Goal: Task Accomplishment & Management: Manage account settings

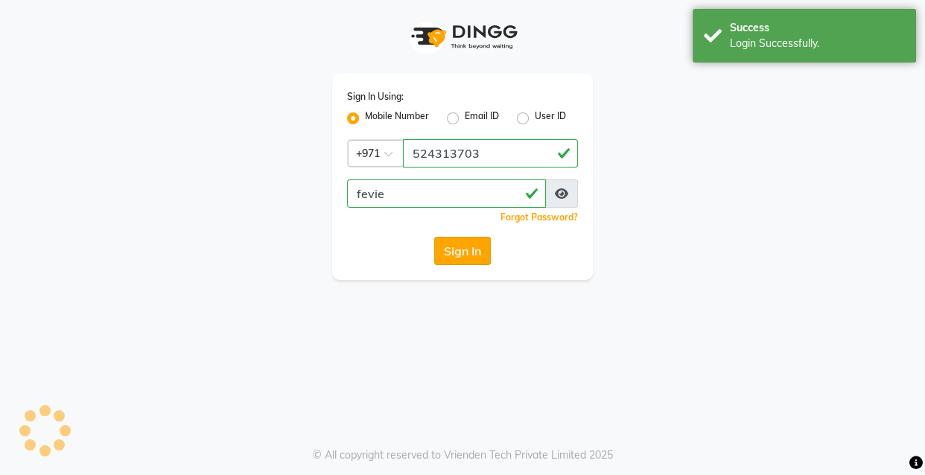
click at [450, 252] on button "Sign In" at bounding box center [462, 251] width 57 height 28
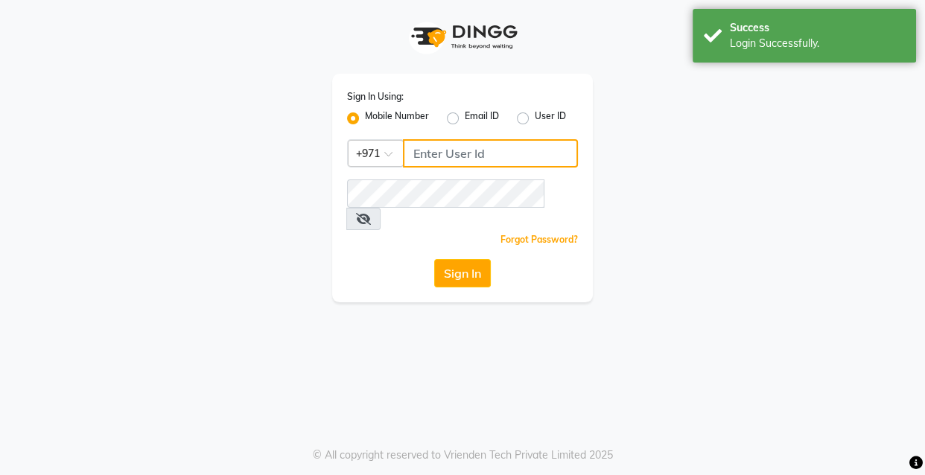
click at [462, 159] on input "Username" at bounding box center [490, 153] width 175 height 28
click at [483, 165] on input "524313703" at bounding box center [490, 153] width 175 height 28
type input "524313703"
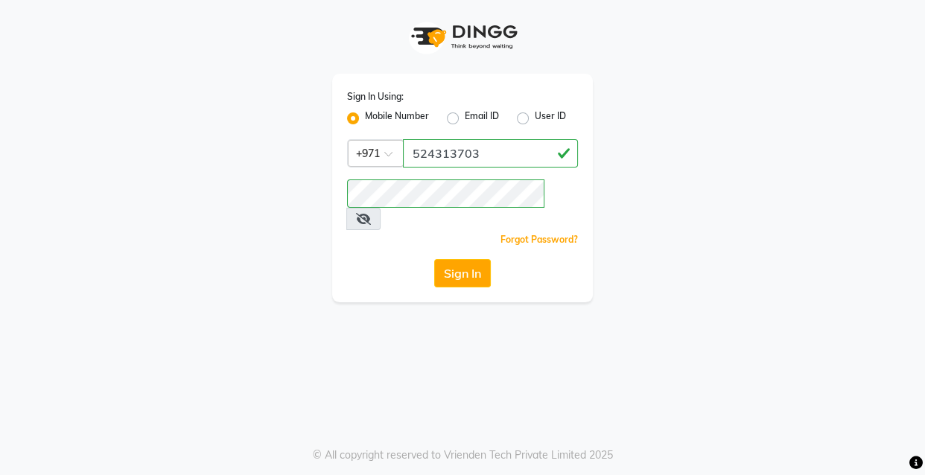
click at [371, 213] on icon at bounding box center [363, 219] width 15 height 12
click at [488, 259] on button "Sign In" at bounding box center [462, 273] width 57 height 28
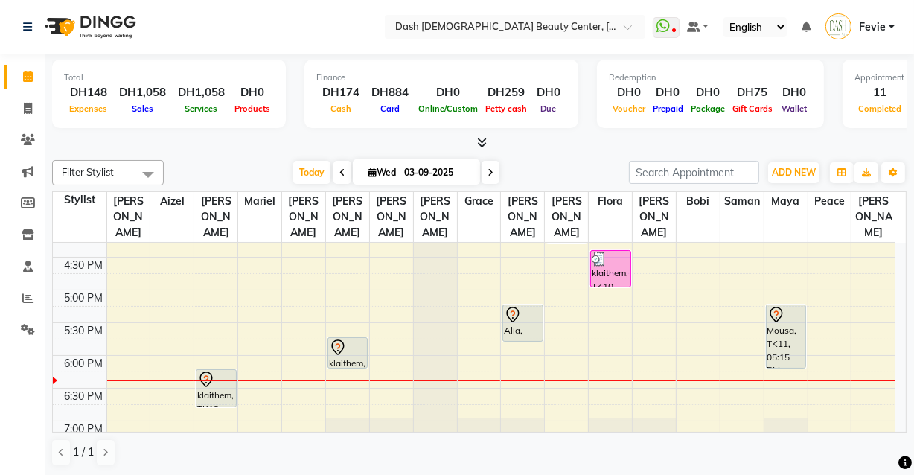
scroll to position [475, 0]
click at [82, 340] on td at bounding box center [80, 348] width 54 height 16
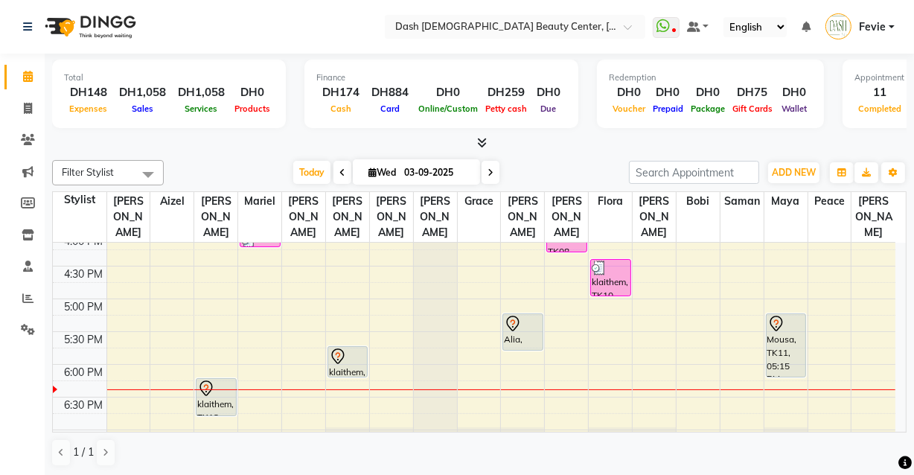
scroll to position [467, 0]
click at [517, 330] on div "Alia, TK12, 05:15 PM-05:50 PM, Hair Color - Majirel Roots" at bounding box center [522, 333] width 39 height 36
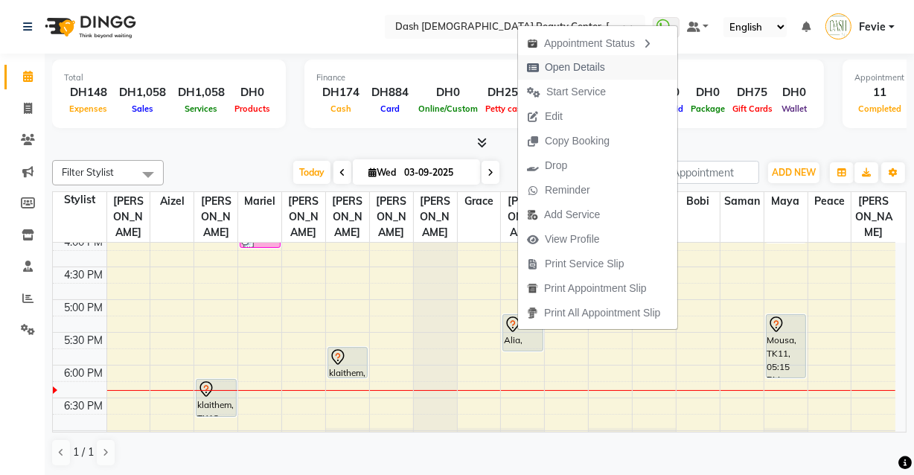
click at [588, 66] on span "Open Details" at bounding box center [575, 68] width 60 height 16
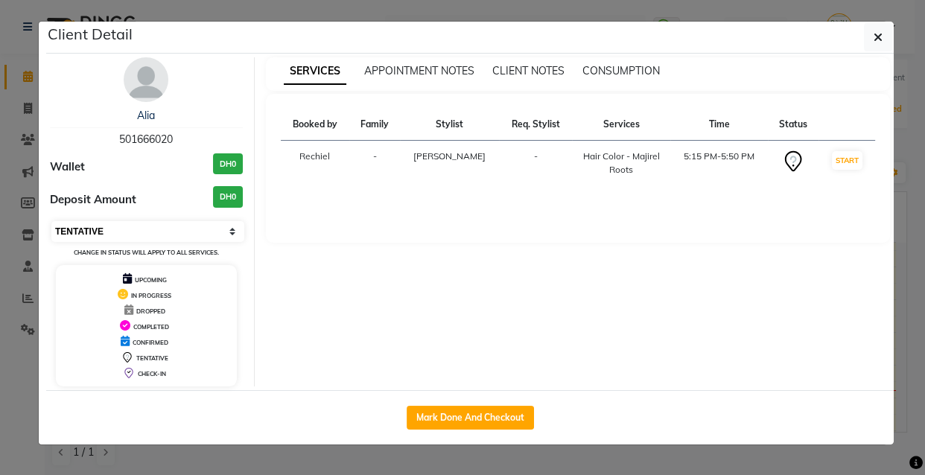
click at [72, 229] on select "Select IN SERVICE CONFIRMED TENTATIVE CHECK IN MARK DONE DROPPED UPCOMING" at bounding box center [147, 231] width 193 height 21
select select "8"
click at [51, 221] on select "Select IN SERVICE CONFIRMED TENTATIVE CHECK IN MARK DONE DROPPED UPCOMING" at bounding box center [147, 231] width 193 height 21
click at [875, 34] on icon "button" at bounding box center [877, 37] width 9 height 12
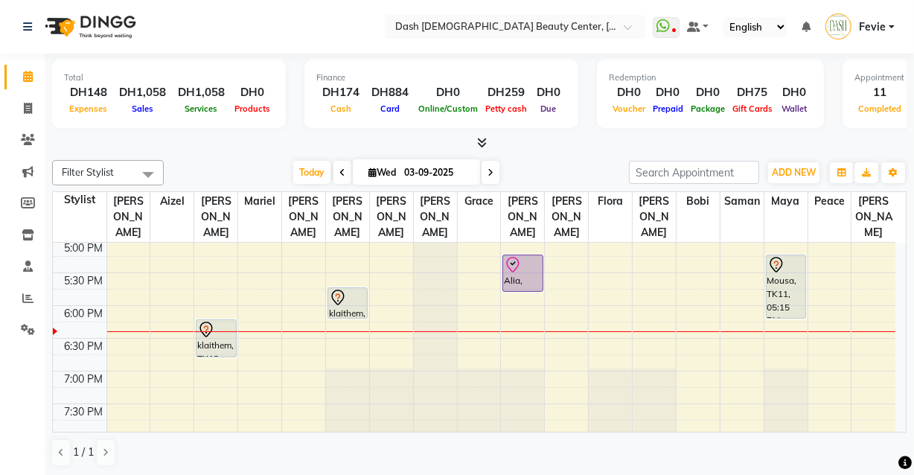
scroll to position [529, 0]
click at [27, 235] on icon at bounding box center [28, 234] width 13 height 11
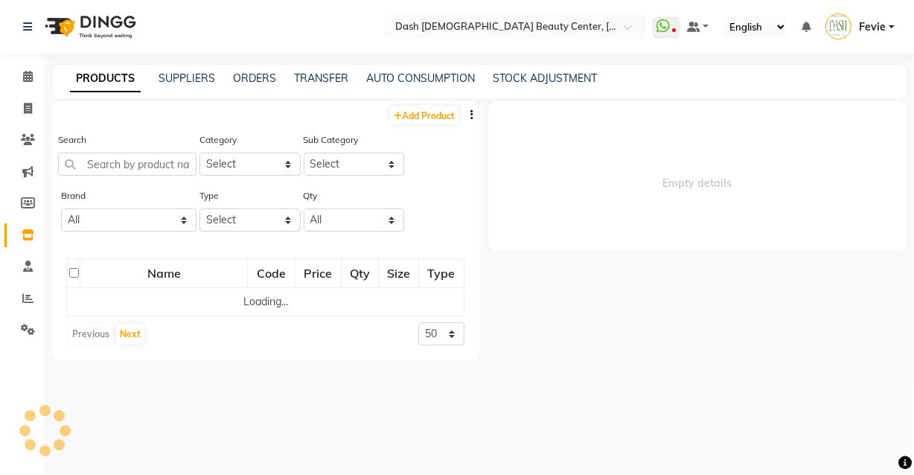
select select
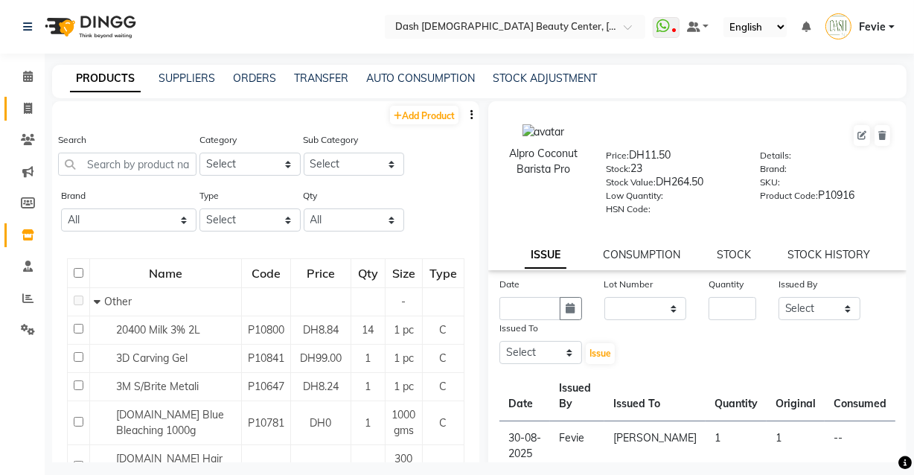
click at [30, 112] on icon at bounding box center [28, 108] width 8 height 11
select select "service"
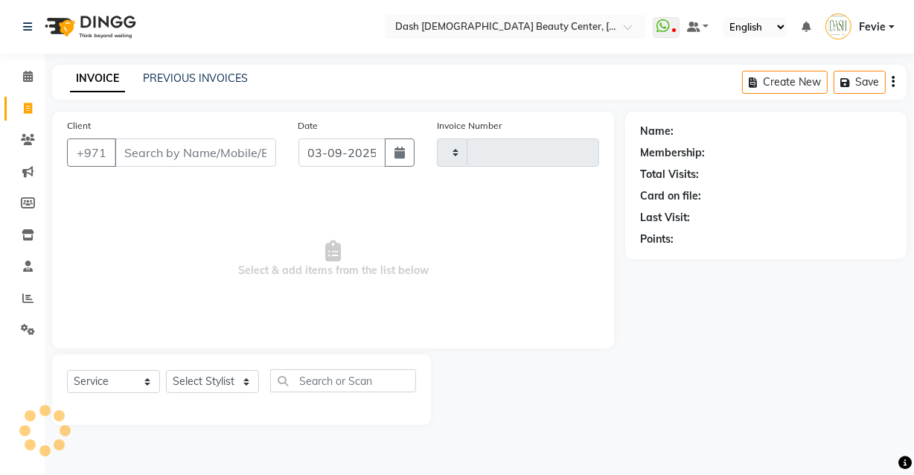
type input "3606"
select select "8372"
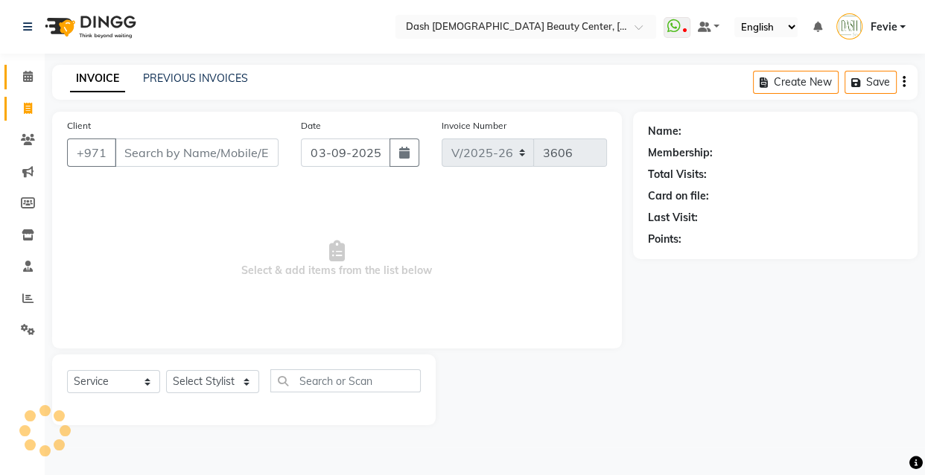
click at [31, 76] on icon at bounding box center [28, 76] width 10 height 11
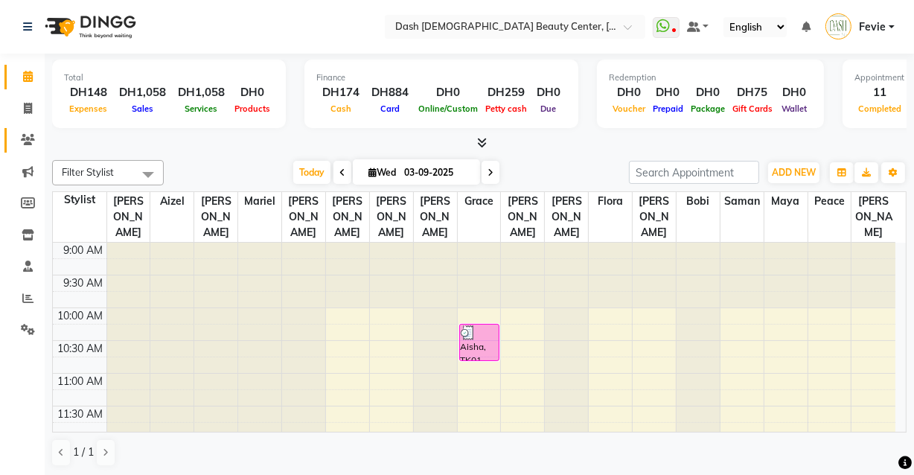
click at [28, 141] on icon at bounding box center [28, 139] width 14 height 11
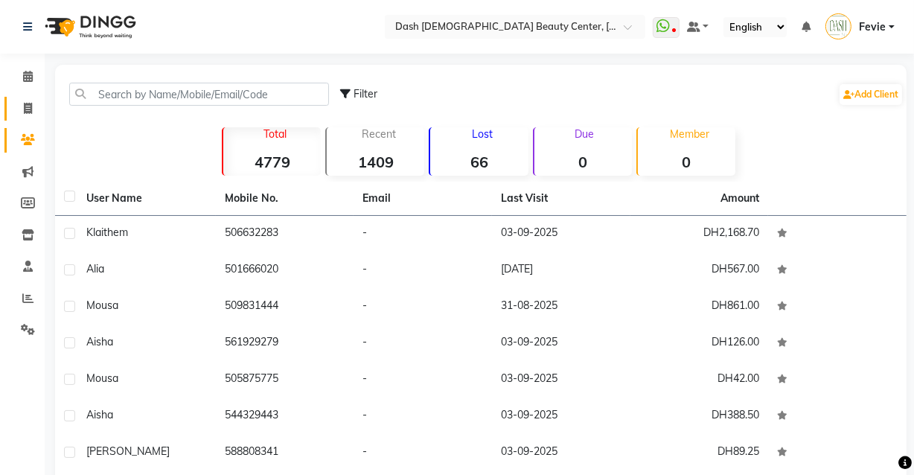
click at [30, 110] on icon at bounding box center [28, 108] width 8 height 11
select select "service"
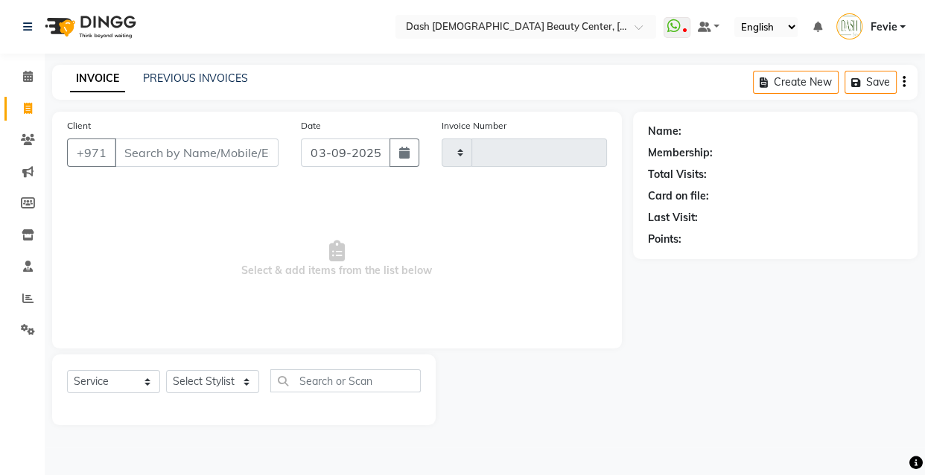
type input "3606"
select select "8372"
click at [211, 156] on input "Client" at bounding box center [197, 152] width 164 height 28
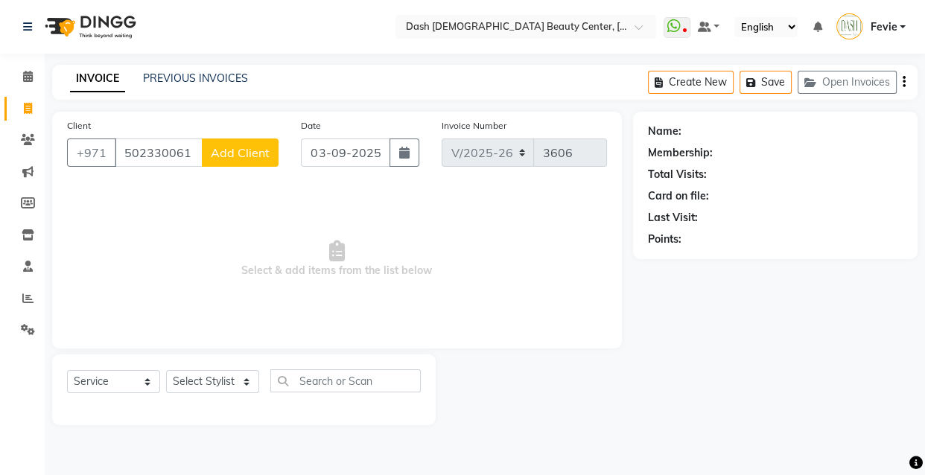
type input "502330061"
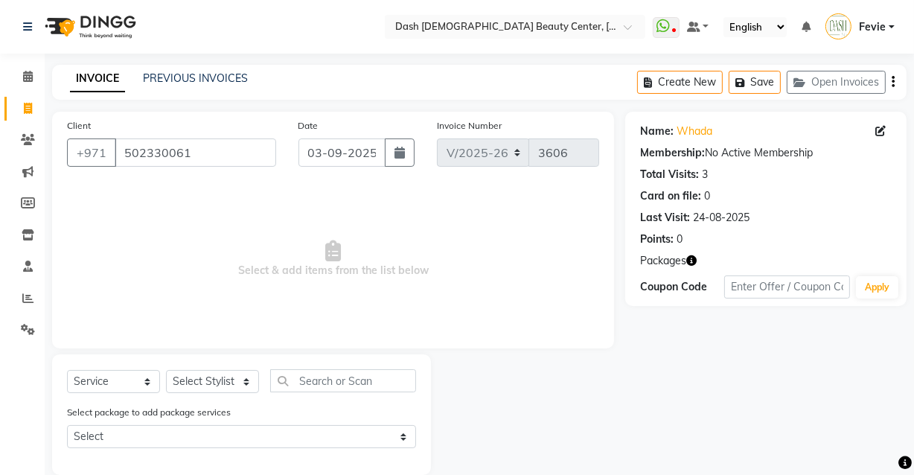
click at [669, 260] on span "Packages" at bounding box center [663, 261] width 46 height 16
click at [697, 261] on icon "button" at bounding box center [691, 260] width 10 height 10
click at [663, 342] on div "Name: Whada Membership: No Active Membership Total Visits: 3 Card on file: 0 La…" at bounding box center [771, 293] width 293 height 363
click at [162, 150] on input "502330061" at bounding box center [196, 152] width 162 height 28
click at [163, 159] on input "502330061" at bounding box center [196, 152] width 162 height 28
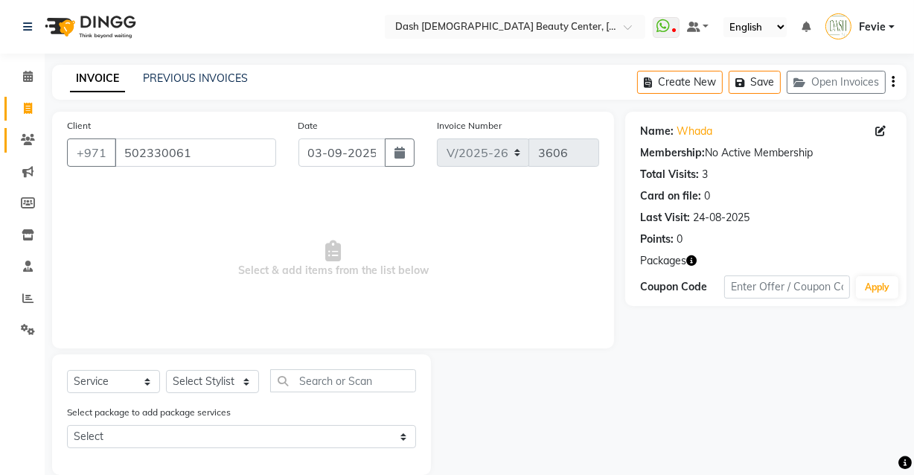
click at [25, 147] on span at bounding box center [28, 140] width 26 height 17
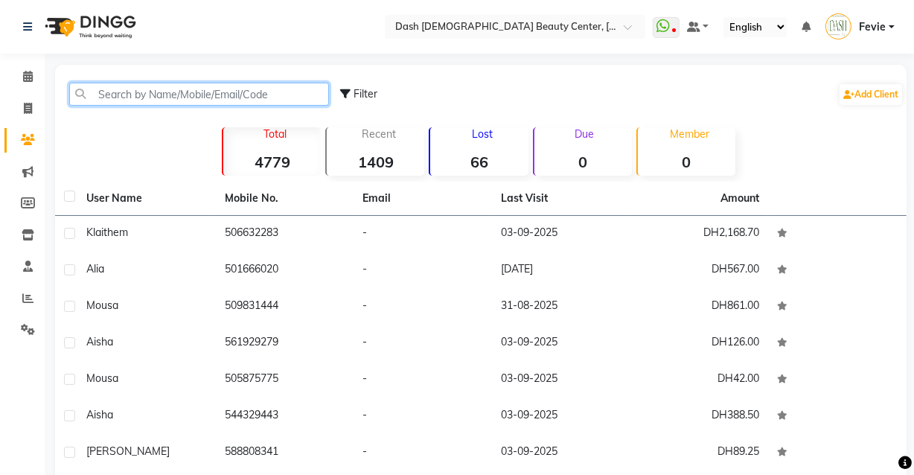
click at [246, 97] on input "text" at bounding box center [199, 94] width 260 height 23
paste input "502330061"
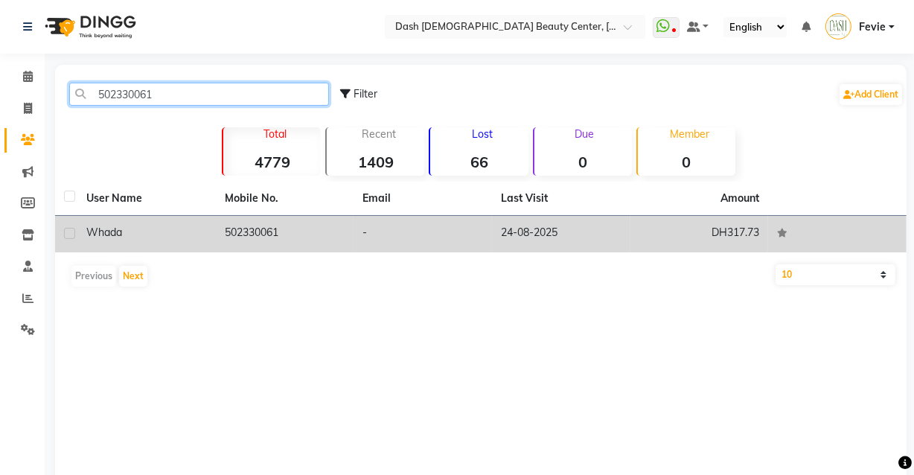
type input "502330061"
click at [330, 239] on td "502330061" at bounding box center [285, 234] width 138 height 36
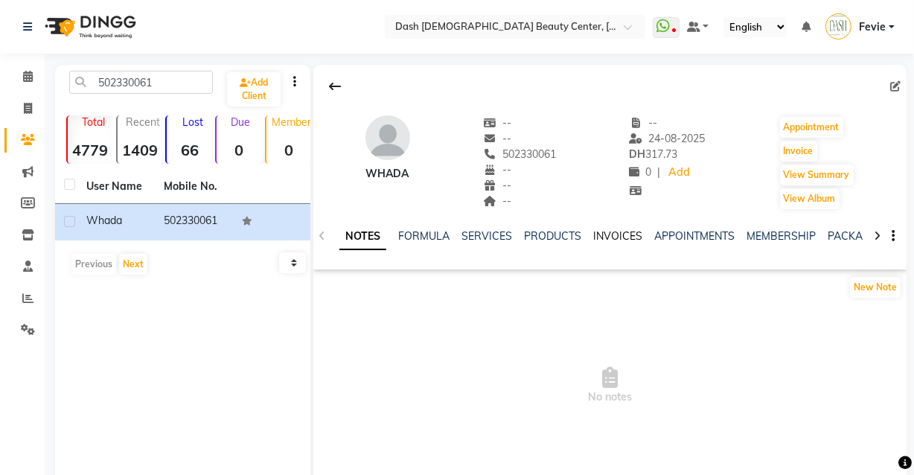
click at [618, 238] on link "INVOICES" at bounding box center [617, 235] width 49 height 13
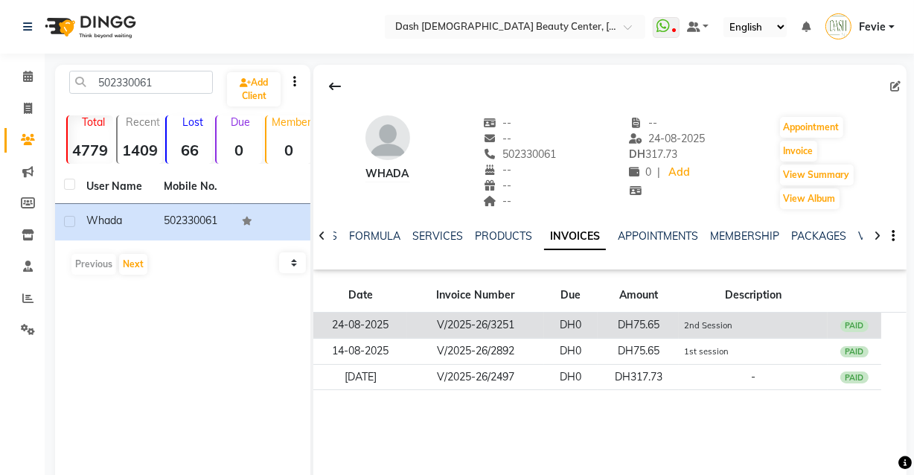
click at [588, 327] on td "DH0" at bounding box center [571, 326] width 54 height 26
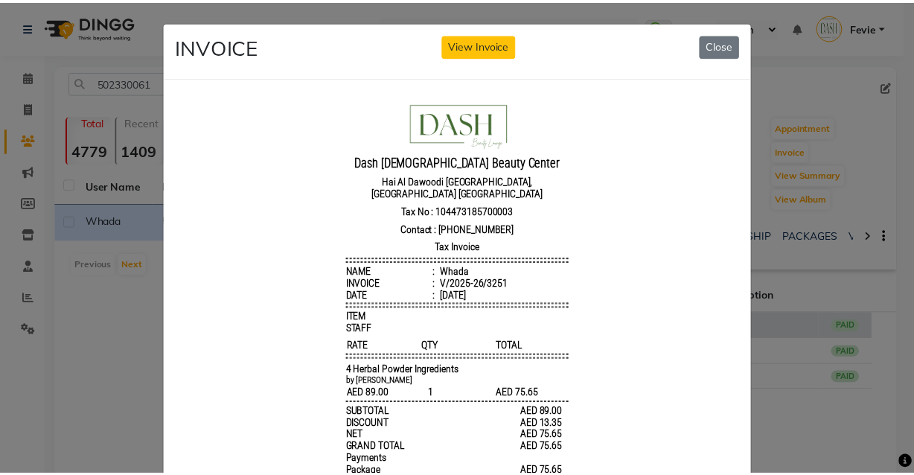
scroll to position [11, 0]
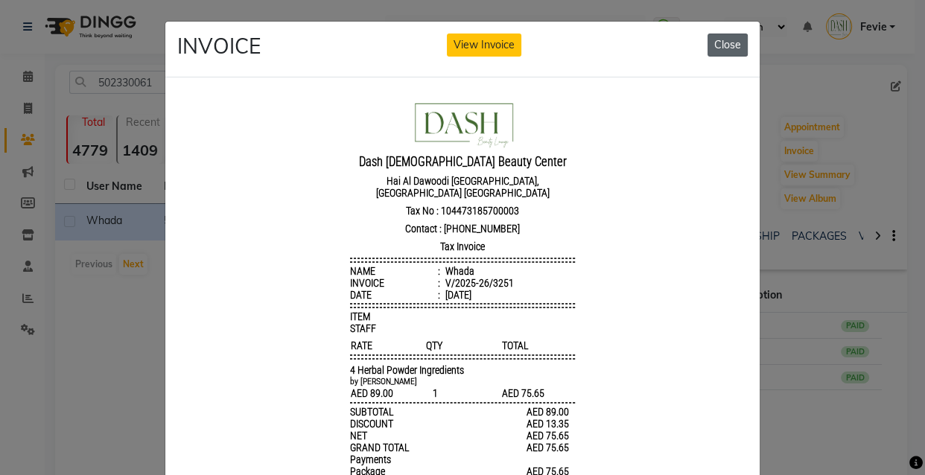
click at [725, 42] on button "Close" at bounding box center [727, 45] width 40 height 23
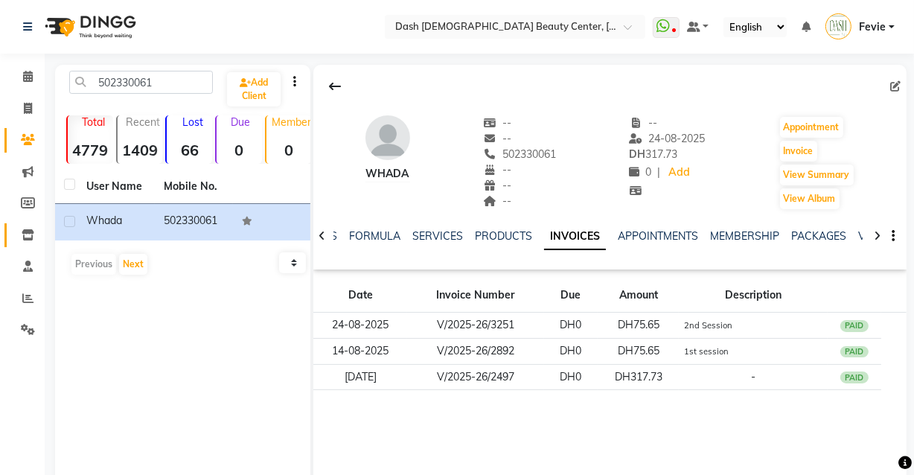
click at [28, 236] on icon at bounding box center [28, 234] width 13 height 11
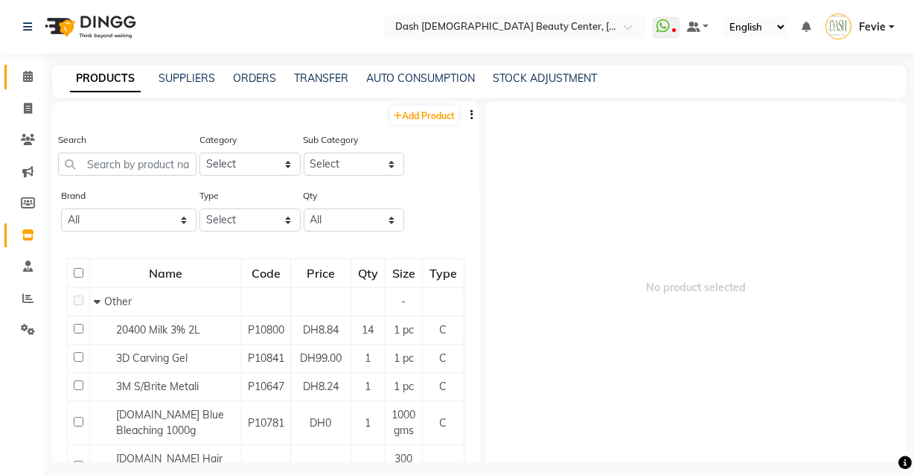
click at [9, 87] on link "Calendar" at bounding box center [22, 77] width 36 height 25
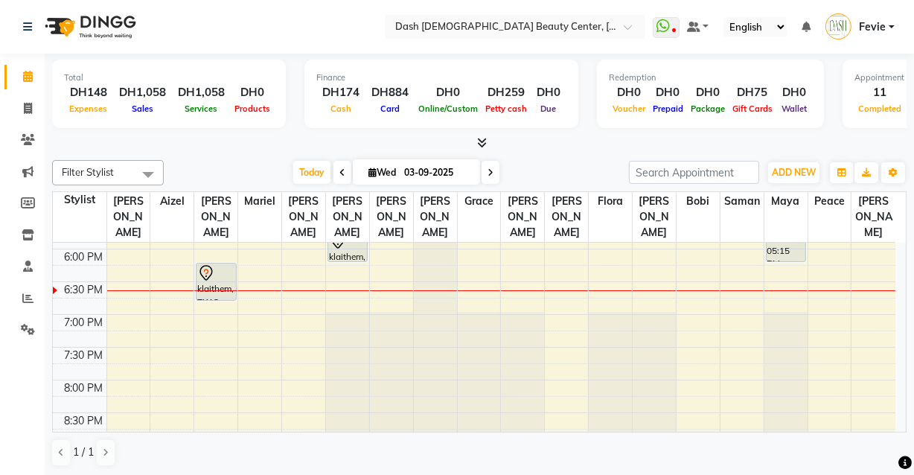
scroll to position [544, 0]
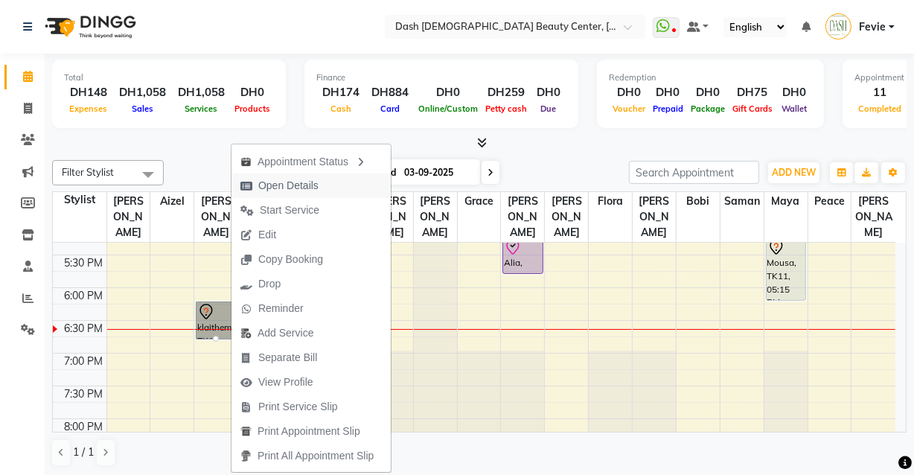
click at [304, 189] on span "Open Details" at bounding box center [288, 186] width 60 height 16
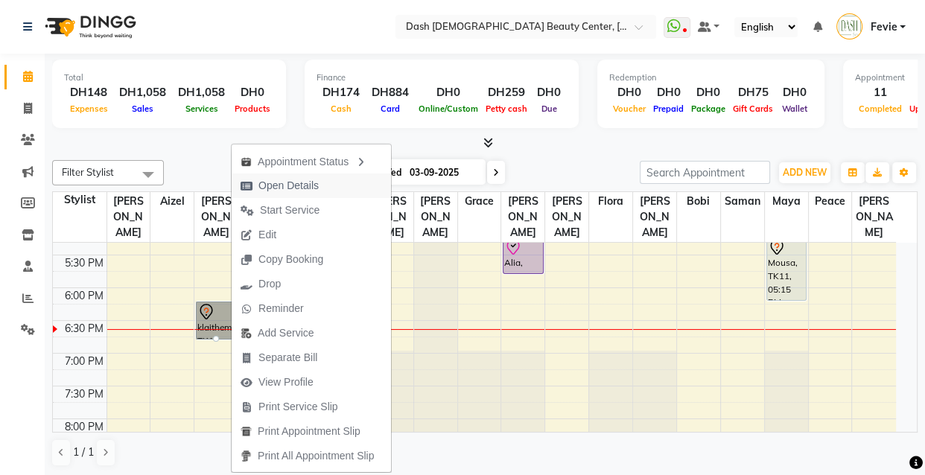
select select "7"
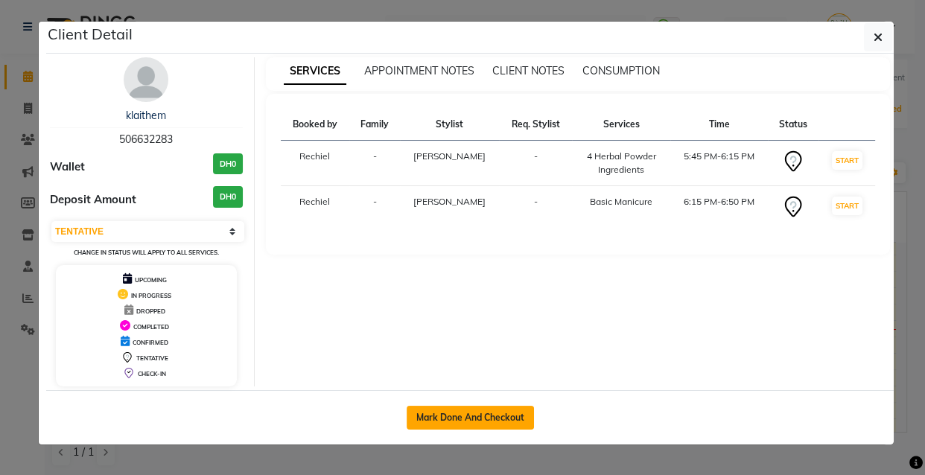
click at [473, 416] on button "Mark Done And Checkout" at bounding box center [469, 418] width 127 height 24
select select "service"
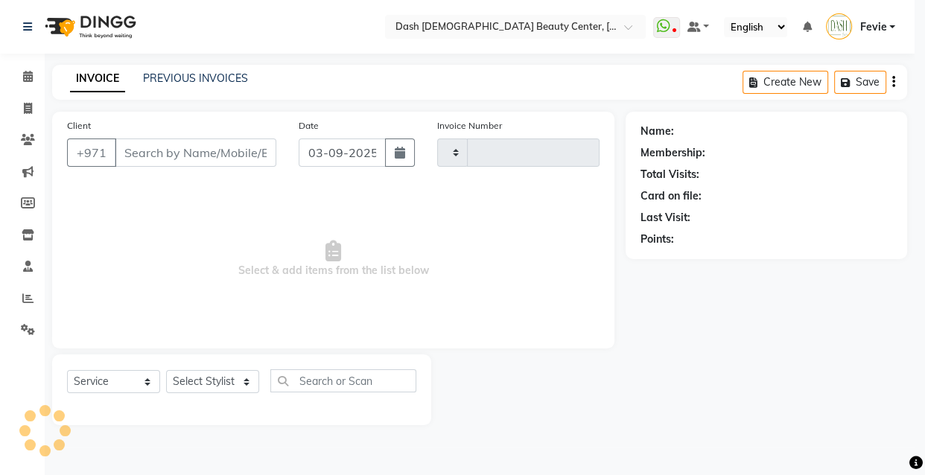
type input "3606"
select select "8372"
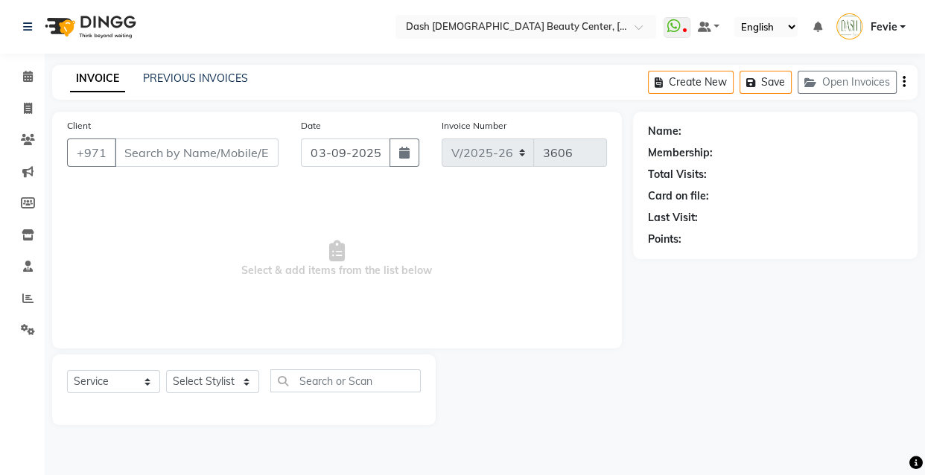
type input "506632283"
select select "81107"
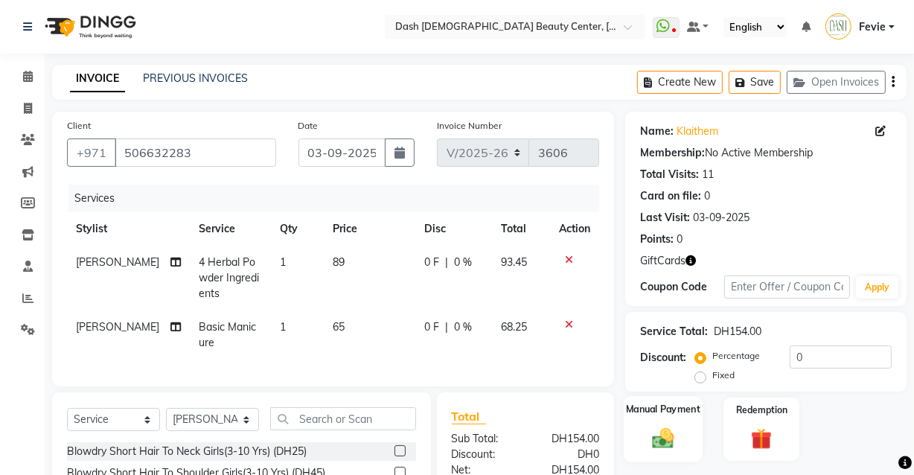
click at [664, 425] on img at bounding box center [663, 437] width 36 height 25
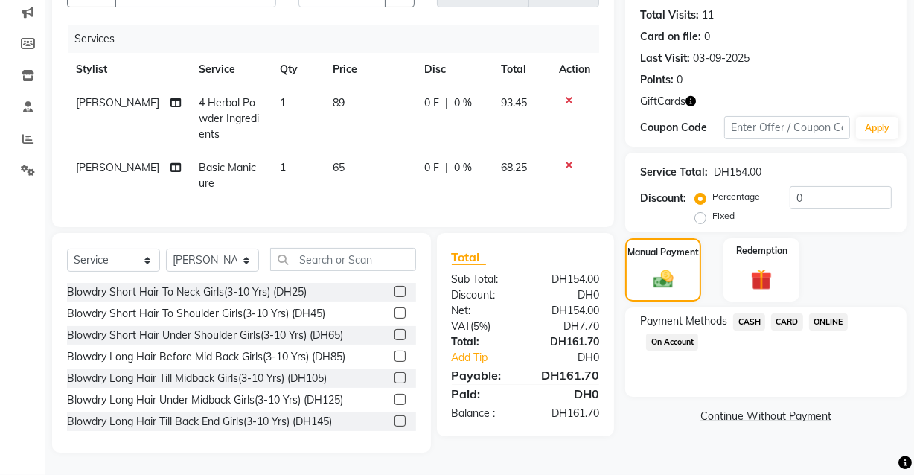
click at [779, 314] on span "CARD" at bounding box center [787, 321] width 32 height 17
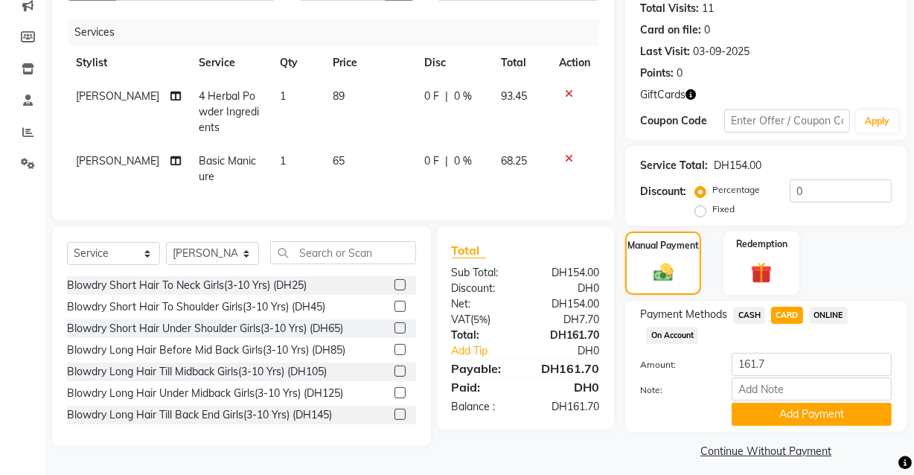
scroll to position [175, 0]
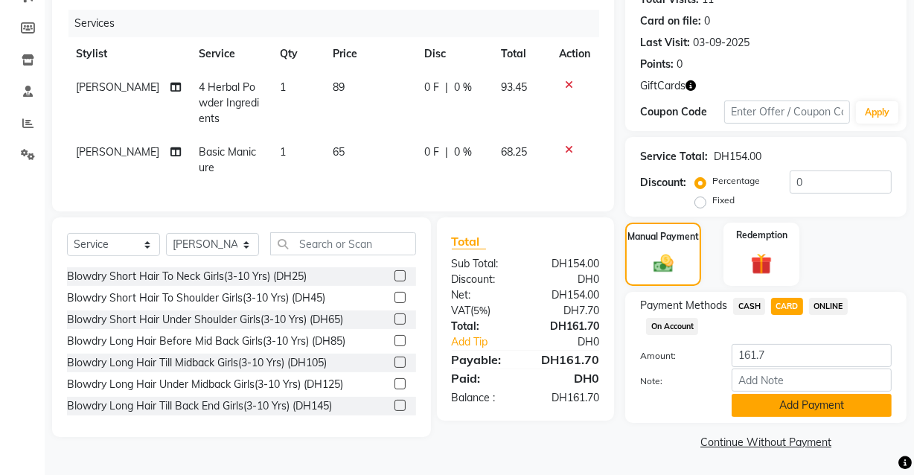
click at [806, 406] on button "Add Payment" at bounding box center [812, 405] width 160 height 23
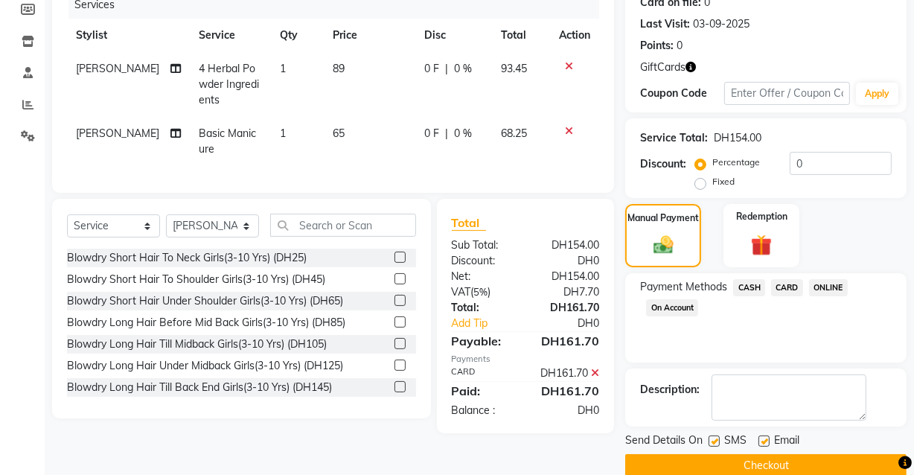
scroll to position [217, 0]
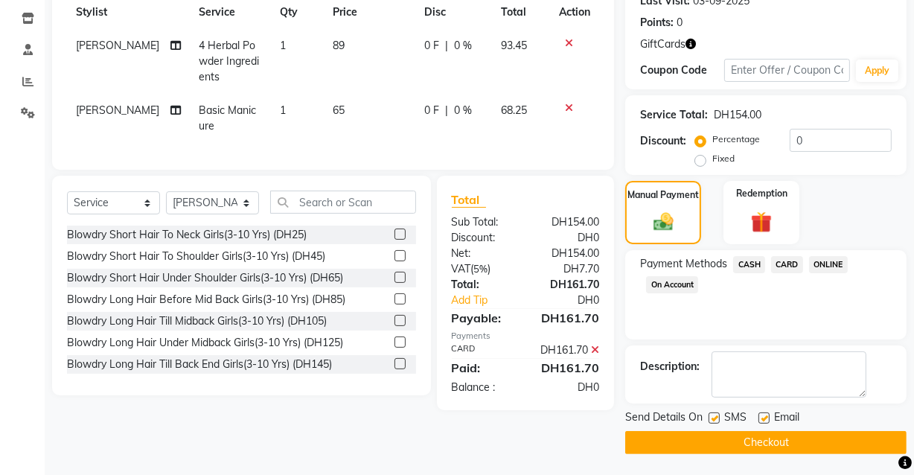
click at [737, 447] on button "Checkout" at bounding box center [765, 442] width 281 height 23
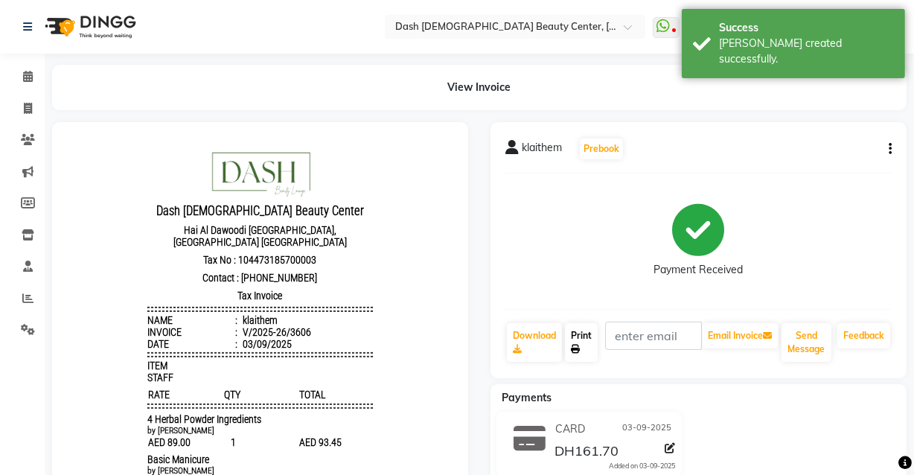
click at [589, 358] on link "Print" at bounding box center [581, 342] width 33 height 39
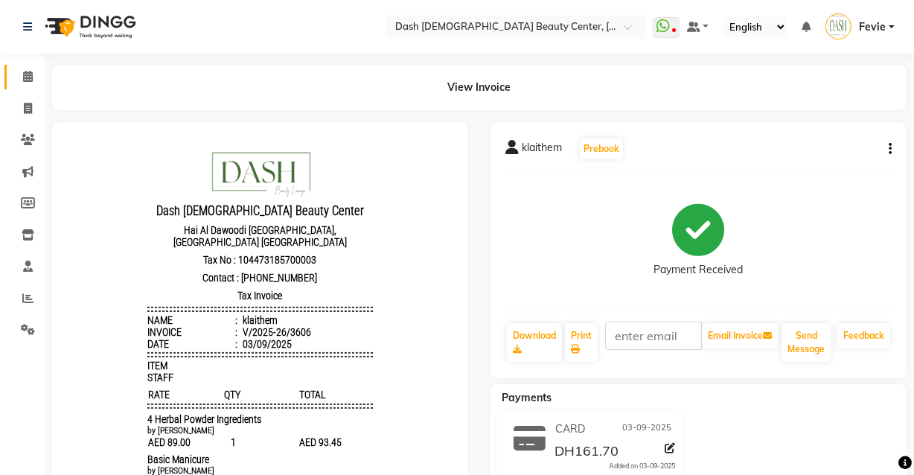
click at [28, 77] on icon at bounding box center [28, 76] width 10 height 11
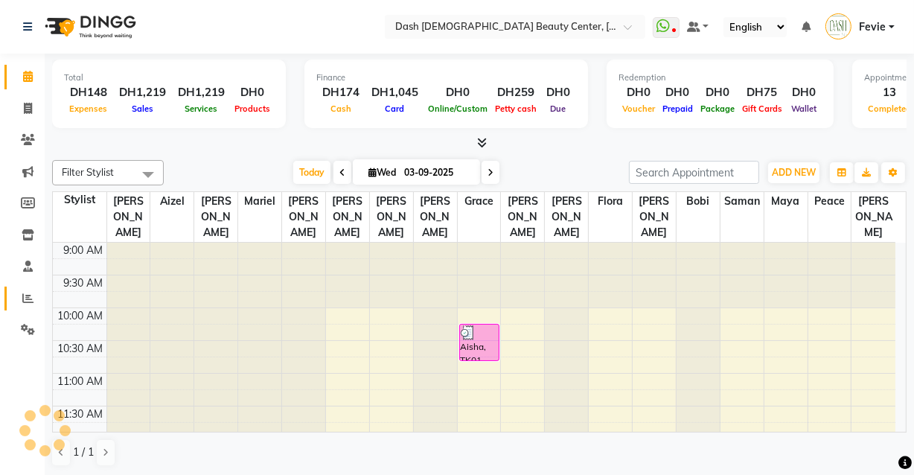
click at [28, 293] on icon at bounding box center [27, 298] width 11 height 11
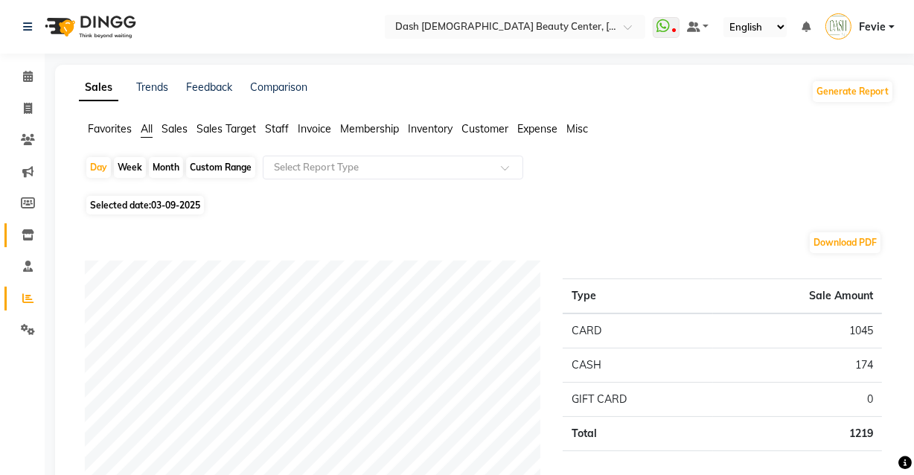
click at [32, 237] on icon at bounding box center [28, 234] width 13 height 11
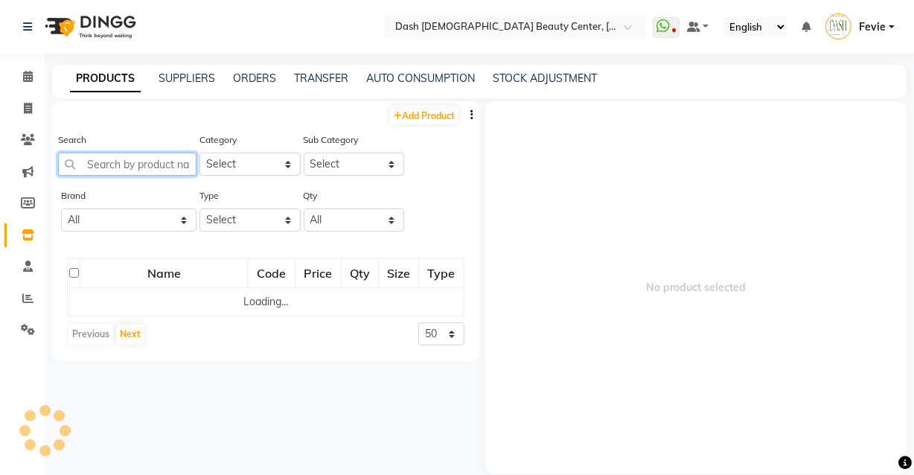
click at [146, 162] on input "text" at bounding box center [127, 164] width 138 height 23
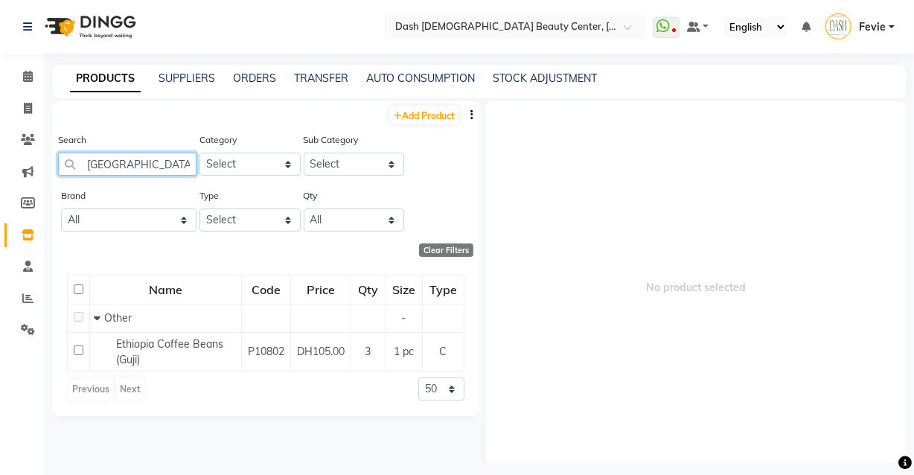
type input "[GEOGRAPHIC_DATA]"
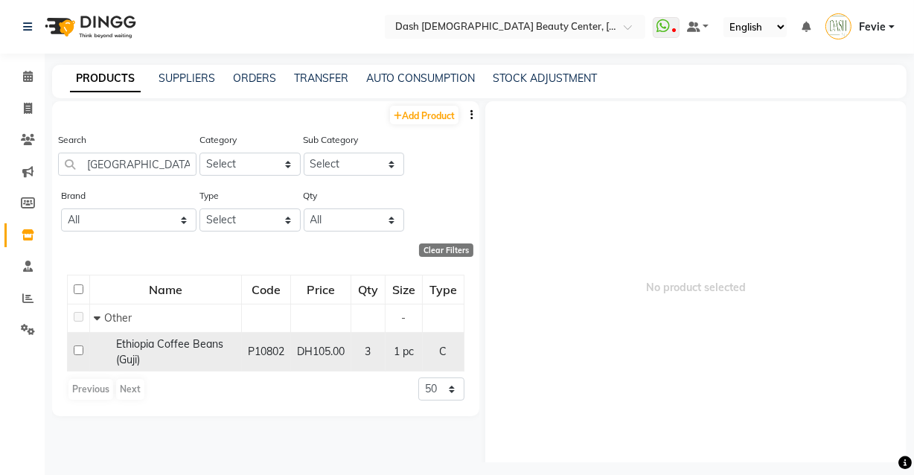
click at [306, 358] on span "DH105.00" at bounding box center [321, 351] width 48 height 13
select select
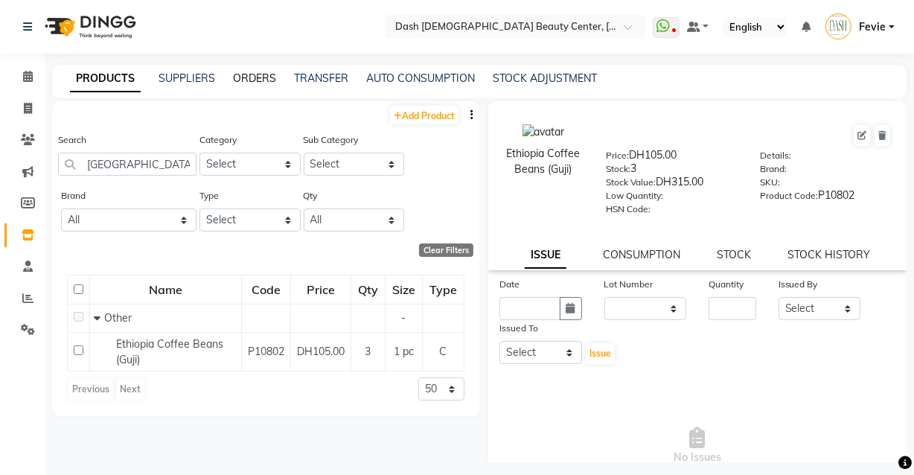
click at [261, 77] on link "ORDERS" at bounding box center [254, 77] width 43 height 13
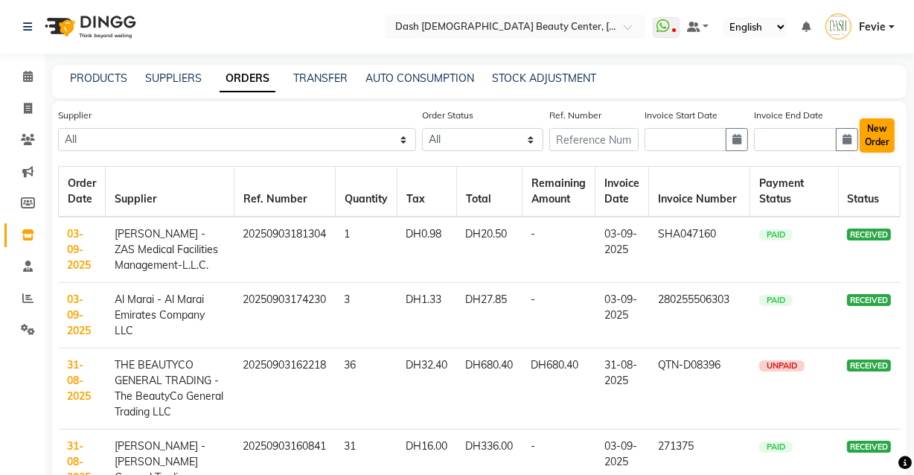
click at [885, 132] on button "New Order" at bounding box center [877, 135] width 35 height 34
select select "true"
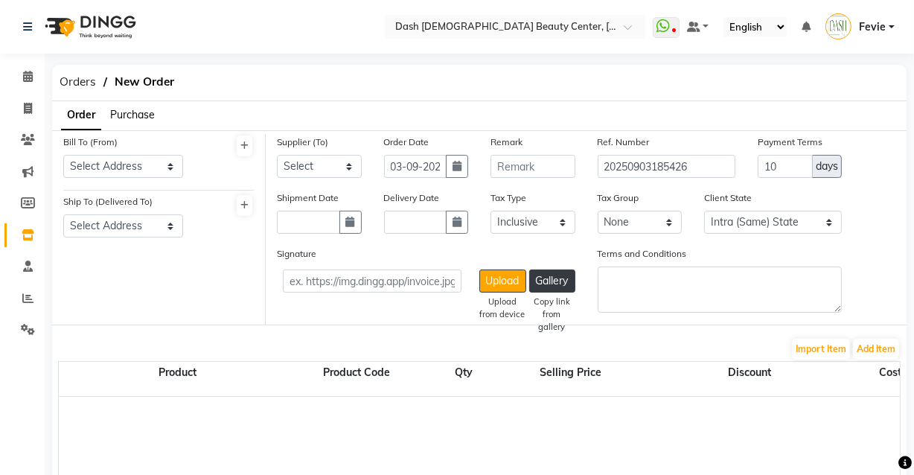
select select "3972"
click at [146, 167] on select "Select Address [GEOGRAPHIC_DATA]" at bounding box center [123, 166] width 120 height 23
select select "1470"
click at [63, 155] on select "Select Address [GEOGRAPHIC_DATA]" at bounding box center [123, 166] width 120 height 23
click at [142, 223] on select "Select Address [GEOGRAPHIC_DATA]" at bounding box center [123, 225] width 120 height 23
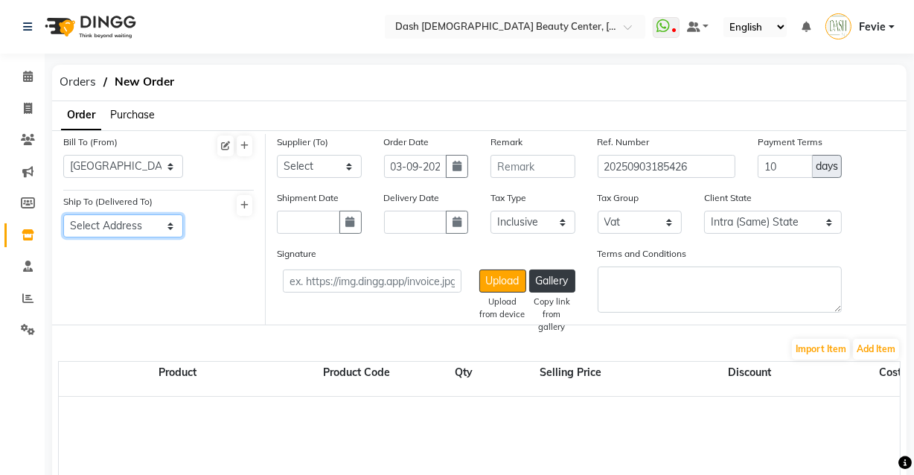
select select "1471"
click at [63, 215] on select "Select Address [GEOGRAPHIC_DATA]" at bounding box center [123, 225] width 120 height 23
click at [327, 168] on select "Select SPAR - SPAR ADNOC DISTRIBUTION - ADNOC [PERSON_NAME] Millia Cosmetics - …" at bounding box center [319, 166] width 85 height 23
select select "5243"
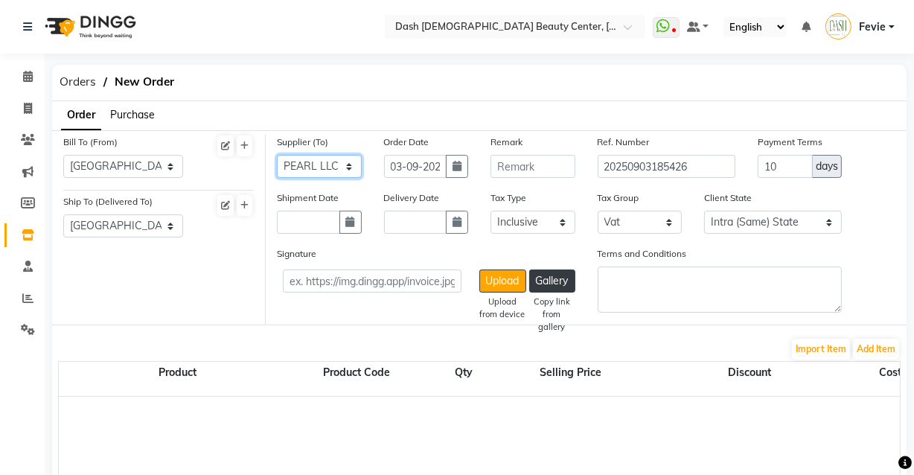
click at [277, 155] on select "Select SPAR - SPAR ADNOC DISTRIBUTION - ADNOC [PERSON_NAME] Millia Cosmetics - …" at bounding box center [319, 166] width 85 height 23
click at [457, 162] on icon "button" at bounding box center [457, 166] width 9 height 10
select select "9"
select select "2025"
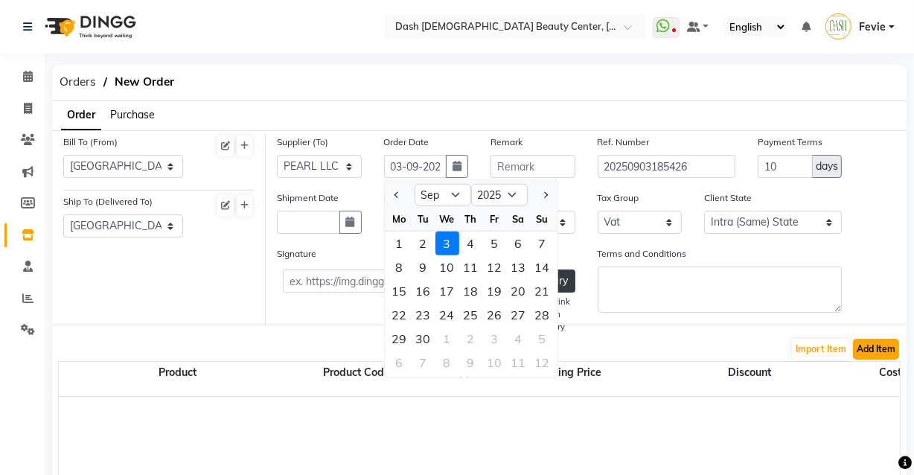
click at [875, 348] on button "Add Item" at bounding box center [876, 349] width 46 height 21
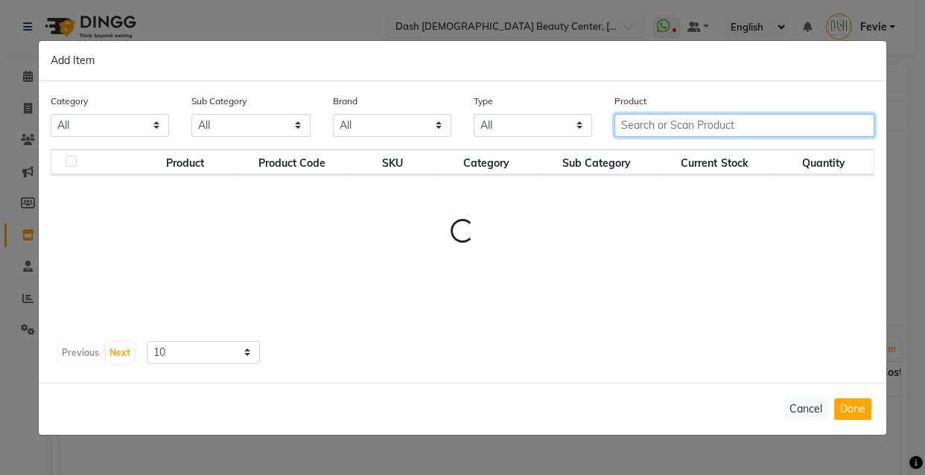
click at [729, 122] on input "text" at bounding box center [744, 125] width 260 height 23
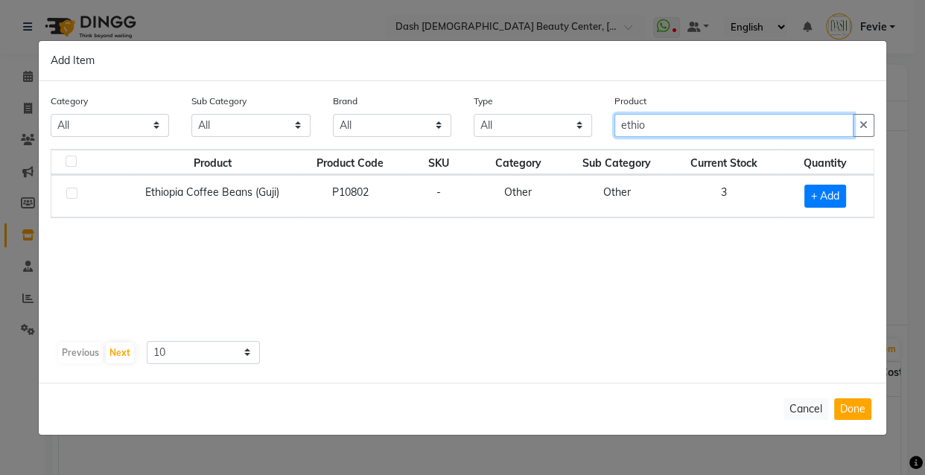
type input "ethio"
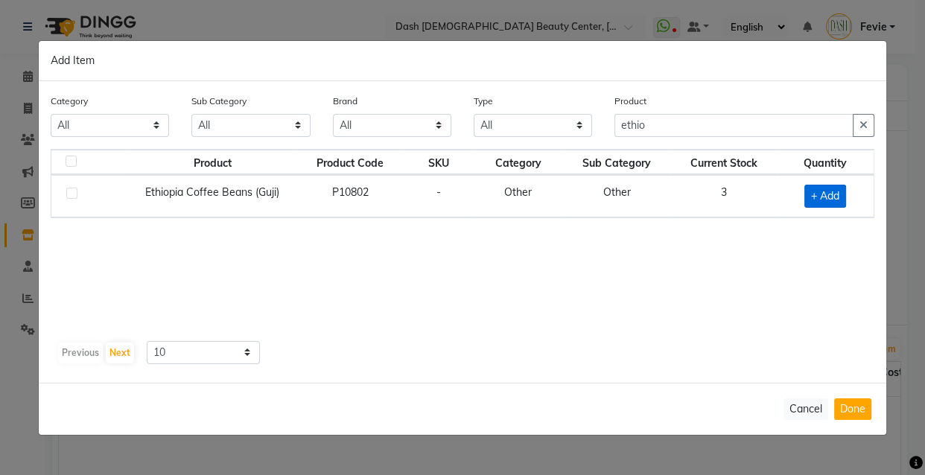
click at [811, 205] on span "+ Add" at bounding box center [825, 196] width 42 height 23
checkbox input "true"
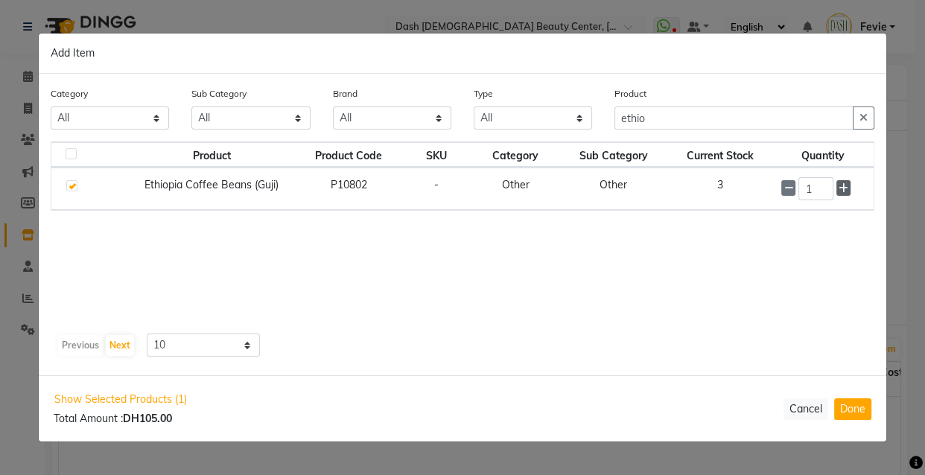
click at [847, 192] on icon at bounding box center [843, 188] width 10 height 10
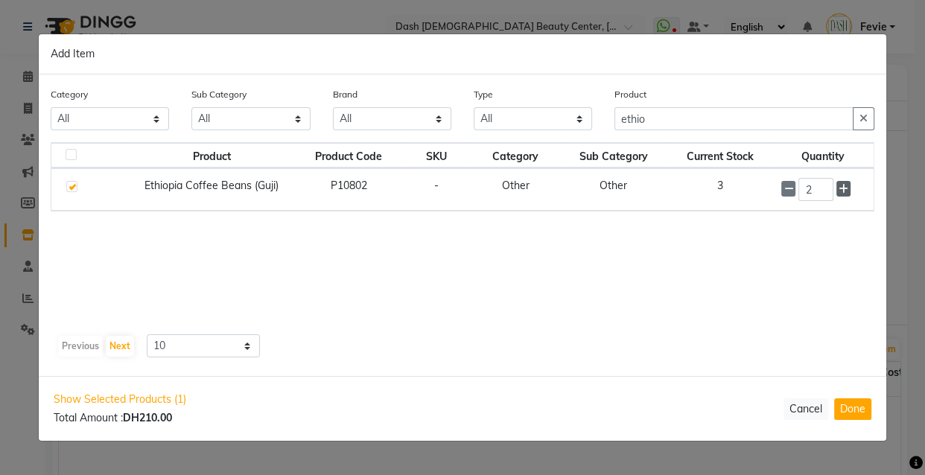
click at [843, 194] on icon at bounding box center [843, 189] width 10 height 10
type input "3"
click at [864, 416] on button "Done" at bounding box center [852, 409] width 37 height 22
select select "3972"
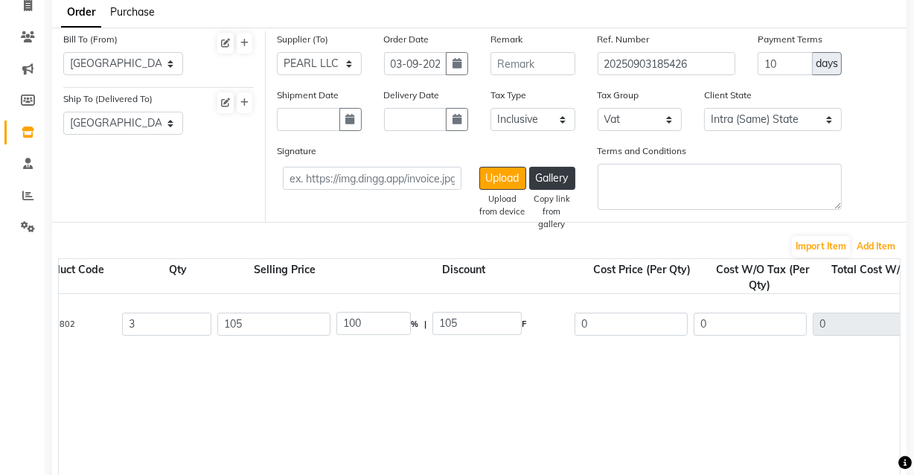
scroll to position [0, 286]
click at [637, 327] on input "0" at bounding box center [631, 324] width 113 height 23
type input "105"
click at [316, 327] on input "105" at bounding box center [273, 324] width 113 height 23
type input "0"
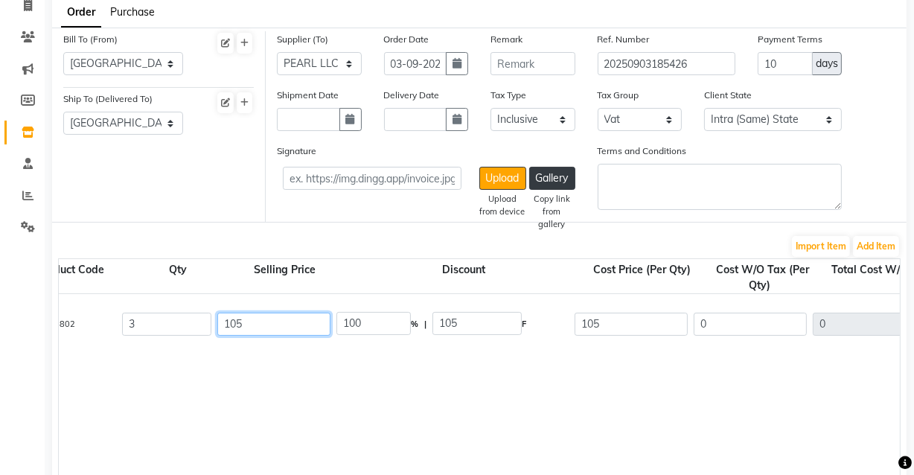
type input "0"
type input "100"
type input "300"
type input "15"
type input "315"
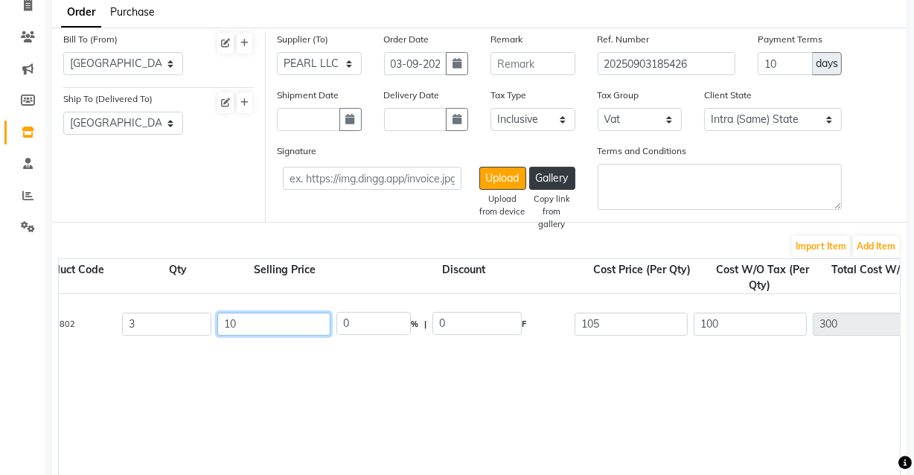
type input "1"
type input "0"
click at [662, 430] on div "Ethiopia Coffee Beans (Guji) 1 PC P10802 3 0 0 % | 0 F 105 100 300 None Vat (5%…" at bounding box center [707, 387] width 1868 height 186
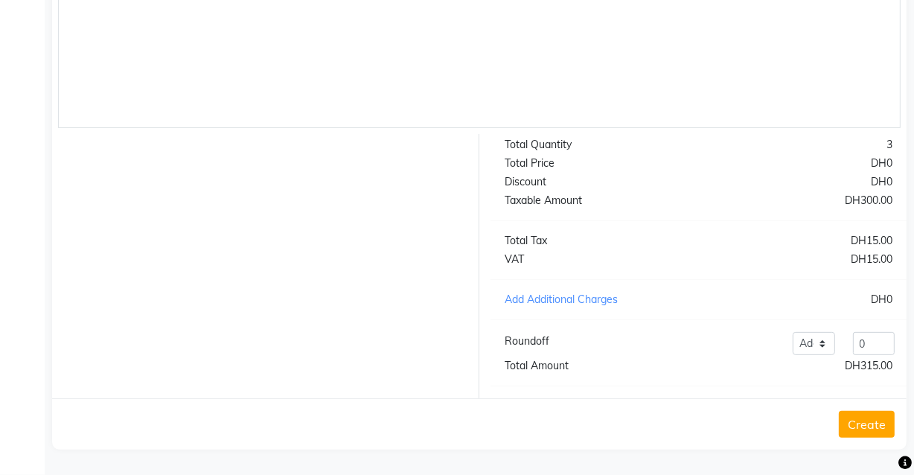
scroll to position [466, 0]
click at [875, 425] on button "Create" at bounding box center [867, 424] width 56 height 27
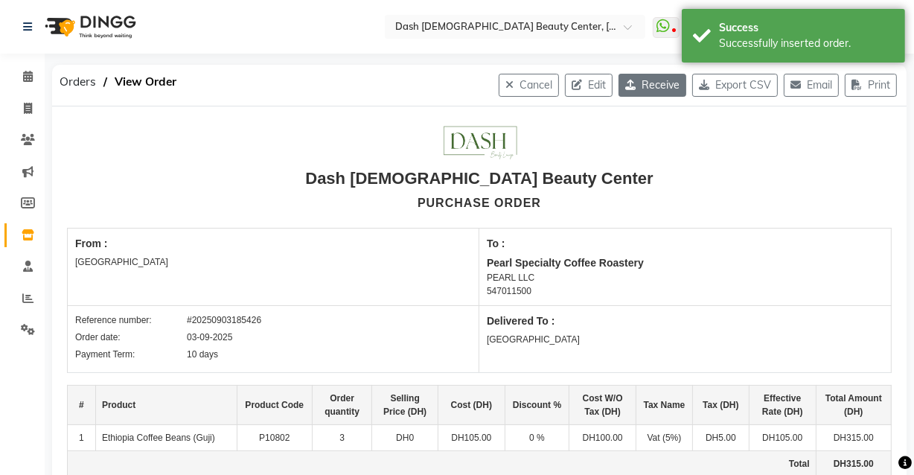
click at [645, 87] on button "Receive" at bounding box center [653, 85] width 68 height 23
select select "1470"
select select "1471"
select select "5243"
select select "true"
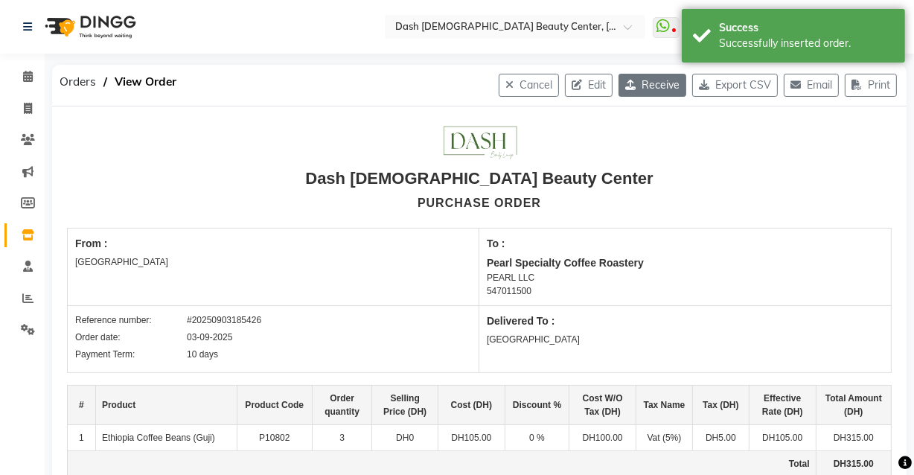
select select "3972"
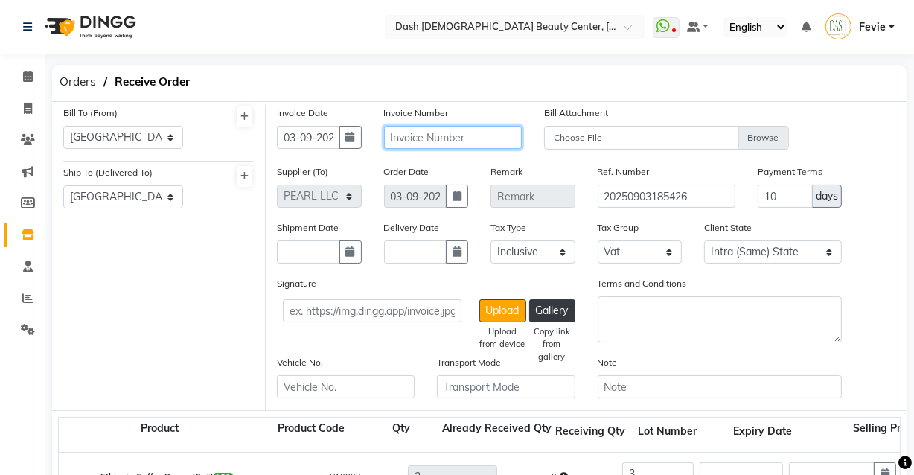
click at [463, 136] on input "text" at bounding box center [453, 137] width 138 height 23
type input "i"
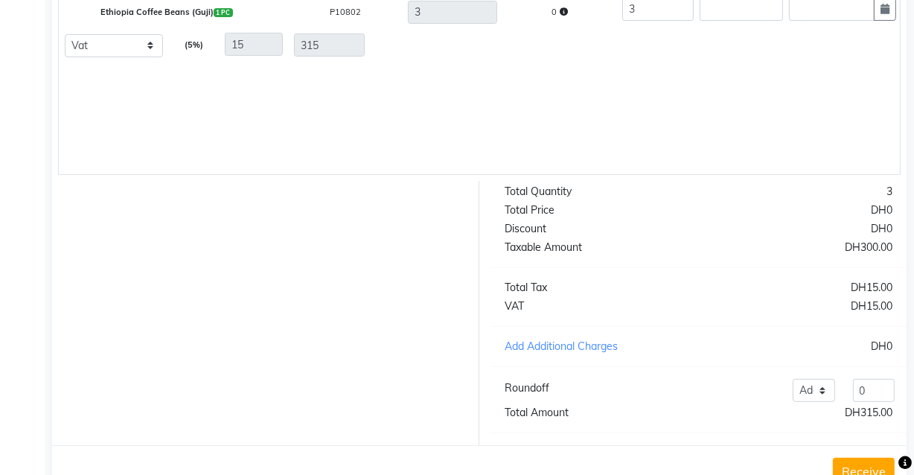
scroll to position [523, 0]
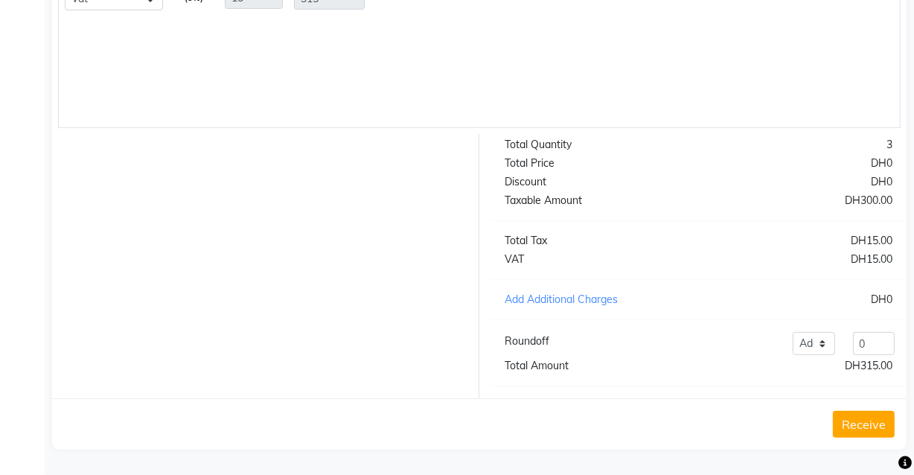
type input "INV - 000391"
click at [871, 424] on button "Receive" at bounding box center [864, 424] width 62 height 27
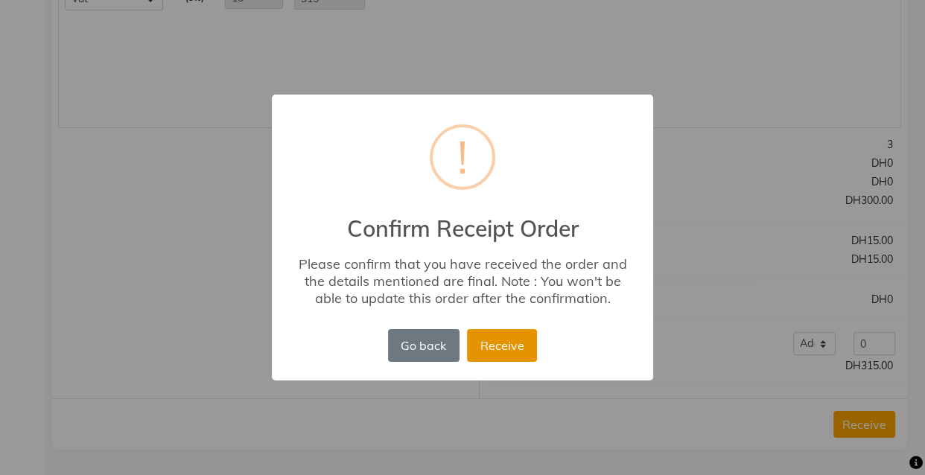
click at [511, 354] on button "Receive" at bounding box center [502, 345] width 70 height 33
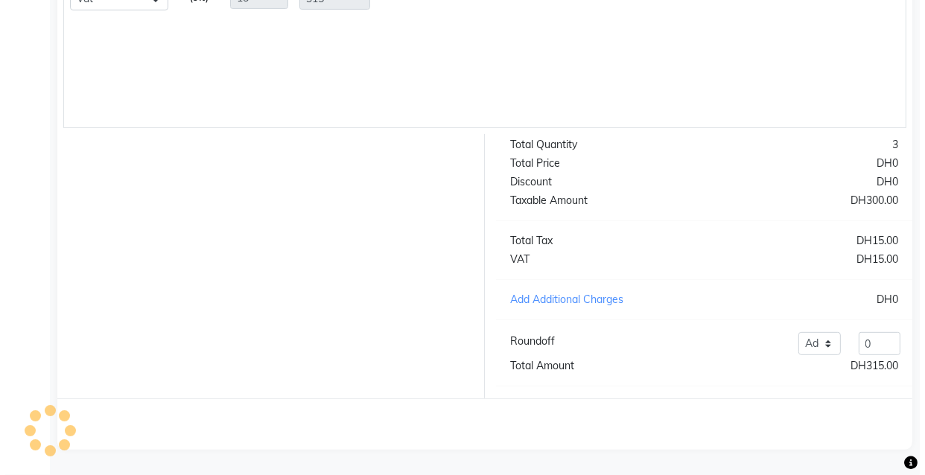
scroll to position [0, 0]
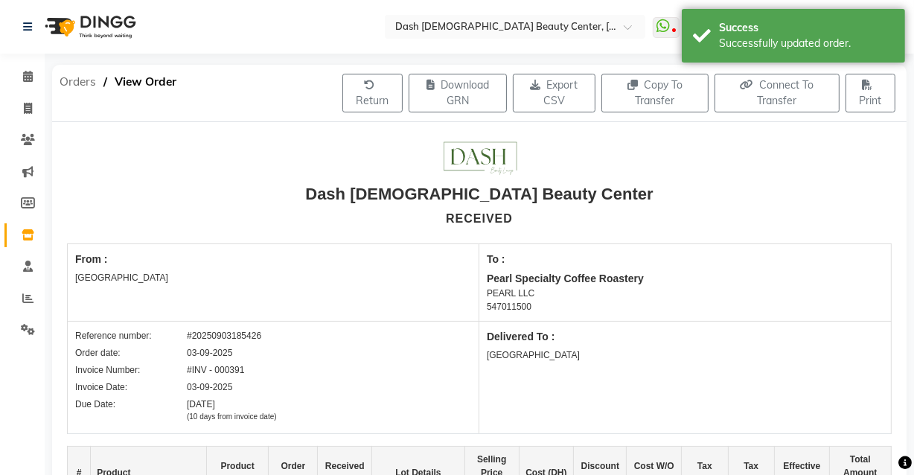
click at [82, 81] on span "Orders" at bounding box center [77, 81] width 51 height 27
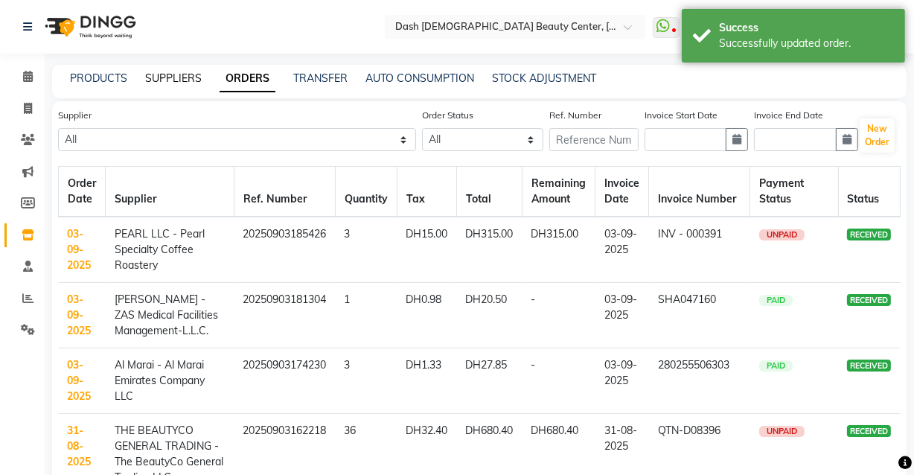
click at [164, 79] on link "SUPPLIERS" at bounding box center [173, 77] width 57 height 13
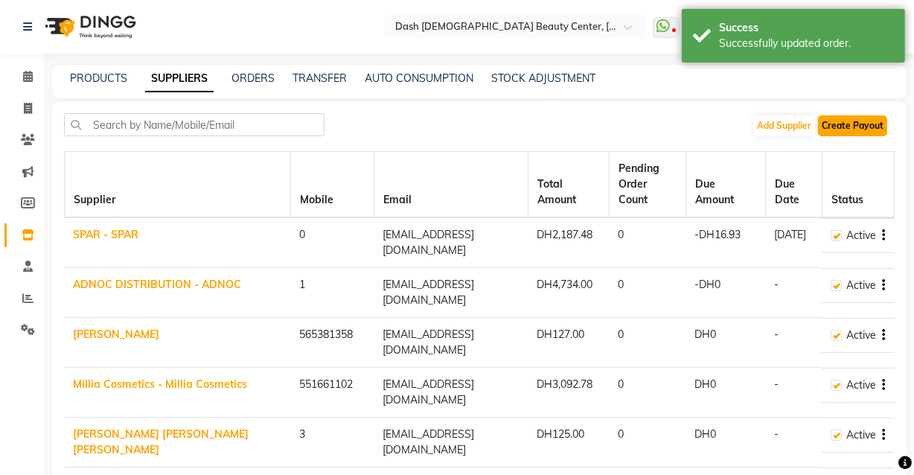
click at [855, 124] on button "Create Payout" at bounding box center [852, 125] width 69 height 21
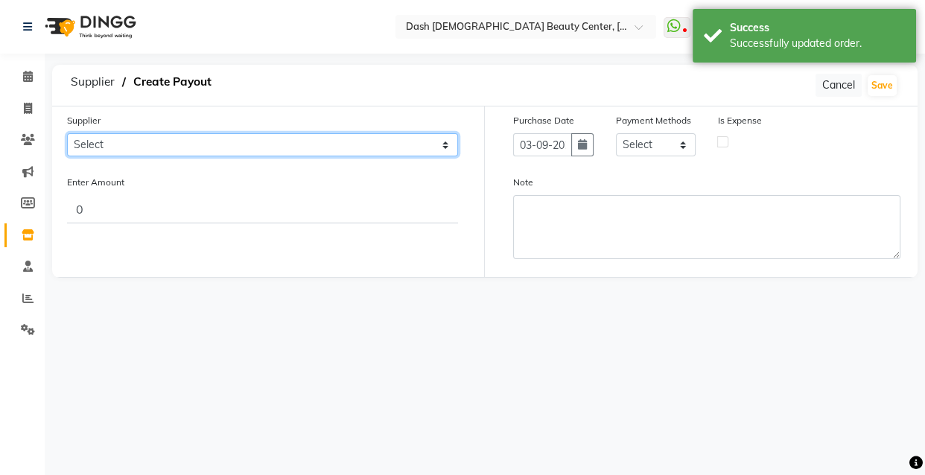
click at [266, 145] on select "Select SPAR - SPAR ADNOC DISTRIBUTION - ADNOC [PERSON_NAME] Millia Cosmetics - …" at bounding box center [262, 144] width 391 height 23
select select "5243"
click at [67, 133] on select "Select SPAR - SPAR ADNOC DISTRIBUTION - ADNOC [PERSON_NAME] Millia Cosmetics - …" at bounding box center [262, 144] width 391 height 23
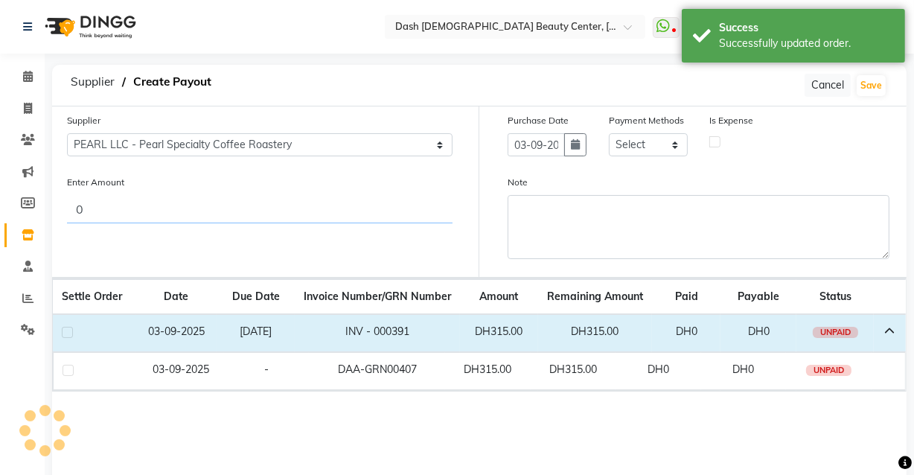
click at [333, 197] on input "0" at bounding box center [260, 209] width 386 height 28
type input "315"
click at [67, 337] on label at bounding box center [67, 332] width 11 height 11
click at [67, 337] on input "checkbox" at bounding box center [67, 333] width 10 height 10
checkbox input "true"
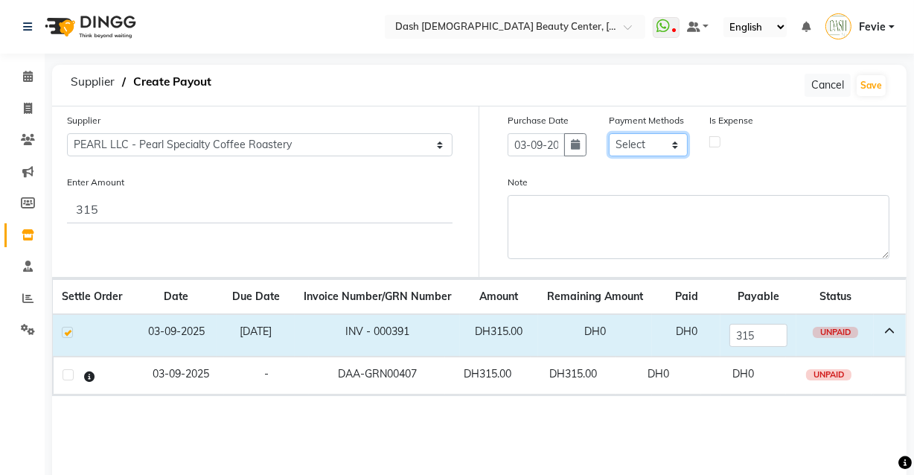
click at [649, 144] on select "Select CASH CARD ONLINE On Account Wallet Package Prepaid Gift Card" at bounding box center [648, 144] width 79 height 23
select select "1"
click at [609, 133] on select "Select CASH CARD ONLINE On Account Wallet Package Prepaid Gift Card" at bounding box center [648, 144] width 79 height 23
click at [731, 141] on div at bounding box center [749, 141] width 79 height 10
click at [715, 141] on label at bounding box center [714, 141] width 11 height 11
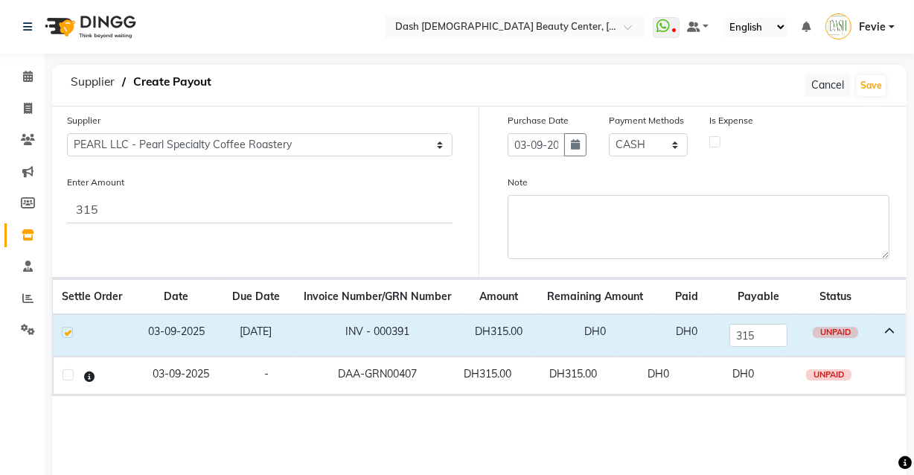
click at [715, 141] on input "checkbox" at bounding box center [715, 141] width 10 height 10
checkbox input "true"
select select "7494"
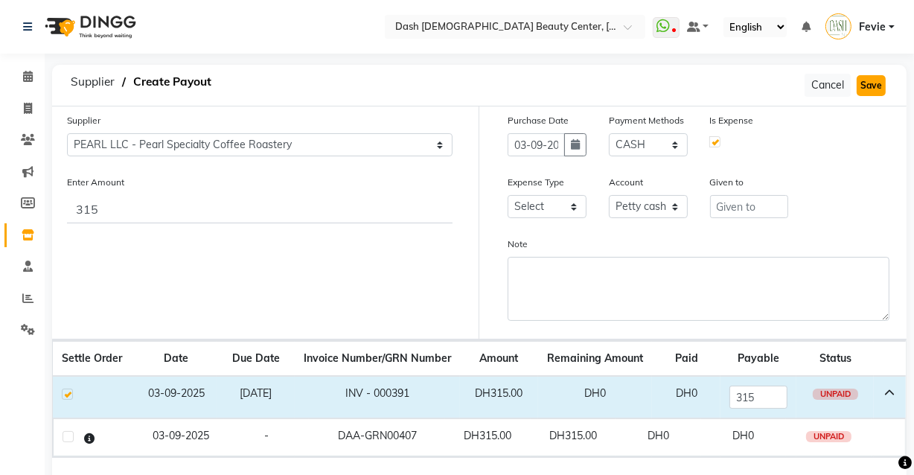
click at [871, 85] on button "Save" at bounding box center [871, 85] width 29 height 21
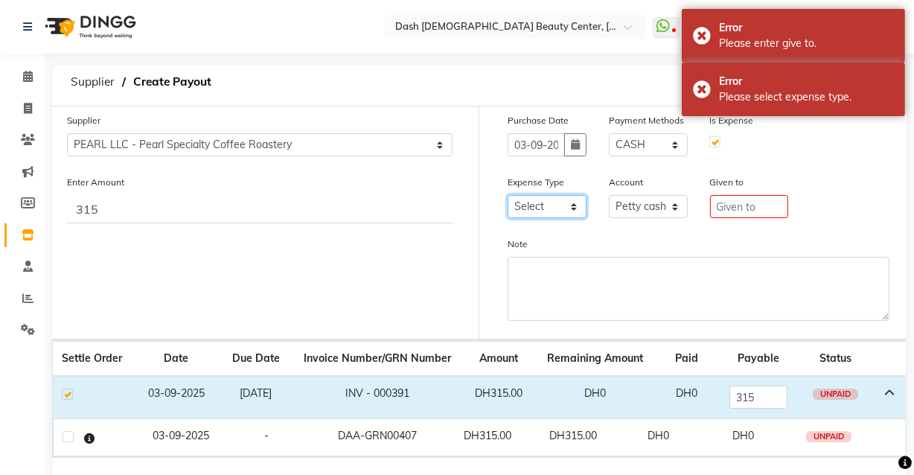
click at [557, 198] on select "Select Advance Salary Bank charges Car maintenance Cash transfer to bank Cash t…" at bounding box center [547, 206] width 79 height 23
select select "17"
click at [508, 196] on select "Select Advance Salary Bank charges Car maintenance Cash transfer to bank Cash t…" at bounding box center [547, 206] width 79 height 23
click at [757, 211] on input "text" at bounding box center [749, 206] width 79 height 23
type input "Pearl LLC"
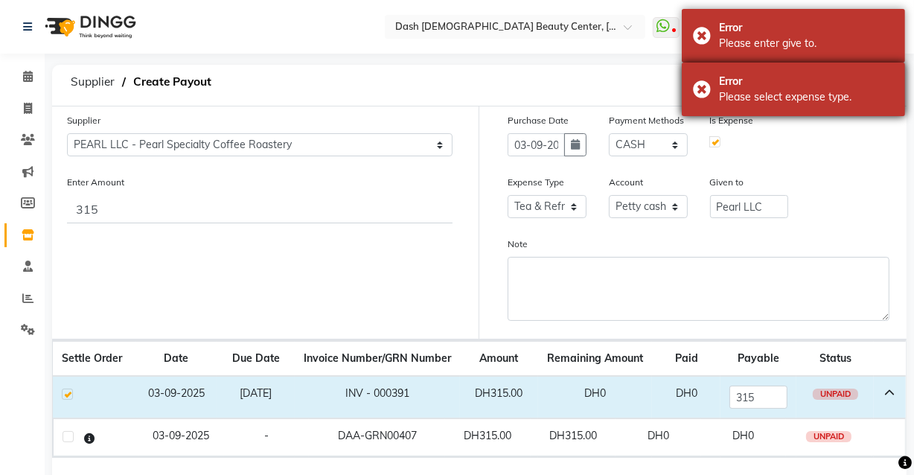
click at [825, 106] on div "Error Please select expense type." at bounding box center [793, 90] width 223 height 54
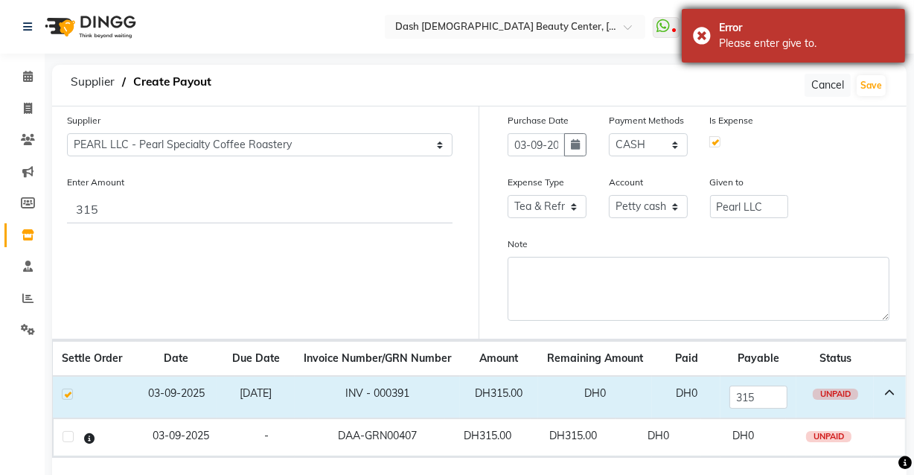
click at [814, 37] on div "Please enter give to." at bounding box center [806, 44] width 175 height 16
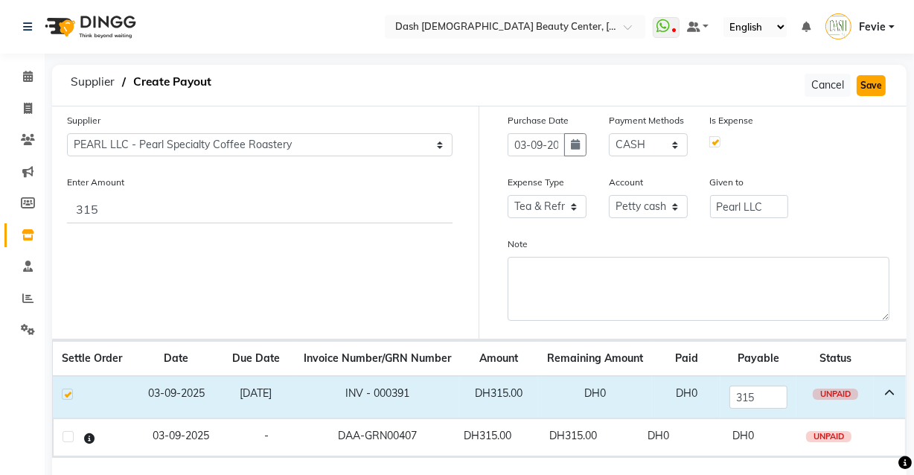
click at [870, 86] on button "Save" at bounding box center [871, 85] width 29 height 21
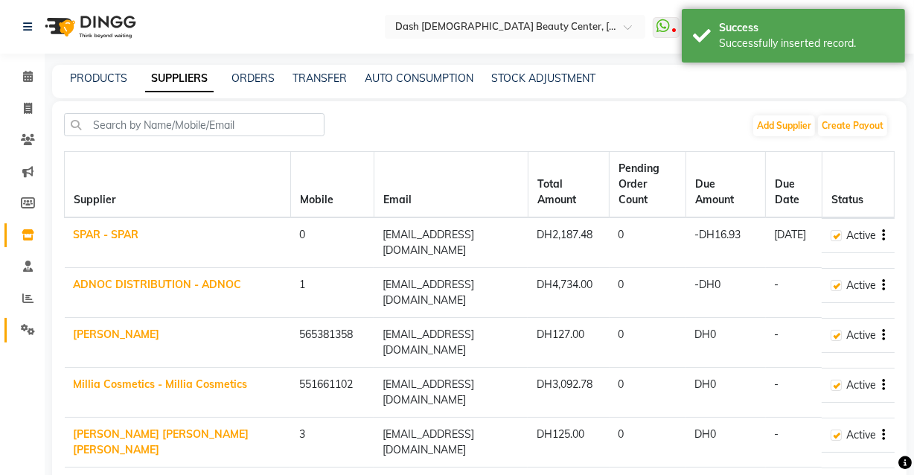
click at [34, 328] on icon at bounding box center [28, 329] width 14 height 11
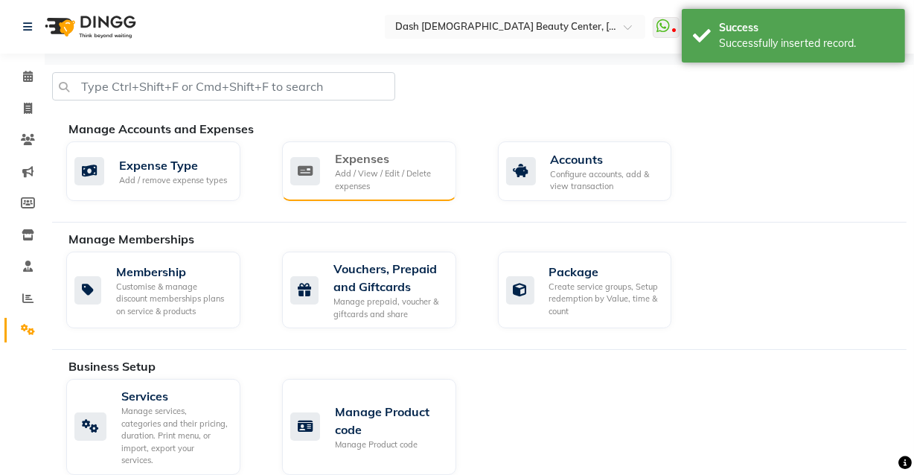
click at [398, 188] on div "Add / View / Edit / Delete expenses" at bounding box center [389, 180] width 109 height 25
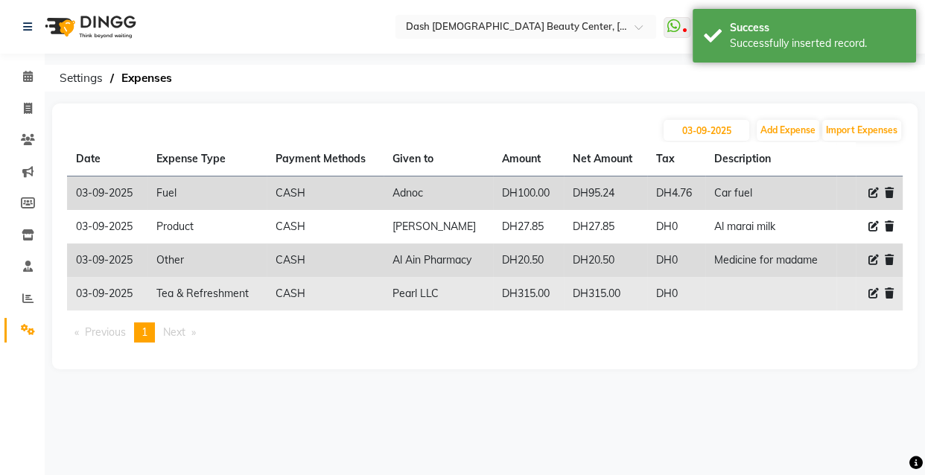
click at [870, 290] on icon at bounding box center [873, 293] width 10 height 10
select select "17"
select select "1"
select select "7494"
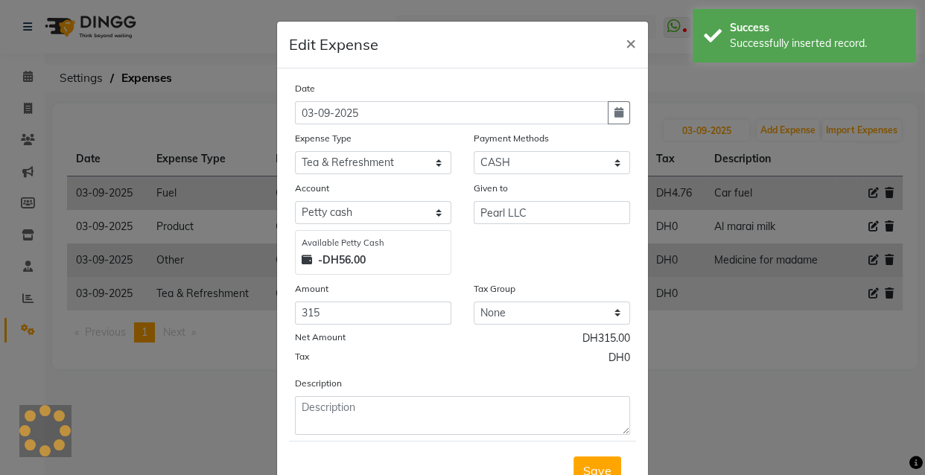
scroll to position [60, 0]
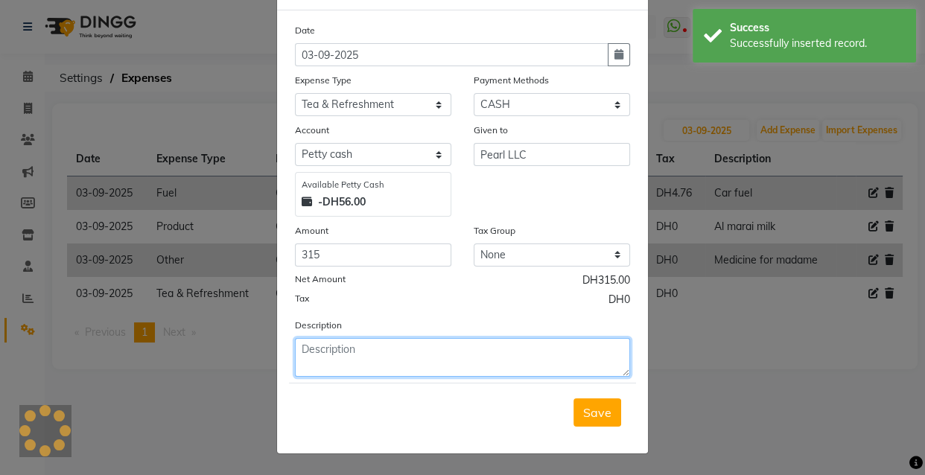
click at [458, 374] on textarea at bounding box center [462, 357] width 335 height 39
type textarea "p"
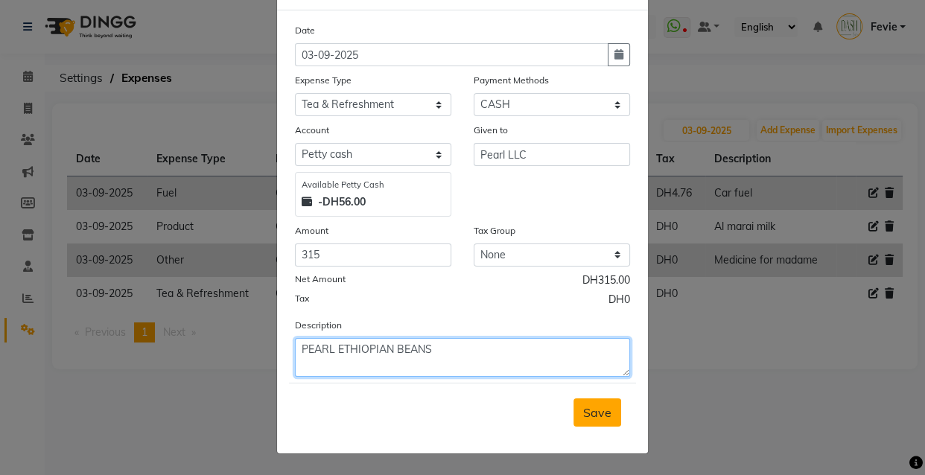
type textarea "PEARL ETHIOPIAN BEANS"
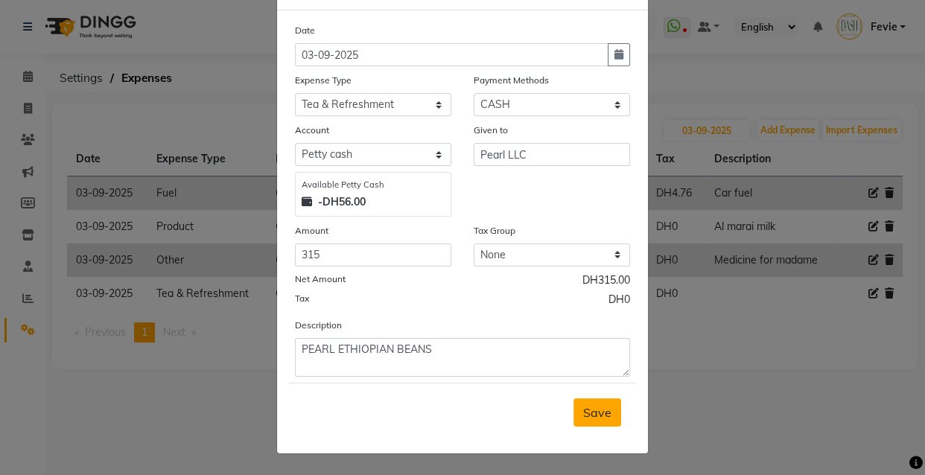
click at [598, 414] on span "Save" at bounding box center [597, 412] width 28 height 15
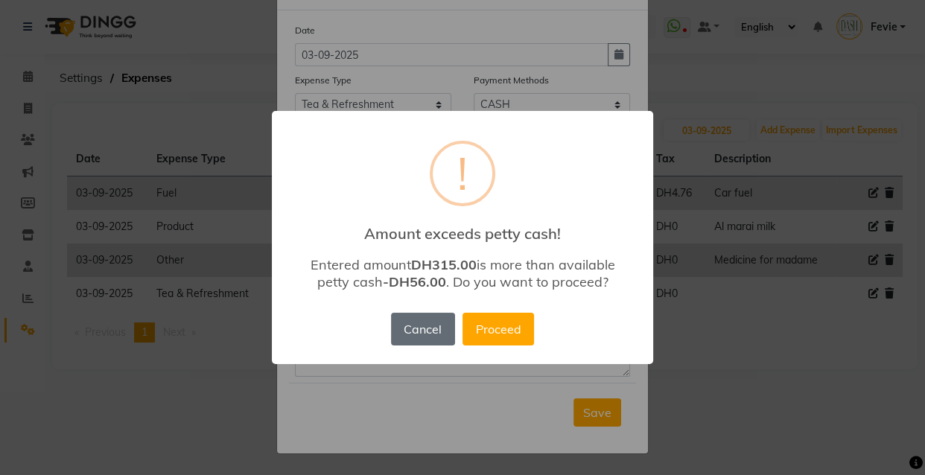
click at [416, 341] on button "Cancel" at bounding box center [423, 329] width 64 height 33
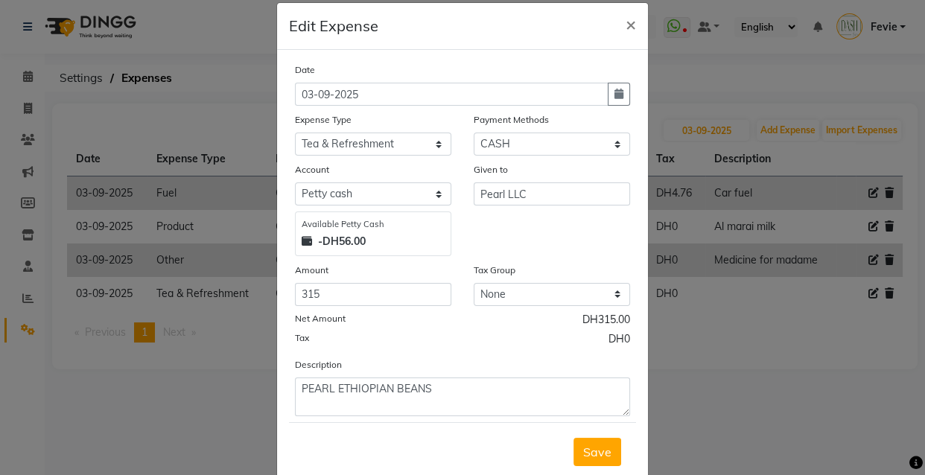
scroll to position [19, 0]
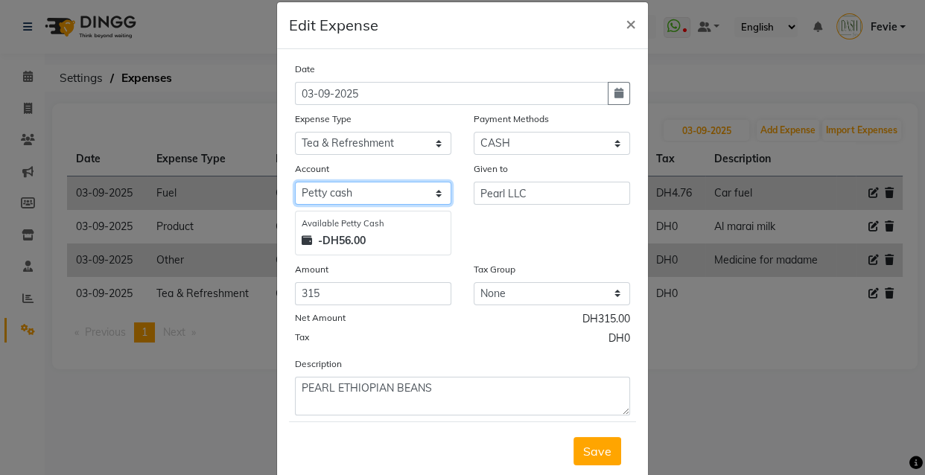
click at [418, 188] on select "Select [PERSON_NAME] cash Card Tax Cash In Hand" at bounding box center [373, 193] width 156 height 23
click at [439, 193] on select "Select [PERSON_NAME] cash Card Tax Cash In Hand" at bounding box center [373, 193] width 156 height 23
click at [423, 201] on select "Select [PERSON_NAME] cash Card Tax Cash In Hand" at bounding box center [373, 193] width 156 height 23
select select "7495"
click at [295, 193] on select "Select [PERSON_NAME] cash Card Tax Cash In Hand" at bounding box center [373, 193] width 156 height 23
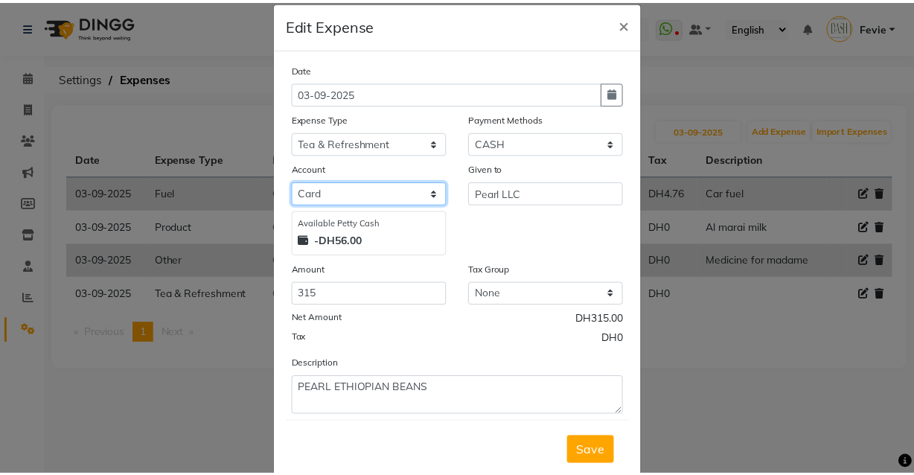
scroll to position [9, 0]
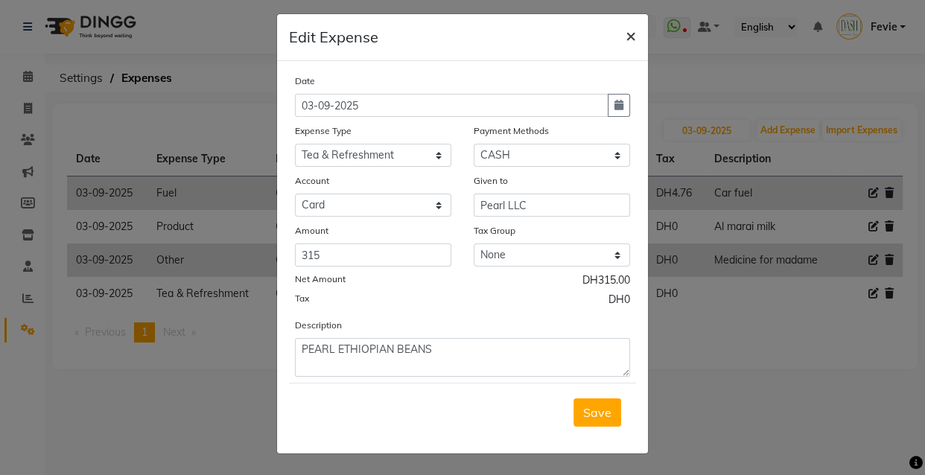
click at [625, 36] on span "×" at bounding box center [630, 35] width 10 height 22
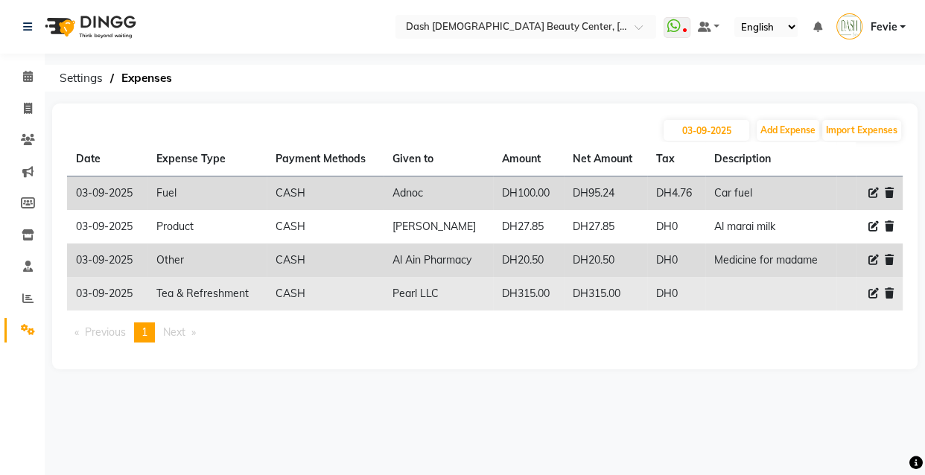
click at [890, 296] on icon at bounding box center [888, 293] width 9 height 10
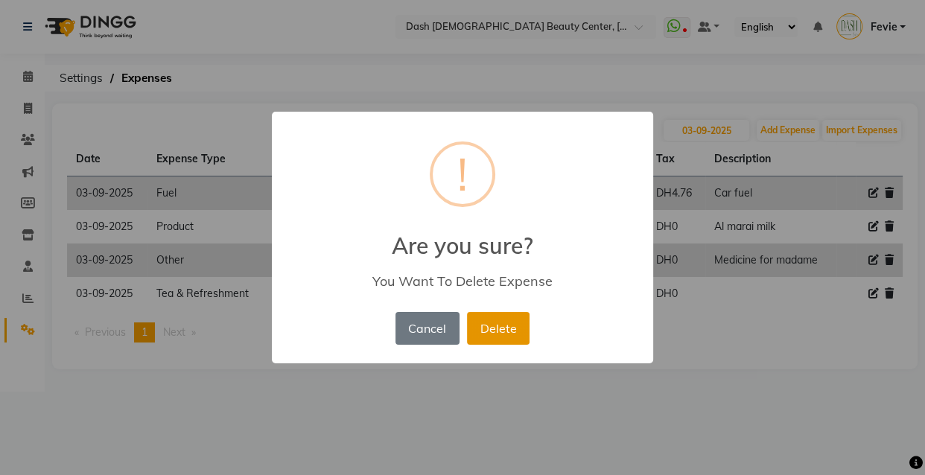
click at [506, 331] on button "Delete" at bounding box center [498, 328] width 63 height 33
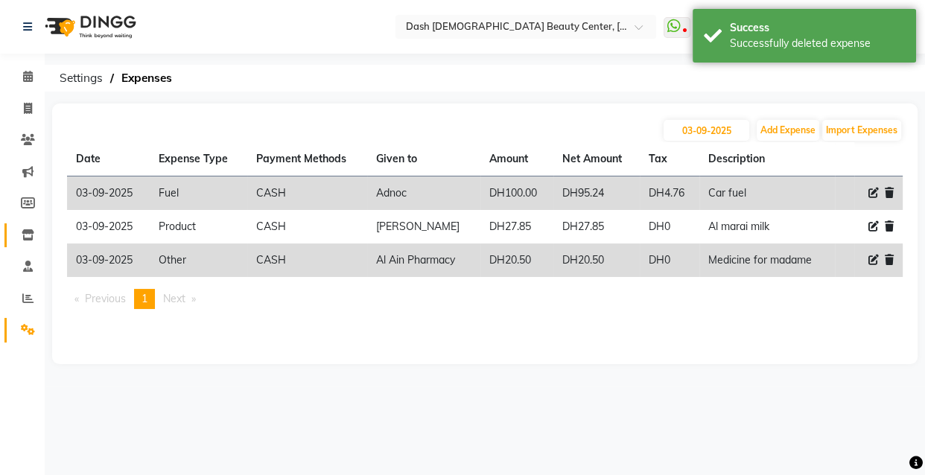
click at [28, 238] on icon at bounding box center [28, 234] width 13 height 11
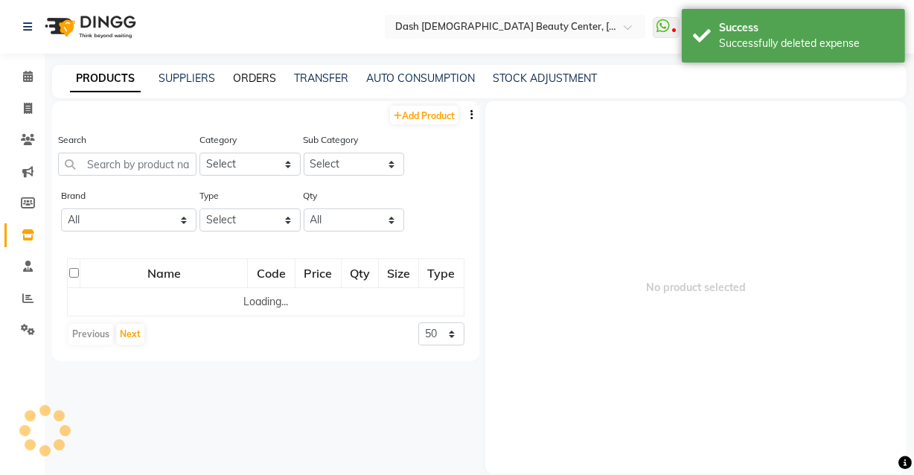
click at [255, 74] on link "ORDERS" at bounding box center [254, 77] width 43 height 13
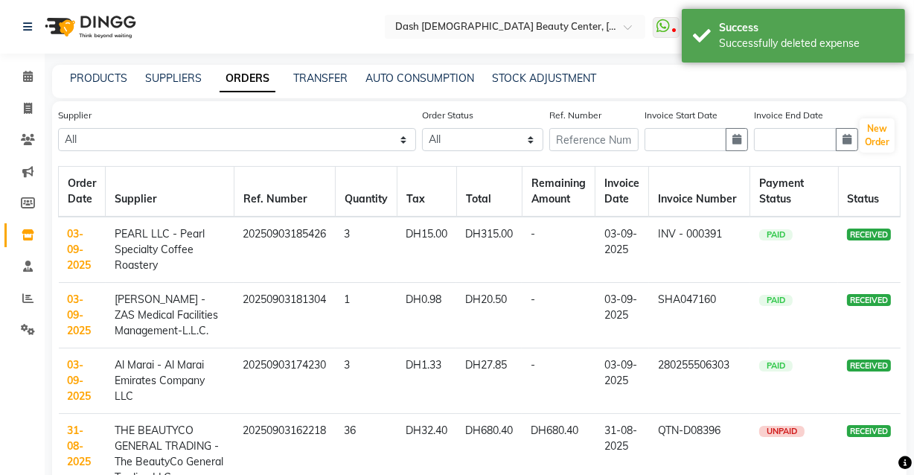
click at [197, 264] on td "PEARL LLC - Pearl Specialty Coffee Roastery" at bounding box center [170, 250] width 128 height 66
click at [82, 249] on link "03-09-2025" at bounding box center [80, 249] width 24 height 45
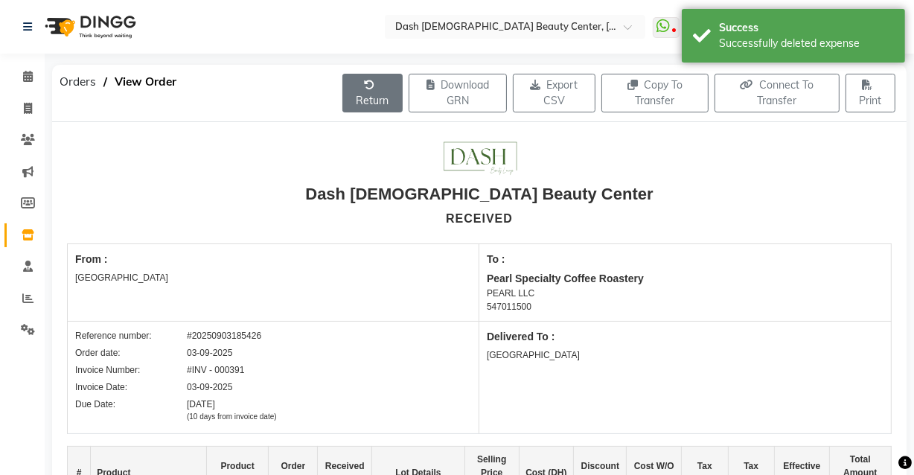
click at [371, 91] on button "Return" at bounding box center [372, 93] width 60 height 39
select select "1471"
select select "1470"
select select "5243"
select select "true"
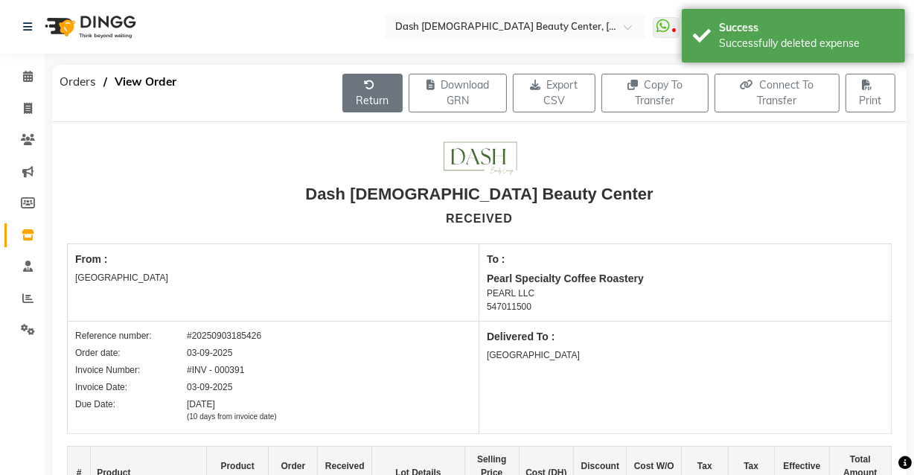
select select "3972"
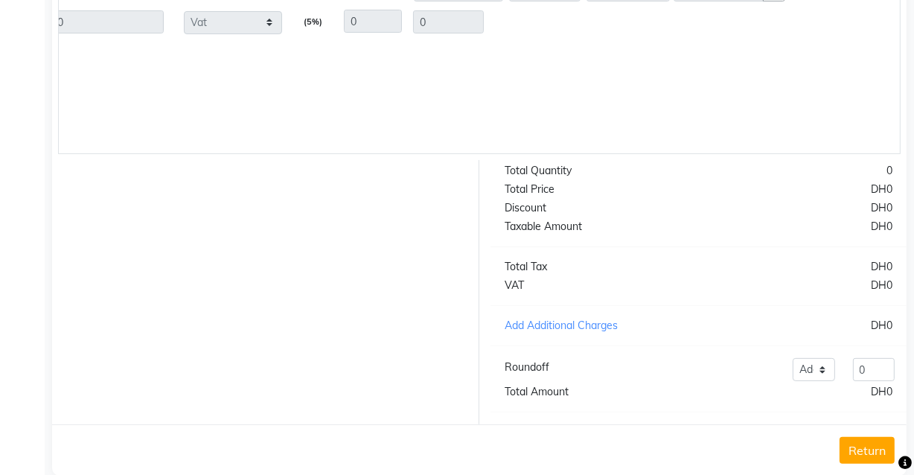
scroll to position [407, 0]
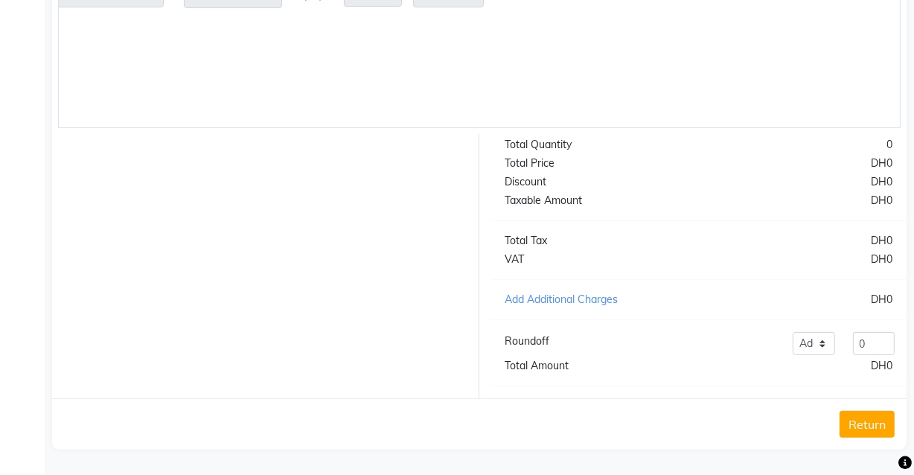
click at [846, 423] on button "Return" at bounding box center [867, 424] width 55 height 27
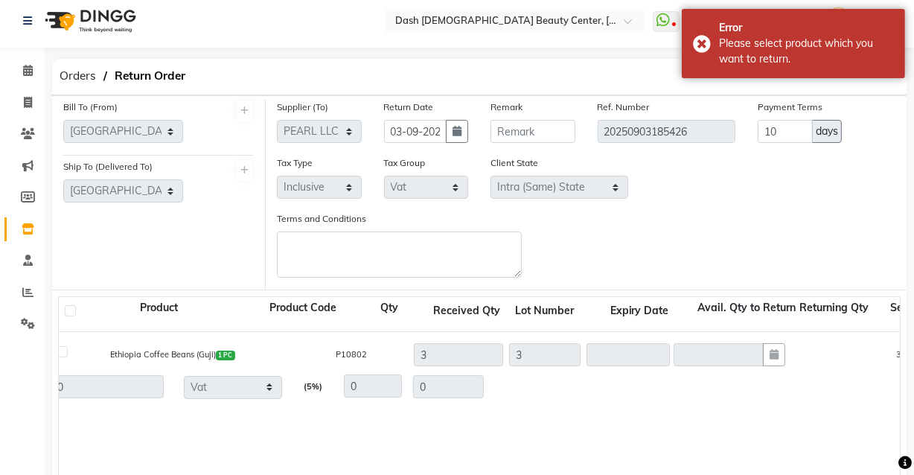
scroll to position [1, 0]
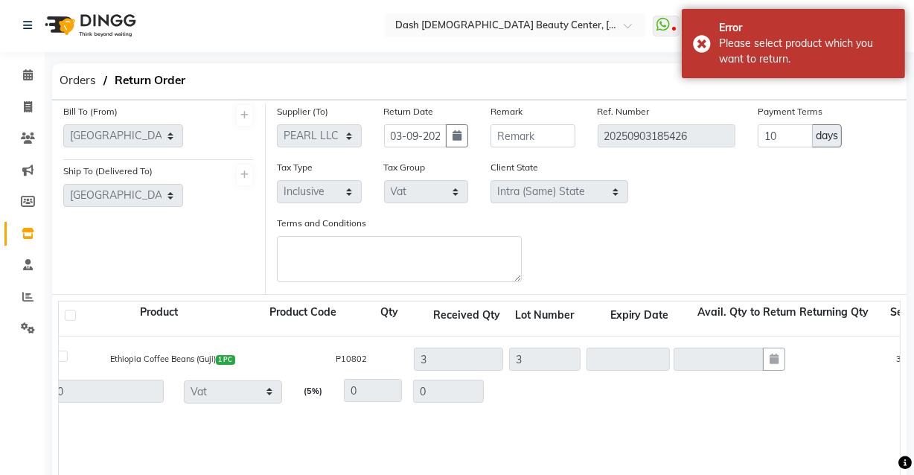
click at [71, 316] on label at bounding box center [70, 315] width 11 height 11
click at [71, 316] on input "checkbox" at bounding box center [73, 317] width 10 height 10
checkbox input "true"
type input "3"
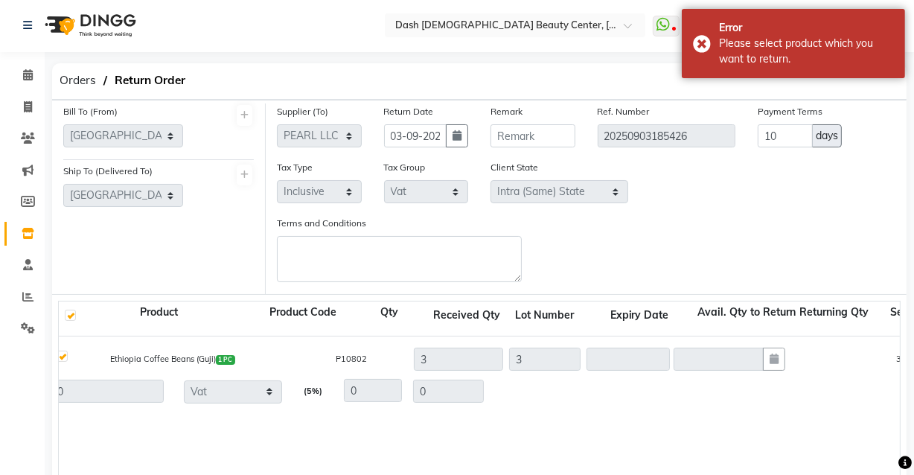
type input "300"
type input "15"
type input "315"
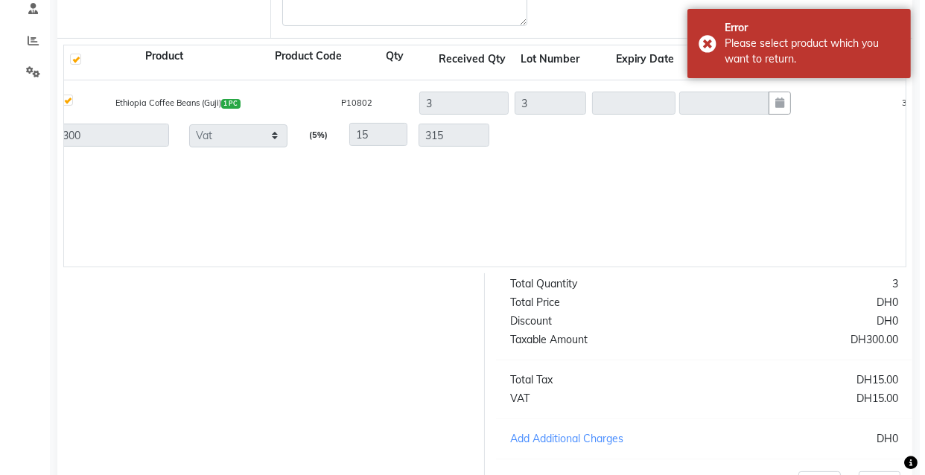
scroll to position [407, 0]
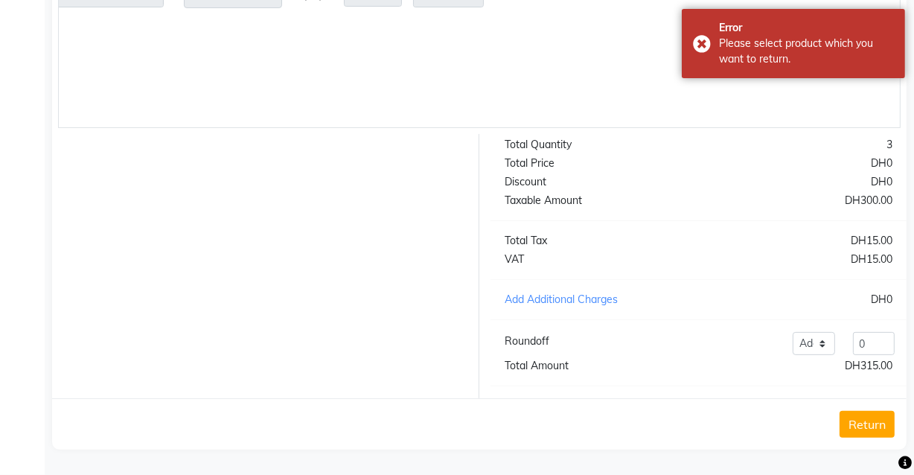
click at [867, 424] on button "Return" at bounding box center [867, 424] width 55 height 27
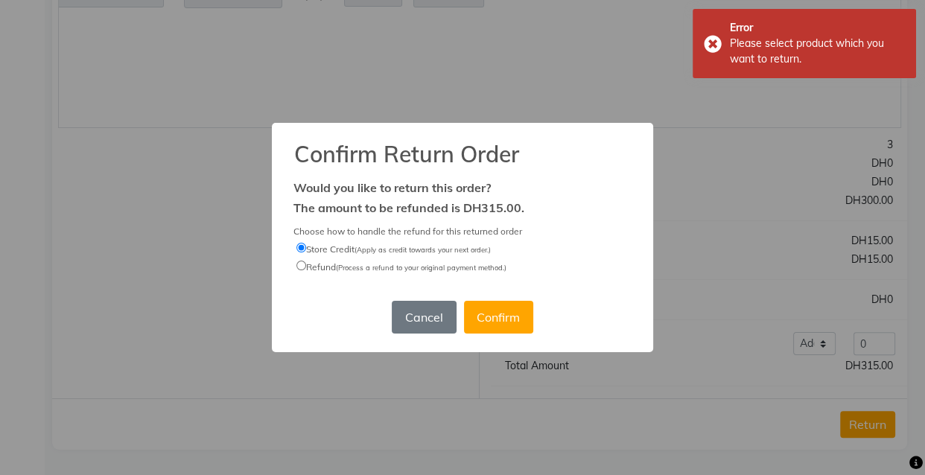
click at [485, 269] on small "(Process a refund to your original payment method.)" at bounding box center [421, 267] width 170 height 9
click at [306, 269] on input "Refund (Process a refund to your original payment method.)" at bounding box center [301, 266] width 10 height 10
radio input "true"
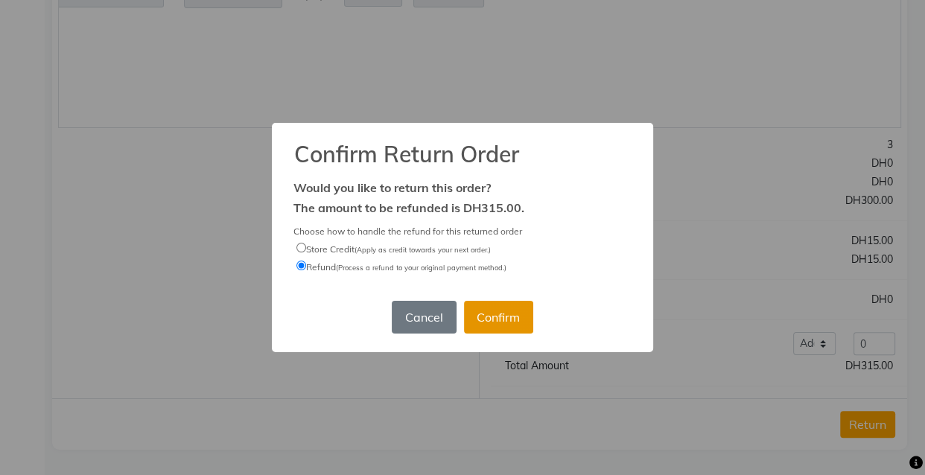
click at [509, 316] on button "Confirm" at bounding box center [498, 317] width 69 height 33
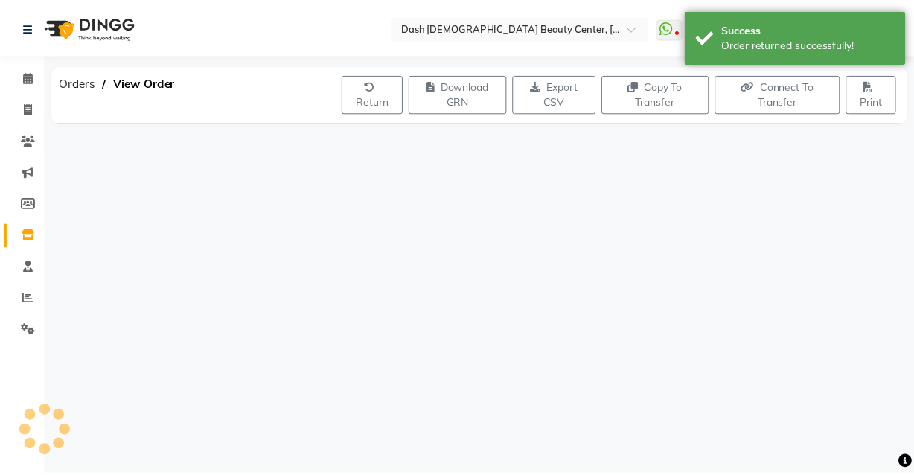
scroll to position [0, 0]
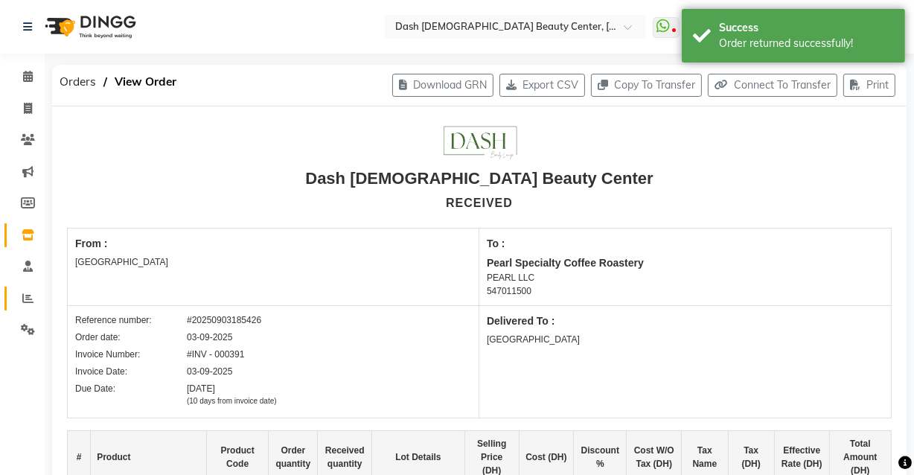
click at [28, 298] on icon at bounding box center [27, 298] width 11 height 11
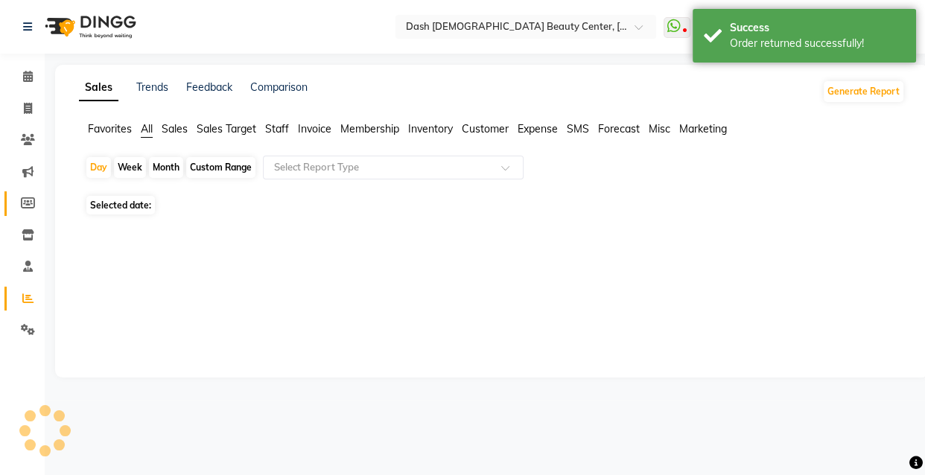
click at [30, 210] on span at bounding box center [28, 203] width 26 height 17
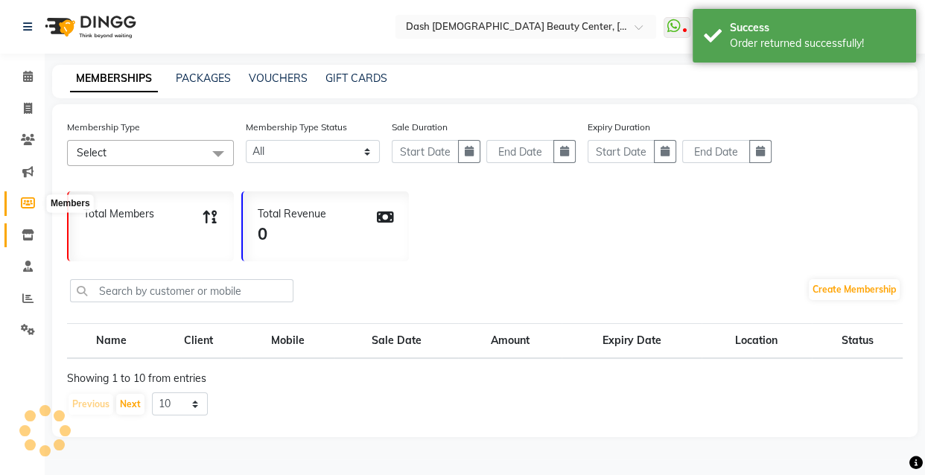
click at [28, 232] on icon at bounding box center [28, 234] width 13 height 11
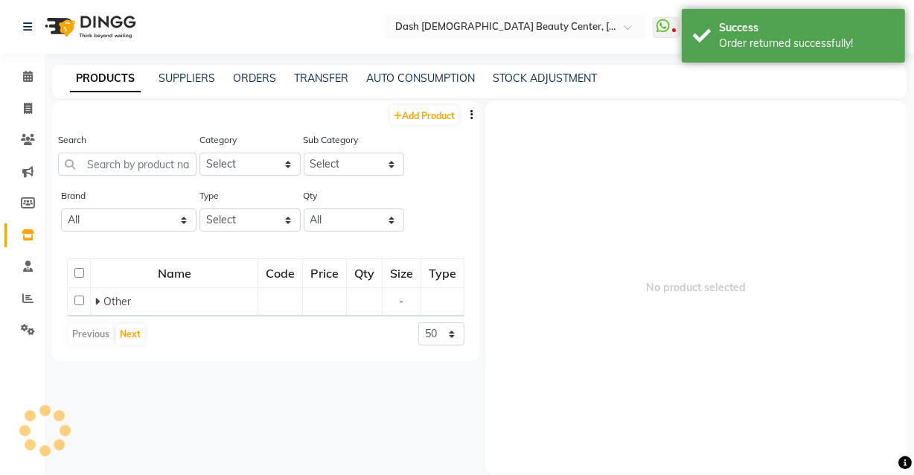
click at [242, 60] on div "Select Location × Dash [DEMOGRAPHIC_DATA] Beauty Center, [GEOGRAPHIC_DATA] What…" at bounding box center [457, 248] width 914 height 496
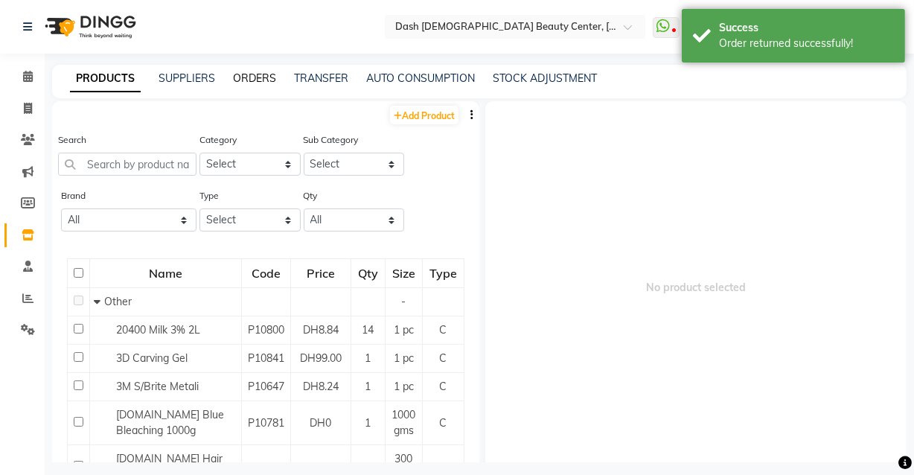
click at [261, 75] on link "ORDERS" at bounding box center [254, 77] width 43 height 13
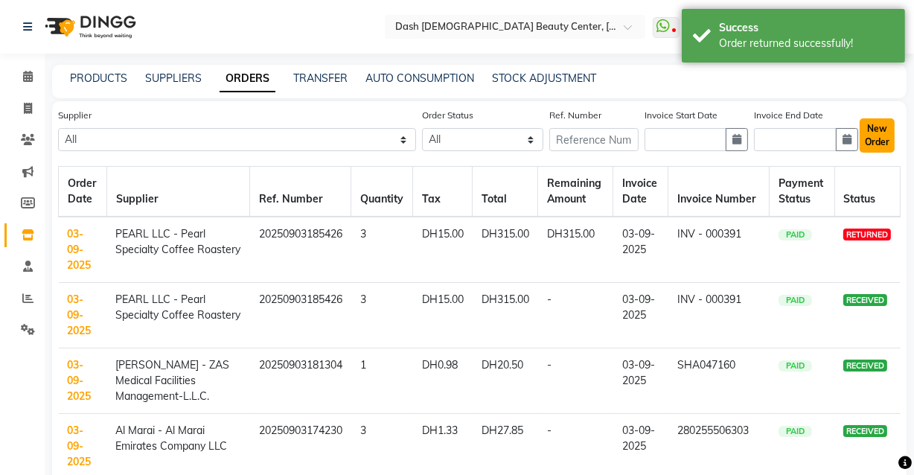
click at [893, 124] on button "New Order" at bounding box center [877, 135] width 35 height 34
select select "true"
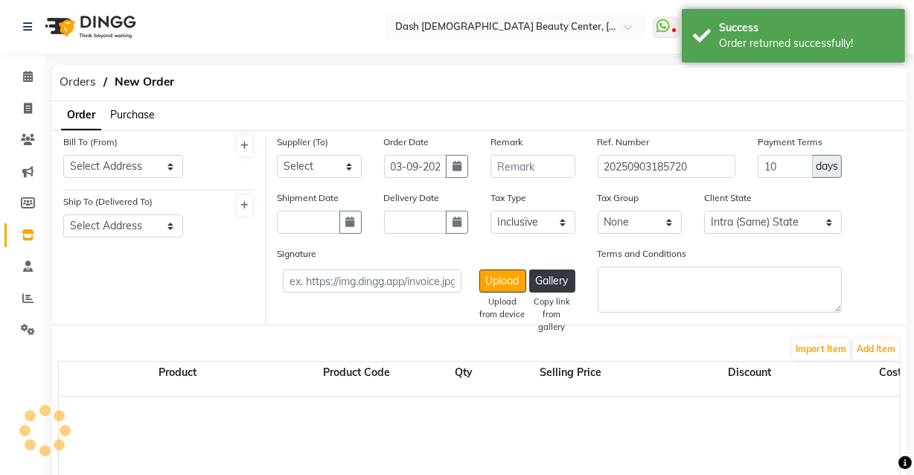
select select "3972"
click at [141, 165] on select "Select Address [GEOGRAPHIC_DATA]" at bounding box center [123, 166] width 120 height 23
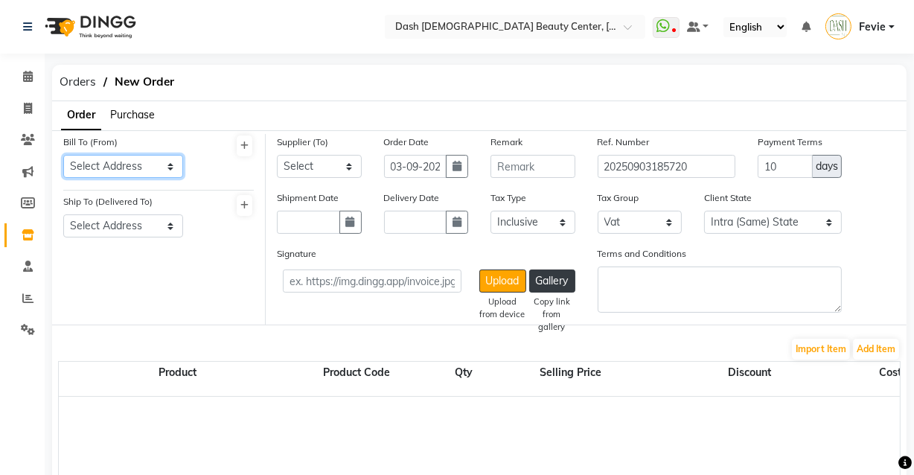
select select "1470"
click at [63, 155] on select "Select Address [GEOGRAPHIC_DATA]" at bounding box center [123, 166] width 120 height 23
click at [130, 224] on select "Select Address [GEOGRAPHIC_DATA]" at bounding box center [123, 225] width 120 height 23
select select "1471"
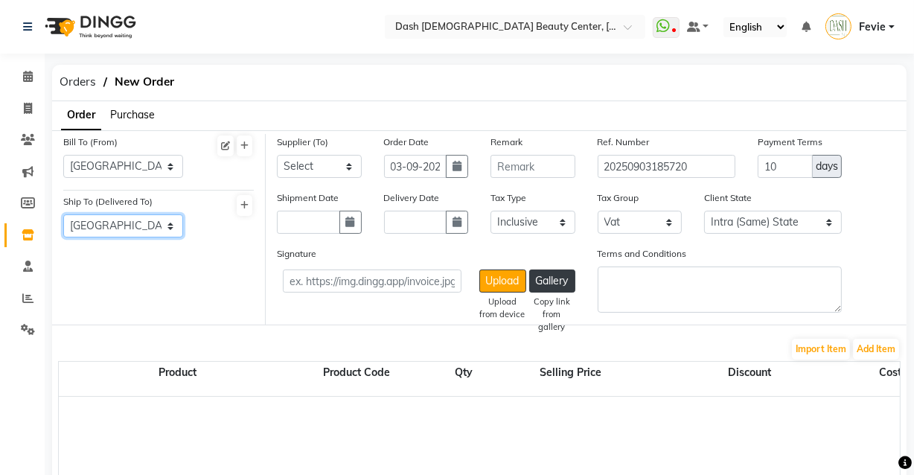
click at [63, 215] on select "Select Address [GEOGRAPHIC_DATA]" at bounding box center [123, 225] width 120 height 23
click at [340, 159] on select "Select SPAR - SPAR ADNOC DISTRIBUTION - ADNOC [PERSON_NAME] Millia Cosmetics - …" at bounding box center [319, 166] width 85 height 23
select select "5243"
click at [277, 155] on select "Select SPAR - SPAR ADNOC DISTRIBUTION - ADNOC [PERSON_NAME] Millia Cosmetics - …" at bounding box center [319, 166] width 85 height 23
click at [875, 346] on button "Add Item" at bounding box center [876, 349] width 46 height 21
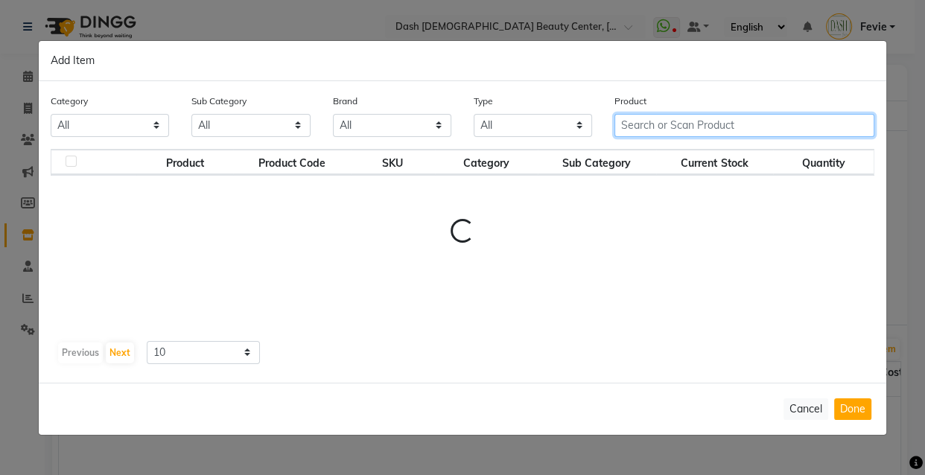
click at [735, 121] on input "text" at bounding box center [744, 125] width 260 height 23
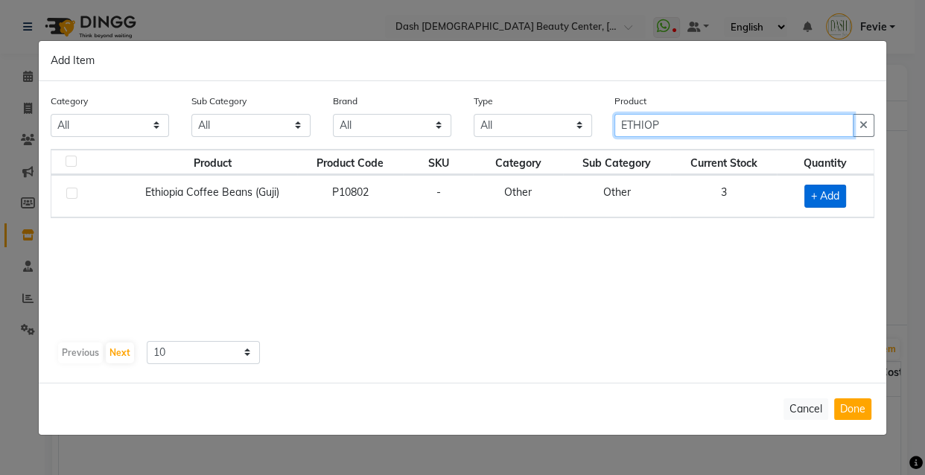
type input "ETHIOP"
click at [814, 201] on span "+ Add" at bounding box center [825, 196] width 42 height 23
checkbox input "true"
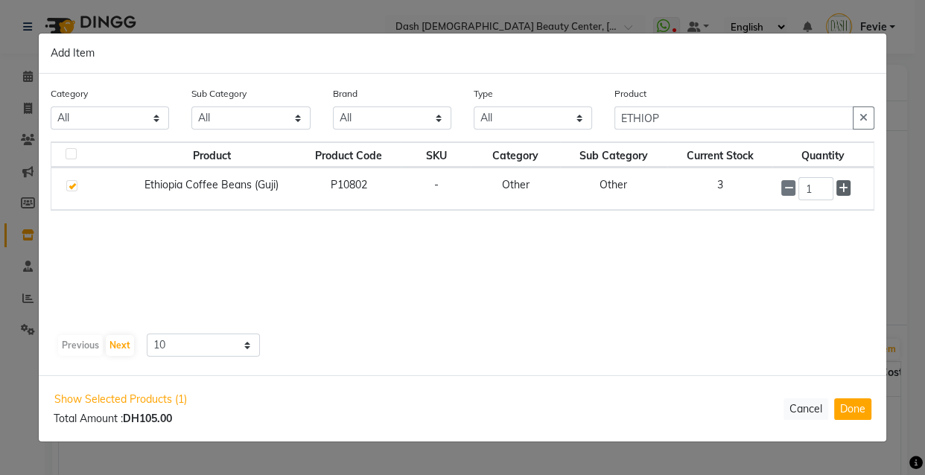
click at [841, 189] on icon at bounding box center [843, 188] width 10 height 10
click at [843, 191] on icon at bounding box center [843, 188] width 10 height 10
type input "3"
click at [847, 412] on button "Done" at bounding box center [852, 409] width 37 height 22
select select "3972"
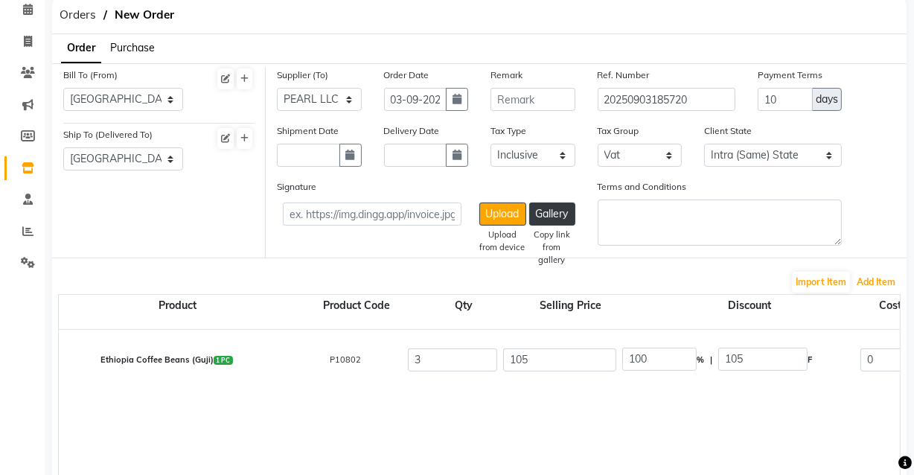
scroll to position [103, 0]
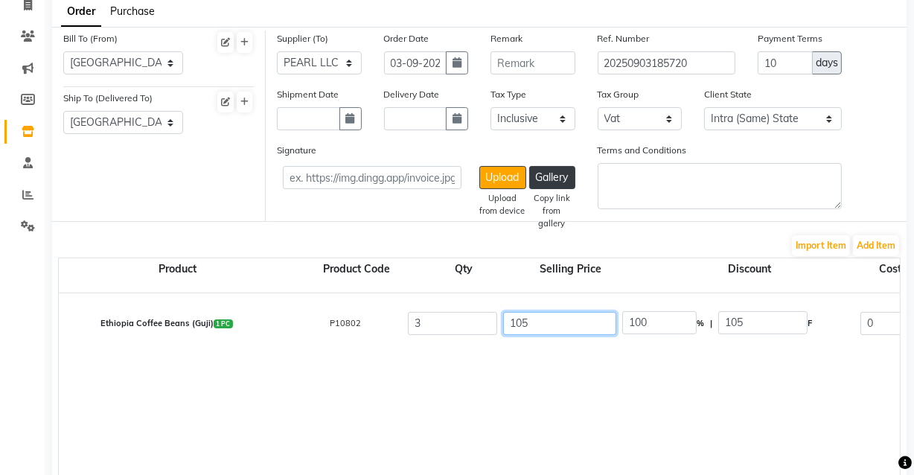
click at [563, 327] on input "105" at bounding box center [559, 323] width 113 height 23
type input "10"
type input "1050"
type input "1"
type input "10500"
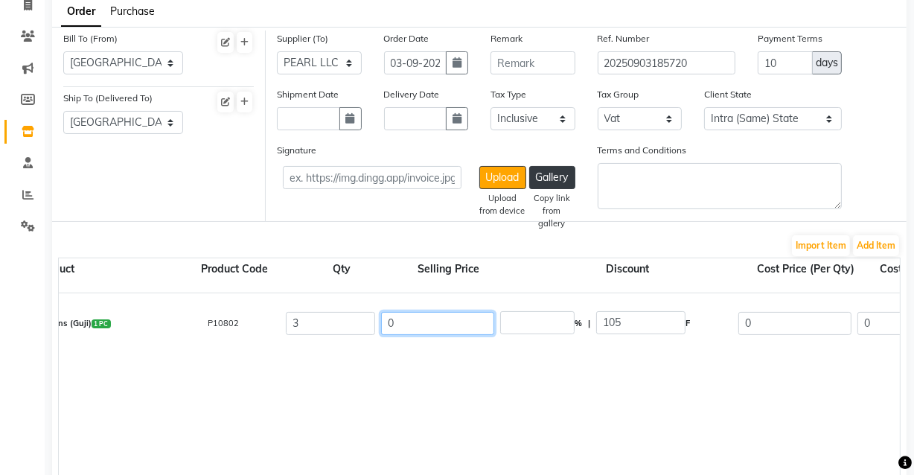
scroll to position [0, 120]
type input "0"
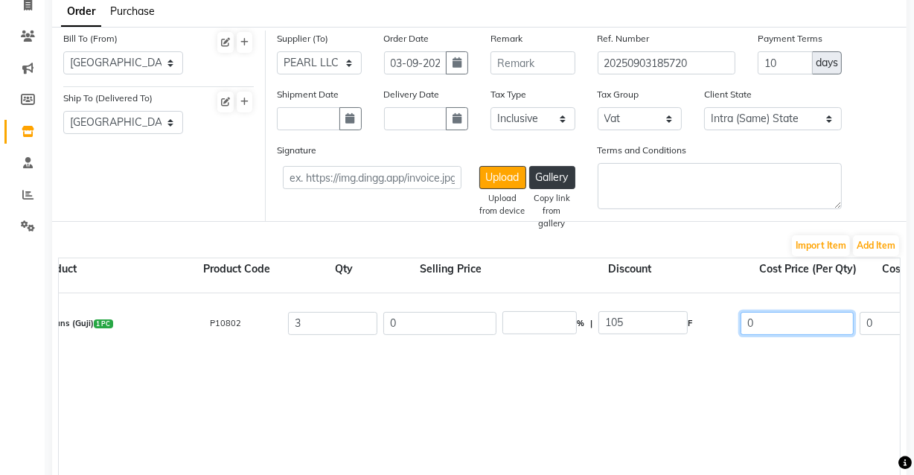
click at [779, 325] on input "0" at bounding box center [797, 323] width 113 height 23
type input "0"
type input "105"
click at [733, 445] on div "Ethiopia Coffee Beans (Guji) 1 PC P10802 3 0 0 % | 0 F 105 0 0 None Vat (5%) 0 0" at bounding box center [873, 386] width 1868 height 186
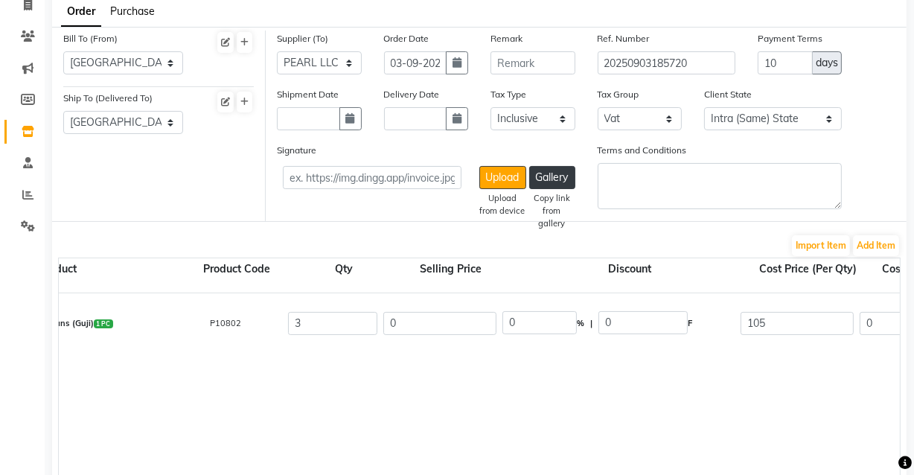
type input "100"
type input "300"
type input "15"
type input "315"
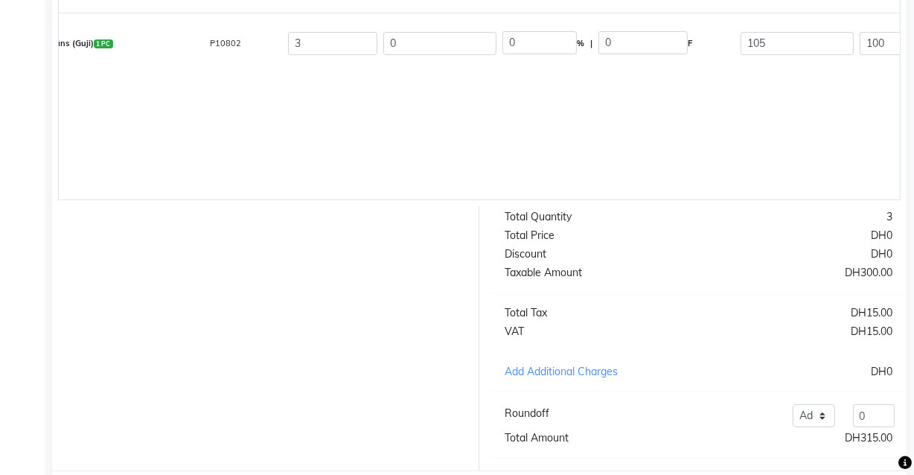
scroll to position [466, 0]
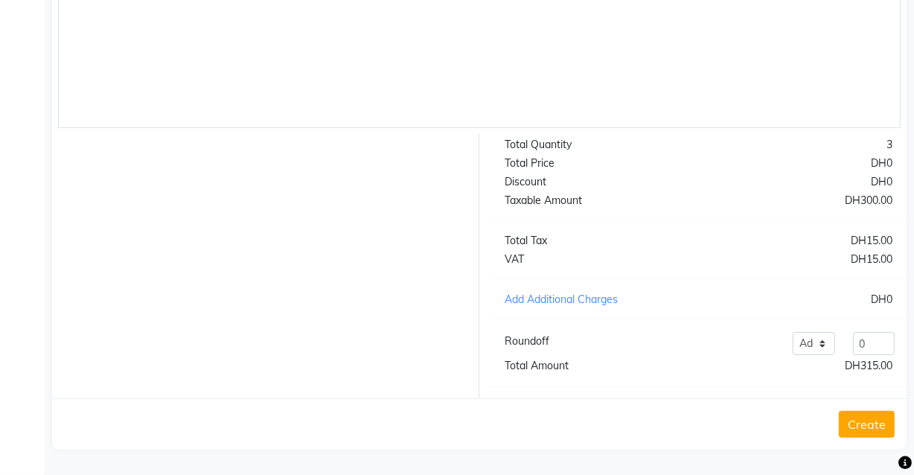
click at [866, 437] on button "Create" at bounding box center [867, 424] width 56 height 27
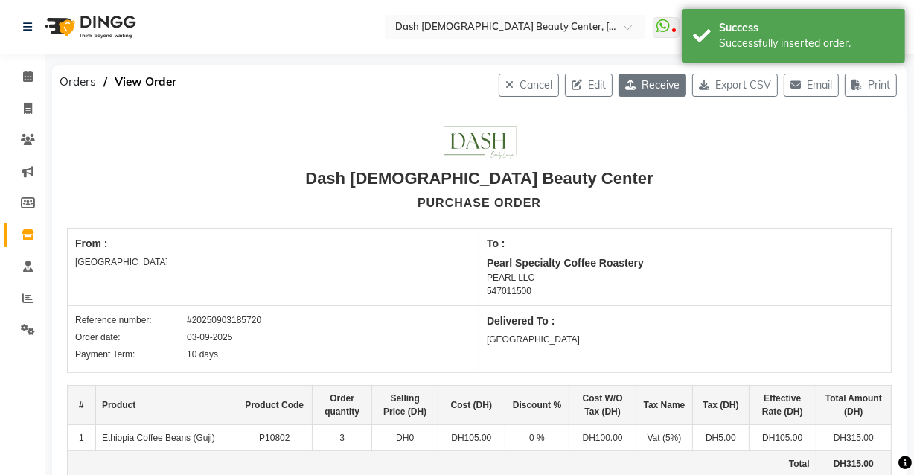
click at [647, 75] on button "Receive" at bounding box center [653, 85] width 68 height 23
select select "1470"
select select "1471"
select select "5243"
select select "true"
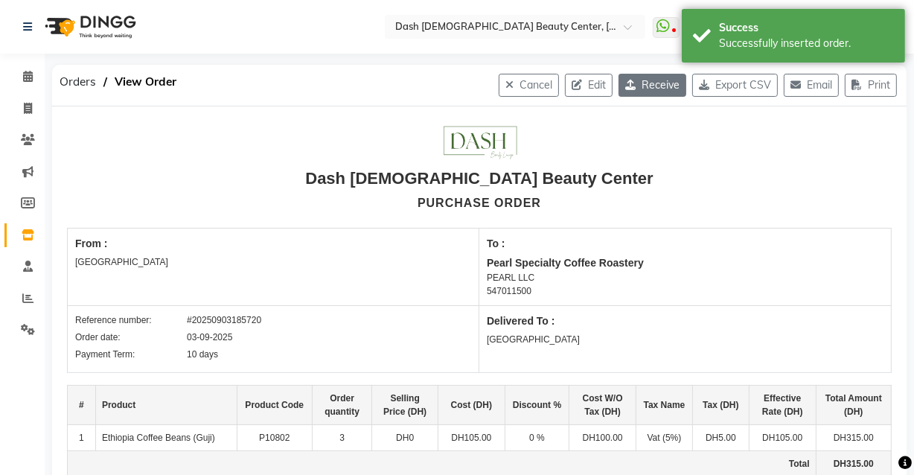
select select "3972"
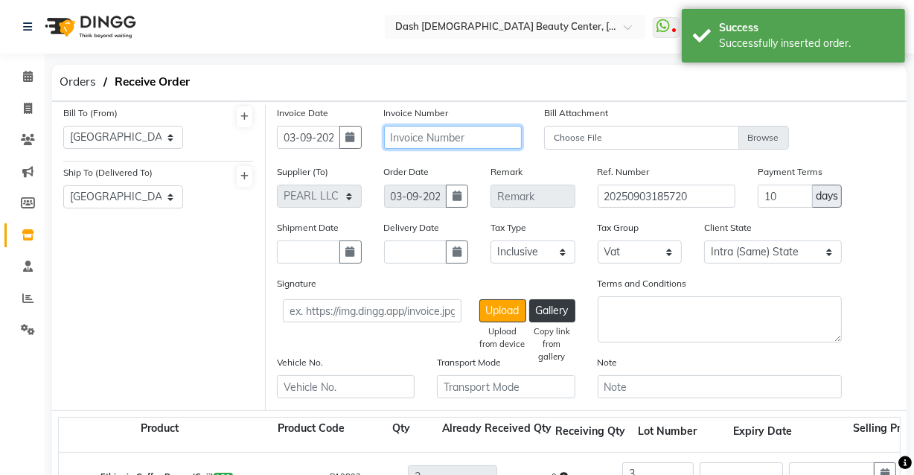
click at [476, 141] on input "text" at bounding box center [453, 137] width 138 height 23
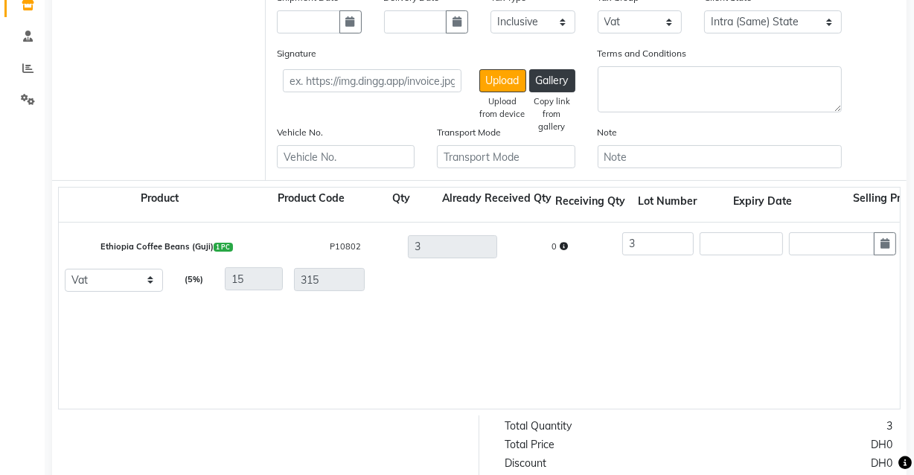
scroll to position [523, 0]
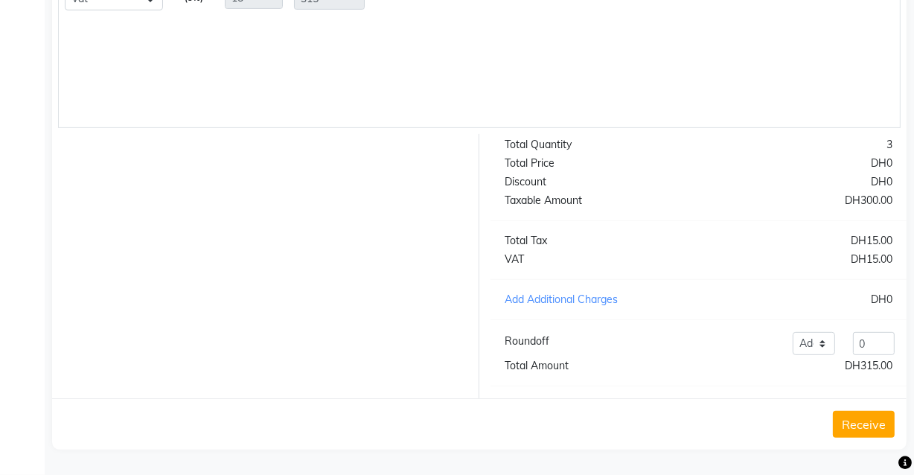
type input "INV - 000391"
click at [877, 425] on button "Receive" at bounding box center [864, 424] width 62 height 27
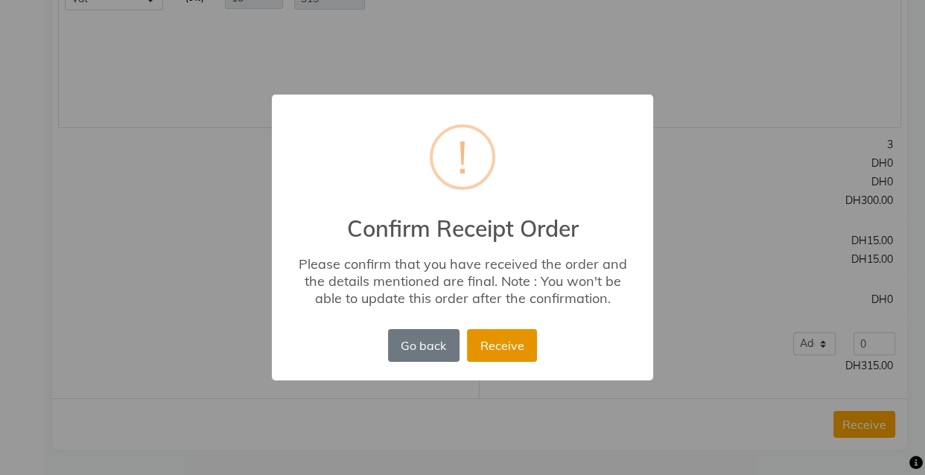
click at [495, 349] on button "Receive" at bounding box center [502, 345] width 70 height 33
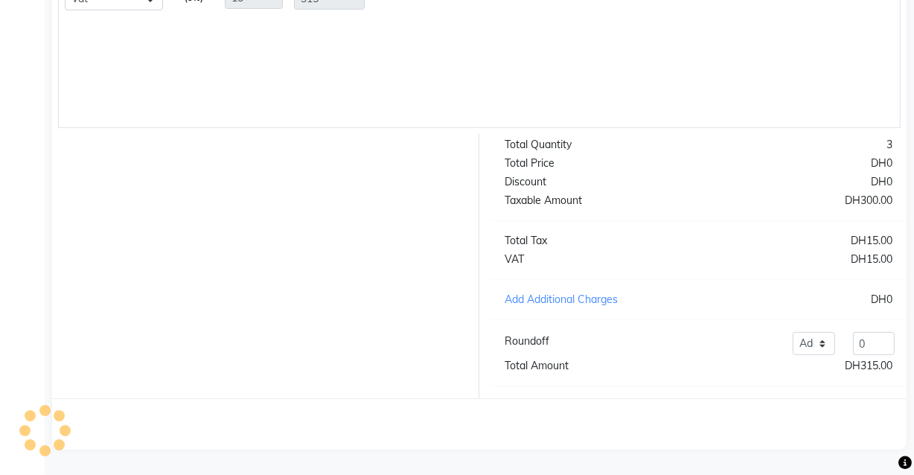
scroll to position [0, 0]
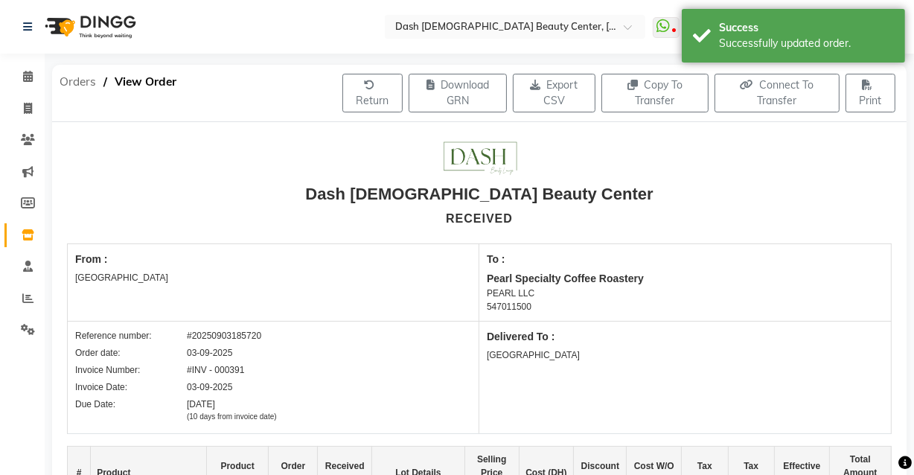
click at [74, 89] on span "Orders" at bounding box center [77, 81] width 51 height 27
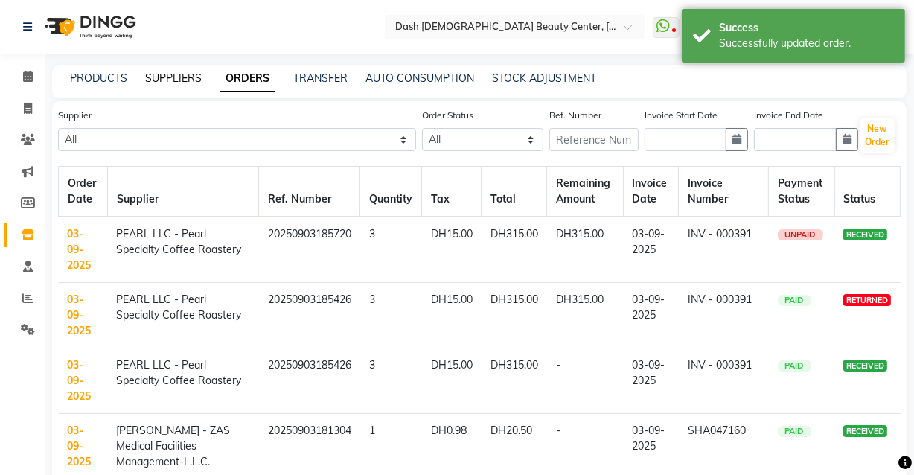
click at [188, 74] on link "SUPPLIERS" at bounding box center [173, 77] width 57 height 13
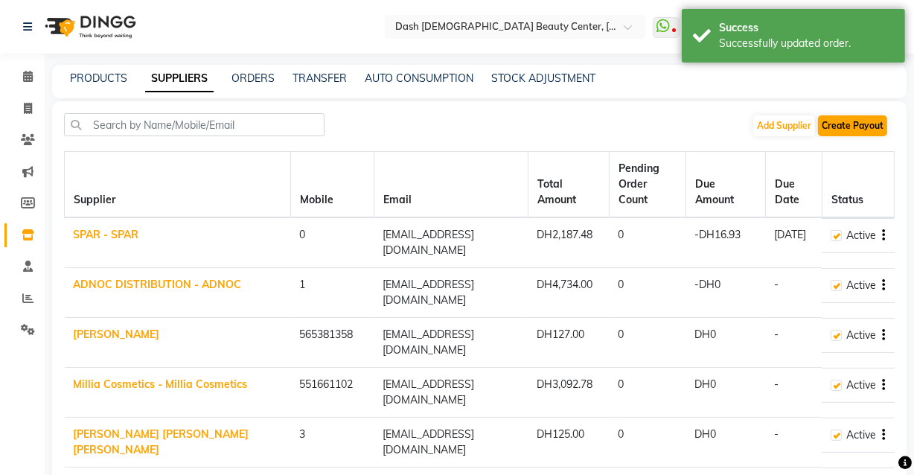
click at [858, 123] on button "Create Payout" at bounding box center [852, 125] width 69 height 21
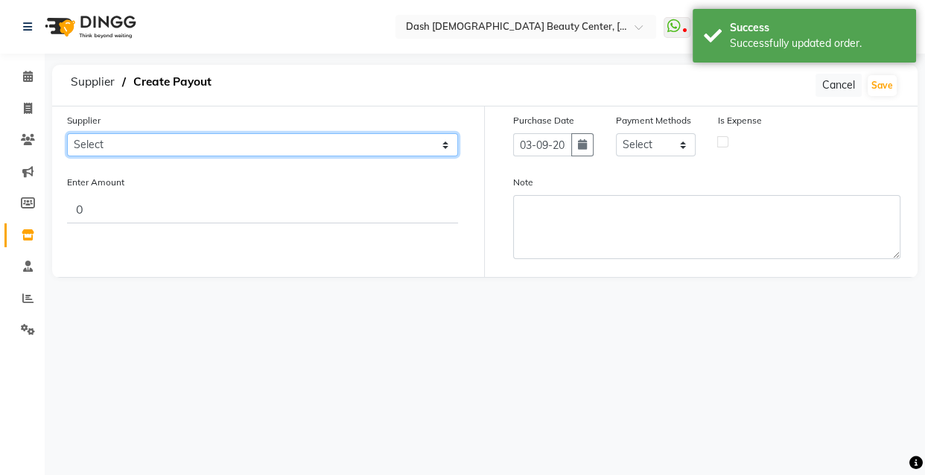
click at [218, 138] on select "Select SPAR - SPAR ADNOC DISTRIBUTION - ADNOC [PERSON_NAME] Millia Cosmetics - …" at bounding box center [262, 144] width 391 height 23
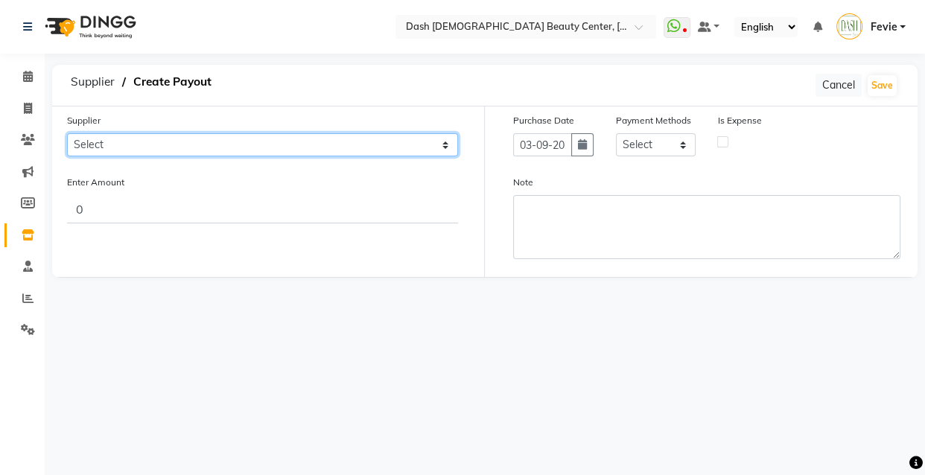
select select "5243"
click at [67, 133] on select "Select SPAR - SPAR ADNOC DISTRIBUTION - ADNOC [PERSON_NAME] Millia Cosmetics - …" at bounding box center [262, 144] width 391 height 23
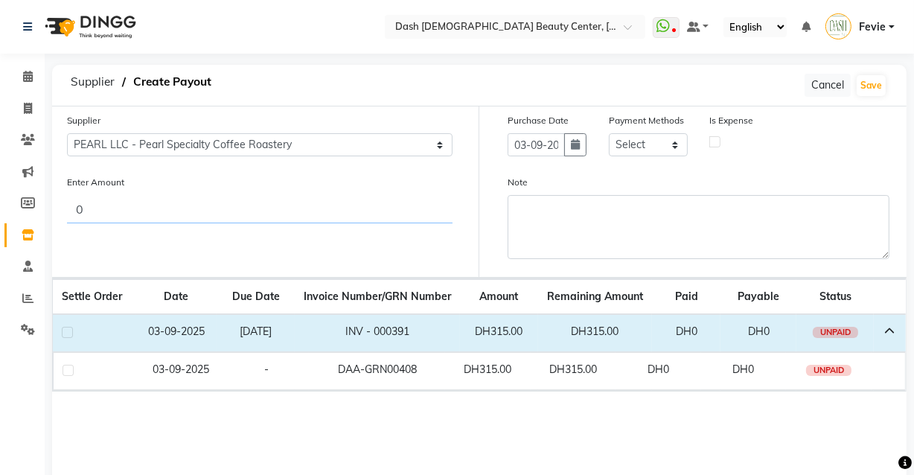
click at [395, 213] on input "0" at bounding box center [260, 209] width 386 height 28
type input "315"
click at [67, 334] on label at bounding box center [67, 332] width 11 height 11
click at [67, 334] on input "checkbox" at bounding box center [67, 333] width 10 height 10
checkbox input "true"
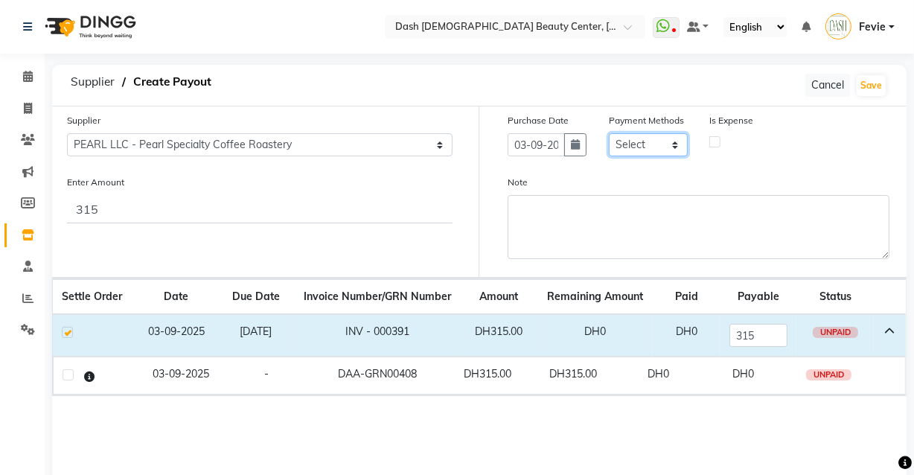
click at [657, 144] on select "Select CASH CARD ONLINE On Account Wallet Package Prepaid Gift Card" at bounding box center [648, 144] width 79 height 23
select select "62"
click at [609, 133] on select "Select CASH CARD ONLINE On Account Wallet Package Prepaid Gift Card" at bounding box center [648, 144] width 79 height 23
click at [714, 139] on label at bounding box center [714, 141] width 11 height 11
click at [714, 139] on input "checkbox" at bounding box center [715, 141] width 10 height 10
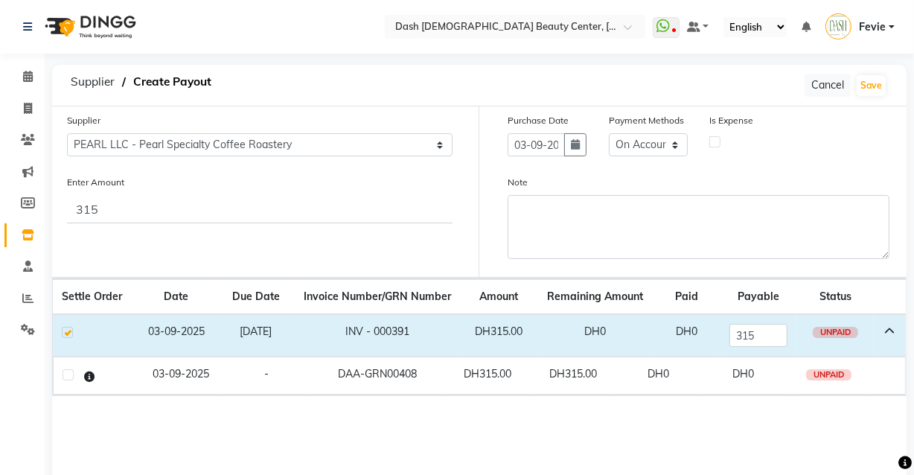
checkbox input "true"
select select "7495"
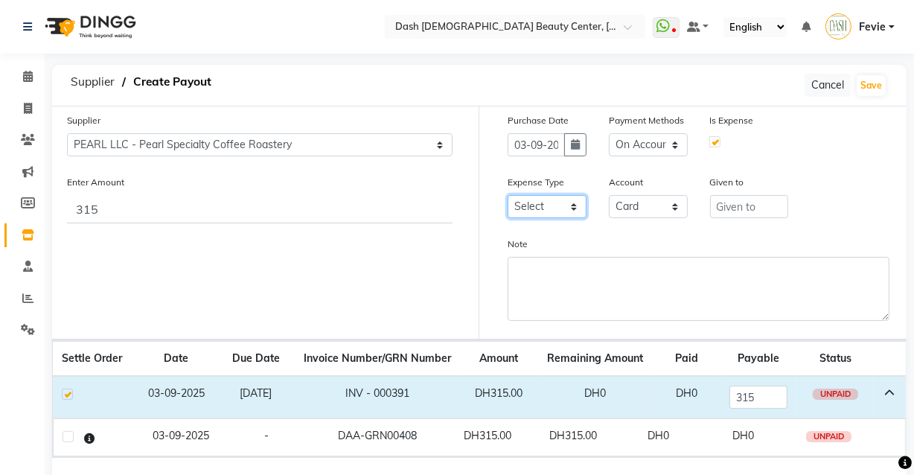
click at [554, 205] on select "Select Advance Salary Bank charges Car maintenance Cash transfer to bank Cash t…" at bounding box center [547, 206] width 79 height 23
select select "17"
click at [508, 196] on select "Select Advance Salary Bank charges Car maintenance Cash transfer to bank Cash t…" at bounding box center [547, 206] width 79 height 23
click at [660, 202] on select "Select Card Tax Cash In Hand" at bounding box center [648, 206] width 79 height 23
click at [753, 212] on input "text" at bounding box center [749, 206] width 79 height 23
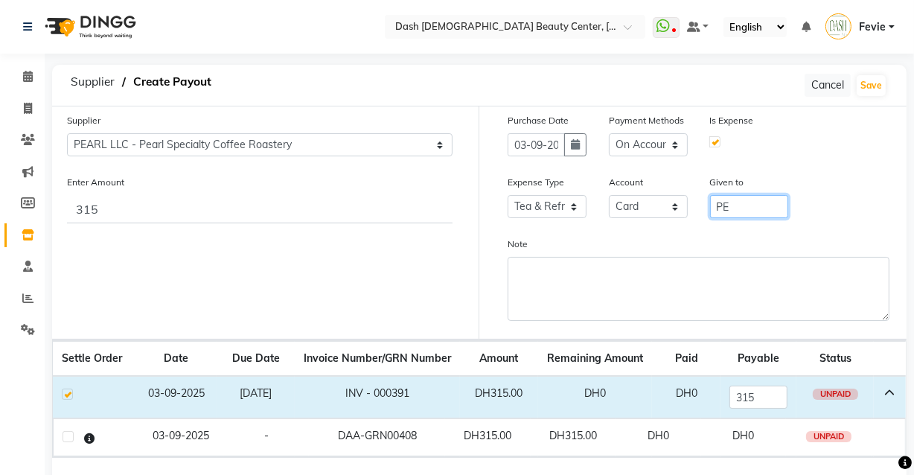
type input "Pearl LLC"
click at [871, 79] on button "Save" at bounding box center [871, 85] width 29 height 21
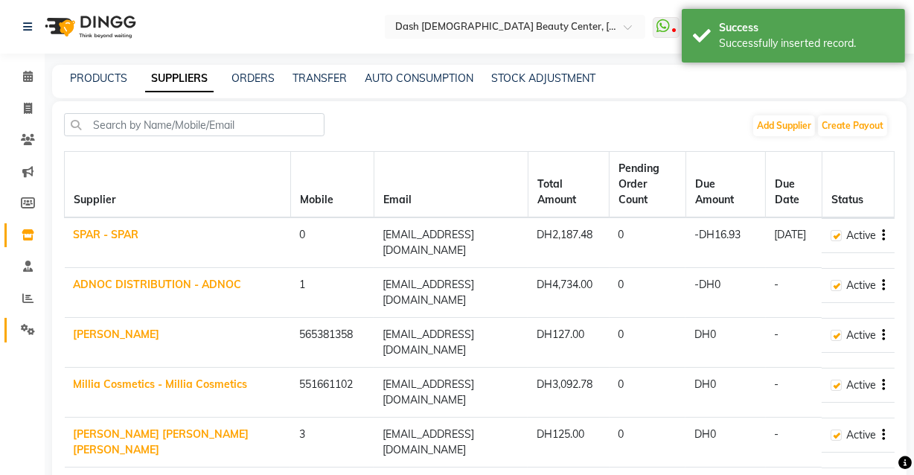
click at [28, 339] on link "Settings" at bounding box center [22, 330] width 36 height 25
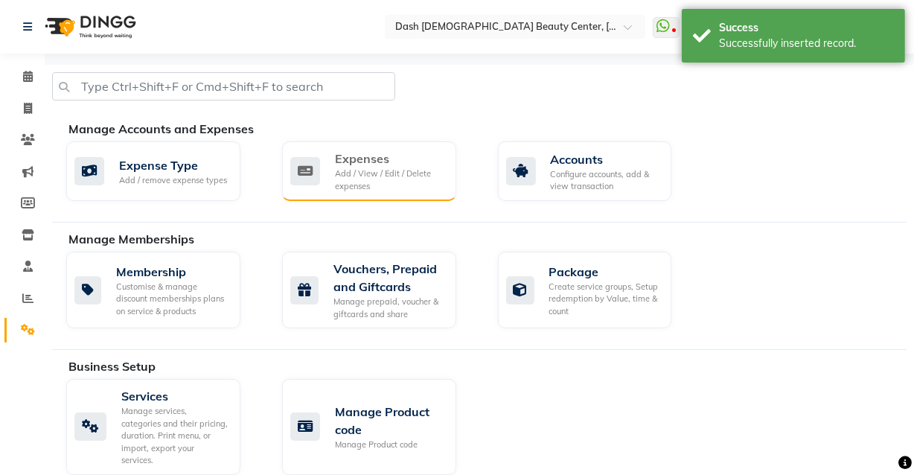
click at [396, 185] on div "Add / View / Edit / Delete expenses" at bounding box center [389, 180] width 109 height 25
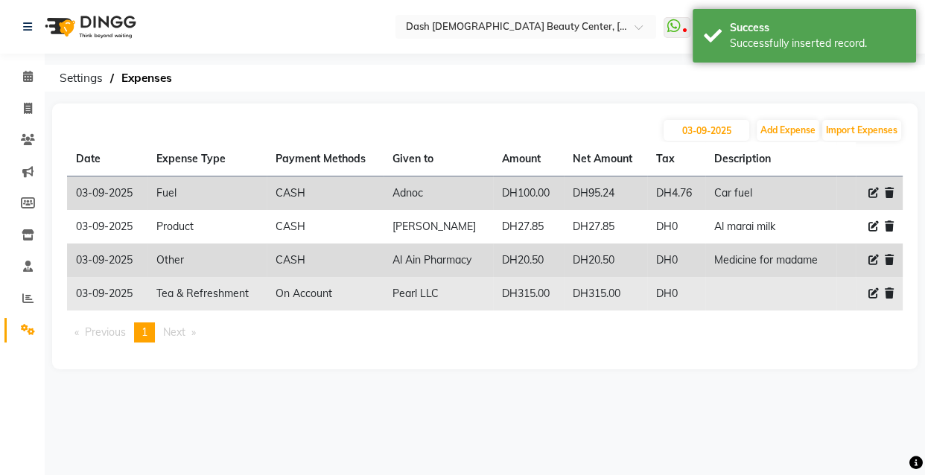
click at [870, 293] on icon at bounding box center [873, 293] width 10 height 10
select select "17"
select select "62"
select select "7495"
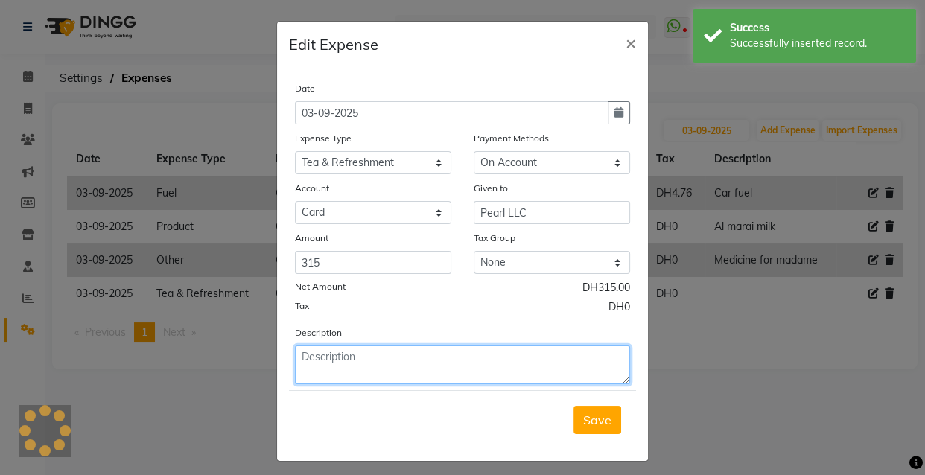
click at [441, 379] on textarea at bounding box center [462, 364] width 335 height 39
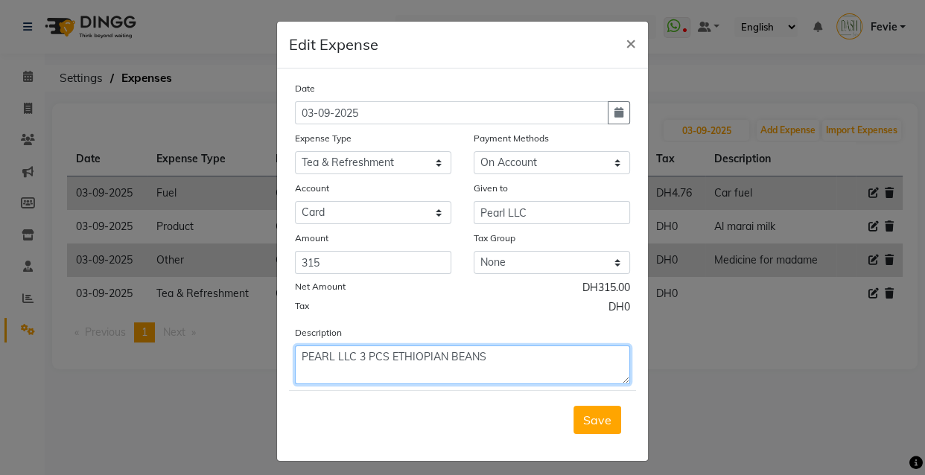
type textarea "PEARL LLC 3 PCS ETHIOPIAN BEANS"
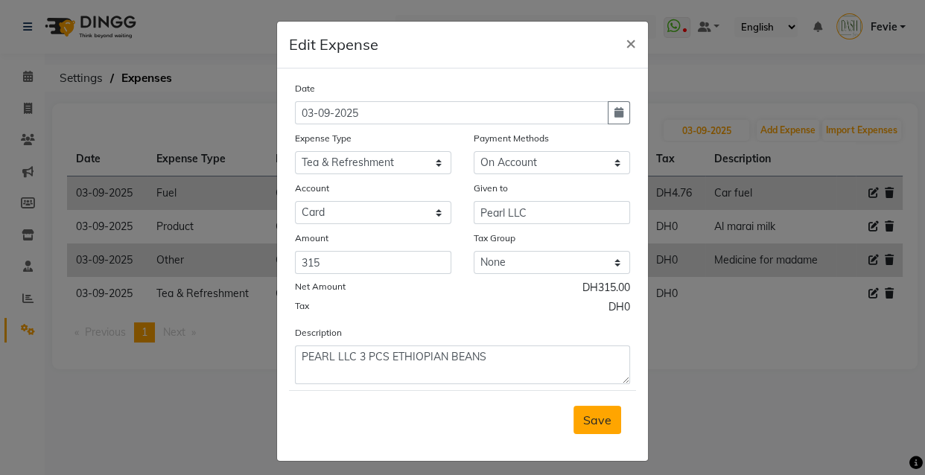
click at [594, 433] on button "Save" at bounding box center [597, 420] width 48 height 28
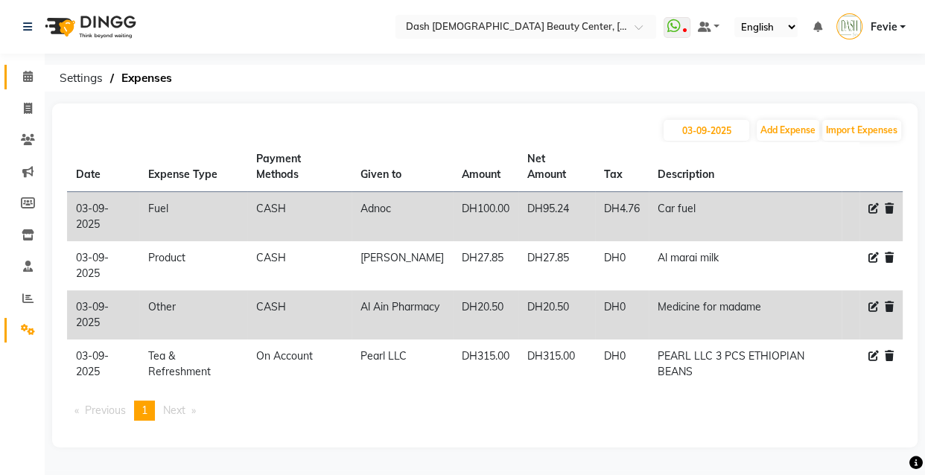
click at [21, 72] on span at bounding box center [28, 76] width 26 height 17
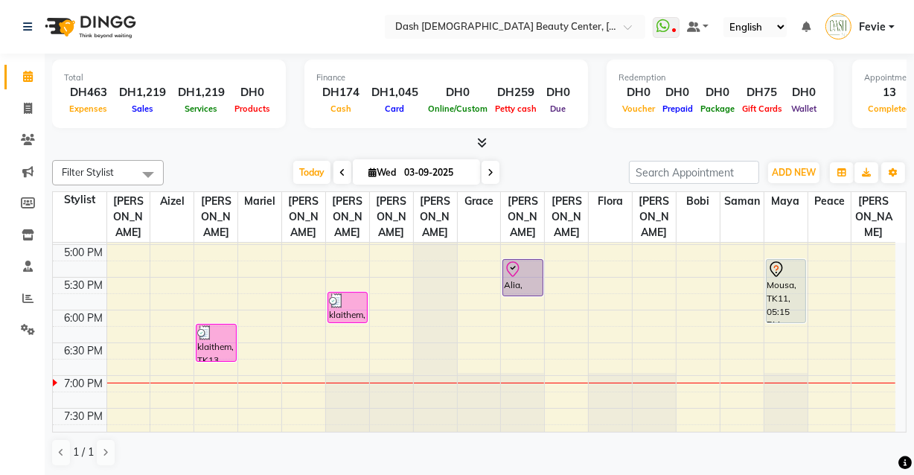
scroll to position [529, 0]
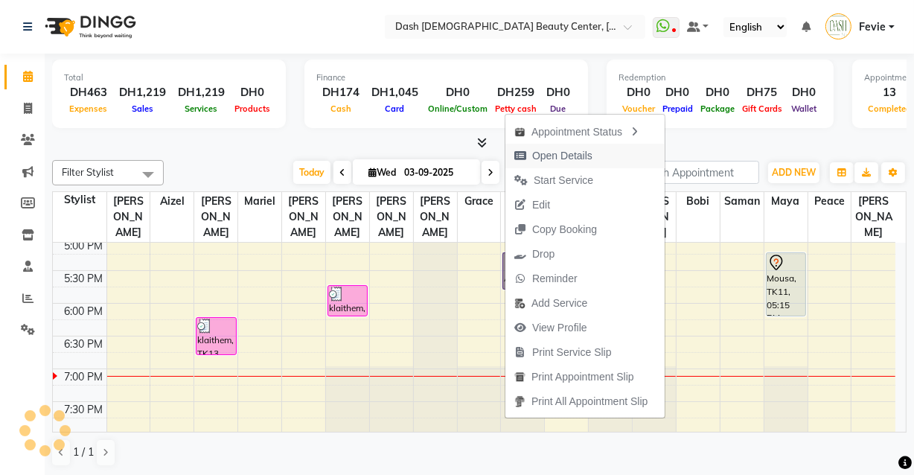
click at [575, 156] on span "Open Details" at bounding box center [562, 156] width 60 height 16
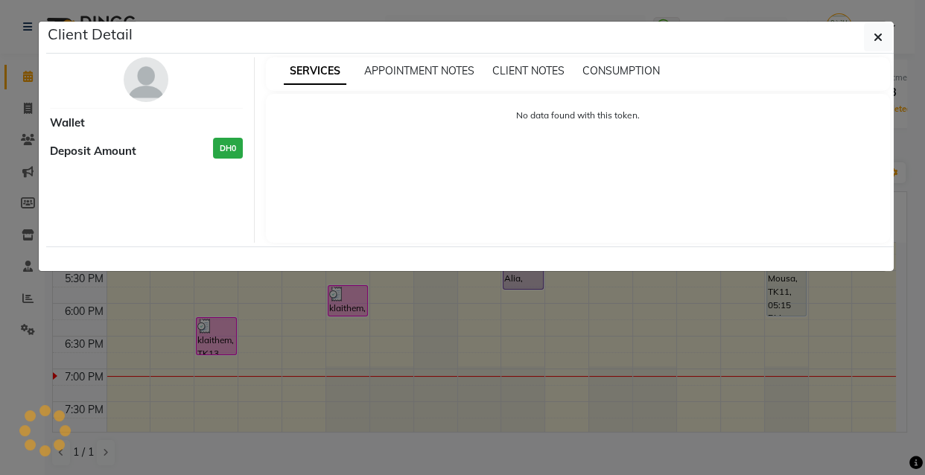
select select "8"
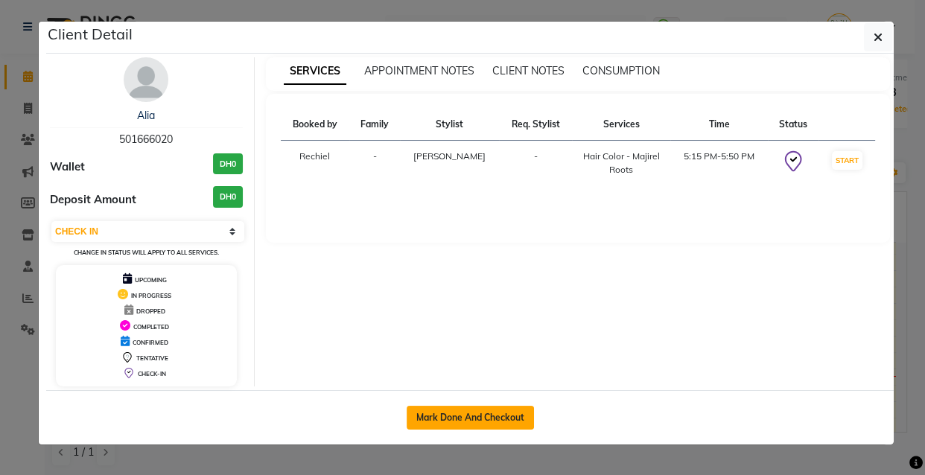
click at [499, 424] on button "Mark Done And Checkout" at bounding box center [469, 418] width 127 height 24
select select "service"
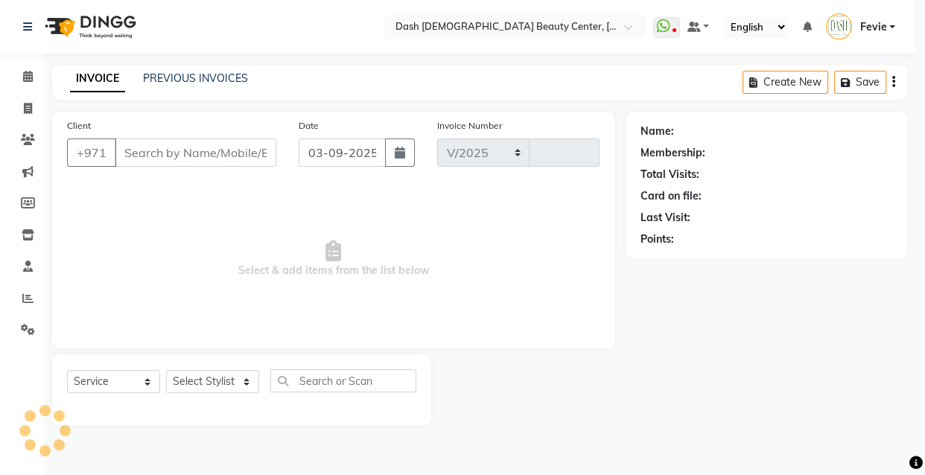
select select "8372"
type input "3607"
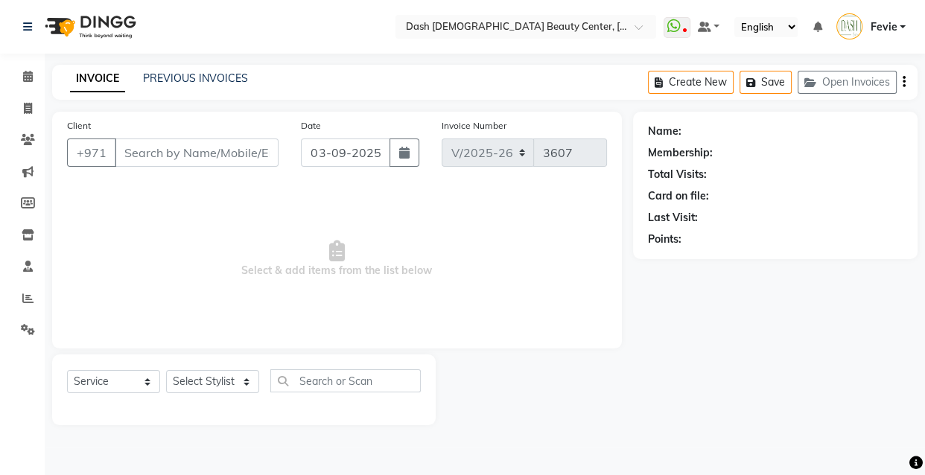
type input "501666020"
select select "81114"
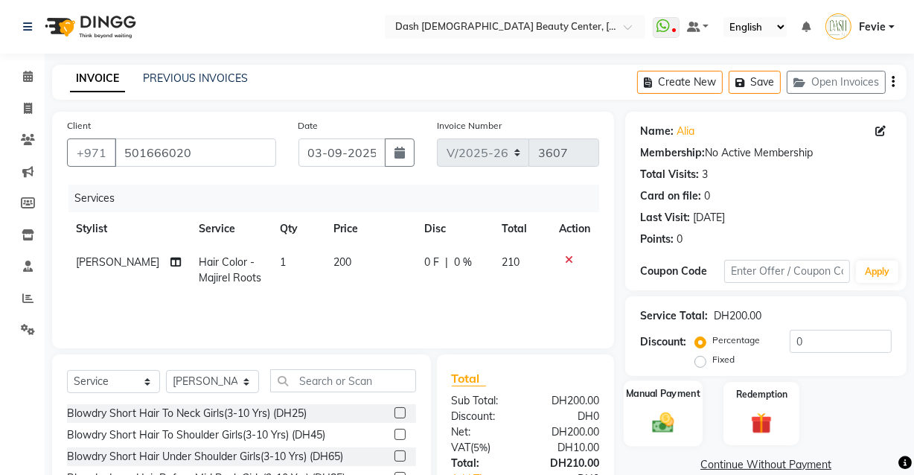
click at [665, 422] on img at bounding box center [663, 421] width 36 height 25
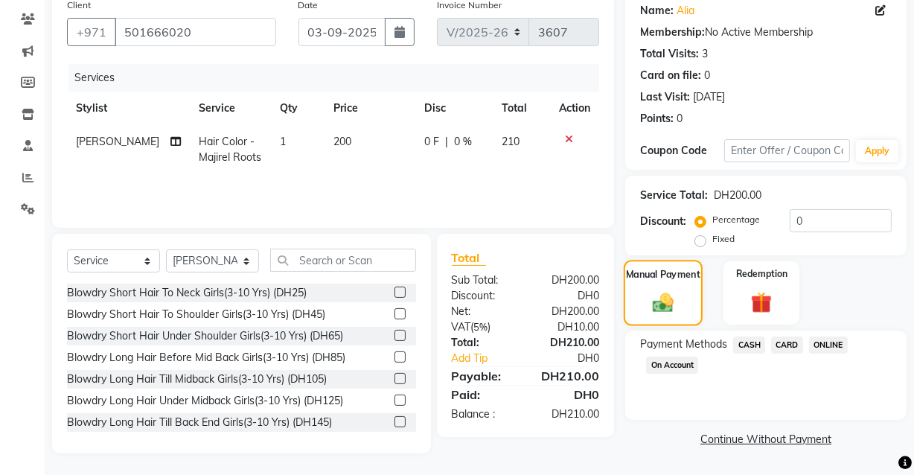
scroll to position [121, 0]
click at [215, 155] on span "Hair Color - Majirel Roots" at bounding box center [230, 148] width 63 height 29
select select "81114"
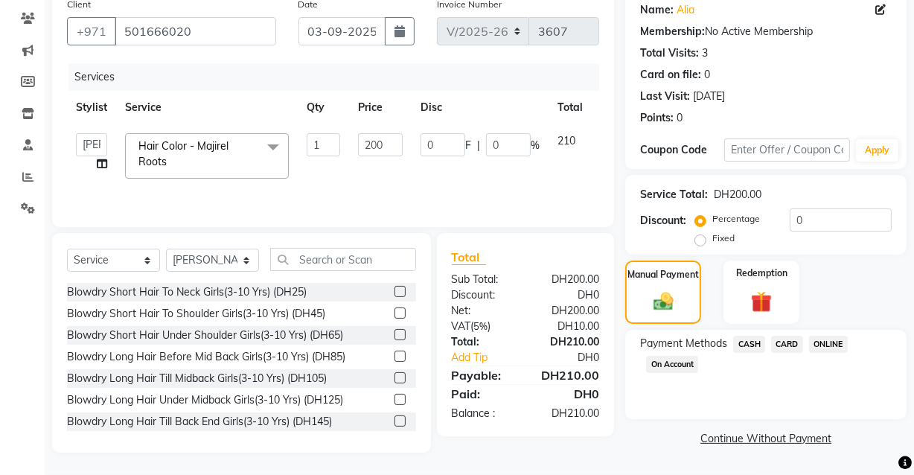
click at [211, 150] on span "Hair Color - Majirel Roots" at bounding box center [183, 153] width 90 height 29
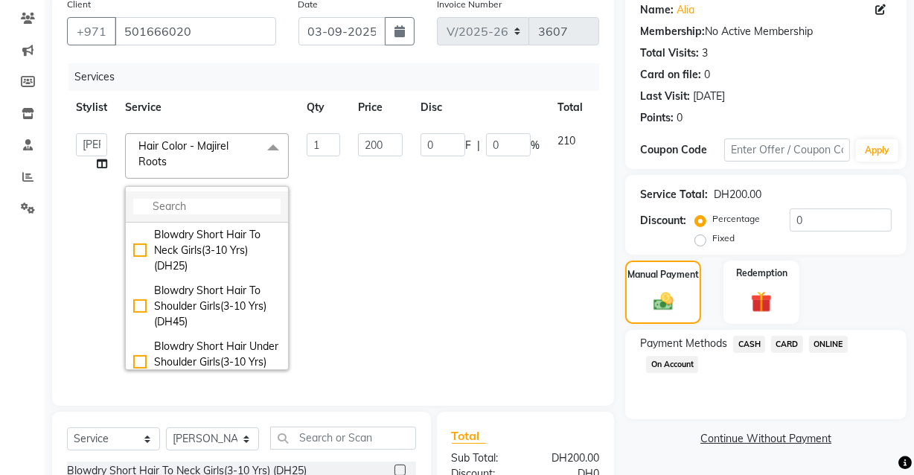
click at [212, 207] on input "multiselect-search" at bounding box center [206, 207] width 147 height 16
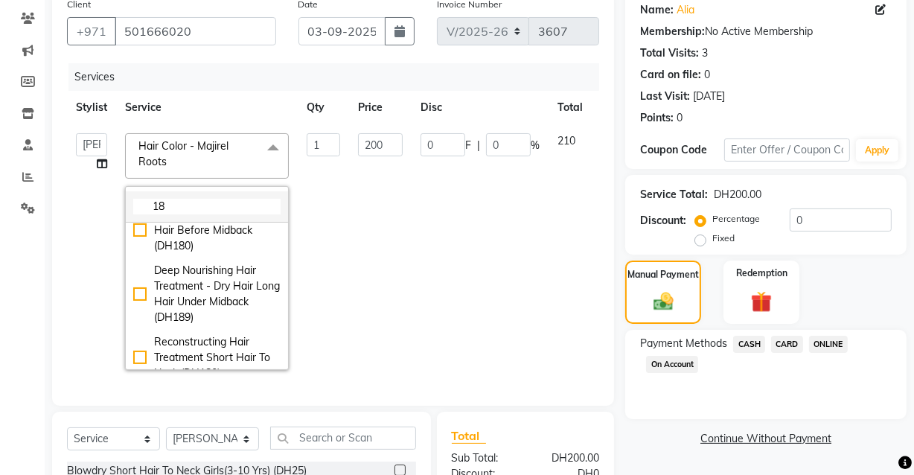
type input "1"
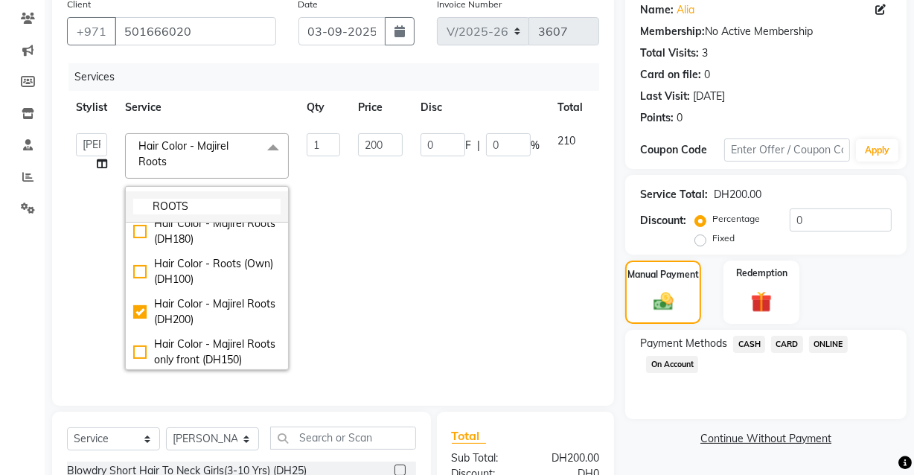
scroll to position [0, 0]
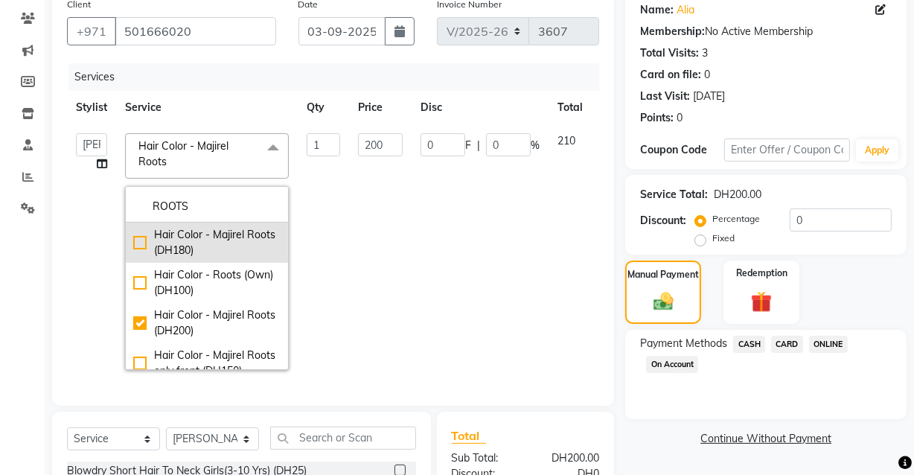
type input "ROOTS"
click at [143, 241] on div "Hair Color - Majirel Roots (DH180)" at bounding box center [206, 242] width 147 height 31
checkbox input "true"
type input "180"
checkbox input "false"
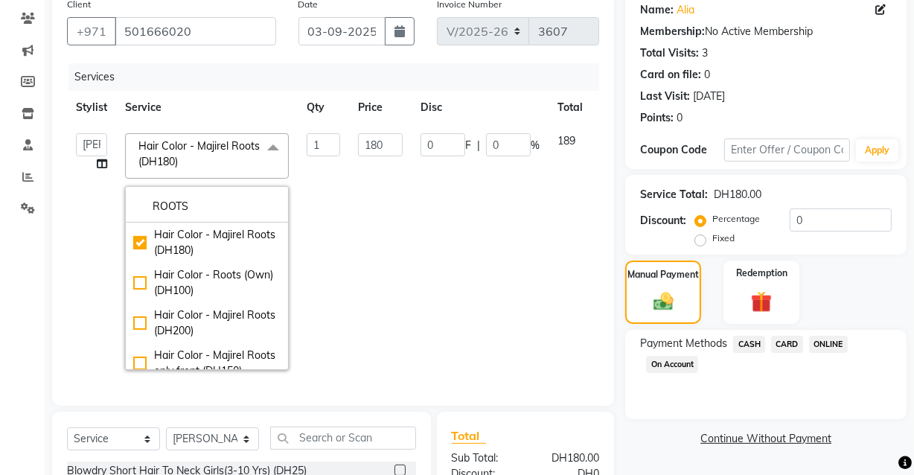
click at [784, 340] on span "CARD" at bounding box center [787, 344] width 32 height 17
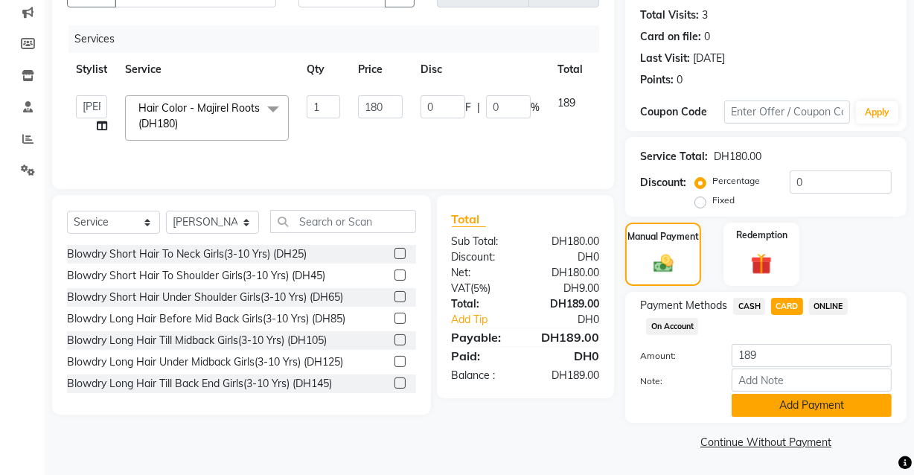
click at [802, 406] on button "Add Payment" at bounding box center [812, 405] width 160 height 23
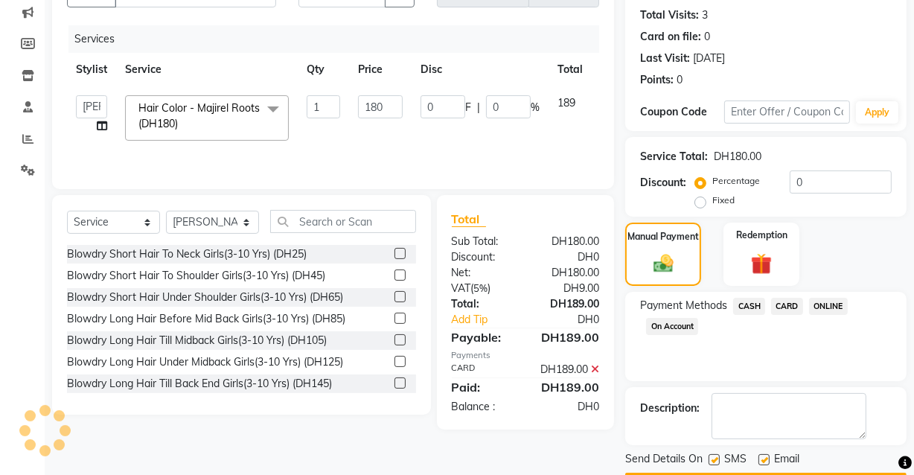
scroll to position [201, 0]
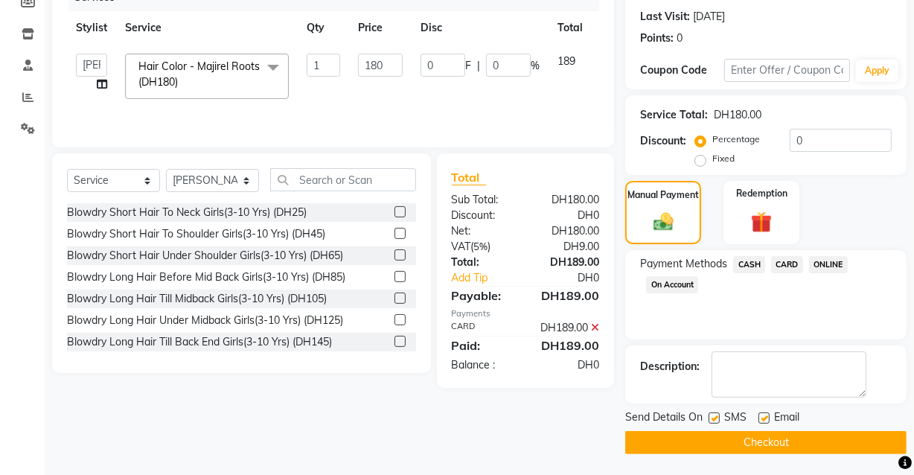
click at [764, 452] on button "Checkout" at bounding box center [765, 442] width 281 height 23
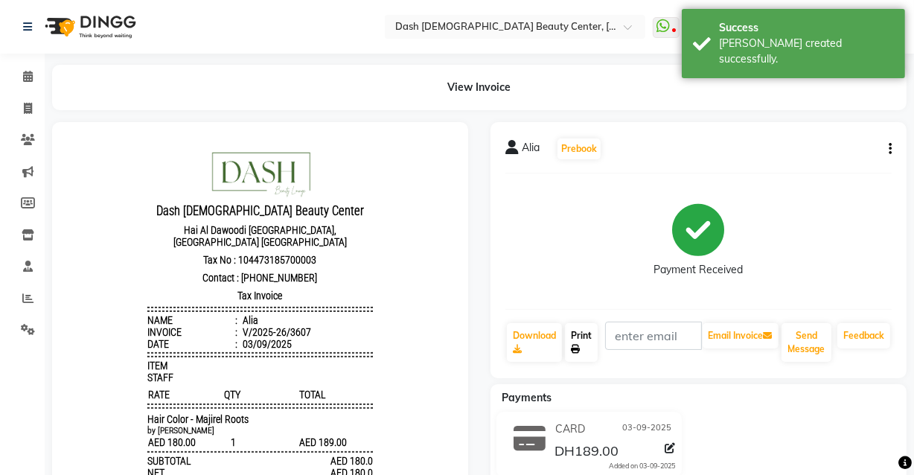
click at [590, 347] on link "Print" at bounding box center [581, 342] width 33 height 39
click at [26, 77] on icon at bounding box center [28, 76] width 10 height 11
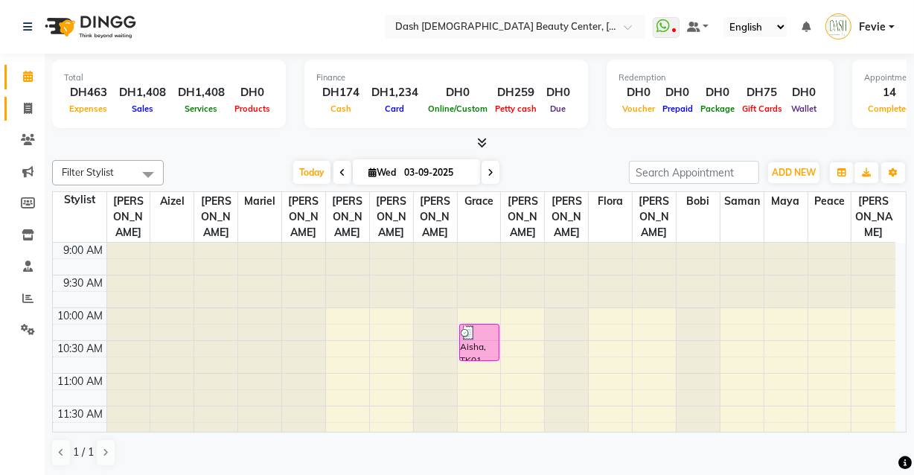
click at [26, 111] on icon at bounding box center [28, 108] width 8 height 11
select select "service"
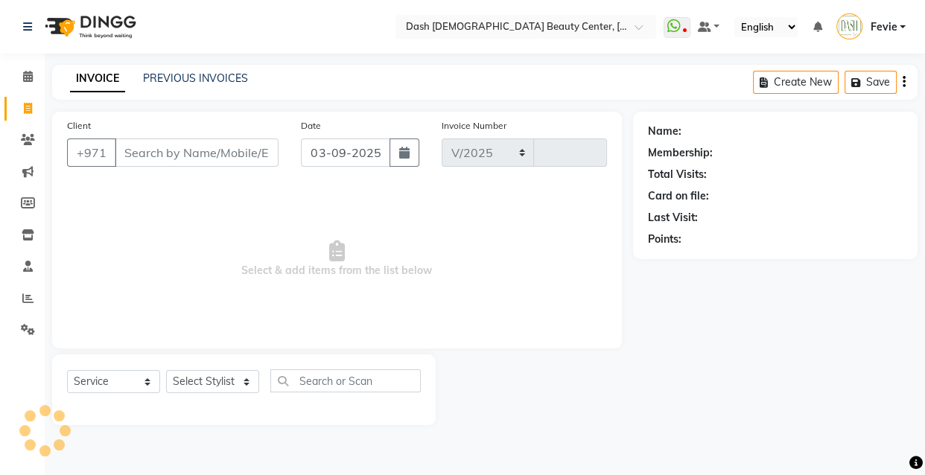
click at [202, 148] on input "Client" at bounding box center [197, 152] width 164 height 28
select select "8372"
type input "3608"
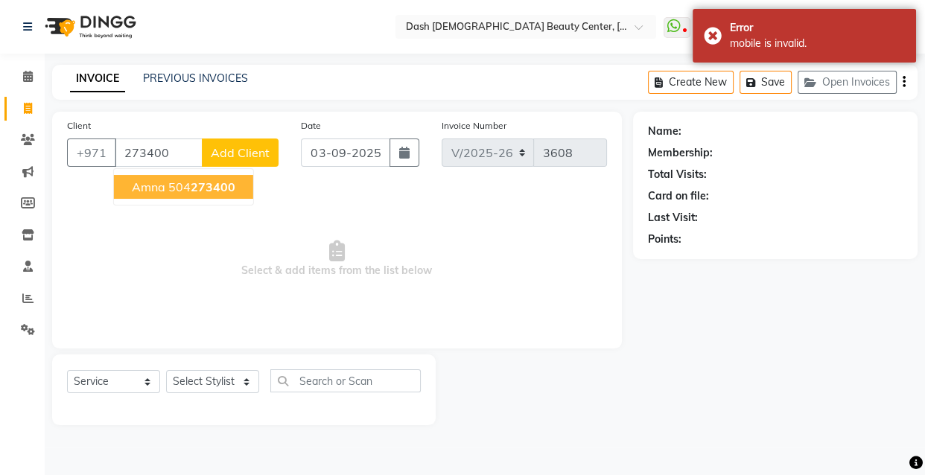
click at [233, 175] on button "amna 504 273400" at bounding box center [183, 187] width 139 height 24
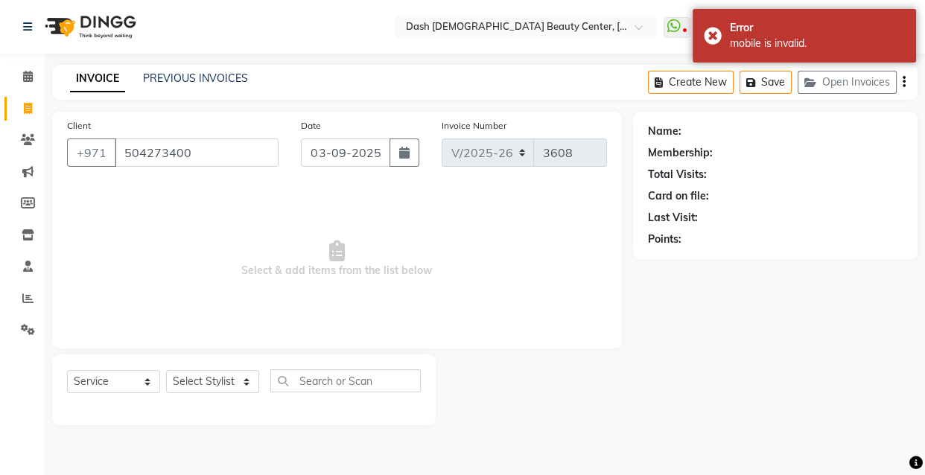
type input "504273400"
click at [243, 376] on select "Select Stylist [PERSON_NAME] [PERSON_NAME] [PERSON_NAME] [PERSON_NAME] [PERSON_…" at bounding box center [212, 381] width 93 height 23
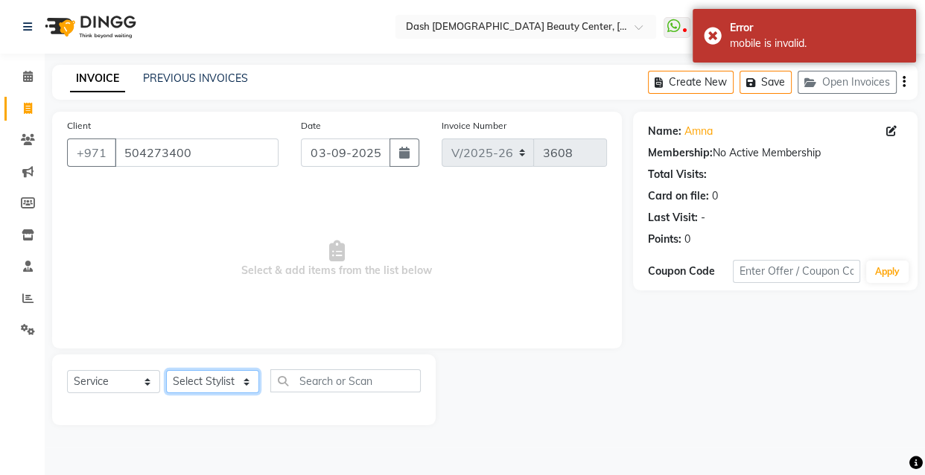
select select "81109"
click at [166, 370] on select "Select Stylist [PERSON_NAME] [PERSON_NAME] [PERSON_NAME] [PERSON_NAME] [PERSON_…" at bounding box center [212, 381] width 93 height 23
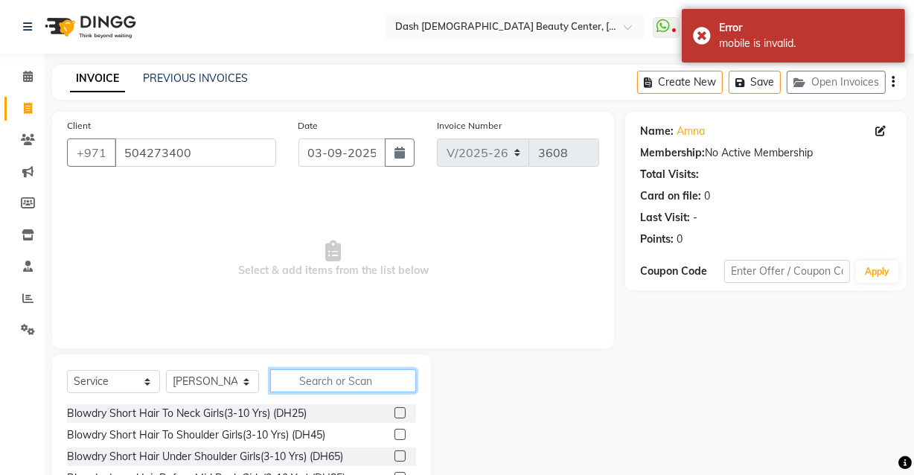
click at [348, 386] on input "text" at bounding box center [343, 380] width 146 height 23
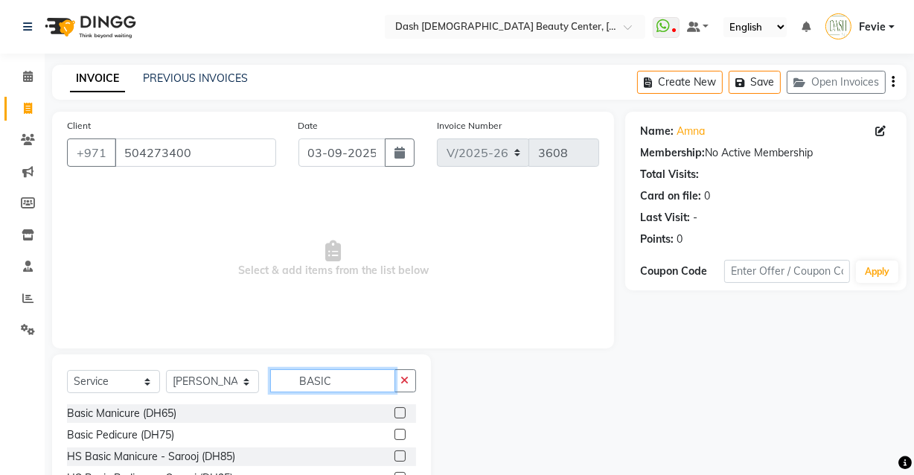
type input "BASIC"
click at [395, 435] on label at bounding box center [400, 434] width 11 height 11
click at [395, 435] on input "checkbox" at bounding box center [400, 435] width 10 height 10
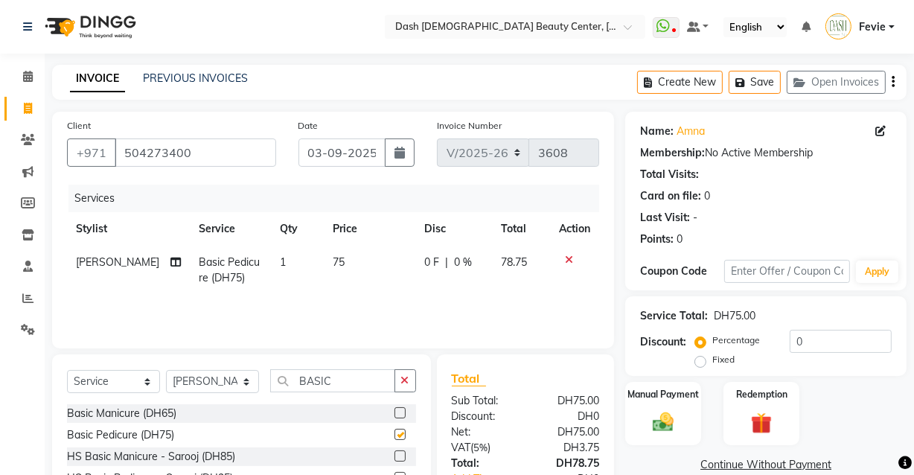
checkbox input "false"
click at [235, 383] on select "Select Stylist [PERSON_NAME] [PERSON_NAME] [PERSON_NAME] [PERSON_NAME] [PERSON_…" at bounding box center [212, 381] width 93 height 23
select select "85614"
click at [166, 370] on select "Select Stylist [PERSON_NAME] [PERSON_NAME] [PERSON_NAME] [PERSON_NAME] [PERSON_…" at bounding box center [212, 381] width 93 height 23
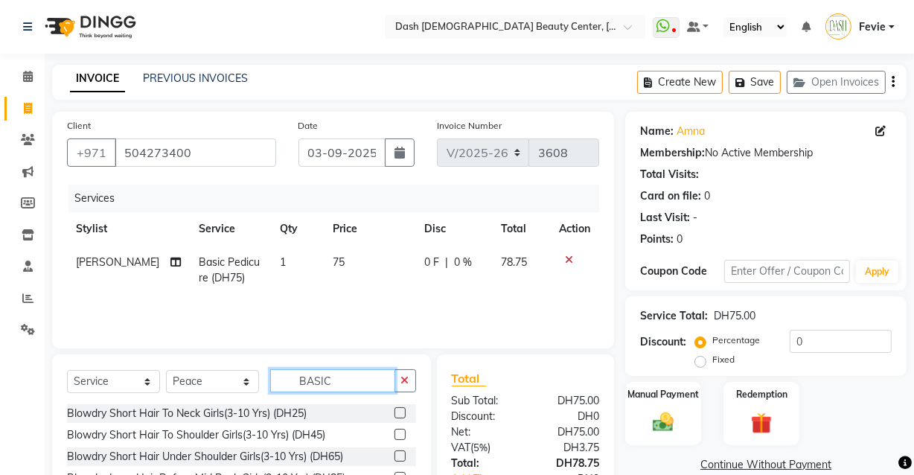
click at [373, 379] on input "BASIC" at bounding box center [332, 380] width 125 height 23
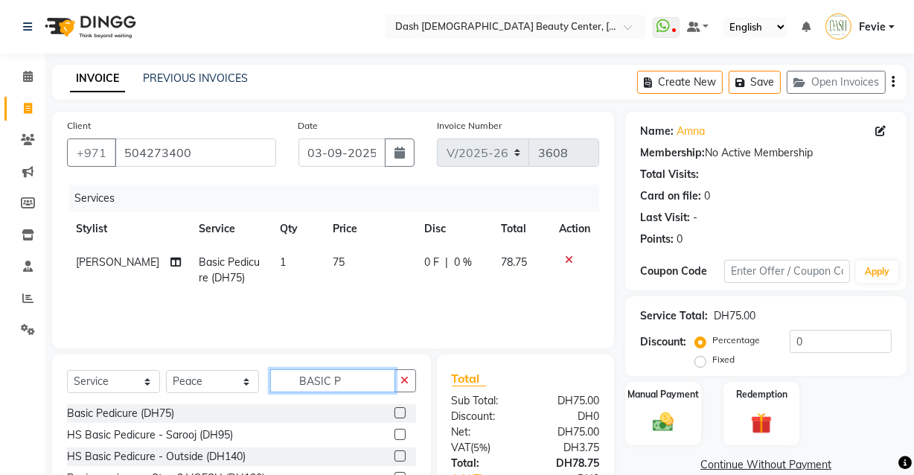
type input "BASIC P"
click at [395, 415] on label at bounding box center [400, 412] width 11 height 11
click at [395, 415] on input "checkbox" at bounding box center [400, 414] width 10 height 10
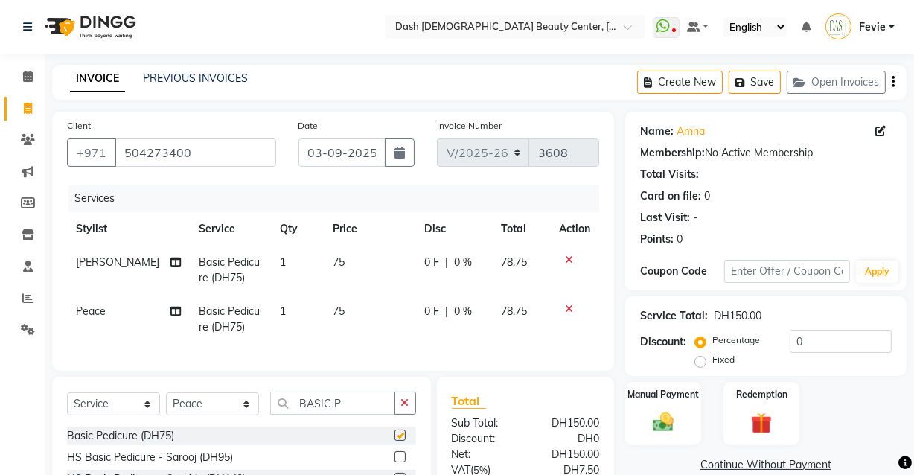
checkbox input "false"
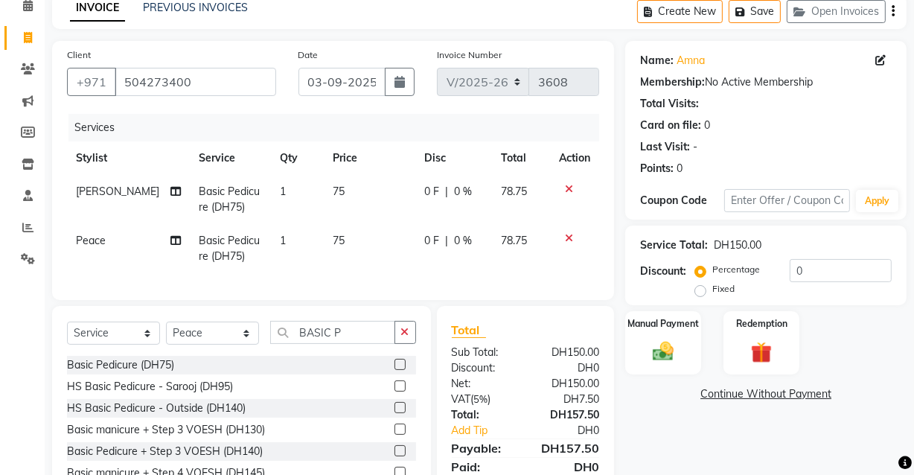
scroll to position [154, 0]
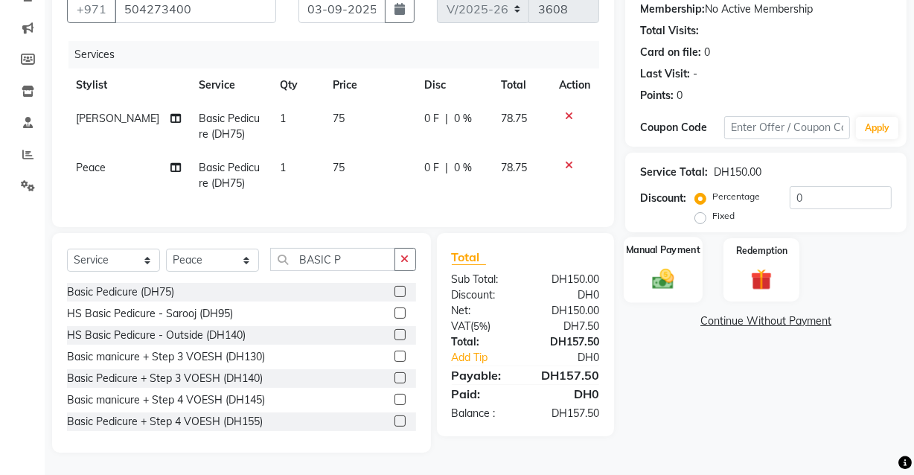
click at [662, 269] on img at bounding box center [663, 278] width 36 height 25
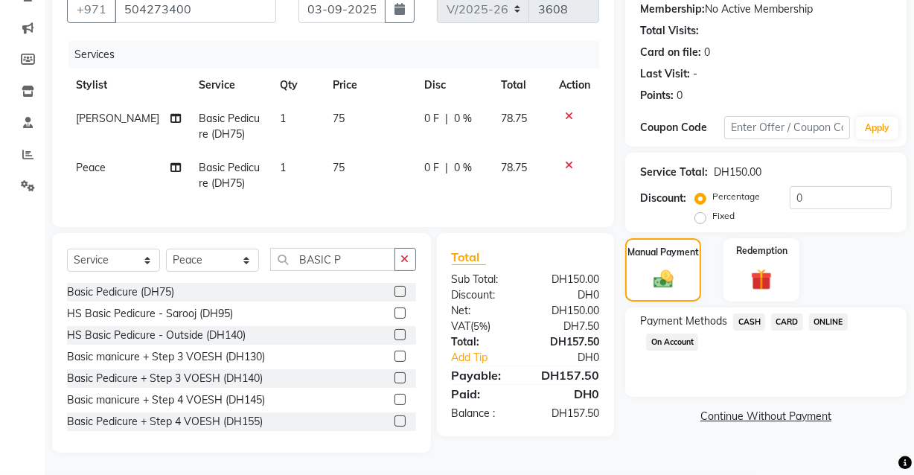
click at [220, 113] on span "Basic Pedicure (DH75)" at bounding box center [229, 126] width 61 height 29
select select "81109"
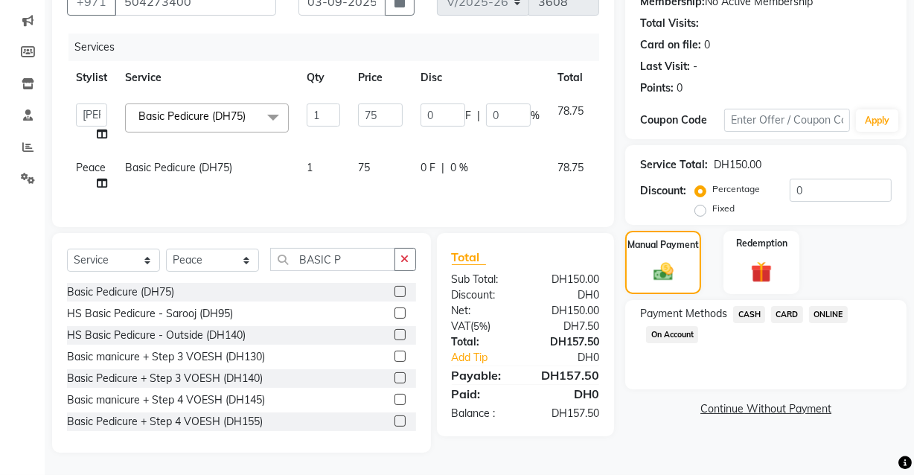
click at [252, 115] on link "x" at bounding box center [249, 115] width 7 height 13
type input "0"
click at [240, 117] on span "Select" at bounding box center [207, 116] width 164 height 26
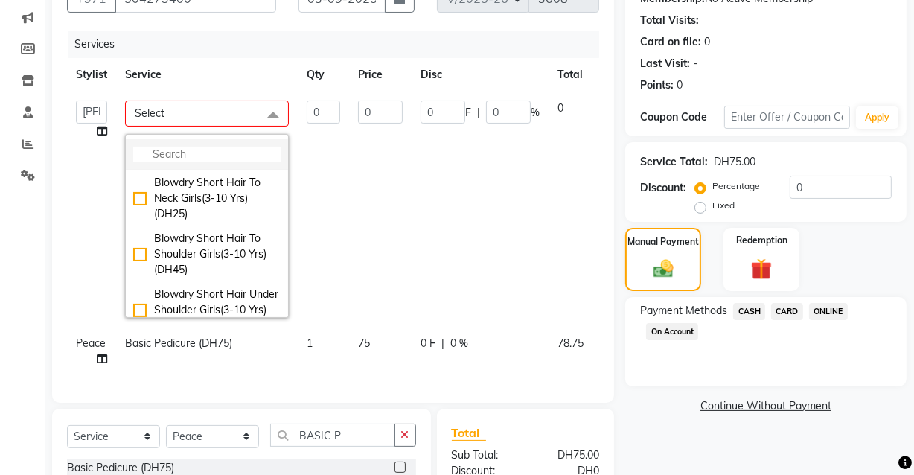
click at [232, 159] on input "multiselect-search" at bounding box center [206, 155] width 147 height 16
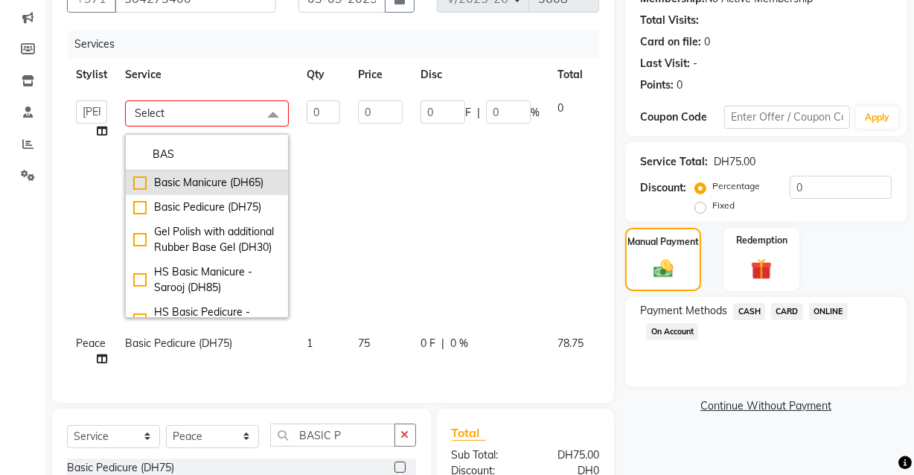
type input "BAS"
click at [142, 182] on div "Basic Manicure (DH65)" at bounding box center [206, 183] width 147 height 16
checkbox input "true"
type input "1"
type input "65"
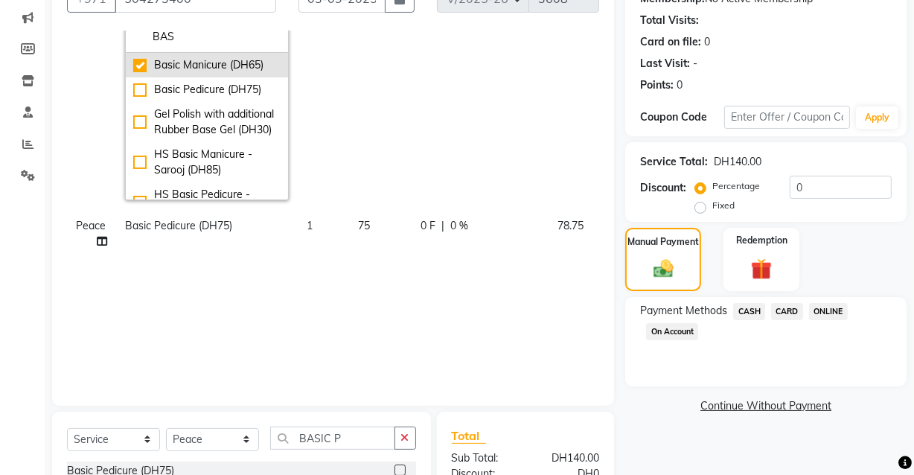
scroll to position [127, 0]
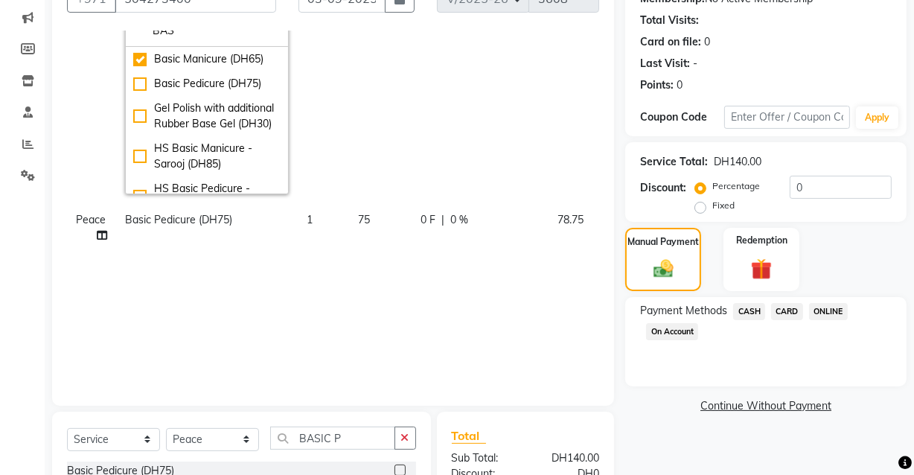
click at [756, 316] on span "CASH" at bounding box center [749, 311] width 32 height 17
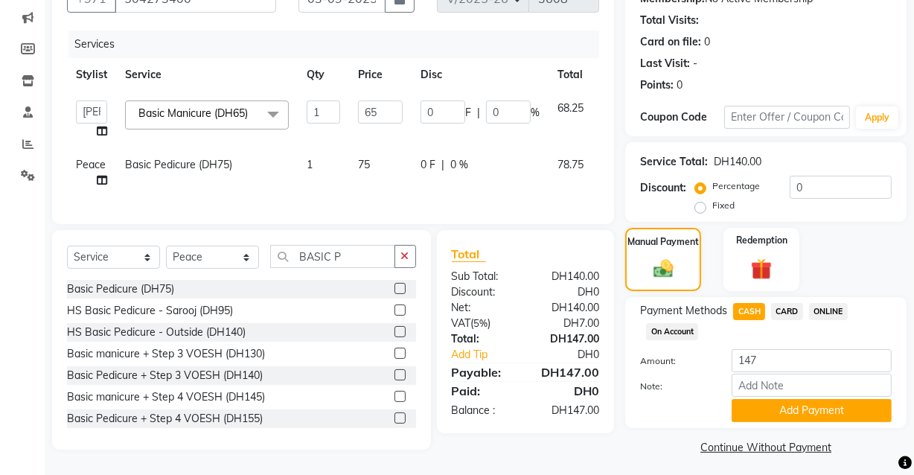
scroll to position [162, 0]
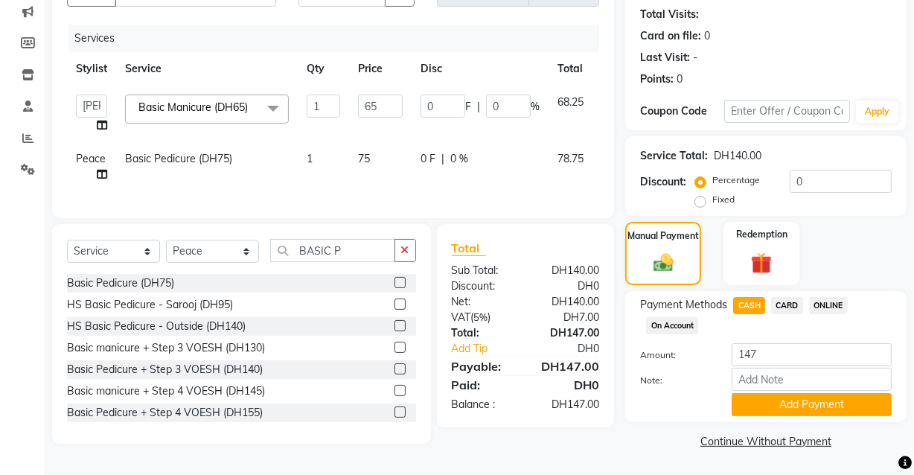
click at [789, 304] on span "CARD" at bounding box center [787, 305] width 32 height 17
click at [800, 434] on link "Continue Without Payment" at bounding box center [765, 442] width 275 height 16
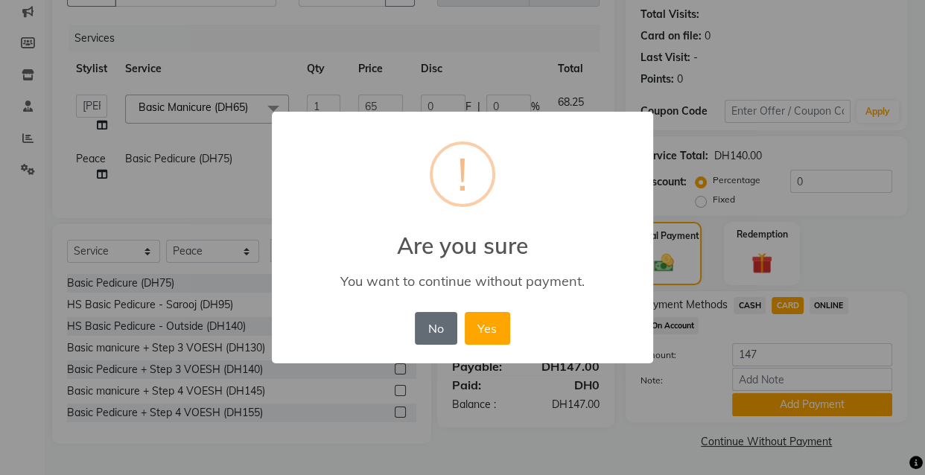
click at [431, 329] on button "No" at bounding box center [436, 328] width 42 height 33
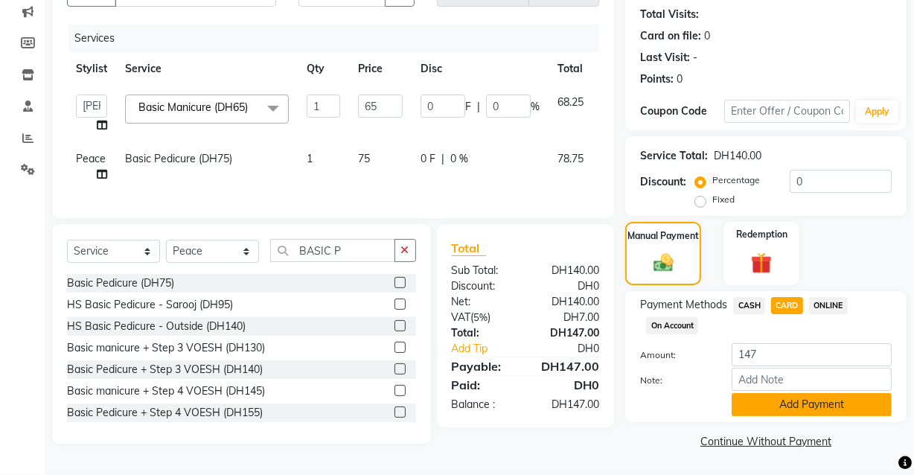
click at [795, 412] on button "Add Payment" at bounding box center [812, 404] width 160 height 23
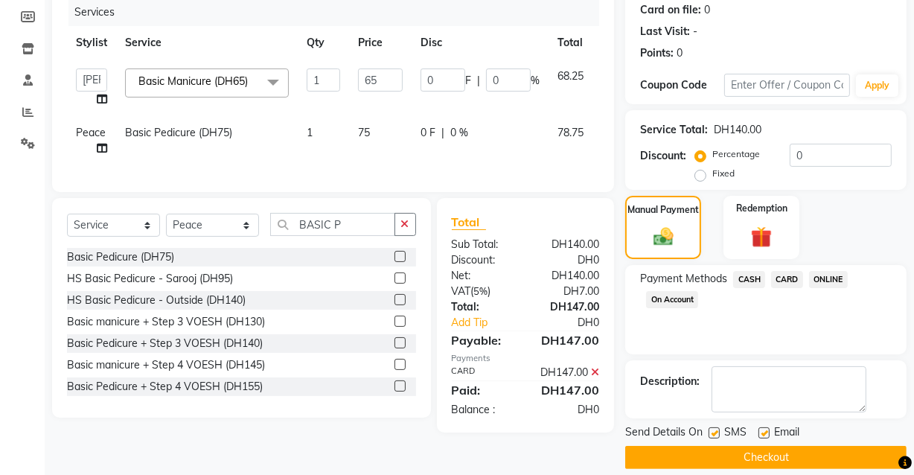
scroll to position [201, 0]
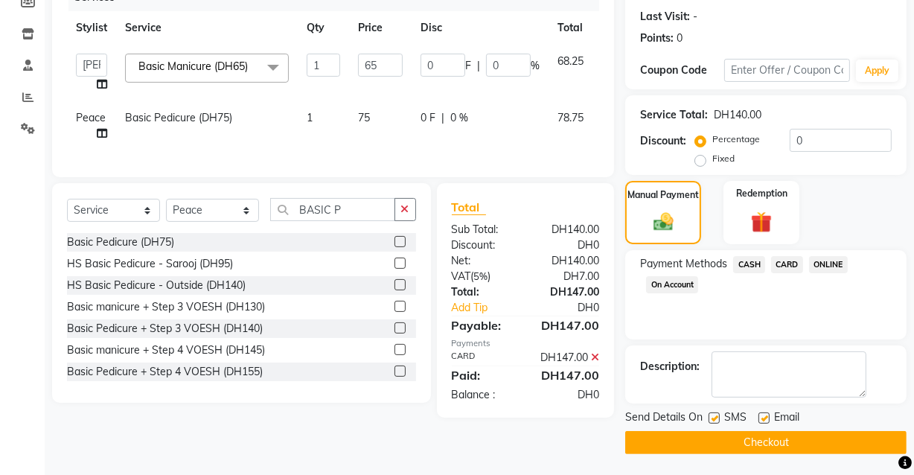
click at [713, 448] on button "Checkout" at bounding box center [765, 442] width 281 height 23
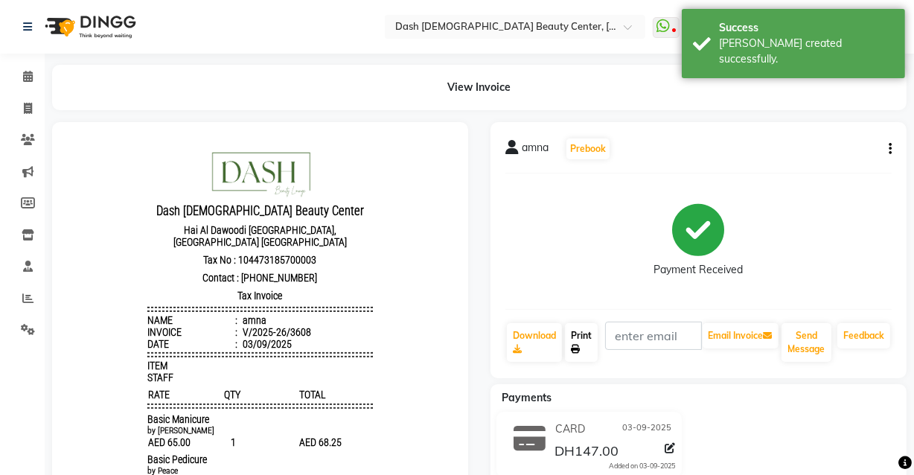
click at [576, 357] on link "Print" at bounding box center [581, 342] width 33 height 39
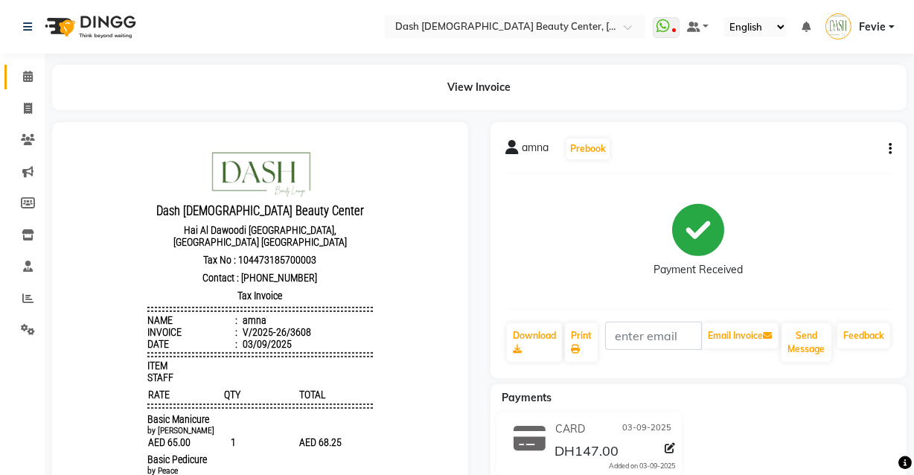
click at [28, 71] on icon at bounding box center [28, 76] width 10 height 11
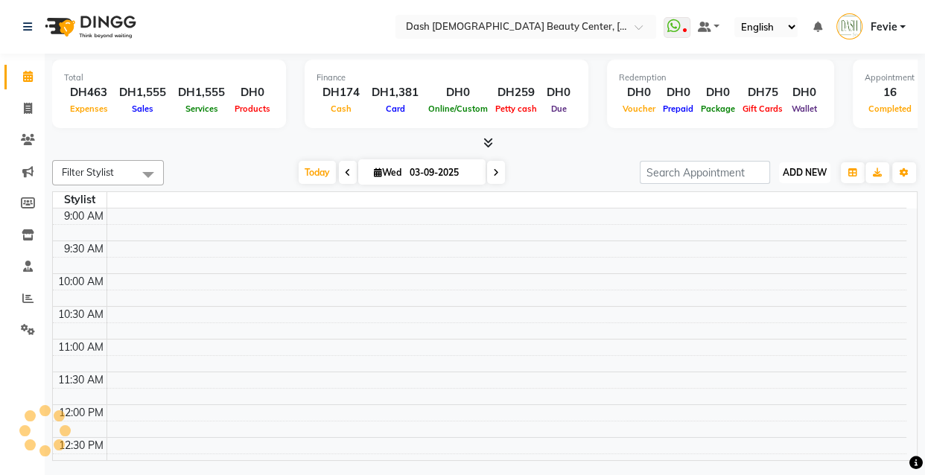
click at [816, 168] on span "ADD NEW" at bounding box center [804, 172] width 44 height 11
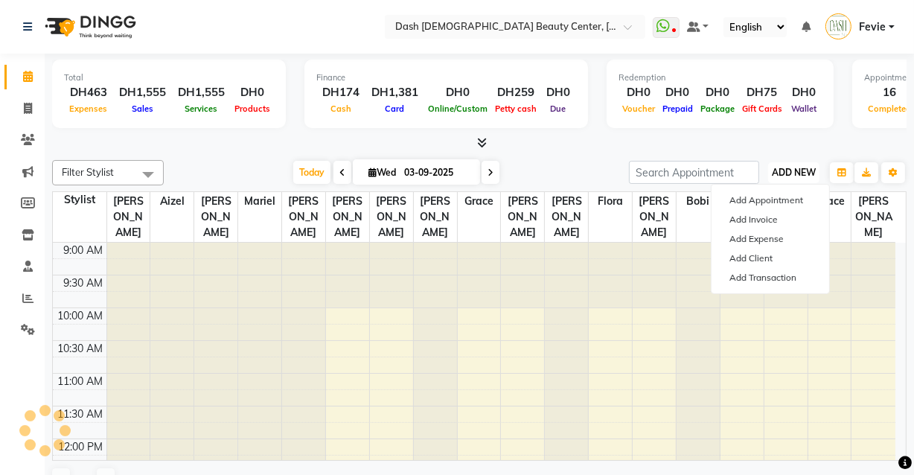
scroll to position [654, 0]
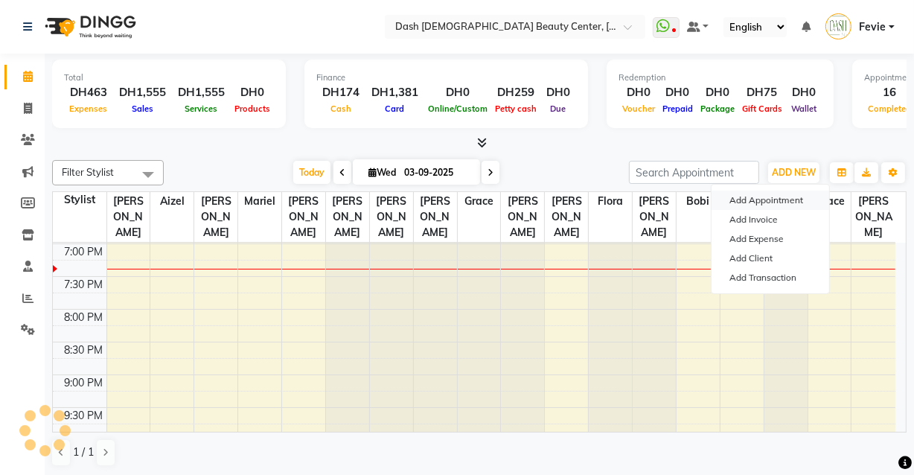
click at [773, 199] on button "Add Appointment" at bounding box center [771, 200] width 118 height 19
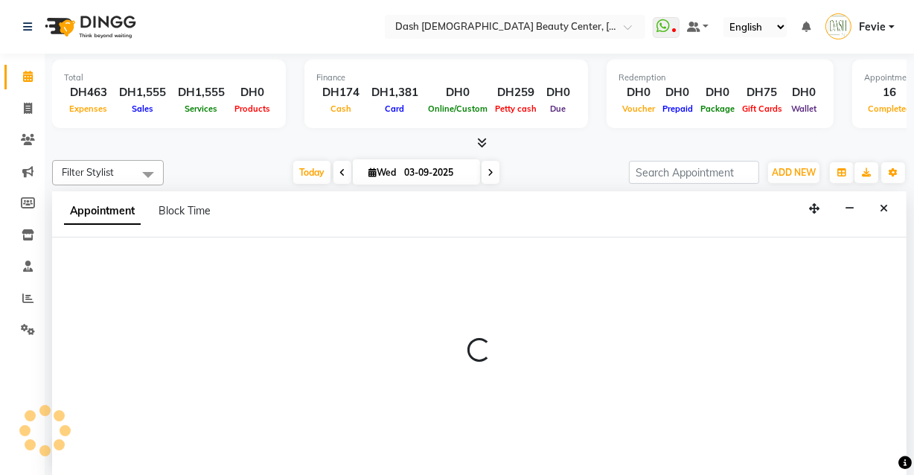
scroll to position [0, 0]
select select "600"
select select "tentative"
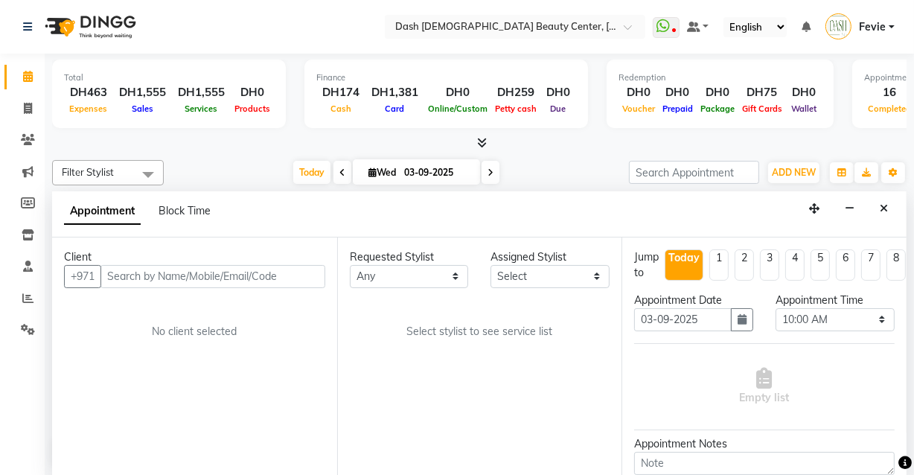
click at [167, 271] on input "text" at bounding box center [213, 276] width 225 height 23
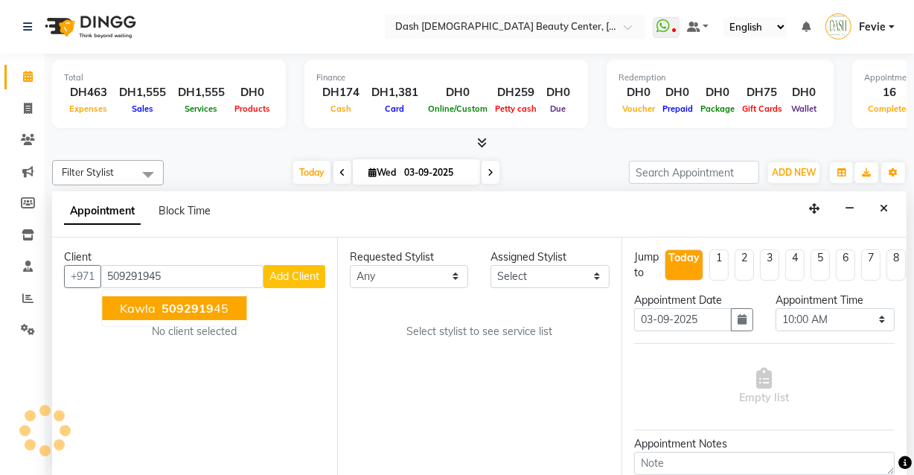
click at [193, 313] on button "Kawla 5092919 45" at bounding box center [174, 308] width 144 height 24
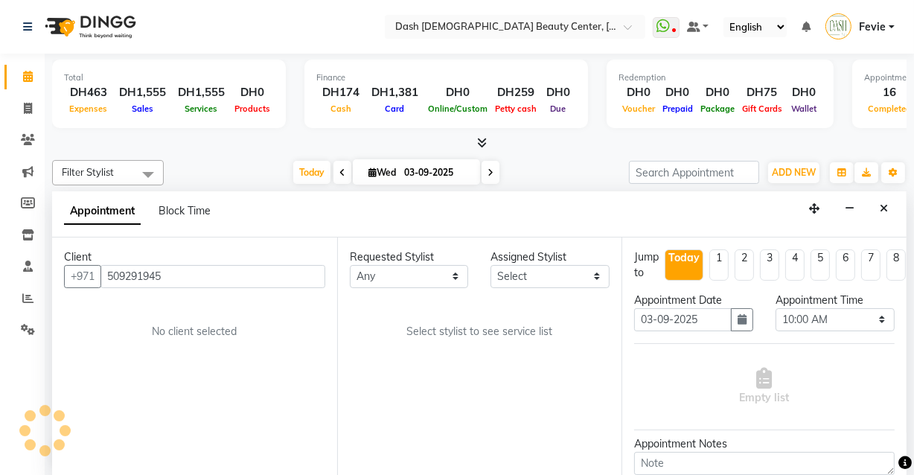
type input "509291945"
click at [527, 269] on select "Select [PERSON_NAME] [PERSON_NAME] [PERSON_NAME] [PERSON_NAME] [PERSON_NAME] [P…" at bounding box center [550, 276] width 119 height 23
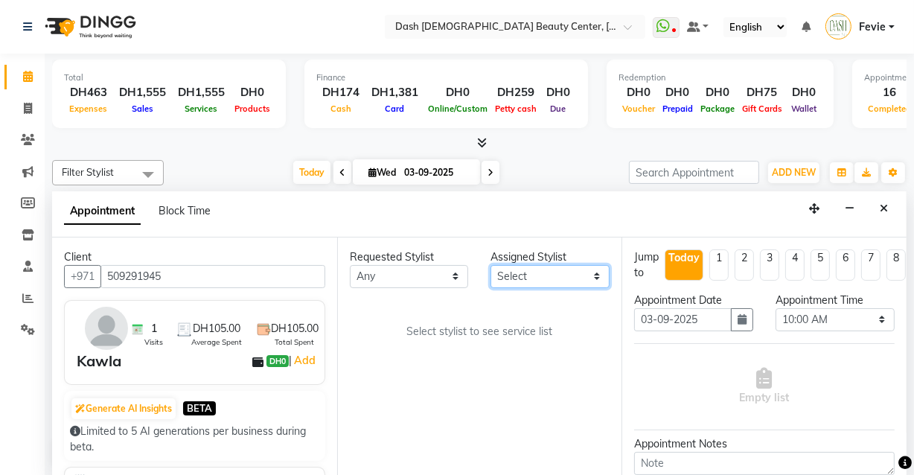
select select "81105"
click at [491, 265] on select "Select [PERSON_NAME] [PERSON_NAME] [PERSON_NAME] [PERSON_NAME] [PERSON_NAME] [P…" at bounding box center [550, 276] width 119 height 23
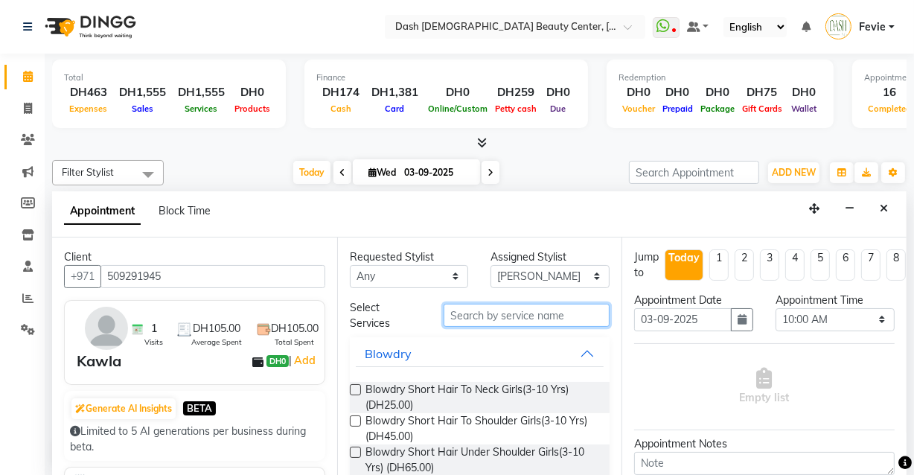
click at [524, 313] on input "text" at bounding box center [527, 315] width 166 height 23
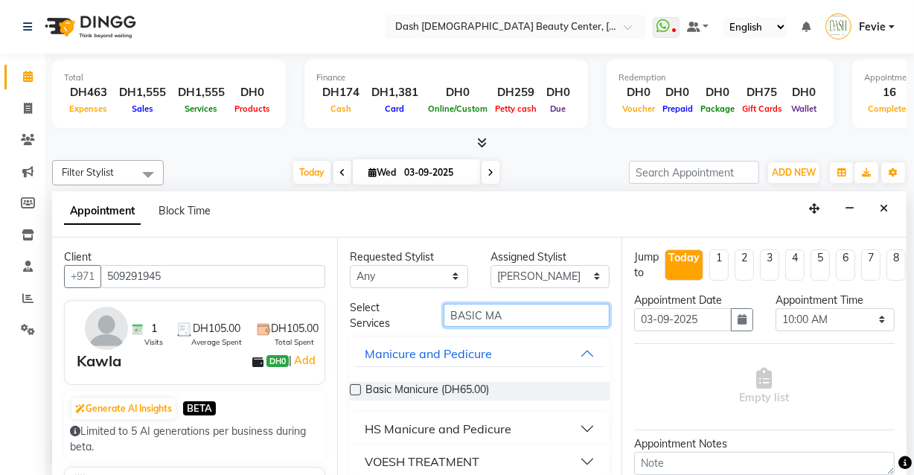
type input "BASIC MA"
click at [350, 386] on label at bounding box center [355, 389] width 11 height 11
click at [350, 386] on input "checkbox" at bounding box center [355, 391] width 10 height 10
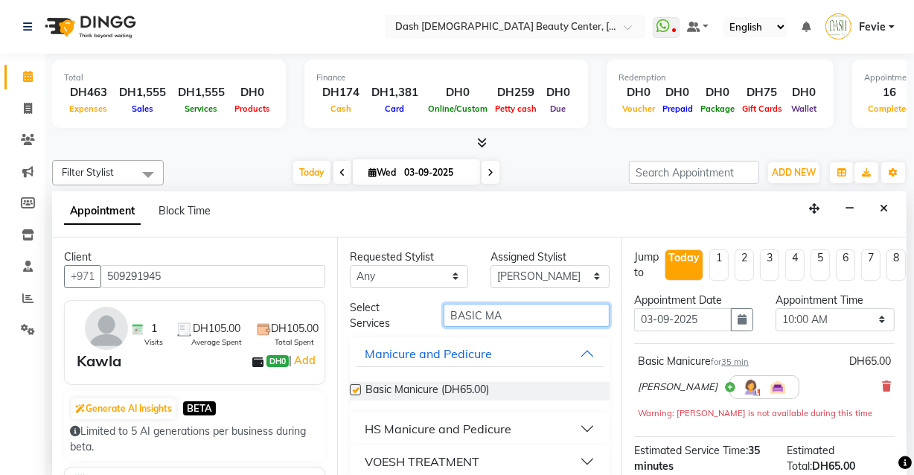
click at [570, 309] on input "BASIC MA" at bounding box center [527, 315] width 166 height 23
checkbox input "false"
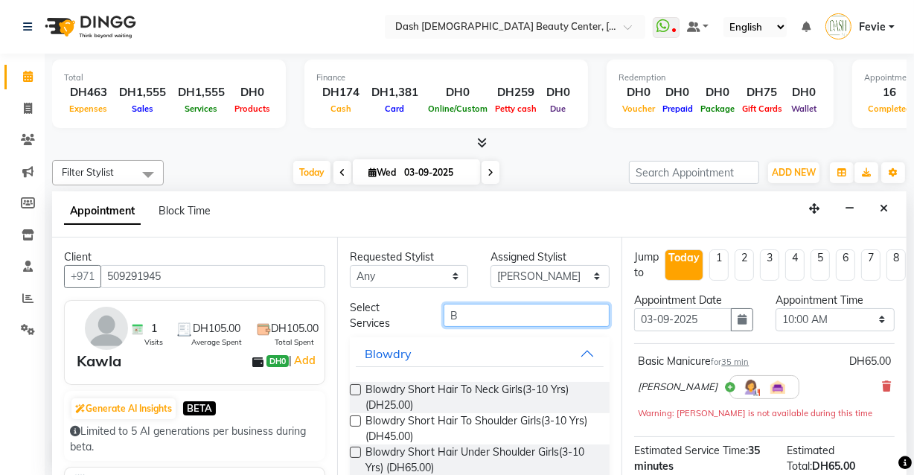
type input "B"
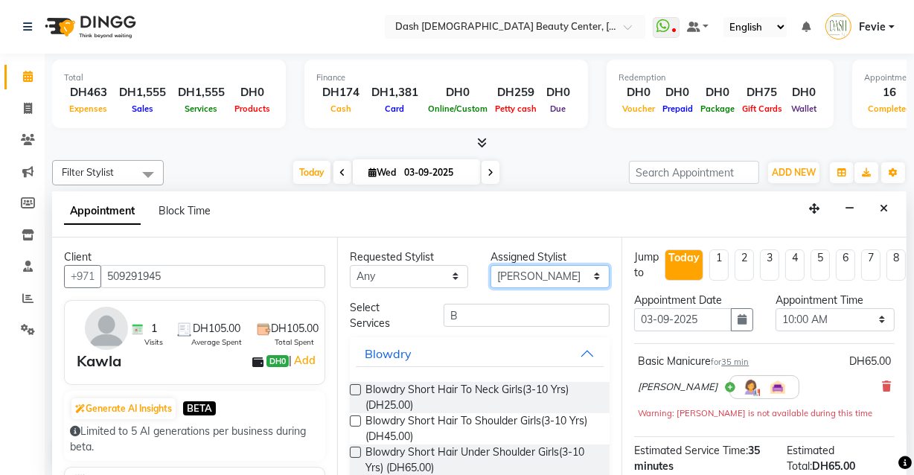
click at [530, 272] on select "Select [PERSON_NAME] [PERSON_NAME] [PERSON_NAME] [PERSON_NAME] [PERSON_NAME] [P…" at bounding box center [550, 276] width 119 height 23
select select "82782"
click at [491, 265] on select "Select [PERSON_NAME] [PERSON_NAME] [PERSON_NAME] [PERSON_NAME] [PERSON_NAME] [P…" at bounding box center [550, 276] width 119 height 23
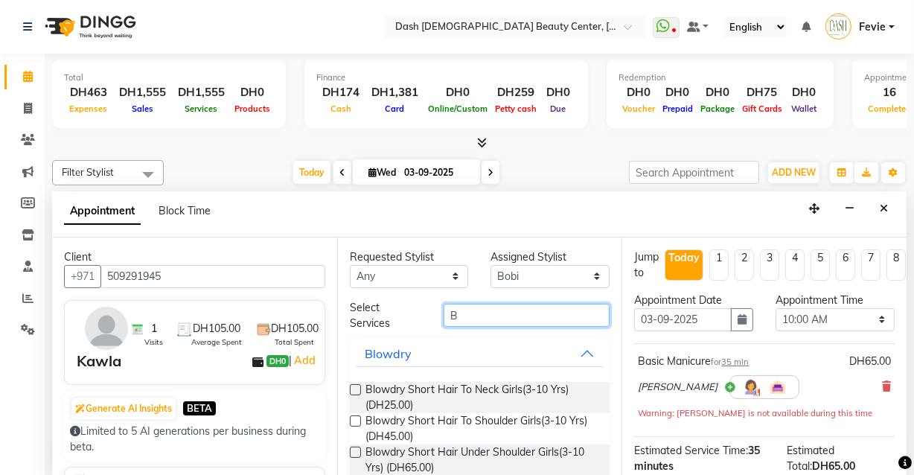
click at [510, 309] on input "B" at bounding box center [527, 315] width 166 height 23
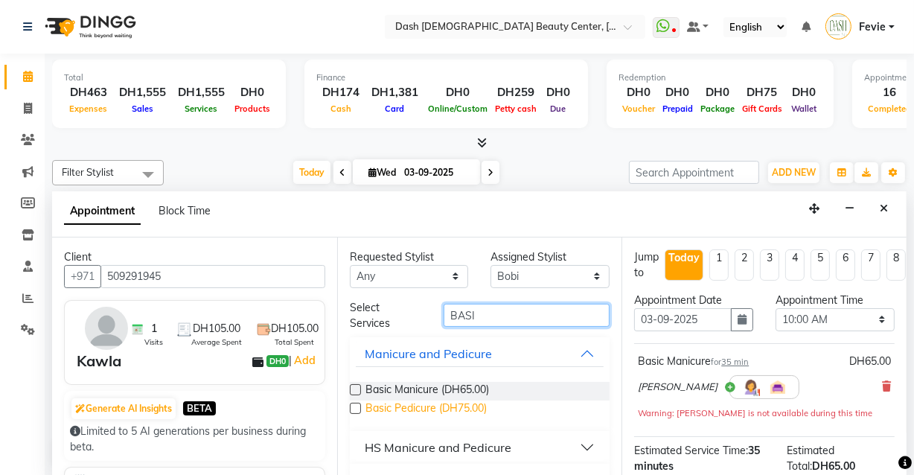
type input "BASI"
click at [366, 409] on span "Basic Pedicure (DH75.00)" at bounding box center [426, 410] width 121 height 19
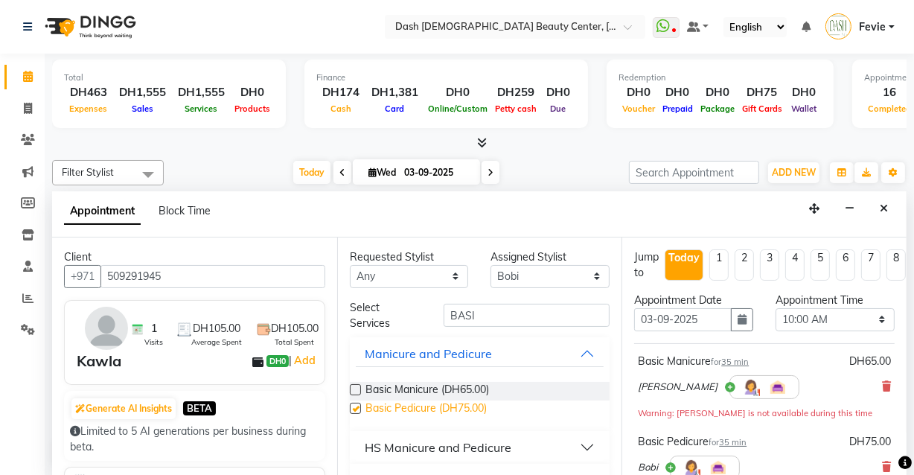
checkbox input "false"
click at [841, 316] on select "Select 10:00 AM 10:15 AM 10:30 AM 10:45 AM 11:00 AM 11:15 AM 11:30 AM 11:45 AM …" at bounding box center [835, 319] width 119 height 23
click at [820, 319] on select "Select 10:00 AM 10:15 AM 10:30 AM 10:45 AM 11:00 AM 11:15 AM 11:30 AM 11:45 AM …" at bounding box center [835, 319] width 119 height 23
select select "1170"
click at [776, 308] on select "Select 10:00 AM 10:15 AM 10:30 AM 10:45 AM 11:00 AM 11:15 AM 11:30 AM 11:45 AM …" at bounding box center [835, 319] width 119 height 23
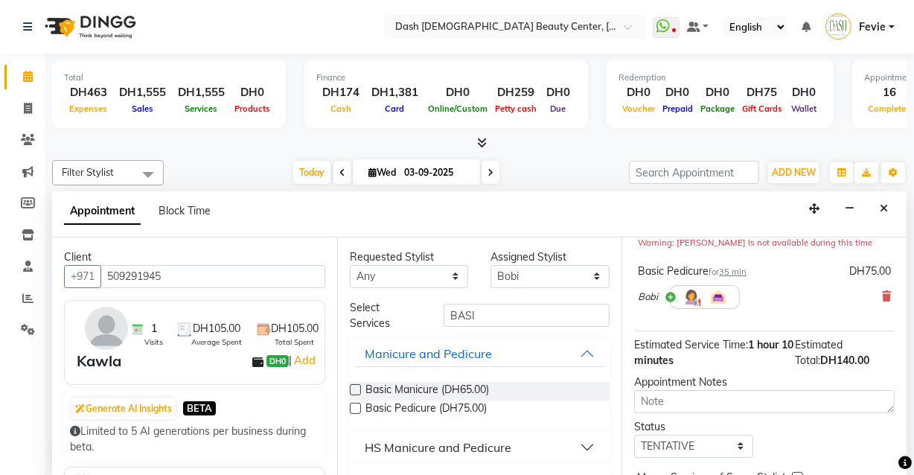
scroll to position [268, 0]
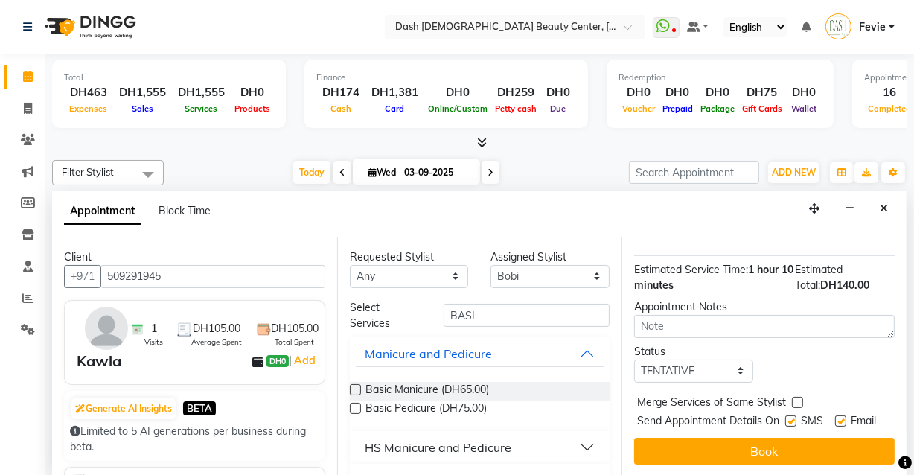
click at [797, 397] on label at bounding box center [797, 402] width 11 height 11
click at [797, 399] on input "checkbox" at bounding box center [797, 404] width 10 height 10
checkbox input "true"
click at [788, 415] on label at bounding box center [790, 420] width 11 height 11
click at [788, 418] on input "checkbox" at bounding box center [790, 423] width 10 height 10
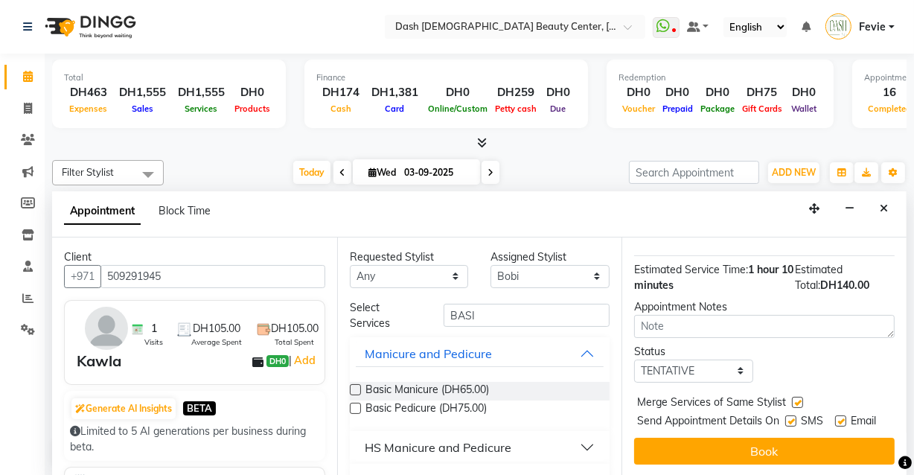
checkbox input "false"
click at [835, 415] on label at bounding box center [840, 420] width 11 height 11
click at [835, 418] on input "checkbox" at bounding box center [840, 423] width 10 height 10
checkbox input "false"
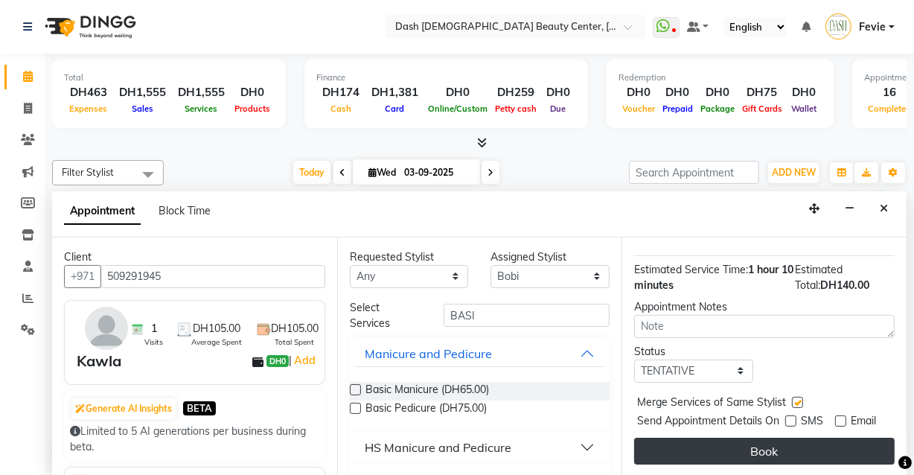
click at [762, 441] on button "Book" at bounding box center [764, 451] width 261 height 27
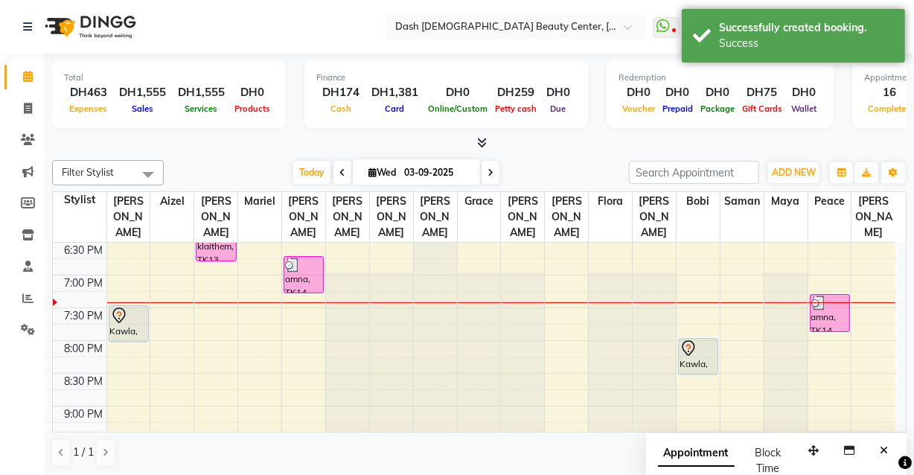
scroll to position [601, 0]
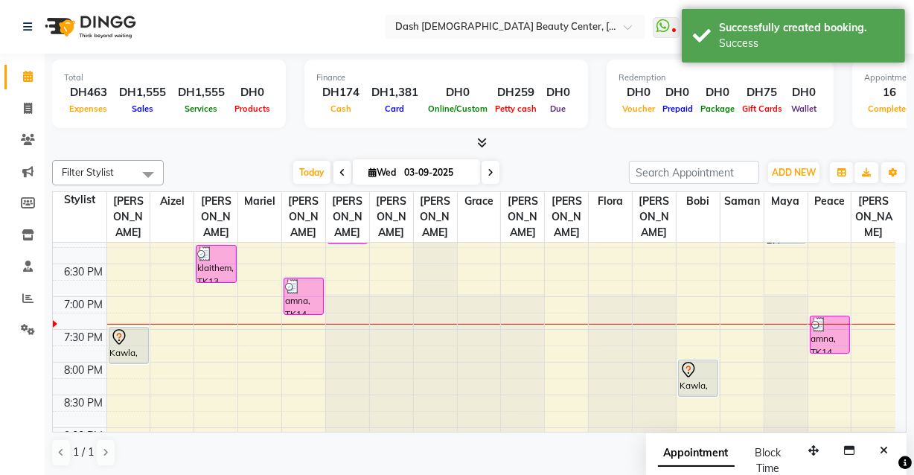
click at [692, 371] on div "Kawla, TK15, 08:00 PM-08:35 PM, Basic Pedicure" at bounding box center [698, 378] width 39 height 36
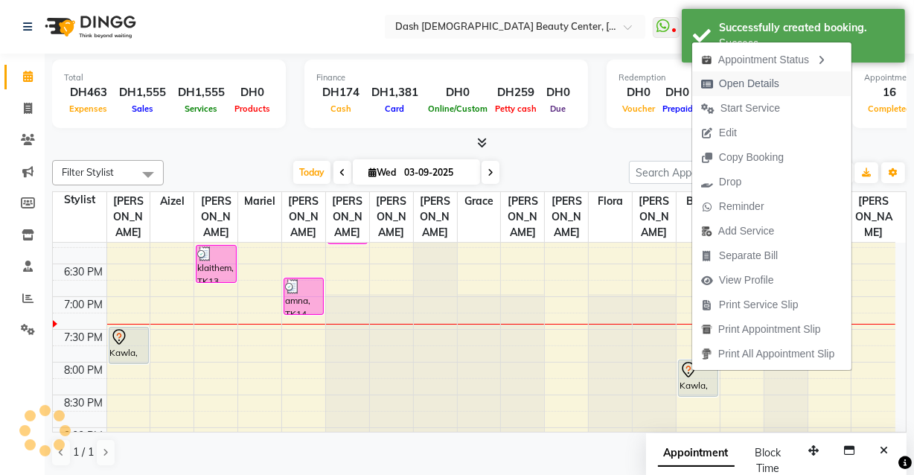
click at [759, 84] on span "Open Details" at bounding box center [749, 84] width 60 height 16
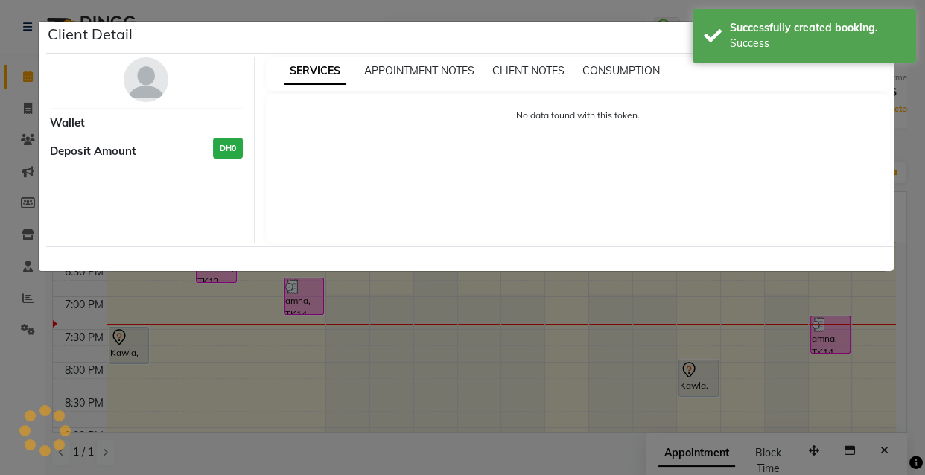
select select "7"
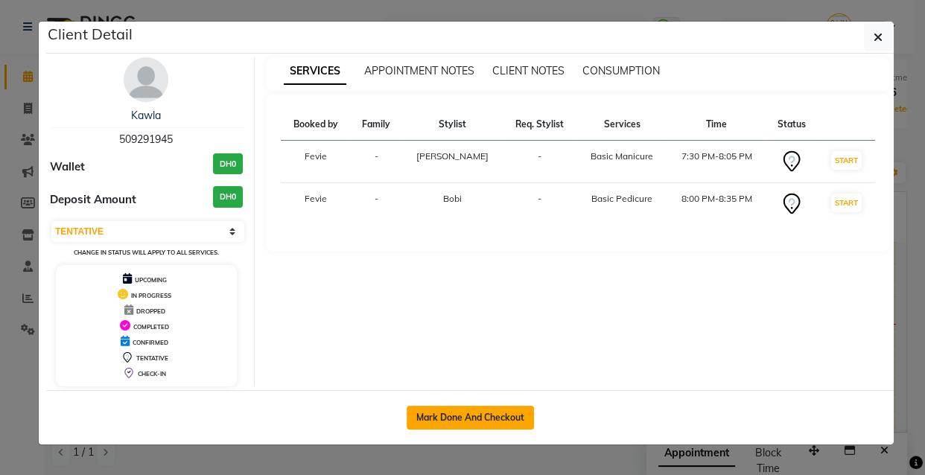
click at [454, 414] on button "Mark Done And Checkout" at bounding box center [469, 418] width 127 height 24
select select "service"
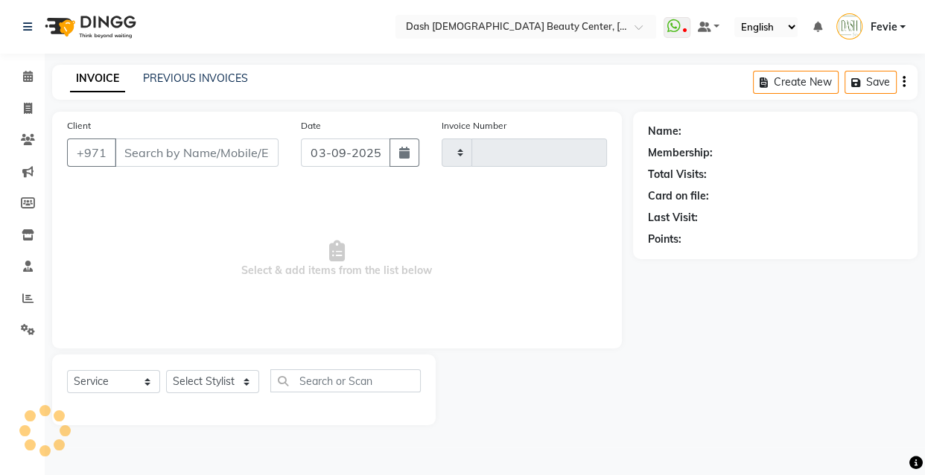
type input "3609"
select select "8372"
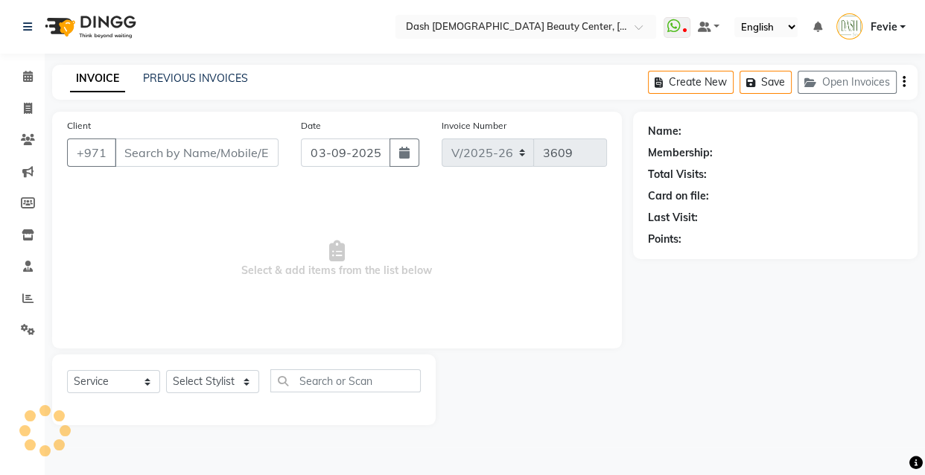
type input "509291945"
select select "82782"
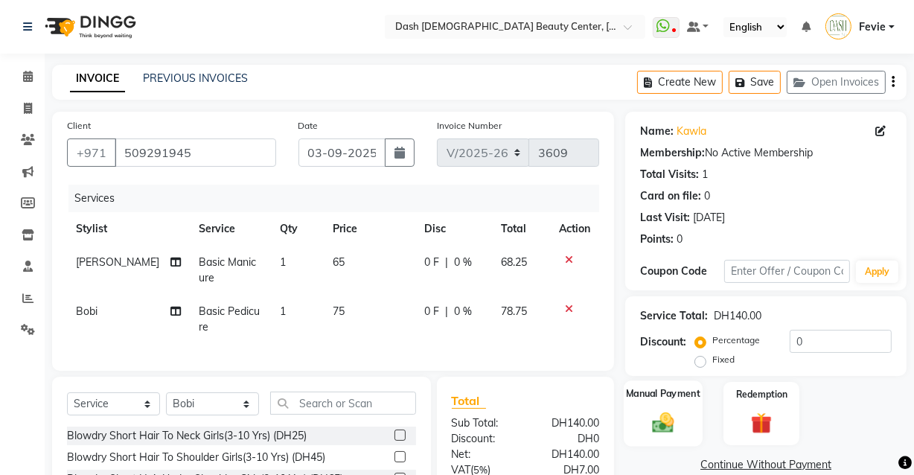
click at [667, 418] on img at bounding box center [663, 421] width 36 height 25
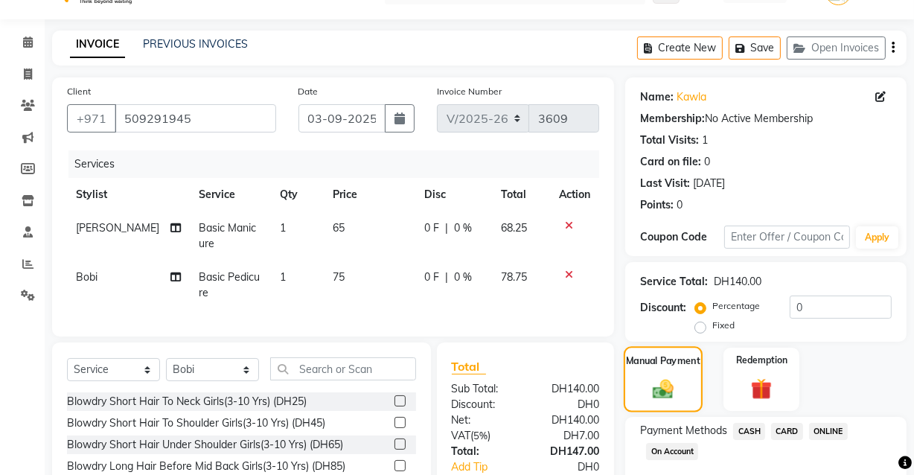
scroll to position [154, 0]
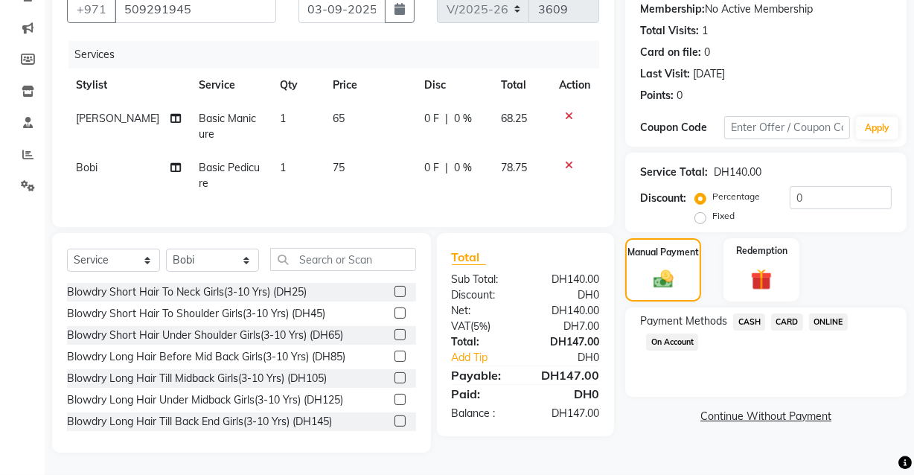
click at [753, 313] on span "CASH" at bounding box center [749, 321] width 32 height 17
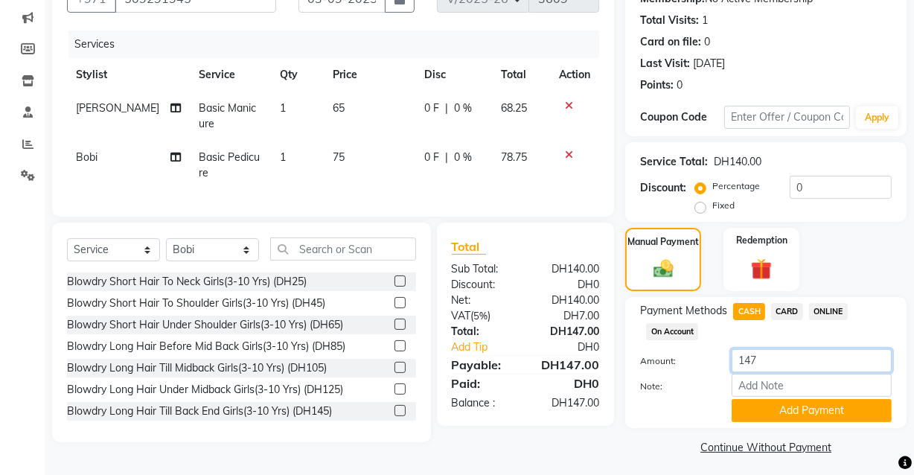
click at [797, 357] on input "147" at bounding box center [812, 360] width 160 height 23
type input "1"
type input "50"
click at [790, 401] on button "Add Payment" at bounding box center [812, 410] width 160 height 23
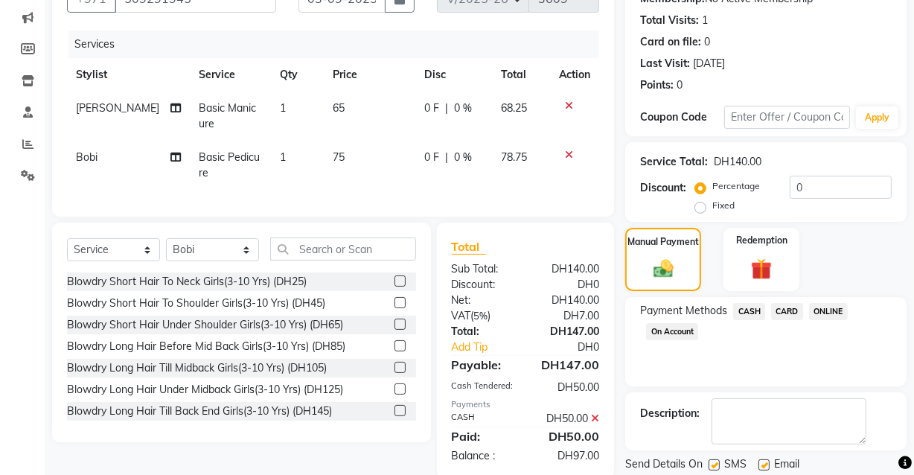
click at [782, 303] on span "CARD" at bounding box center [787, 311] width 32 height 17
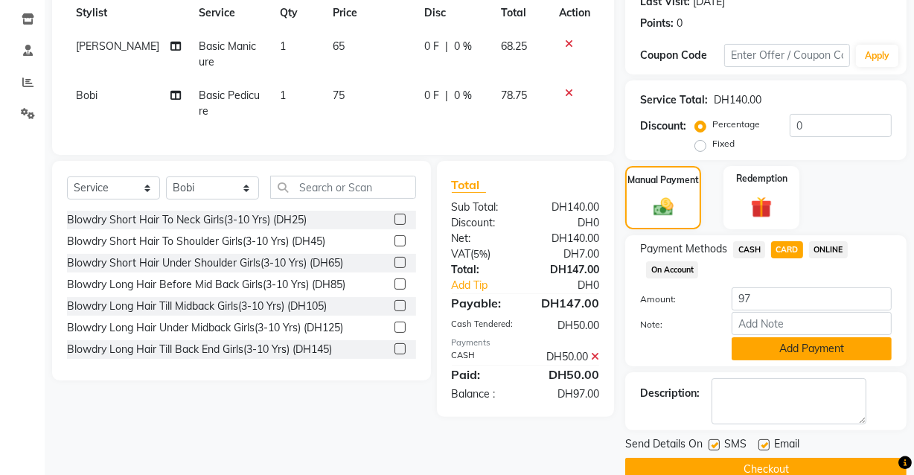
click at [811, 357] on button "Add Payment" at bounding box center [812, 348] width 160 height 23
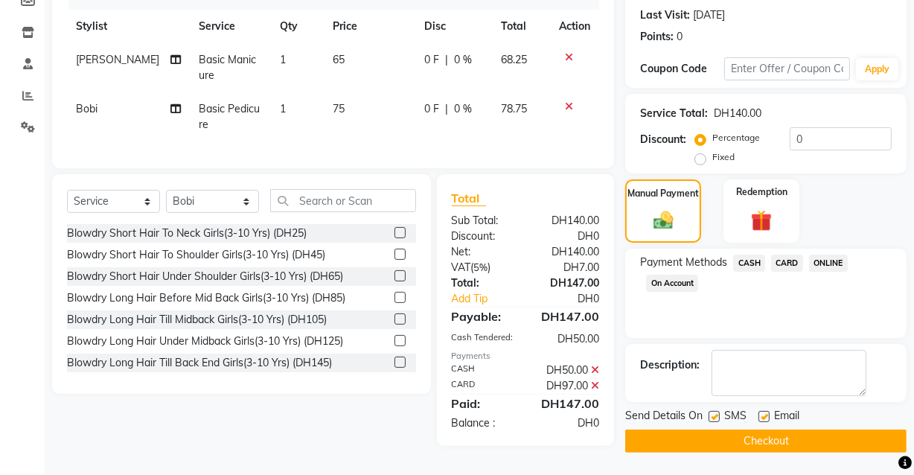
click at [761, 442] on button "Checkout" at bounding box center [765, 441] width 281 height 23
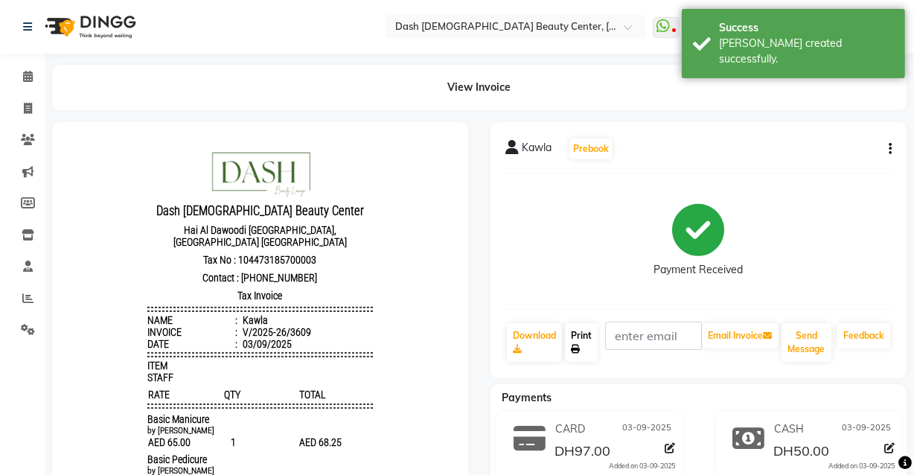
click at [580, 352] on icon at bounding box center [575, 349] width 9 height 9
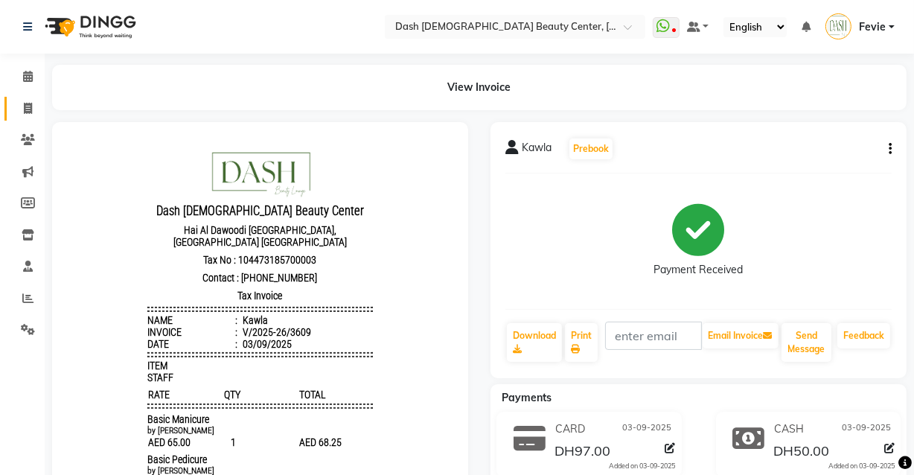
click at [28, 109] on icon at bounding box center [28, 108] width 8 height 11
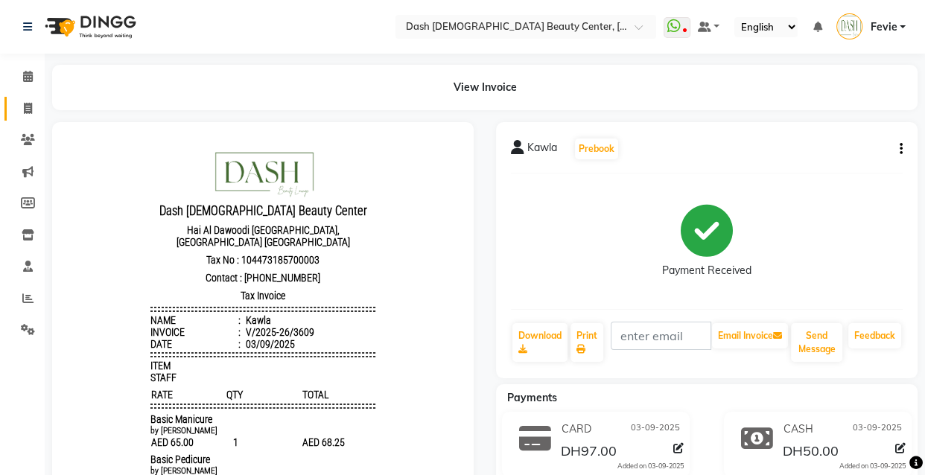
select select "service"
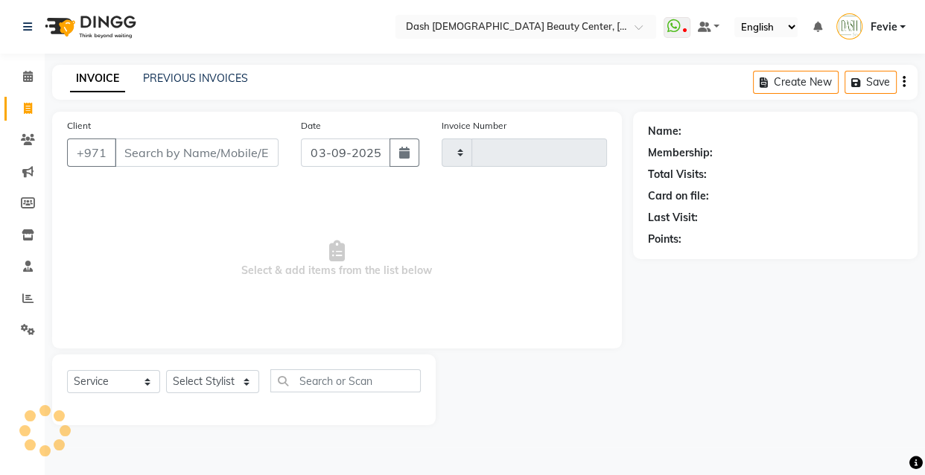
type input "3610"
select select "8372"
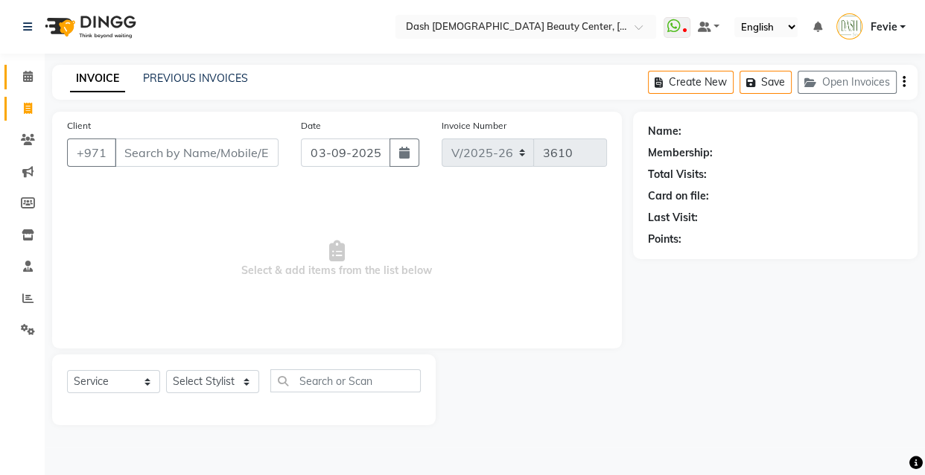
click at [28, 65] on link "Calendar" at bounding box center [22, 77] width 36 height 25
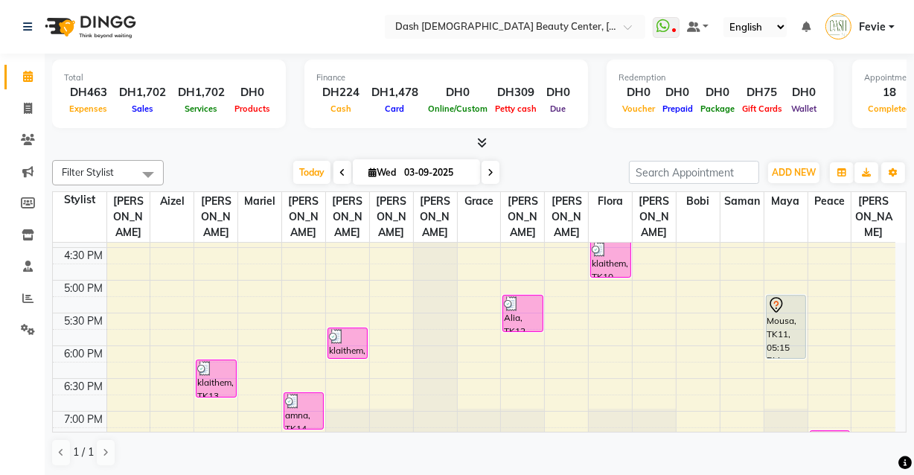
scroll to position [473, 0]
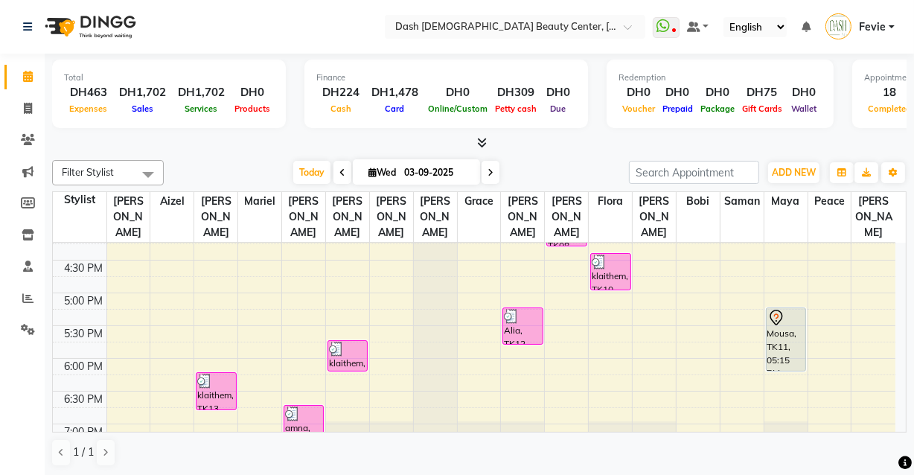
click at [797, 342] on div "Mousa, TK11, 05:15 PM-06:15 PM, Gel Polish with additional Rubber Base Gel,Arti…" at bounding box center [786, 339] width 39 height 63
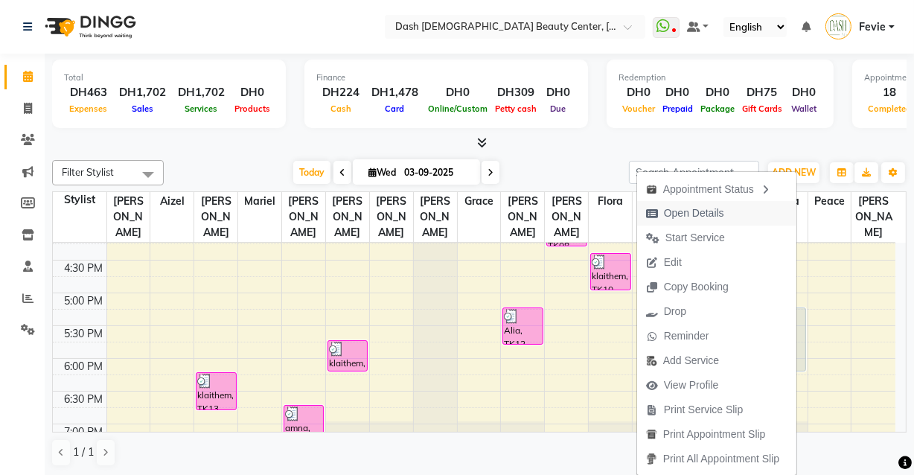
click at [714, 221] on span "Open Details" at bounding box center [685, 213] width 96 height 25
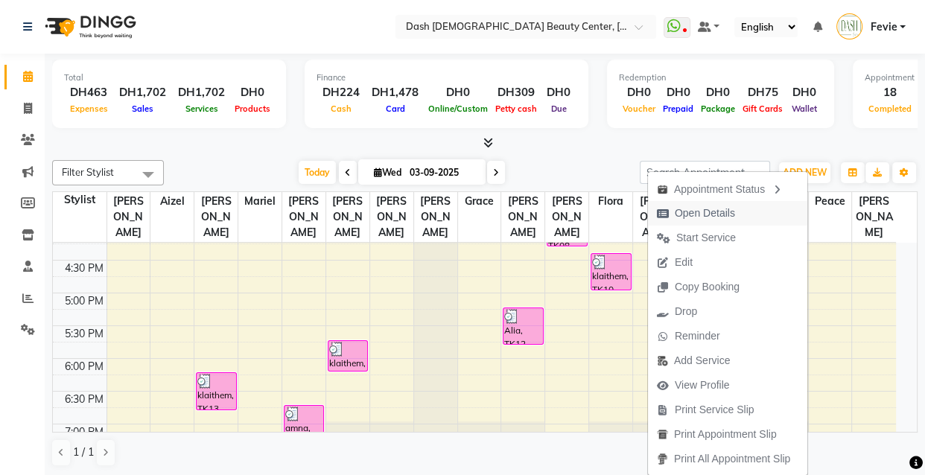
select select "7"
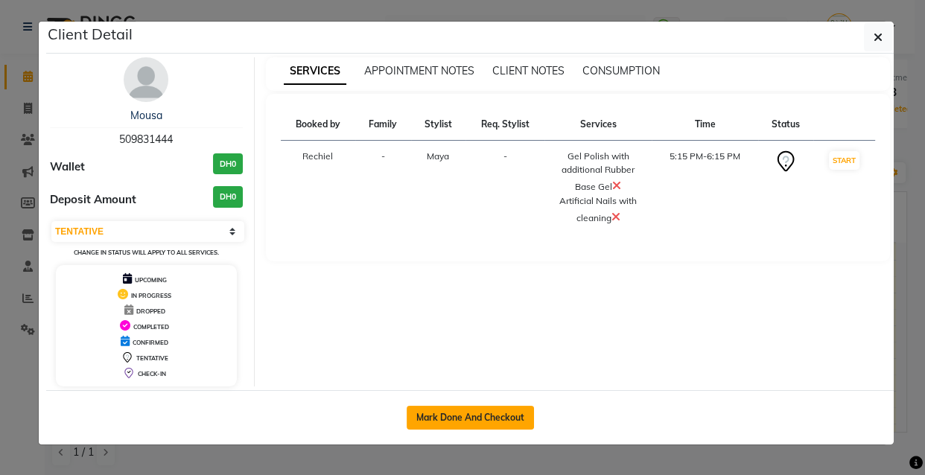
click at [462, 424] on button "Mark Done And Checkout" at bounding box center [469, 418] width 127 height 24
select select "service"
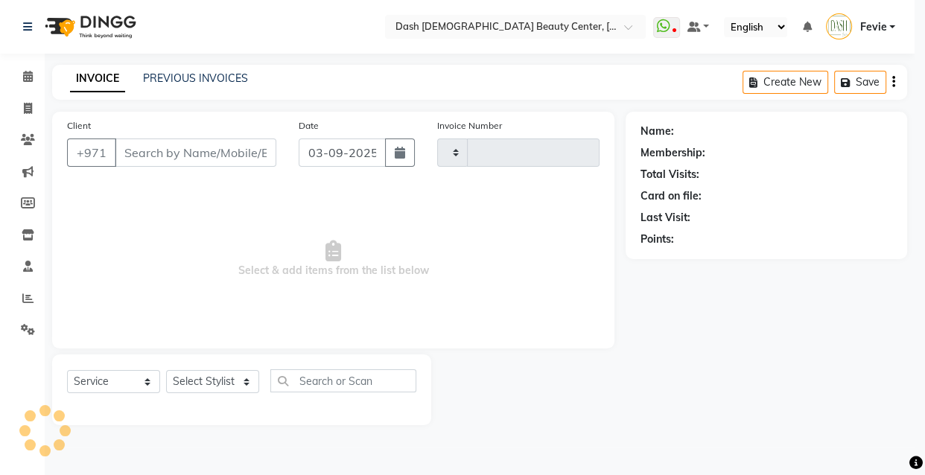
type input "3610"
select select "8372"
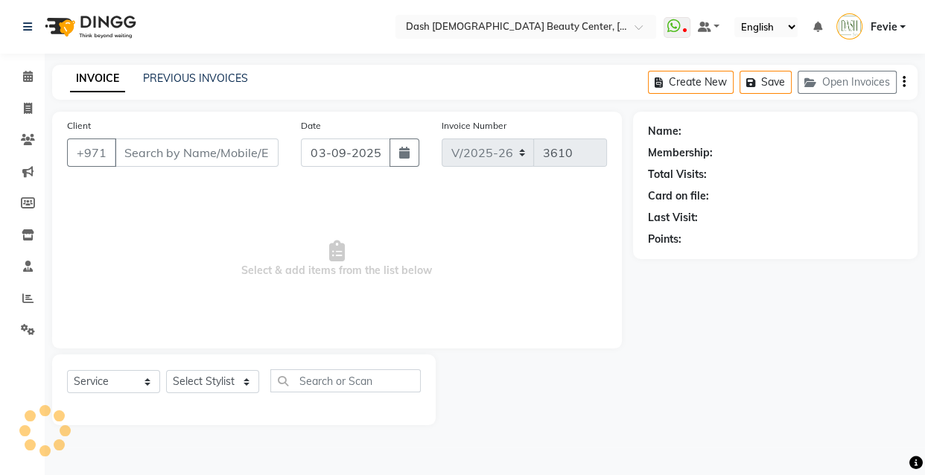
type input "509831444"
select select "82785"
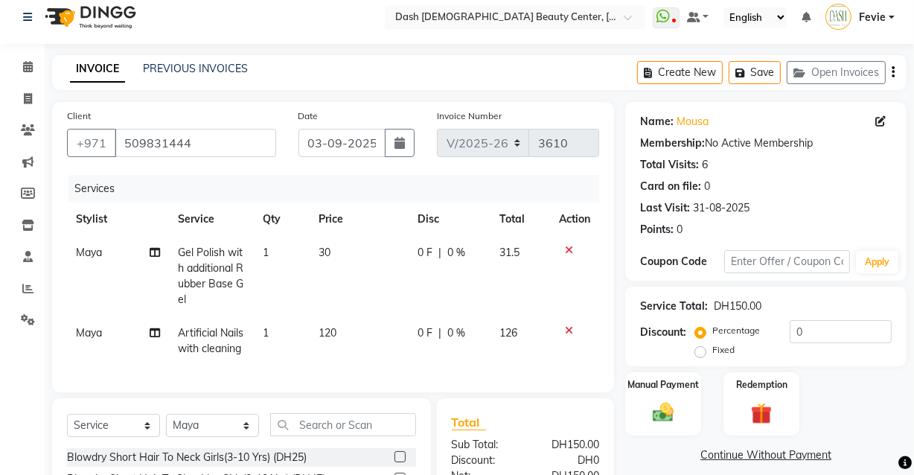
scroll to position [38, 0]
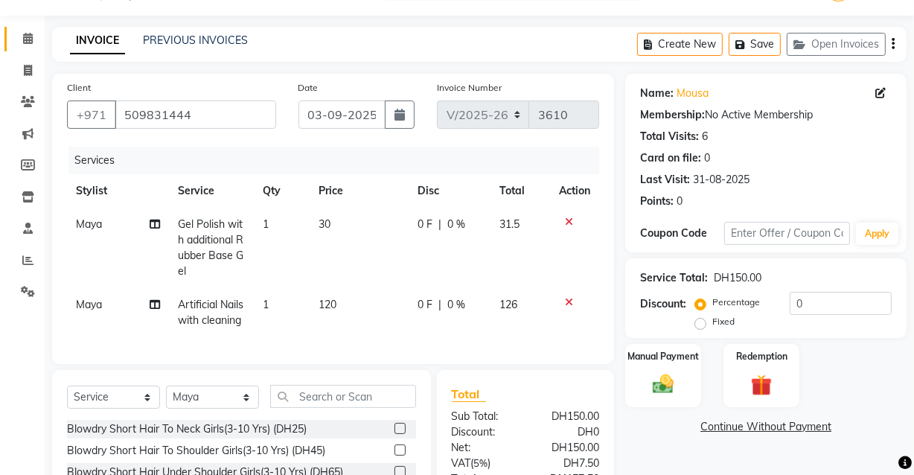
click at [25, 38] on icon at bounding box center [28, 38] width 10 height 11
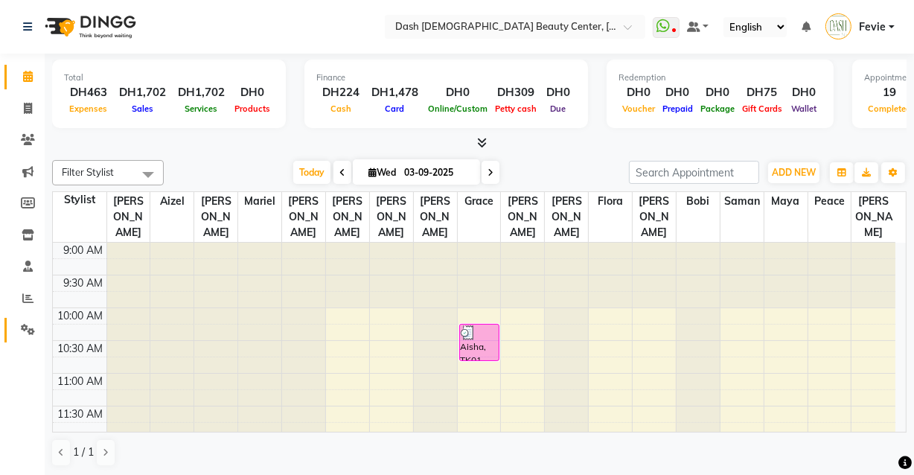
click at [29, 340] on link "Settings" at bounding box center [22, 330] width 36 height 25
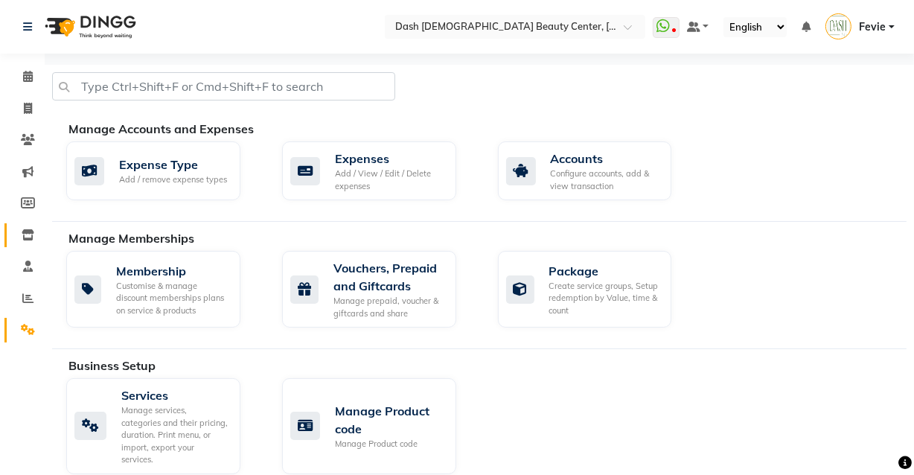
click at [34, 236] on span at bounding box center [28, 235] width 26 height 17
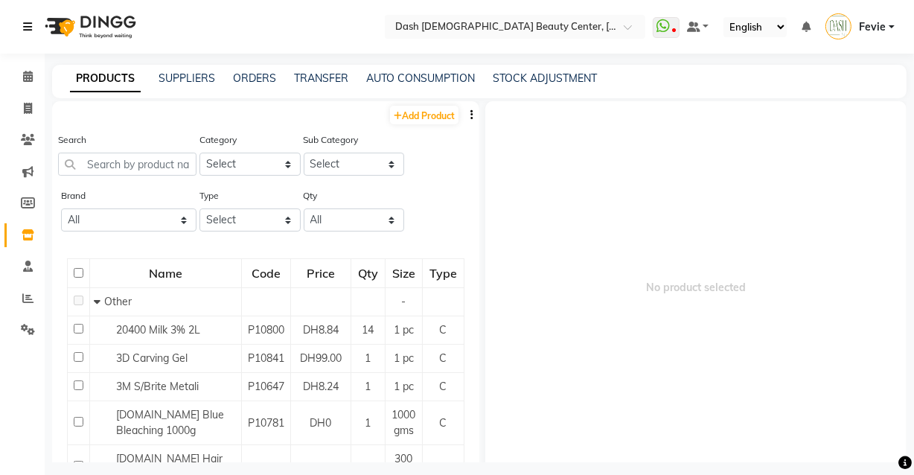
click at [34, 47] on link at bounding box center [30, 27] width 15 height 42
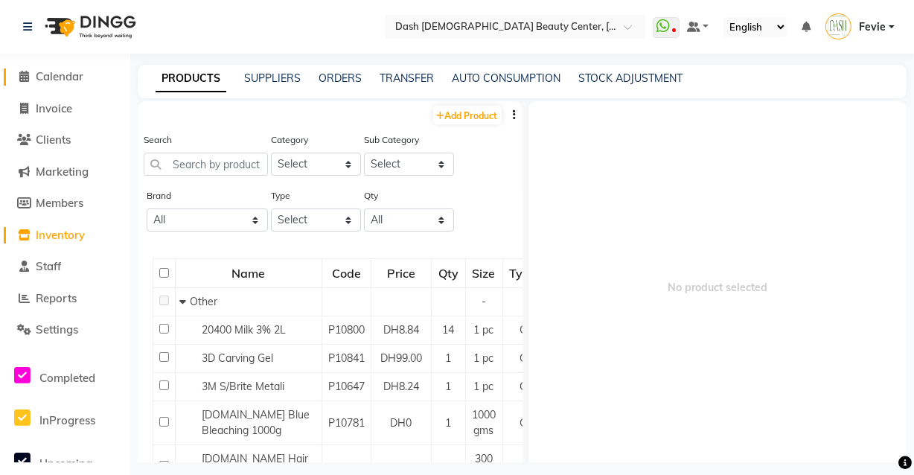
click at [52, 74] on span "Calendar" at bounding box center [60, 76] width 48 height 14
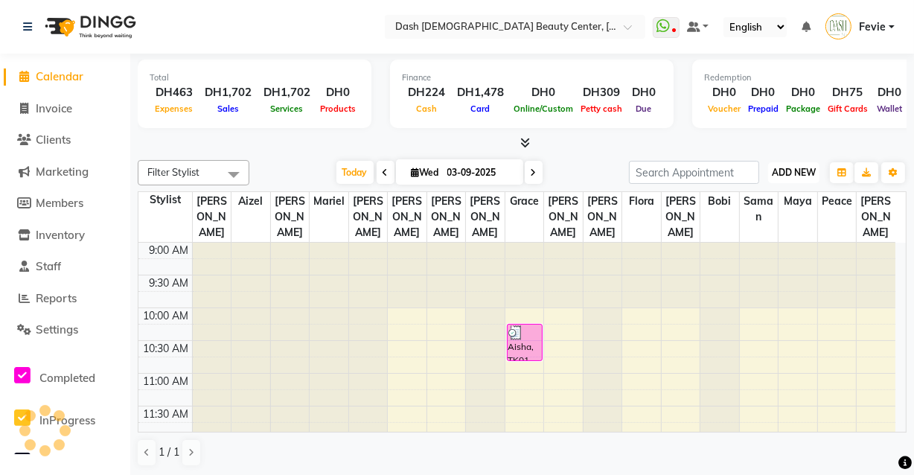
click at [794, 176] on span "ADD NEW" at bounding box center [794, 172] width 44 height 11
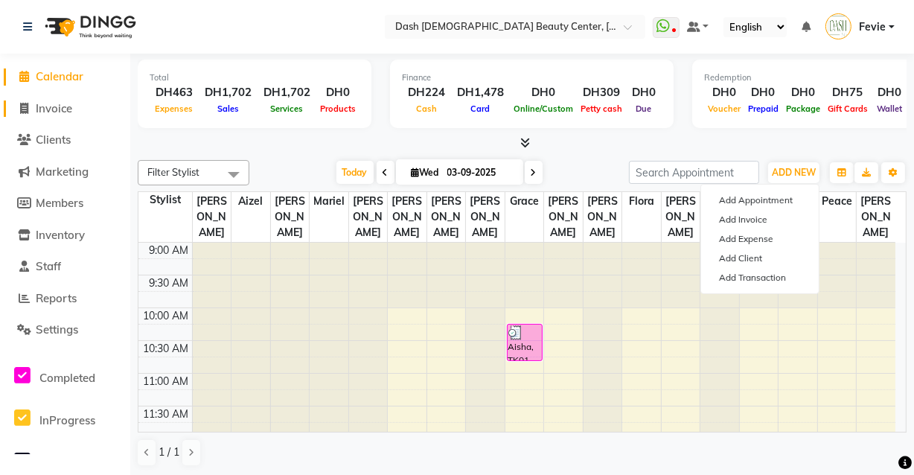
click at [53, 106] on span "Invoice" at bounding box center [54, 108] width 36 height 14
select select "service"
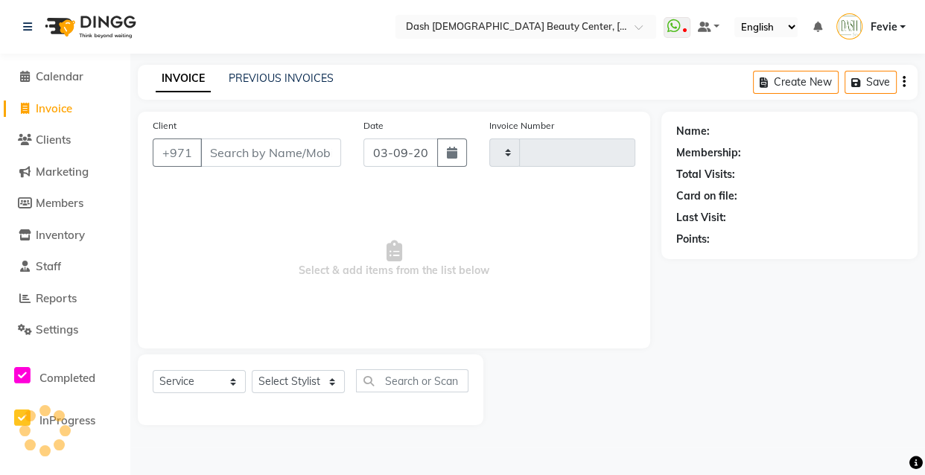
type input "3610"
select select "8372"
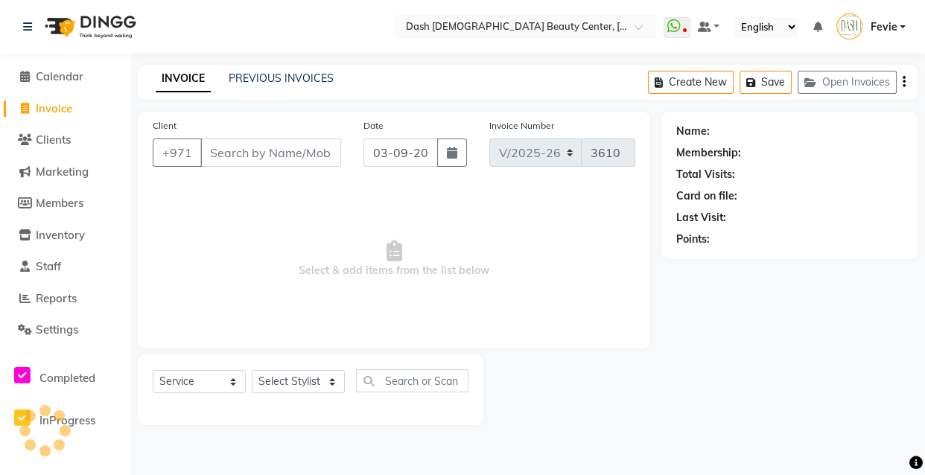
click at [256, 156] on input "Client" at bounding box center [270, 152] width 141 height 28
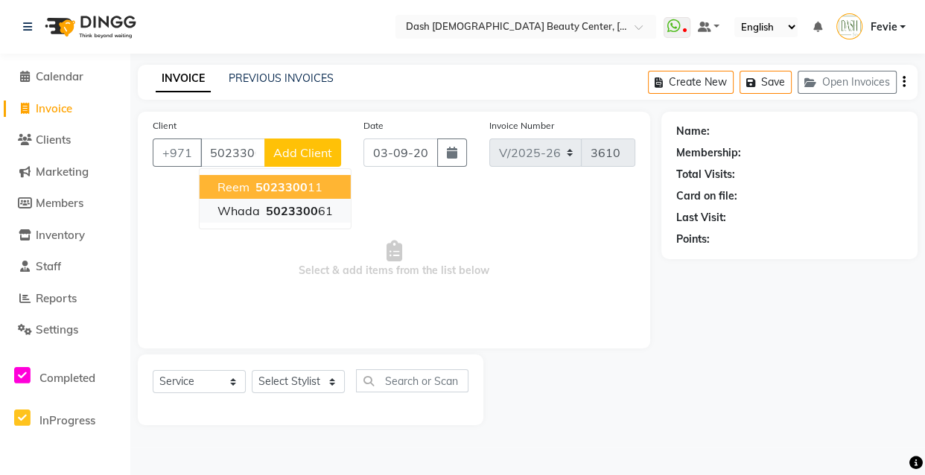
click at [278, 217] on span "5023300" at bounding box center [292, 210] width 52 height 15
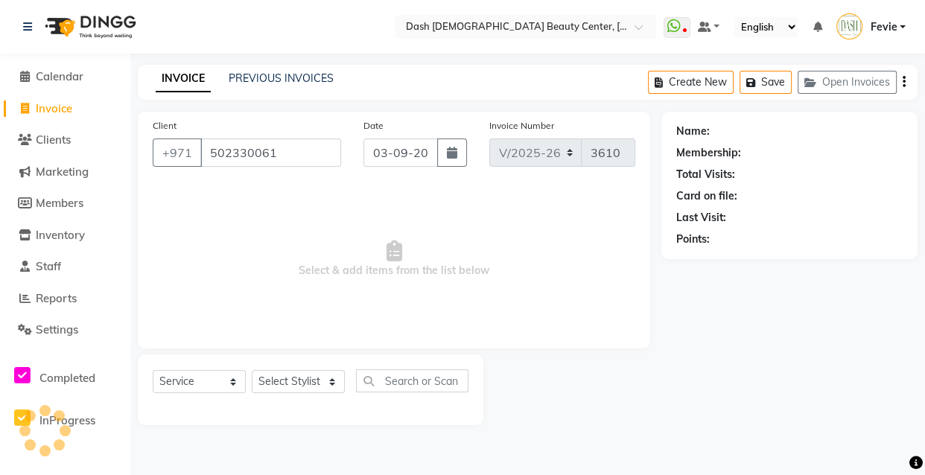
type input "502330061"
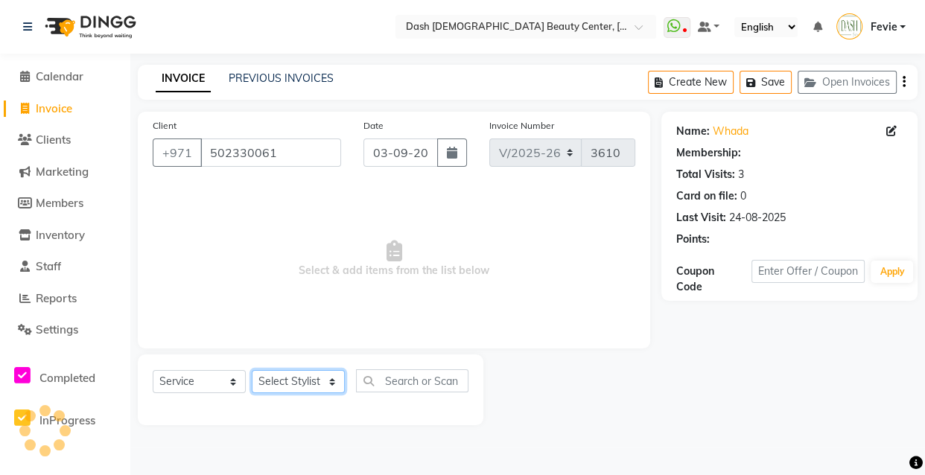
click at [298, 382] on select "Select Stylist [PERSON_NAME] [PERSON_NAME] [PERSON_NAME] [PERSON_NAME] [PERSON_…" at bounding box center [298, 381] width 93 height 23
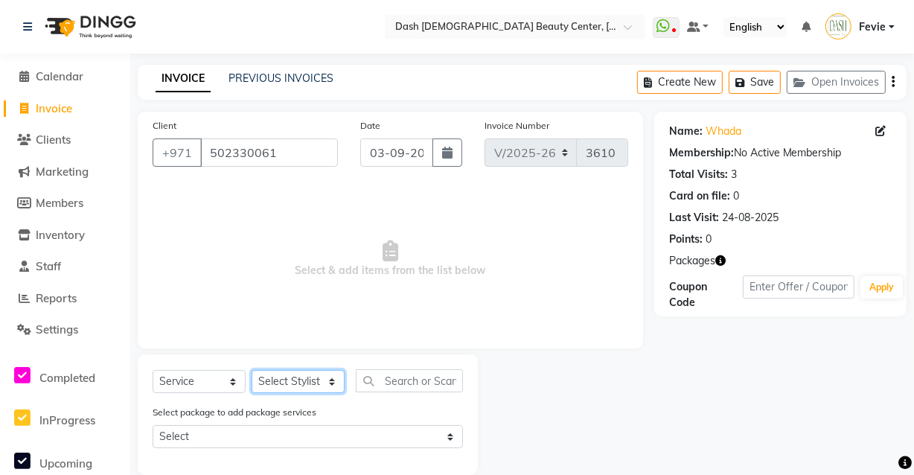
scroll to position [22, 0]
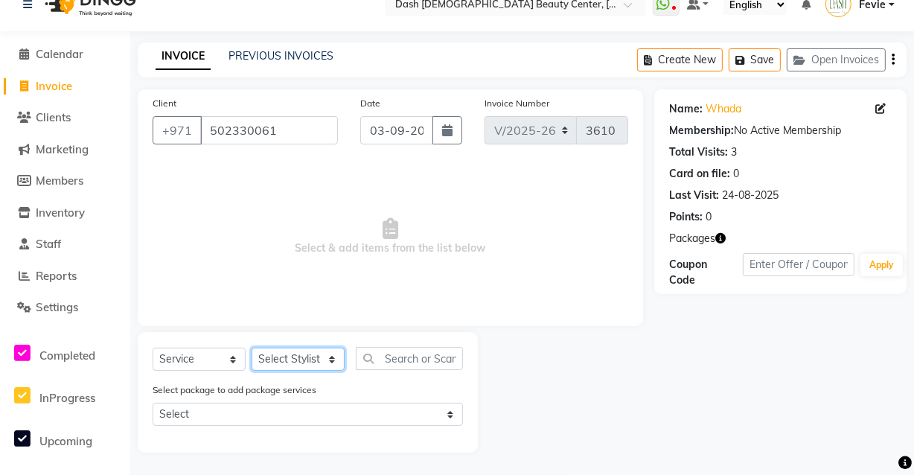
click at [311, 358] on select "Select Stylist [PERSON_NAME] [PERSON_NAME] [PERSON_NAME] [PERSON_NAME] [PERSON_…" at bounding box center [298, 359] width 93 height 23
select select "82784"
click at [252, 348] on select "Select Stylist [PERSON_NAME] [PERSON_NAME] [PERSON_NAME] [PERSON_NAME] [PERSON_…" at bounding box center [298, 359] width 93 height 23
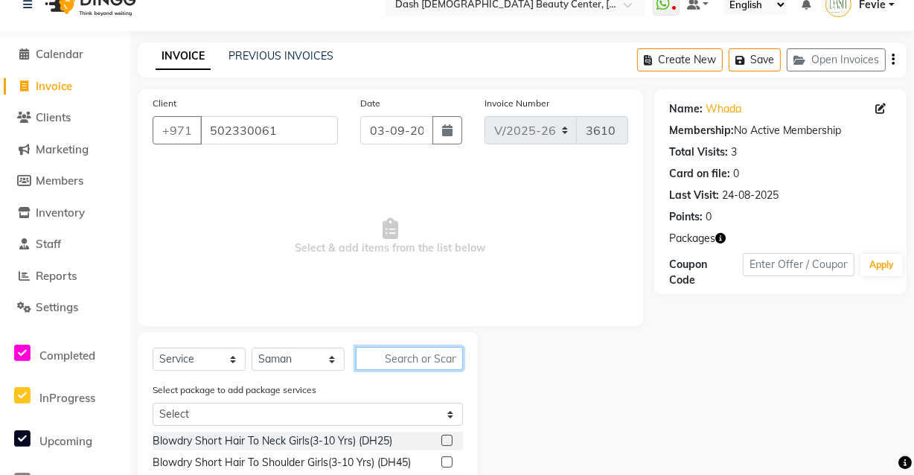
click at [424, 351] on input "text" at bounding box center [409, 358] width 107 height 23
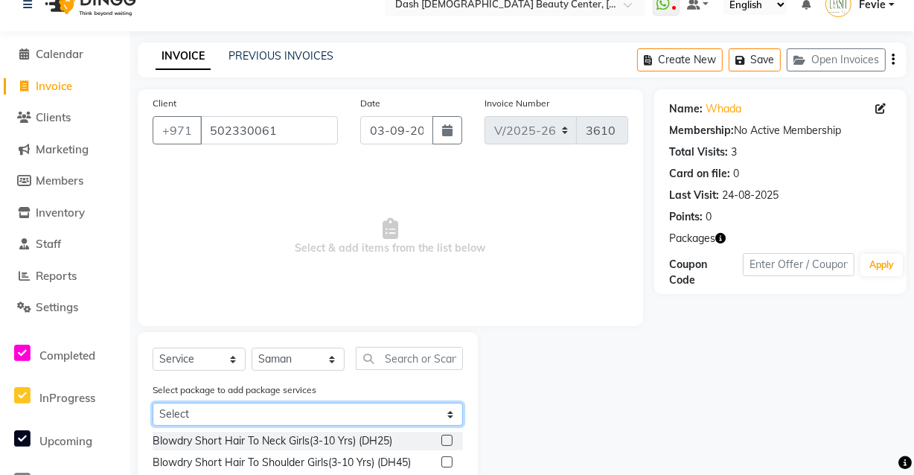
click at [439, 421] on select "Select Dash Hair Essential 4 Herbal Powder" at bounding box center [308, 414] width 310 height 23
select select "1: Object"
click at [153, 403] on select "Select Dash Hair Essential 4 Herbal Powder" at bounding box center [308, 414] width 310 height 23
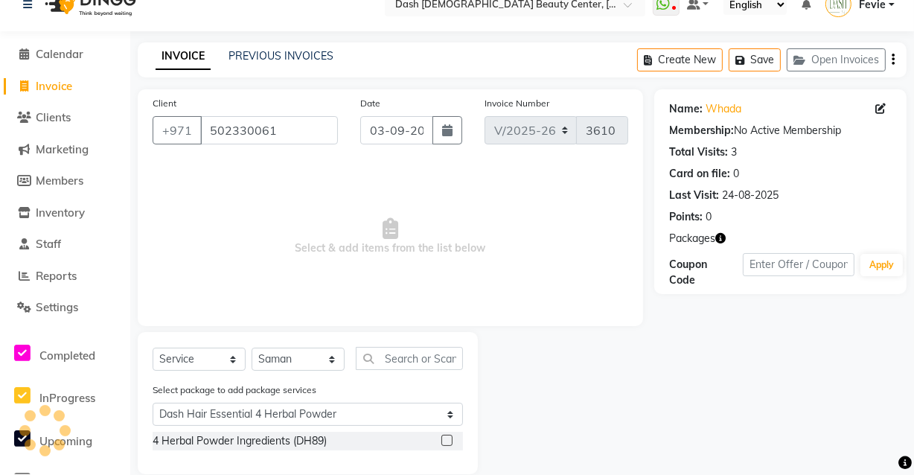
click at [448, 440] on label at bounding box center [446, 440] width 11 height 11
click at [448, 440] on input "checkbox" at bounding box center [446, 441] width 10 height 10
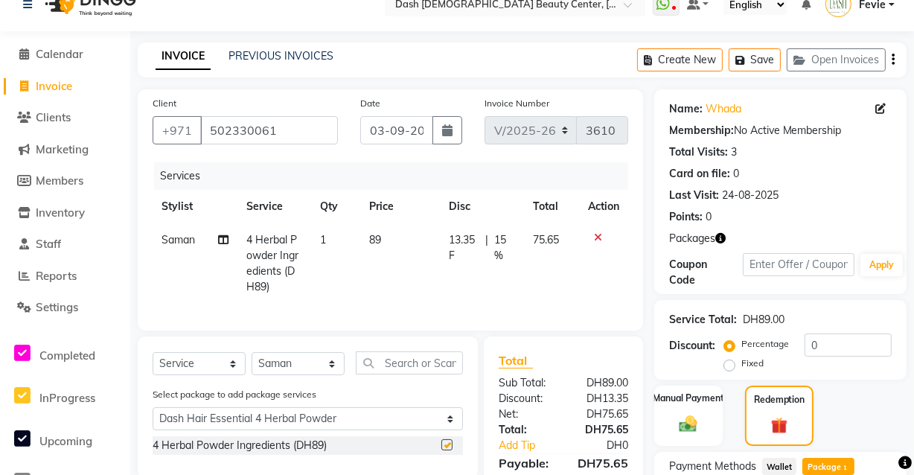
checkbox input "false"
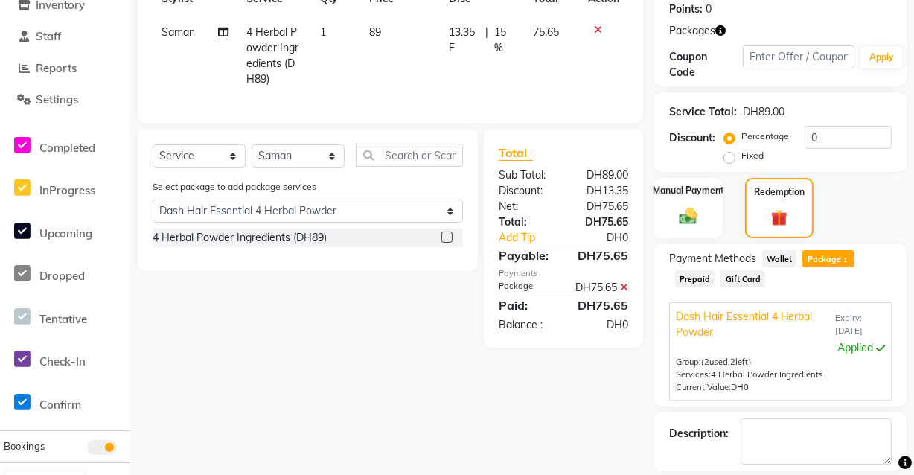
scroll to position [297, 0]
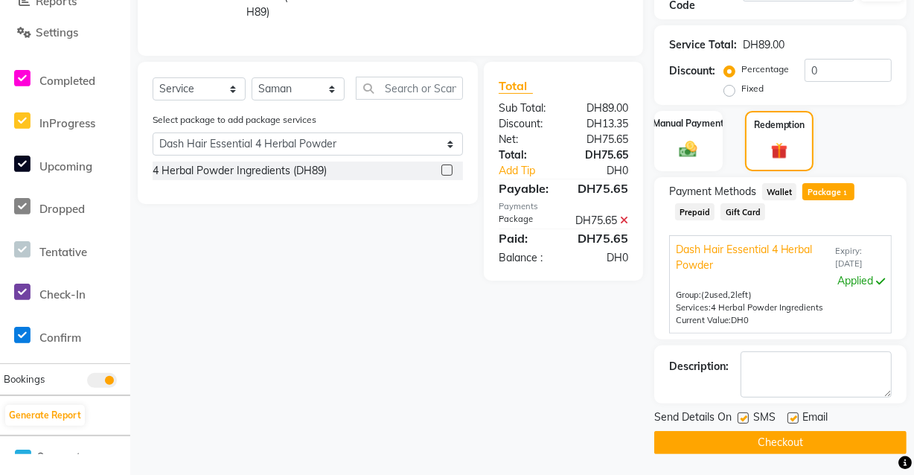
click at [739, 416] on label at bounding box center [743, 417] width 11 height 11
click at [739, 416] on input "checkbox" at bounding box center [743, 419] width 10 height 10
checkbox input "false"
click at [778, 445] on button "Checkout" at bounding box center [780, 442] width 252 height 23
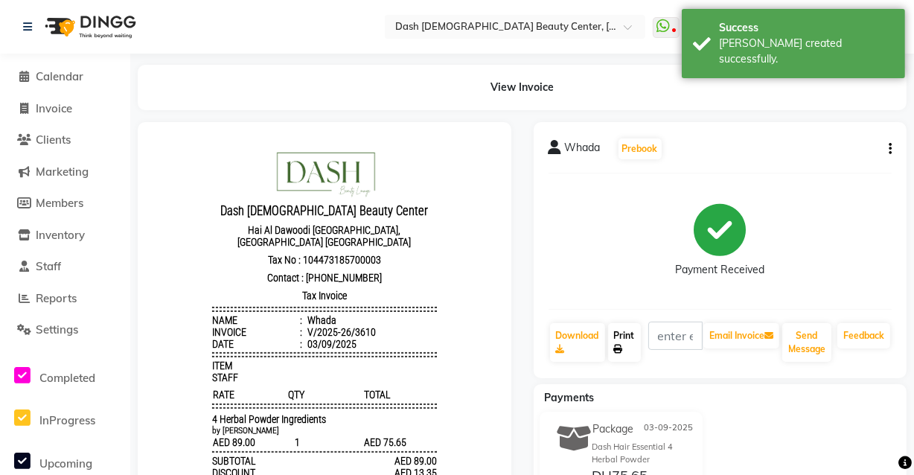
click at [616, 334] on link "Print" at bounding box center [624, 342] width 33 height 39
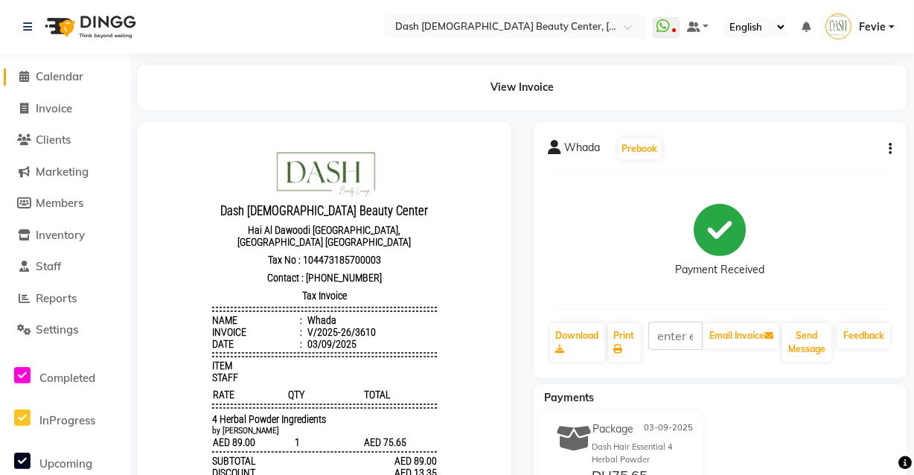
click at [68, 74] on span "Calendar" at bounding box center [60, 76] width 48 height 14
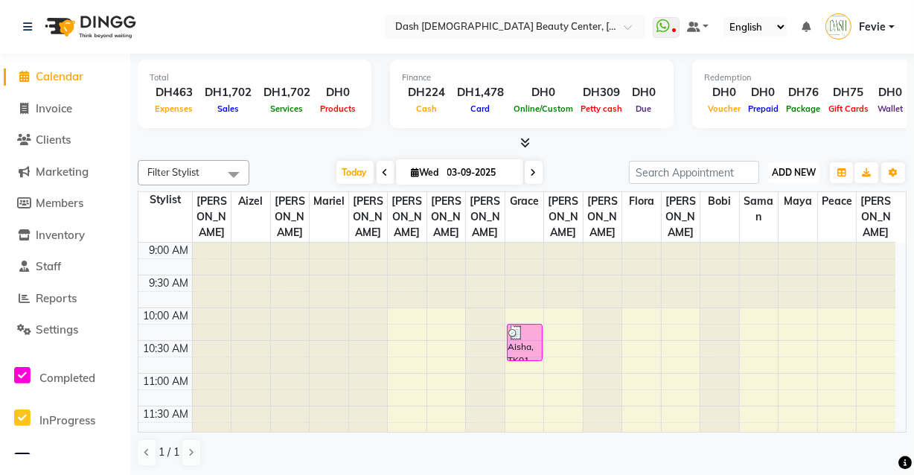
click at [779, 169] on span "ADD NEW" at bounding box center [794, 172] width 44 height 11
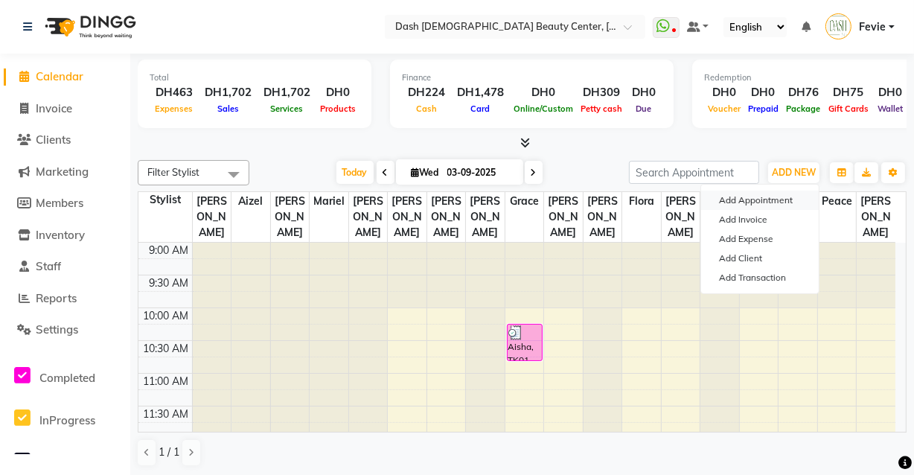
click at [775, 197] on button "Add Appointment" at bounding box center [760, 200] width 118 height 19
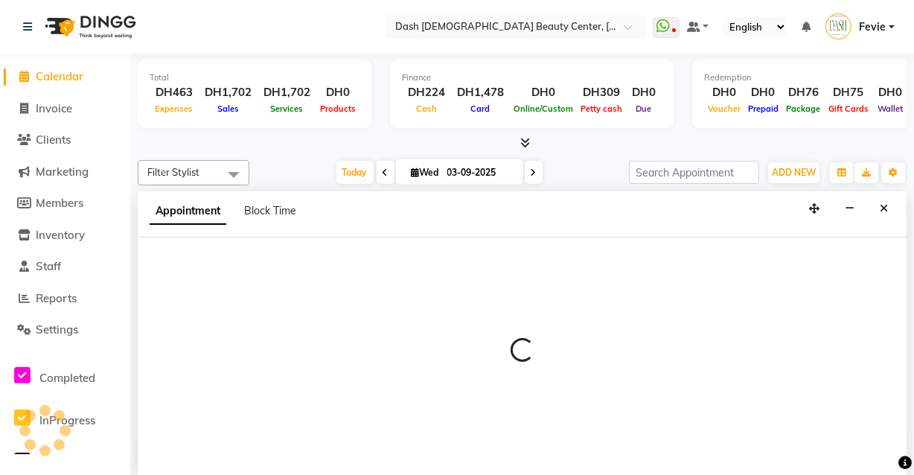
select select "600"
select select "tentative"
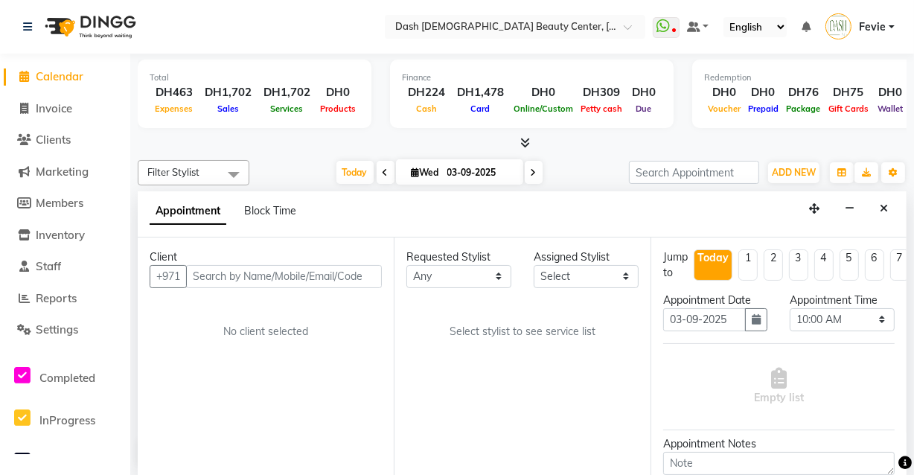
click at [252, 278] on input "text" at bounding box center [284, 276] width 196 height 23
click at [218, 275] on input "50205755" at bounding box center [253, 276] width 134 height 23
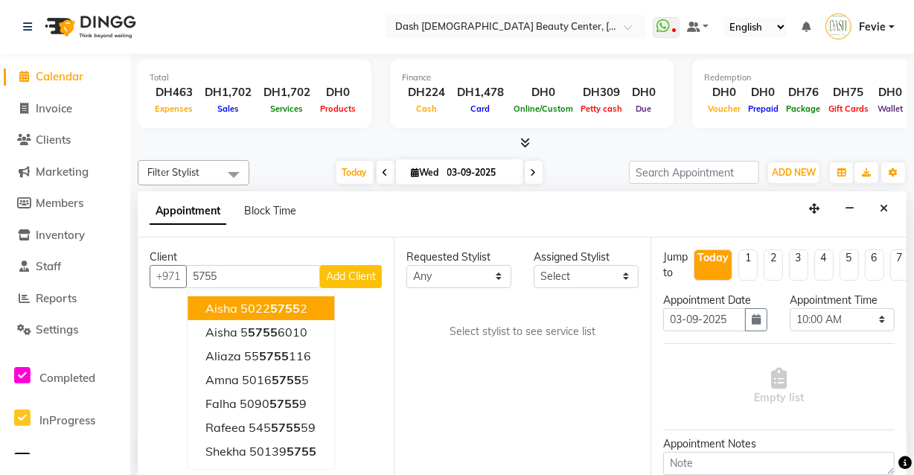
click at [294, 276] on input "5755" at bounding box center [253, 276] width 134 height 23
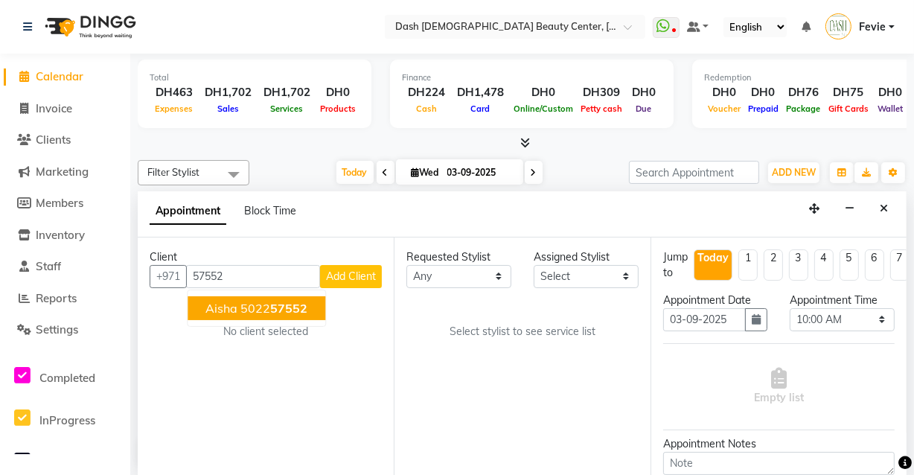
click at [283, 312] on span "57552" at bounding box center [288, 308] width 37 height 15
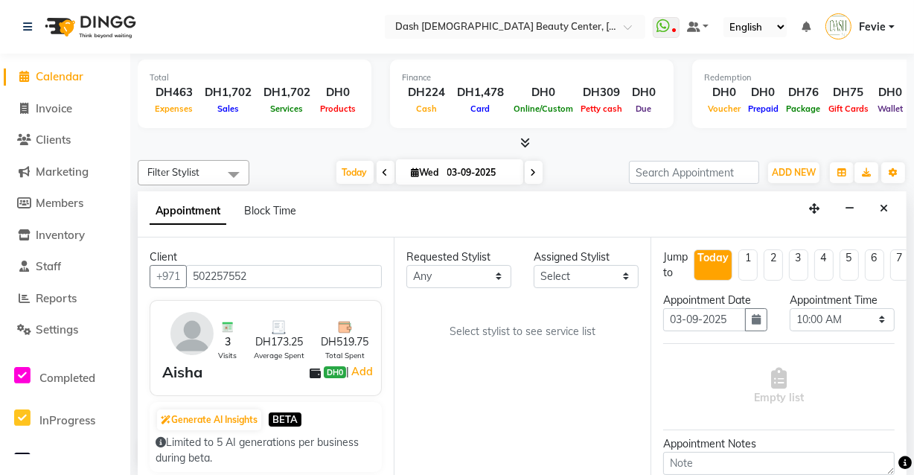
type input "502257552"
click at [579, 272] on select "Select [PERSON_NAME] [PERSON_NAME] [PERSON_NAME] [PERSON_NAME] [PERSON_NAME] [P…" at bounding box center [586, 276] width 105 height 23
select select "81105"
click at [534, 265] on select "Select [PERSON_NAME] [PERSON_NAME] [PERSON_NAME] [PERSON_NAME] [PERSON_NAME] [P…" at bounding box center [586, 276] width 105 height 23
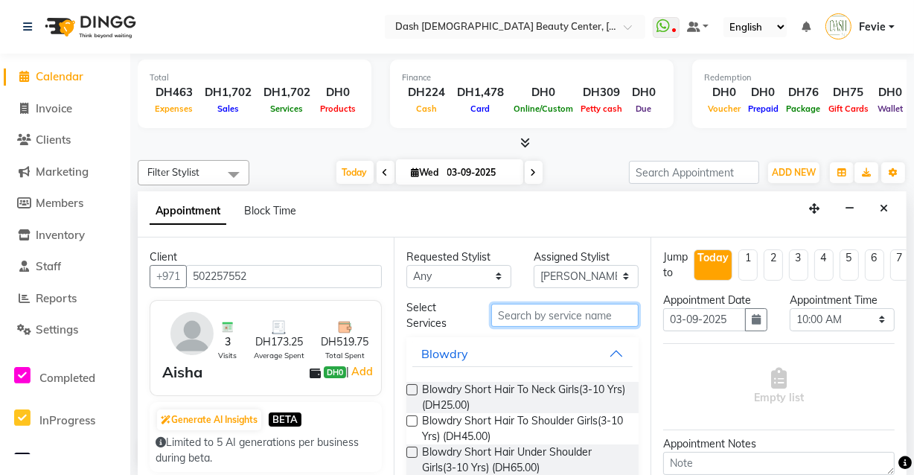
click at [532, 319] on input "text" at bounding box center [564, 315] width 147 height 23
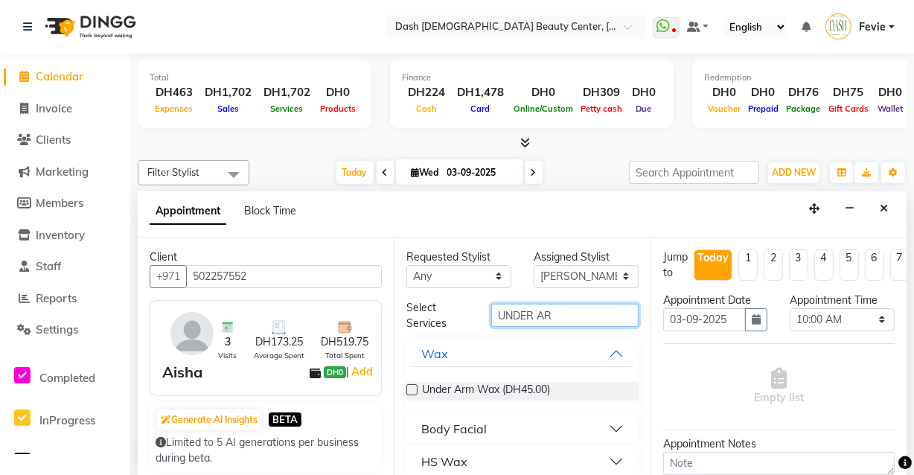
type input "UNDER AR"
click at [413, 388] on label at bounding box center [411, 389] width 11 height 11
click at [413, 388] on input "checkbox" at bounding box center [411, 391] width 10 height 10
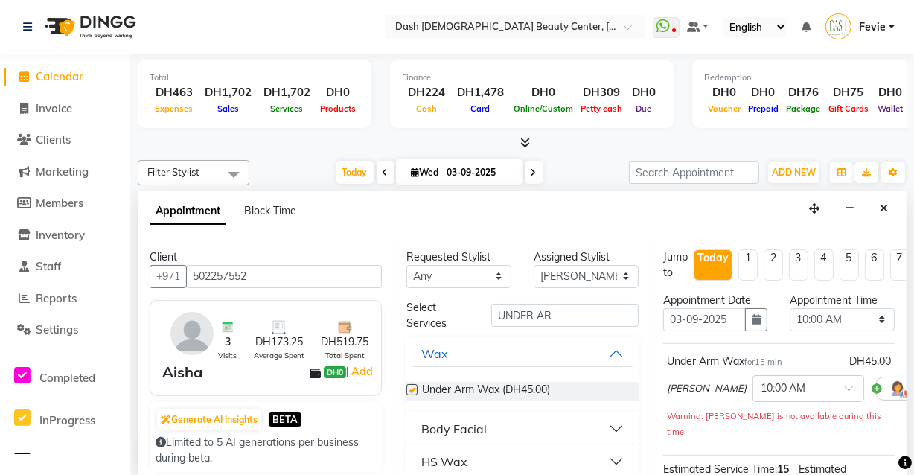
checkbox input "false"
click at [829, 319] on select "Select 10:00 AM 10:15 AM 10:30 AM 10:45 AM 11:00 AM 11:15 AM 11:30 AM 11:45 AM …" at bounding box center [842, 319] width 105 height 23
select select "1200"
click at [790, 308] on select "Select 10:00 AM 10:15 AM 10:30 AM 10:45 AM 11:00 AM 11:15 AM 11:30 AM 11:45 AM …" at bounding box center [842, 319] width 105 height 23
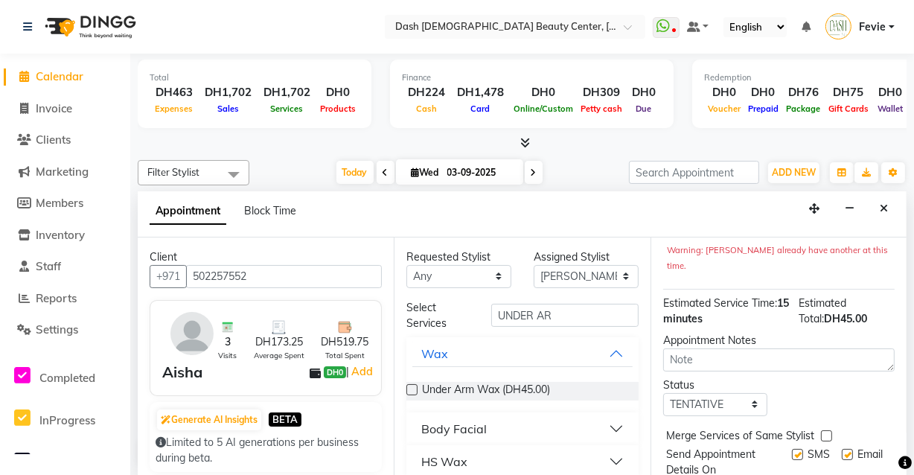
scroll to position [168, 0]
click at [737, 392] on select "Select TENTATIVE CONFIRM CHECK-IN UPCOMING" at bounding box center [715, 403] width 105 height 23
select select "check-in"
click at [663, 392] on select "Select TENTATIVE CONFIRM CHECK-IN UPCOMING" at bounding box center [715, 403] width 105 height 23
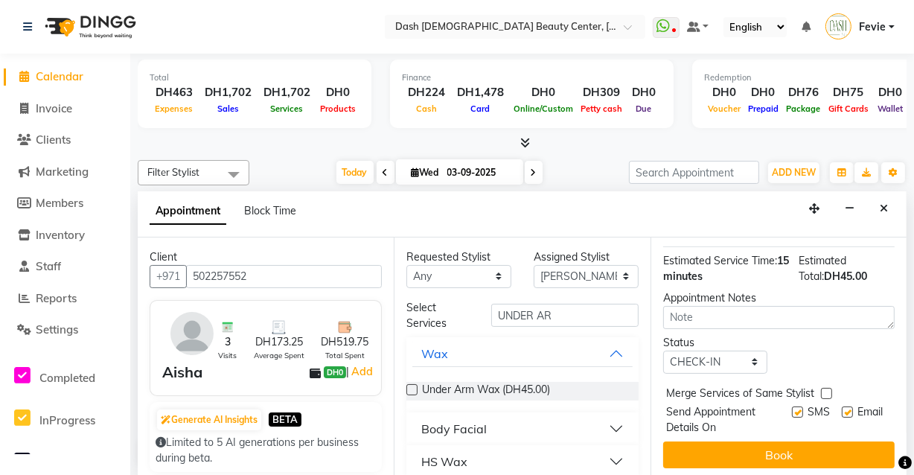
click at [826, 388] on label at bounding box center [826, 393] width 11 height 11
click at [826, 390] on input "checkbox" at bounding box center [826, 395] width 10 height 10
checkbox input "true"
click at [792, 406] on label at bounding box center [797, 411] width 11 height 11
click at [792, 409] on input "checkbox" at bounding box center [797, 414] width 10 height 10
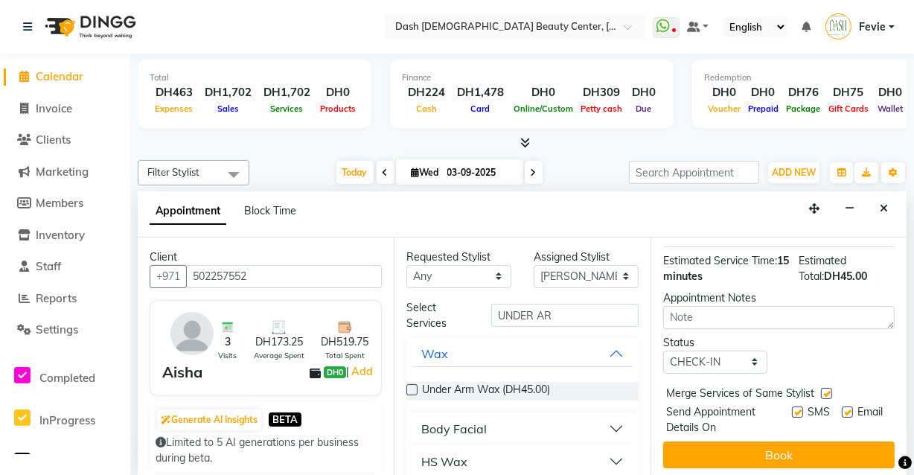
checkbox input "false"
click at [842, 406] on label at bounding box center [847, 411] width 11 height 11
click at [842, 409] on input "checkbox" at bounding box center [847, 414] width 10 height 10
checkbox input "false"
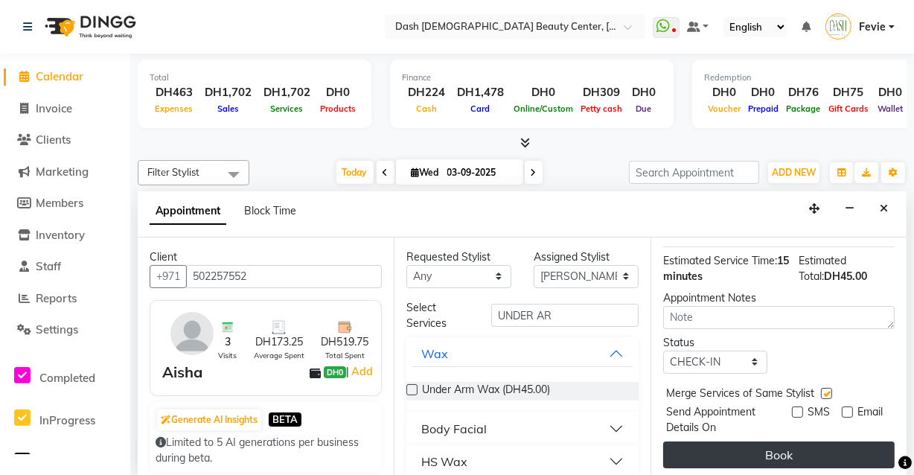
click at [803, 450] on button "Book" at bounding box center [779, 454] width 232 height 27
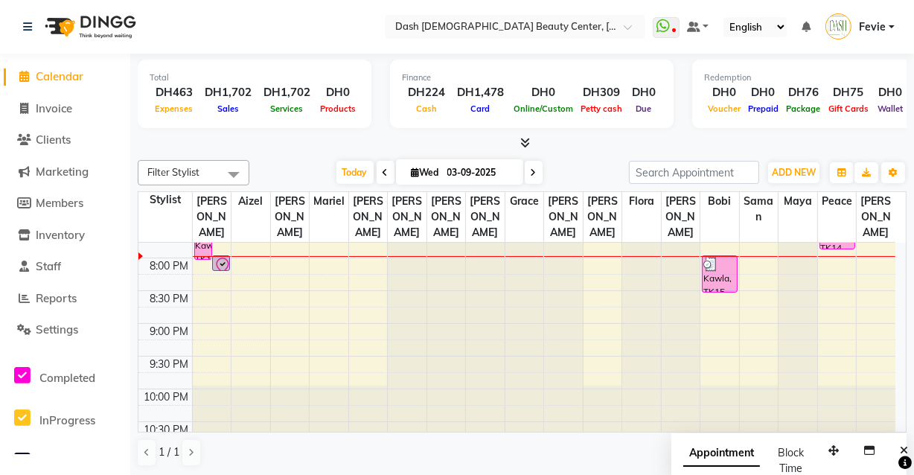
scroll to position [670, 0]
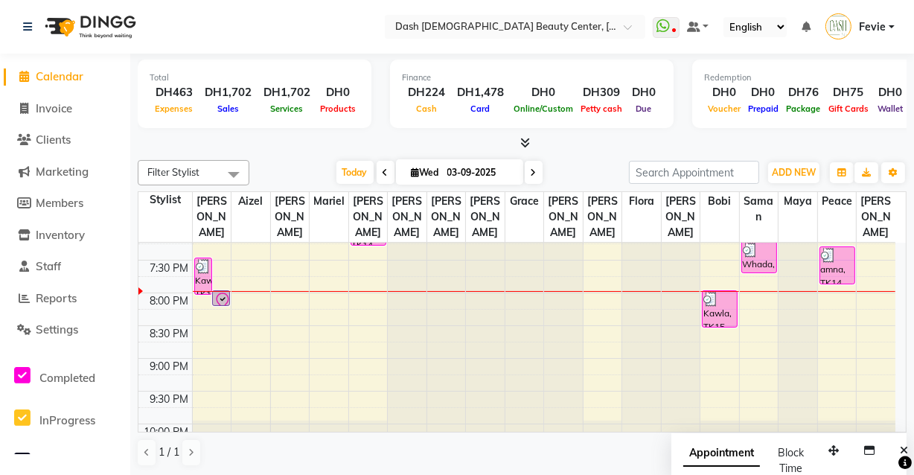
click at [222, 292] on icon at bounding box center [223, 301] width 18 height 18
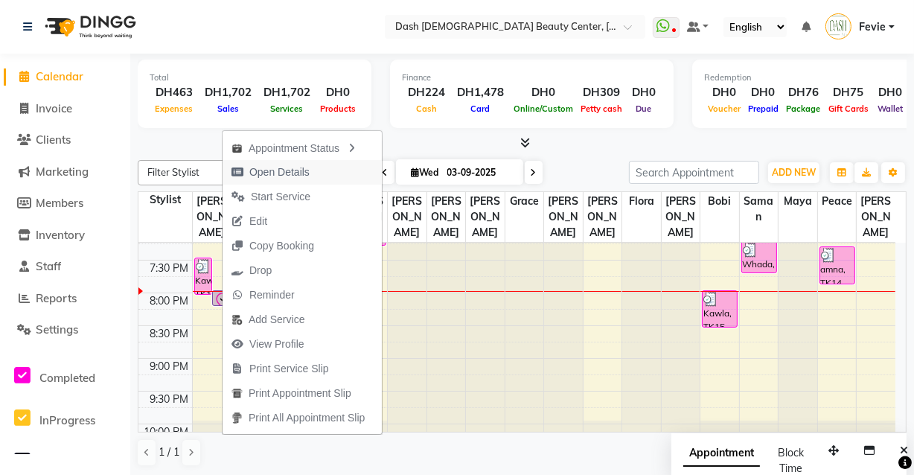
click at [306, 177] on span "Open Details" at bounding box center [279, 173] width 60 height 16
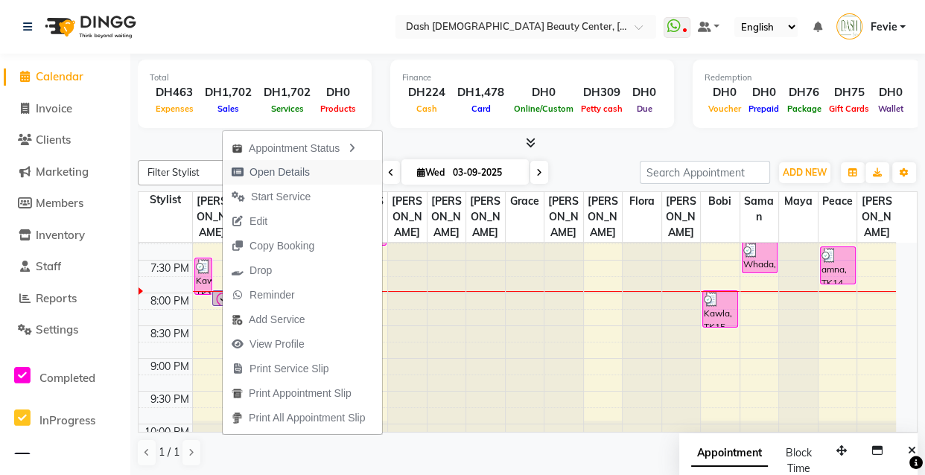
select select "8"
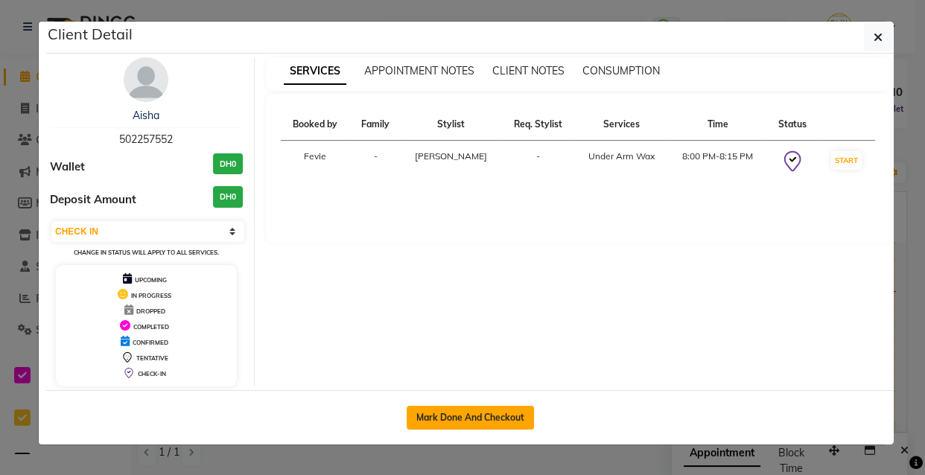
click at [482, 421] on button "Mark Done And Checkout" at bounding box center [469, 418] width 127 height 24
select select "service"
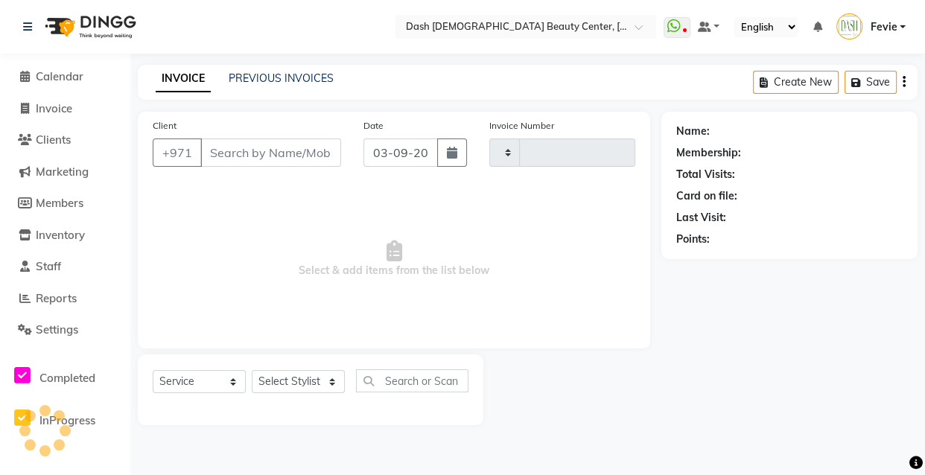
type input "3611"
select select "8372"
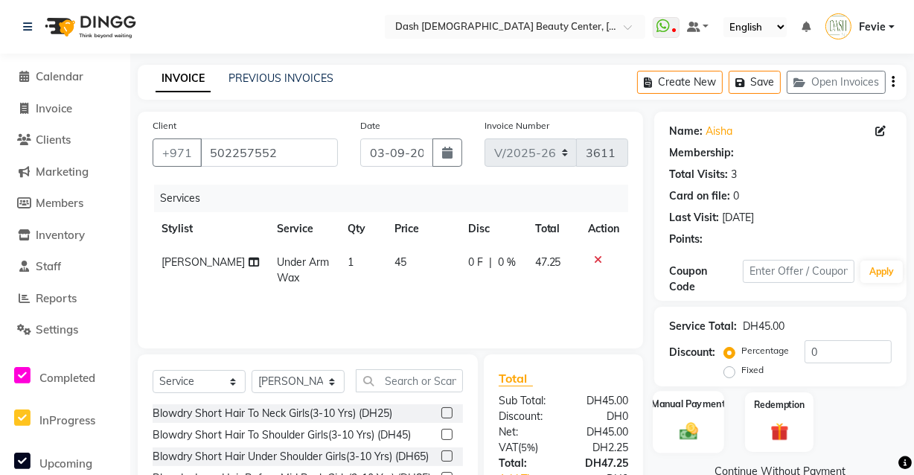
click at [685, 423] on img at bounding box center [688, 431] width 31 height 22
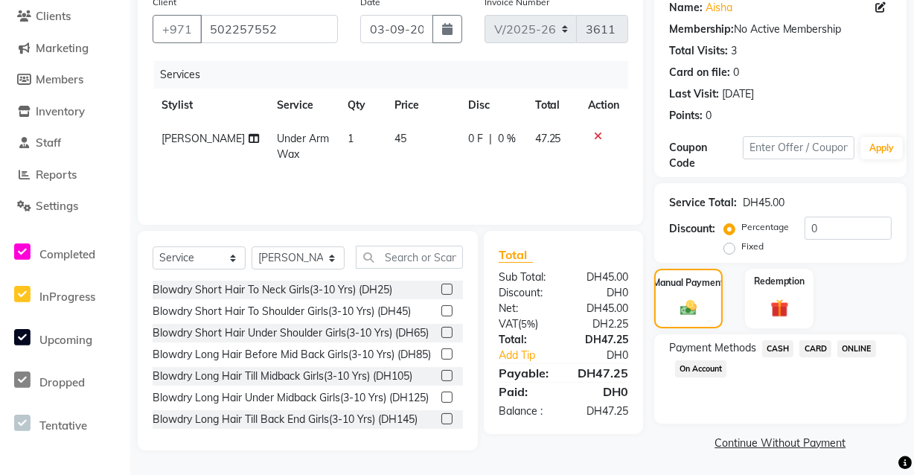
click at [820, 350] on span "CARD" at bounding box center [816, 348] width 32 height 17
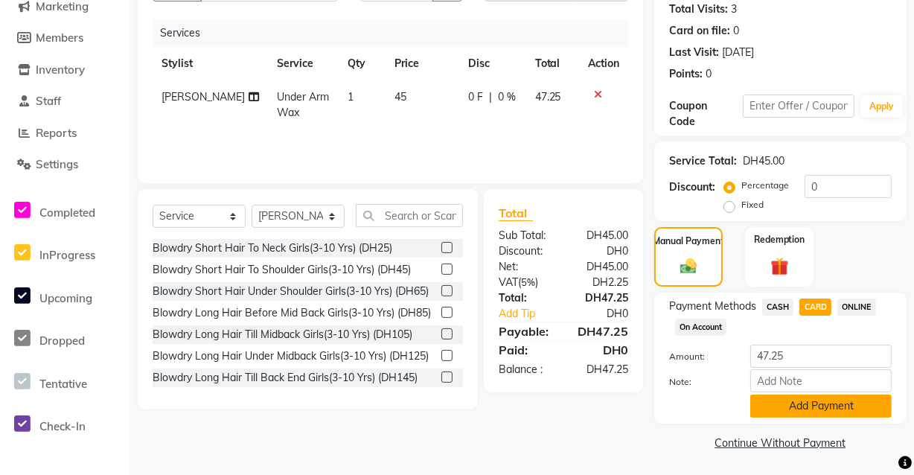
click at [817, 398] on button "Add Payment" at bounding box center [820, 406] width 141 height 23
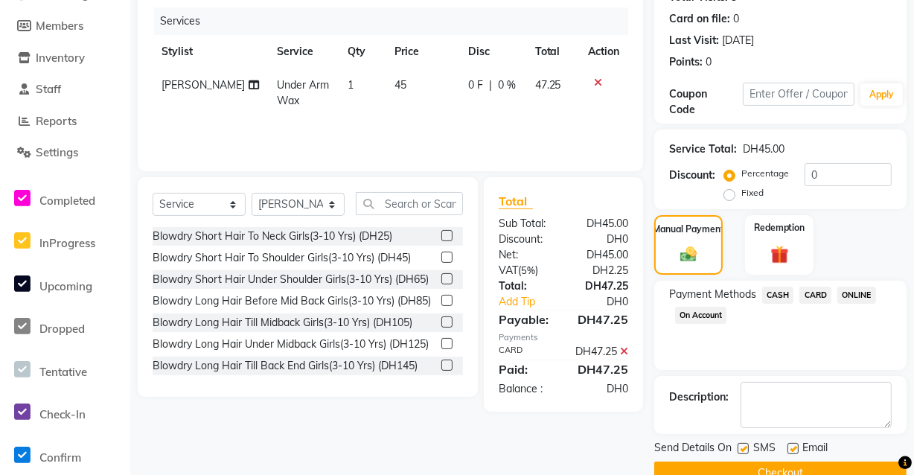
scroll to position [208, 0]
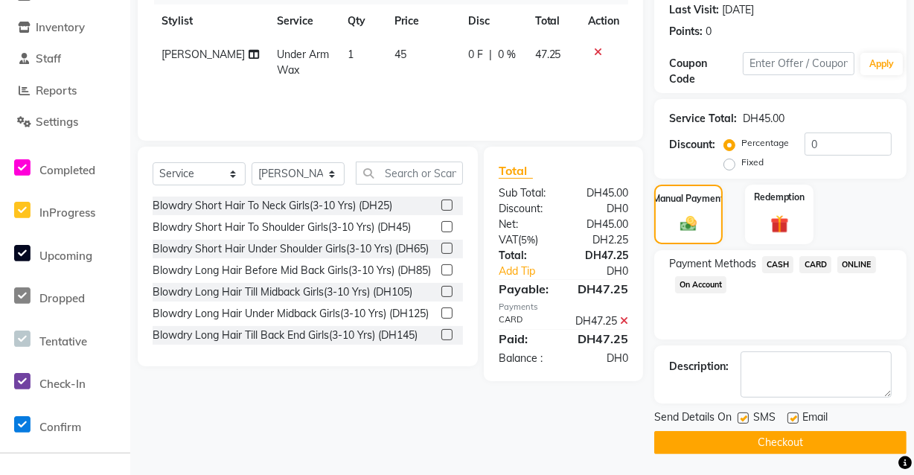
click at [782, 442] on button "Checkout" at bounding box center [780, 442] width 252 height 23
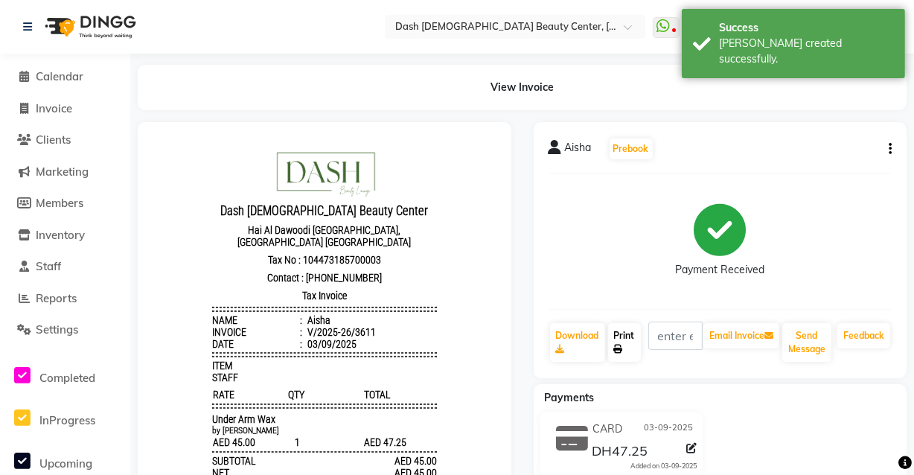
click at [639, 349] on link "Print" at bounding box center [624, 342] width 33 height 39
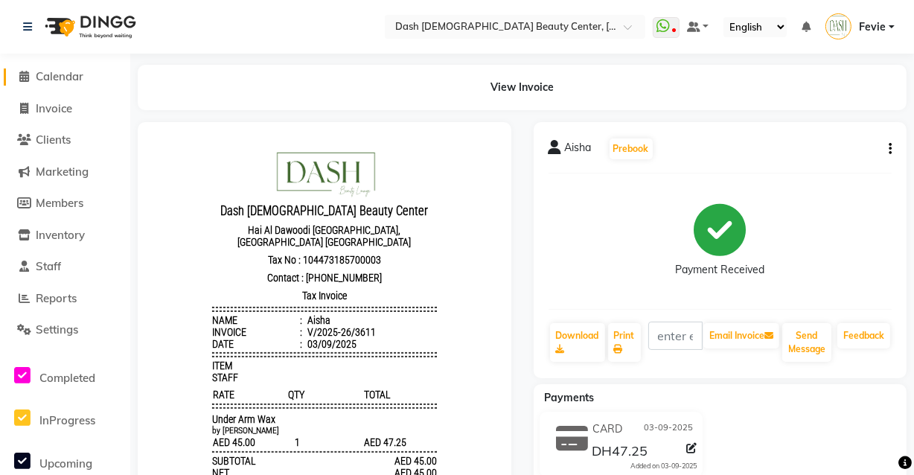
click at [71, 73] on span "Calendar" at bounding box center [60, 76] width 48 height 14
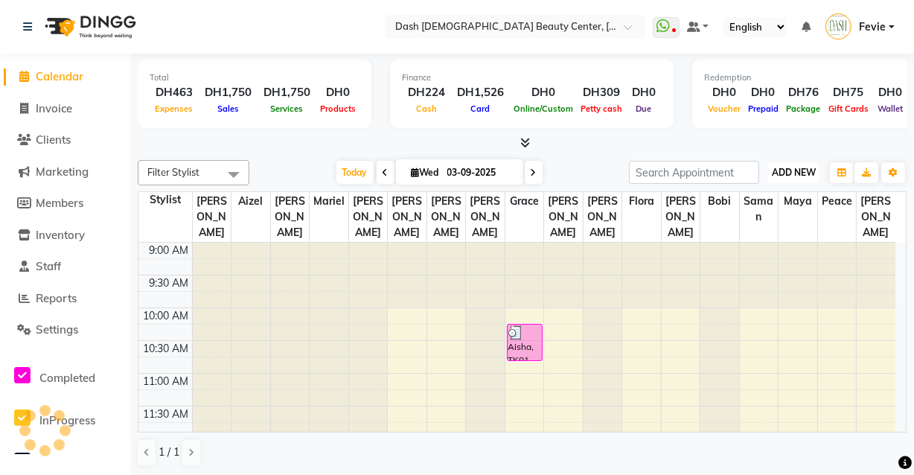
click at [788, 171] on span "ADD NEW" at bounding box center [794, 172] width 44 height 11
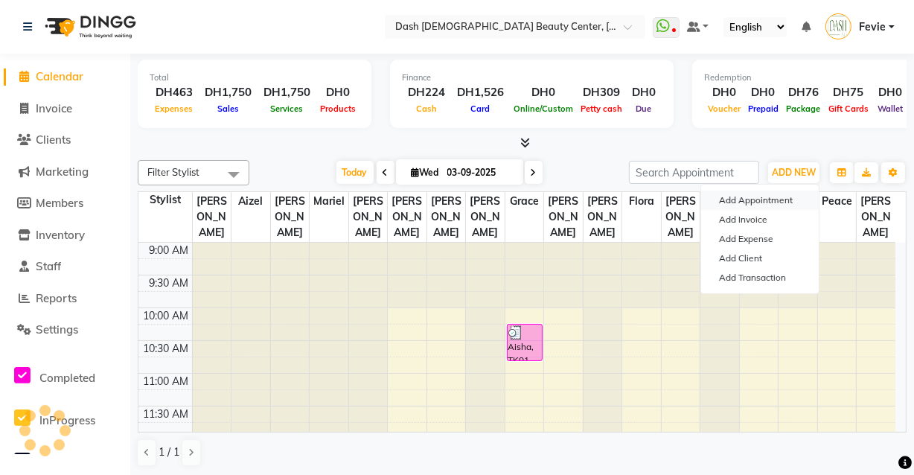
click at [761, 201] on button "Add Appointment" at bounding box center [760, 200] width 118 height 19
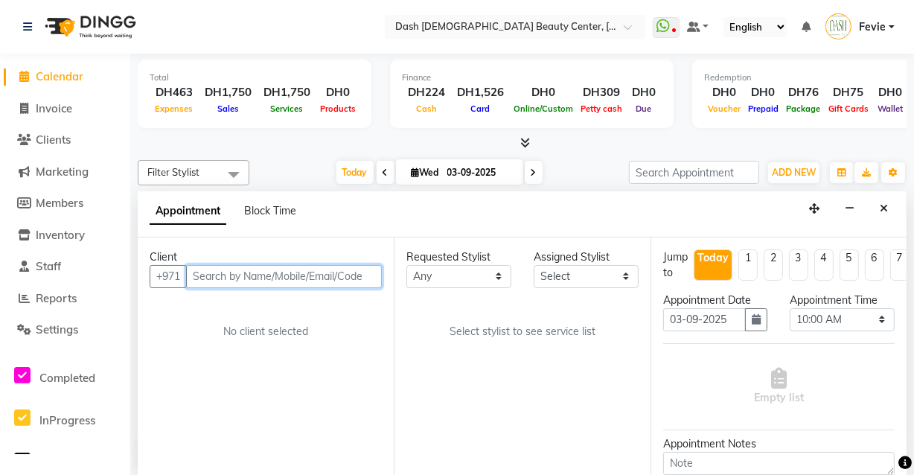
click at [258, 284] on input "text" at bounding box center [284, 276] width 196 height 23
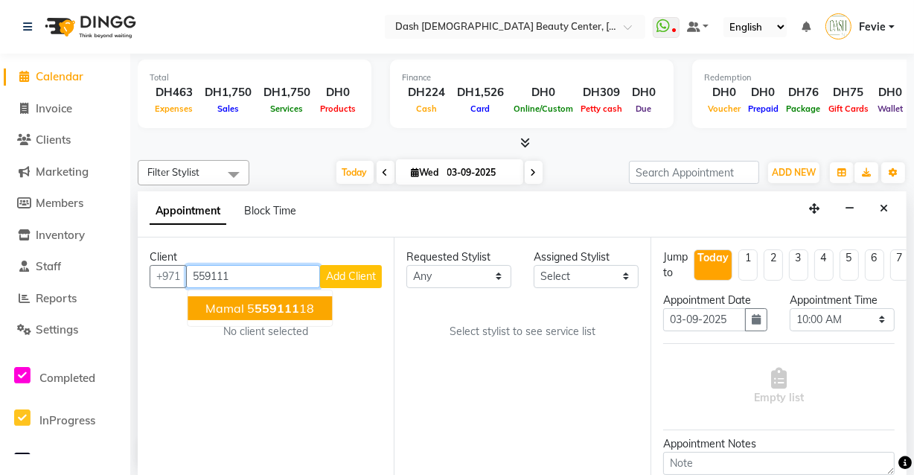
click at [294, 309] on span "559111" at bounding box center [277, 308] width 45 height 15
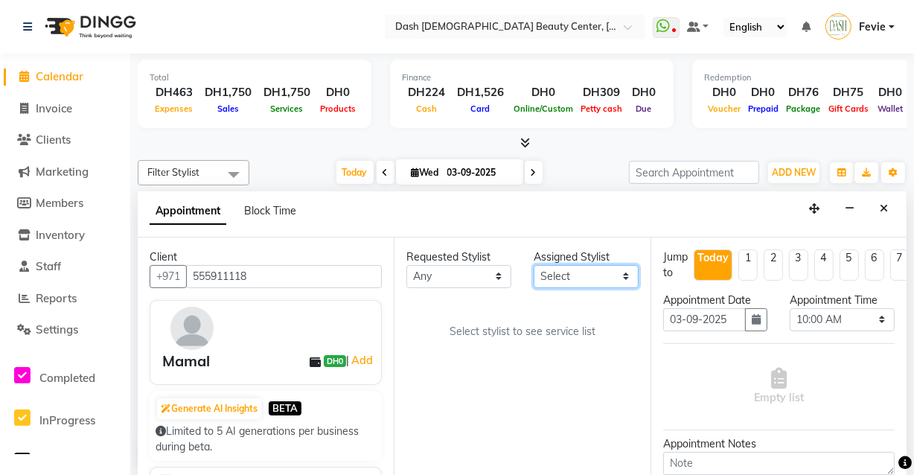
click at [582, 275] on select "Select [PERSON_NAME] [PERSON_NAME] [PERSON_NAME] [PERSON_NAME] [PERSON_NAME] [P…" at bounding box center [586, 276] width 105 height 23
click at [534, 265] on select "Select [PERSON_NAME] [PERSON_NAME] [PERSON_NAME] [PERSON_NAME] [PERSON_NAME] [P…" at bounding box center [586, 276] width 105 height 23
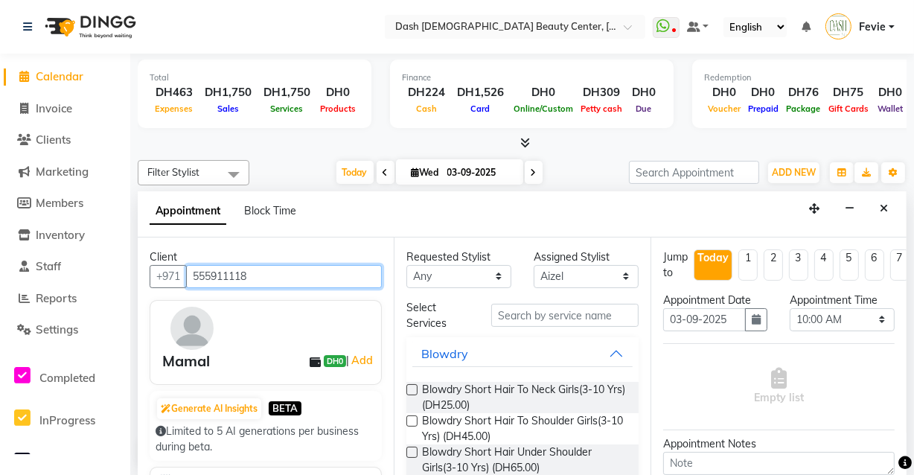
click at [278, 276] on input "555911118" at bounding box center [284, 276] width 196 height 23
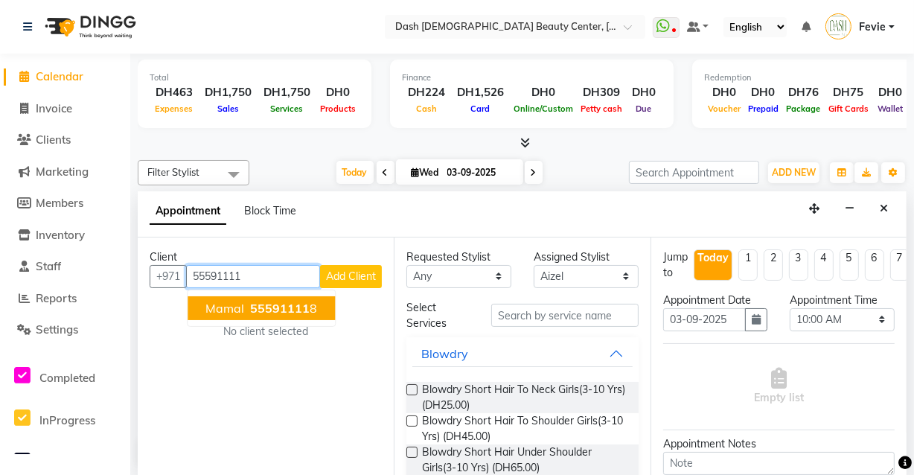
click at [278, 310] on span "55591111" at bounding box center [280, 308] width 60 height 15
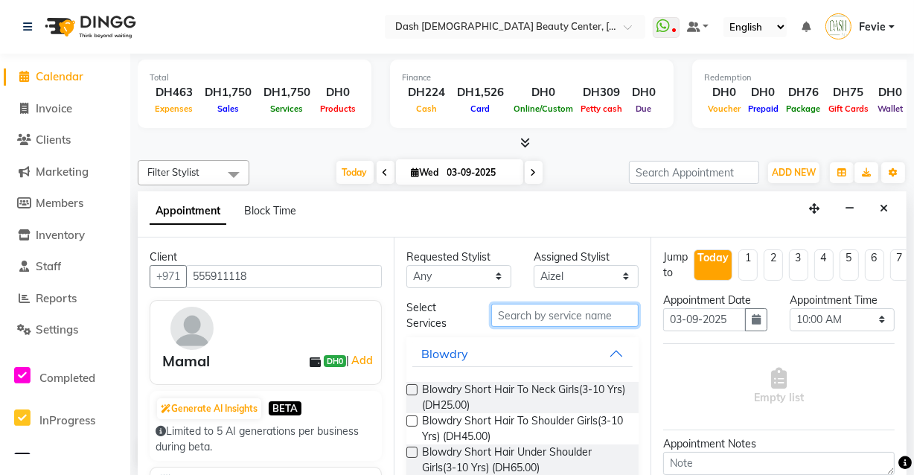
click at [532, 311] on input "text" at bounding box center [564, 315] width 147 height 23
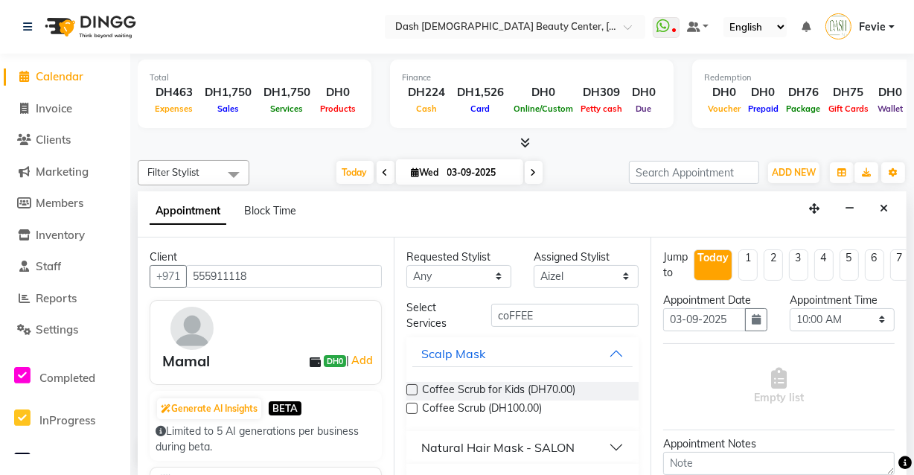
click at [413, 407] on label at bounding box center [411, 408] width 11 height 11
click at [413, 407] on input "checkbox" at bounding box center [411, 410] width 10 height 10
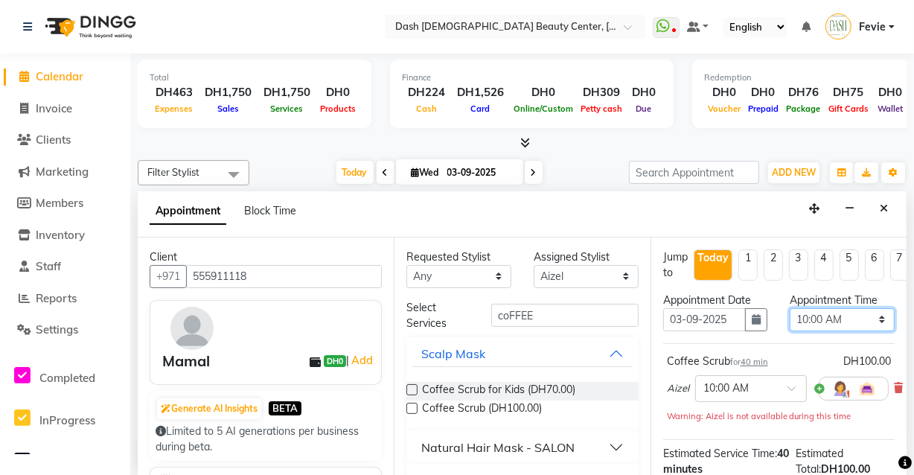
click at [829, 320] on select "Select 10:00 AM 10:15 AM 10:30 AM 10:45 AM 11:00 AM 11:15 AM 11:30 AM 11:45 AM …" at bounding box center [842, 319] width 105 height 23
click at [790, 308] on select "Select 10:00 AM 10:15 AM 10:30 AM 10:45 AM 11:00 AM 11:15 AM 11:30 AM 11:45 AM …" at bounding box center [842, 319] width 105 height 23
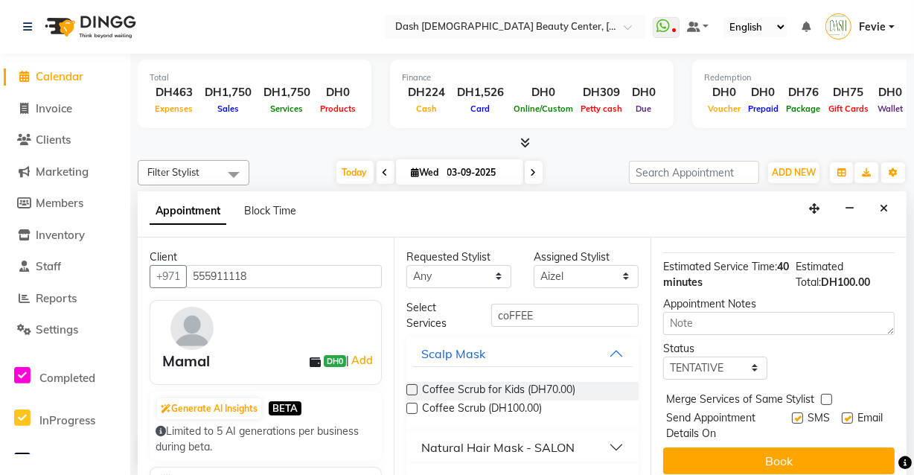
scroll to position [181, 0]
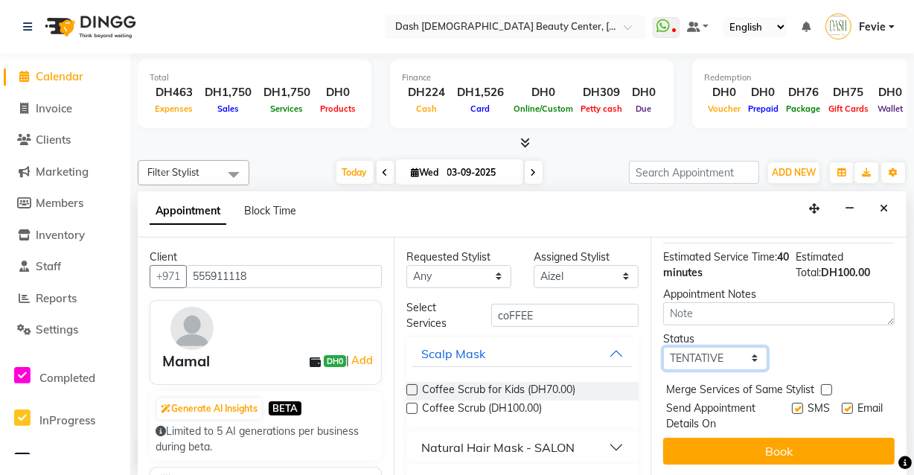
click at [733, 363] on select "Select TENTATIVE CONFIRM CHECK-IN UPCOMING" at bounding box center [715, 358] width 105 height 23
click at [663, 347] on select "Select TENTATIVE CONFIRM CHECK-IN UPCOMING" at bounding box center [715, 358] width 105 height 23
click at [826, 387] on label at bounding box center [826, 389] width 11 height 11
click at [826, 387] on input "checkbox" at bounding box center [826, 391] width 10 height 10
click at [792, 406] on label at bounding box center [797, 408] width 11 height 11
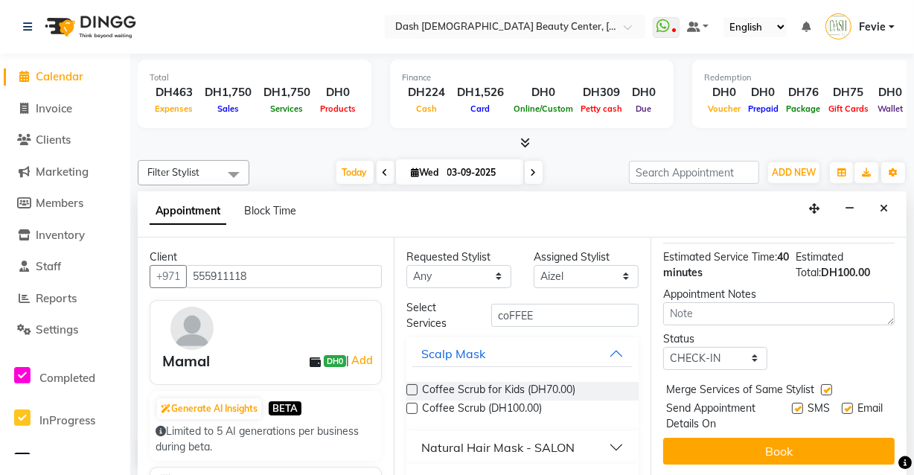
click at [792, 406] on input "checkbox" at bounding box center [797, 410] width 10 height 10
click at [842, 403] on label at bounding box center [847, 408] width 11 height 11
click at [842, 405] on input "checkbox" at bounding box center [847, 410] width 10 height 10
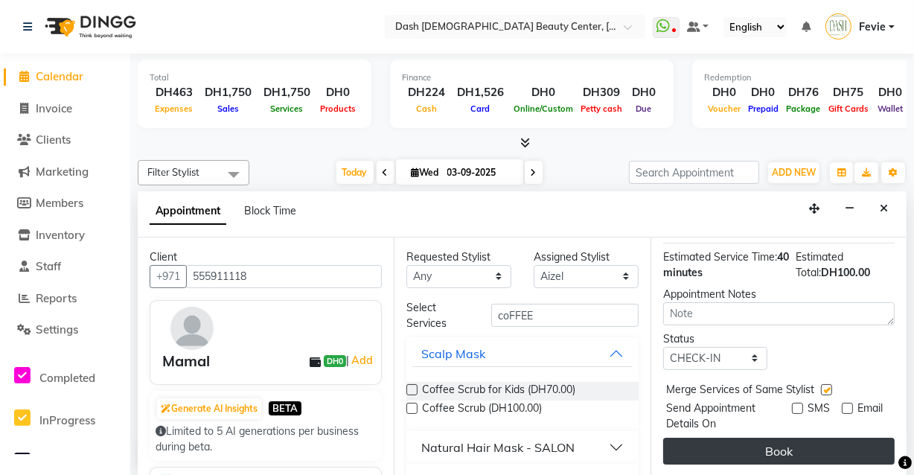
click at [788, 452] on button "Book" at bounding box center [779, 451] width 232 height 27
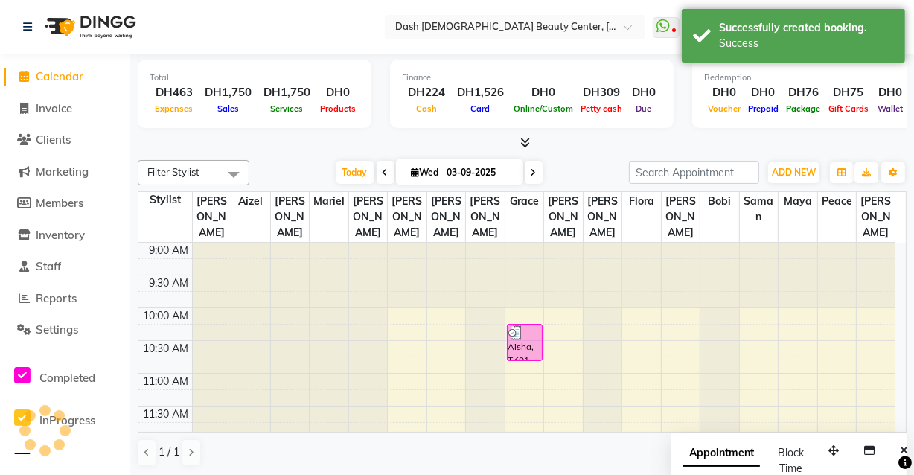
scroll to position [0, 0]
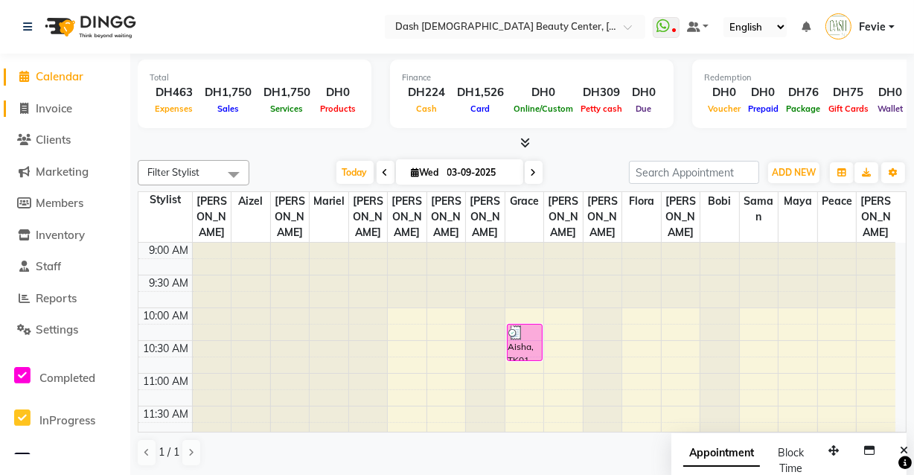
click at [72, 104] on span "Invoice" at bounding box center [54, 108] width 36 height 14
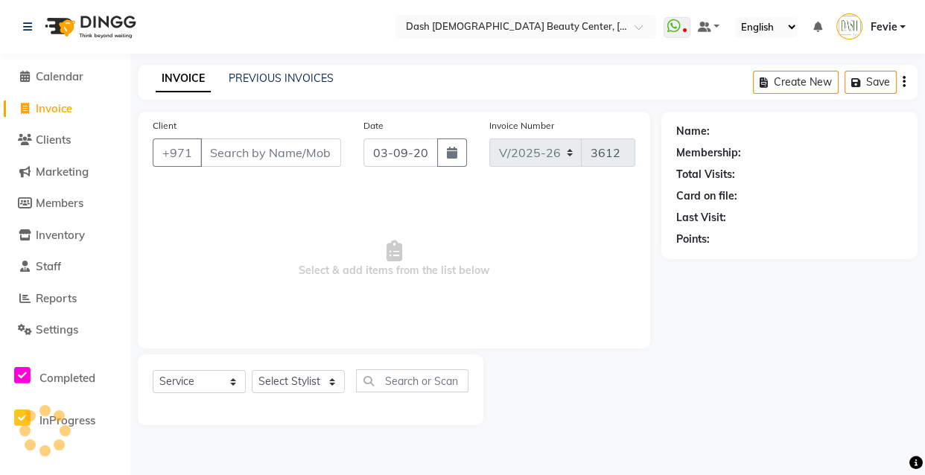
click at [299, 149] on input "Client" at bounding box center [270, 152] width 141 height 28
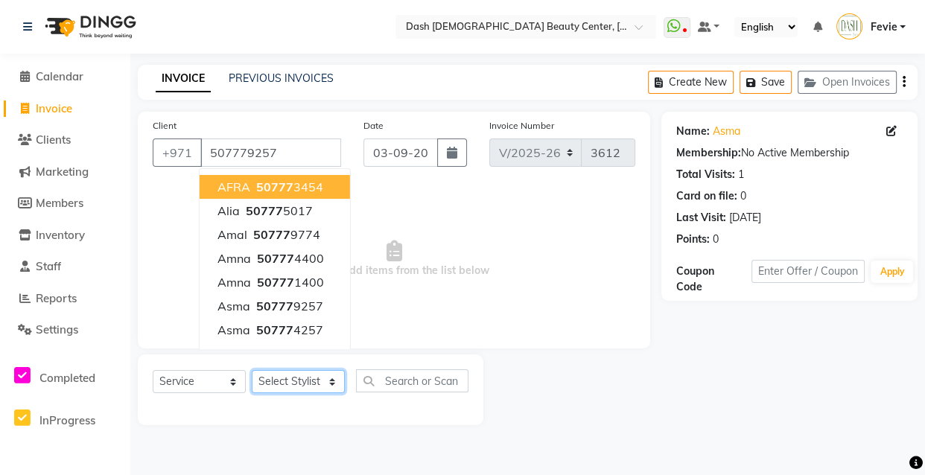
click at [323, 390] on select "Select Stylist [PERSON_NAME] [PERSON_NAME] [PERSON_NAME] [PERSON_NAME] [PERSON_…" at bounding box center [298, 381] width 93 height 23
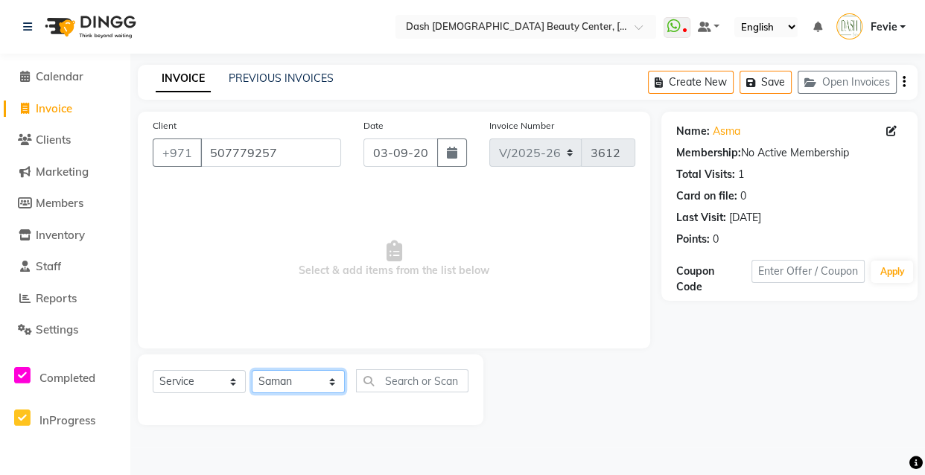
click at [252, 370] on select "Select Stylist [PERSON_NAME] [PERSON_NAME] [PERSON_NAME] [PERSON_NAME] [PERSON_…" at bounding box center [298, 381] width 93 height 23
click at [417, 387] on input "text" at bounding box center [412, 380] width 112 height 23
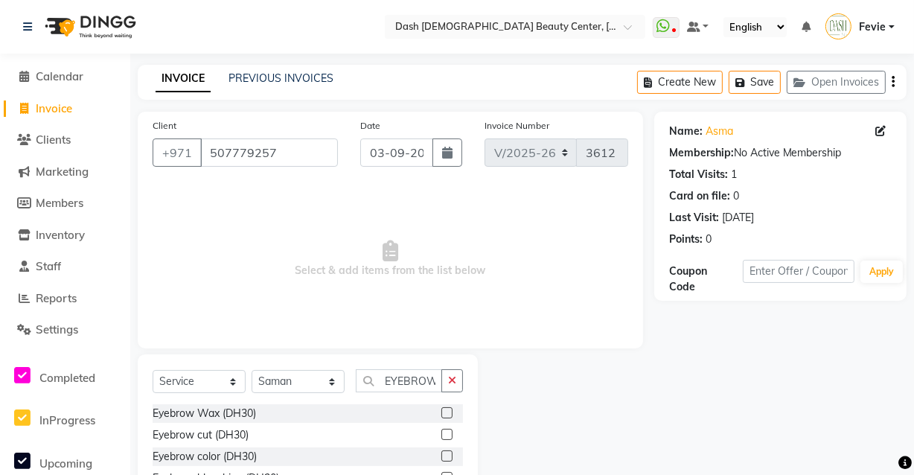
click at [441, 435] on label at bounding box center [446, 434] width 11 height 11
click at [441, 435] on input "checkbox" at bounding box center [446, 435] width 10 height 10
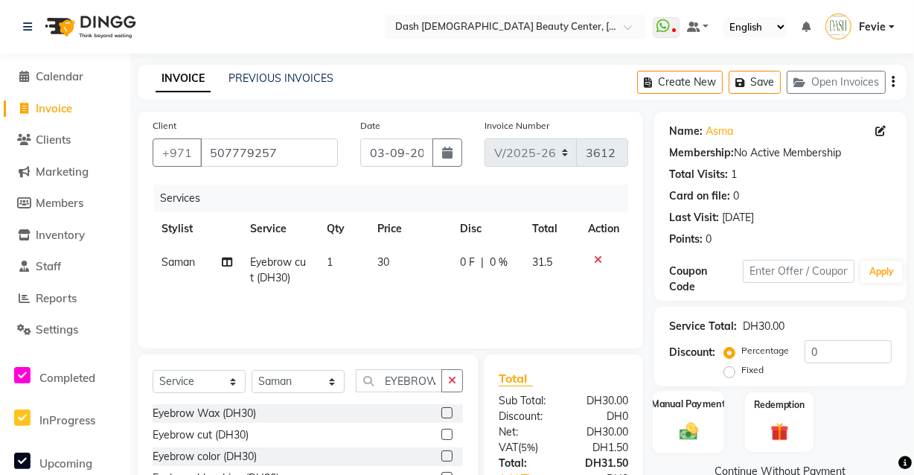
click at [681, 429] on img at bounding box center [688, 431] width 31 height 22
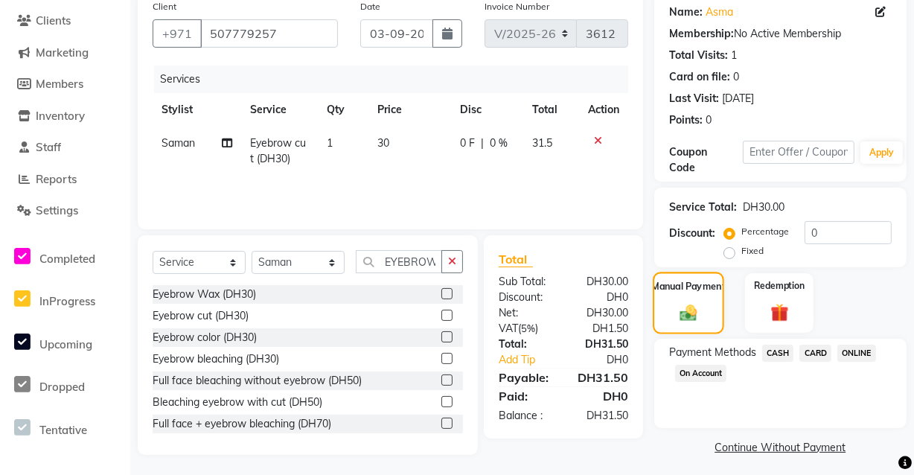
scroll to position [119, 0]
click at [776, 351] on span "CASH" at bounding box center [778, 353] width 32 height 17
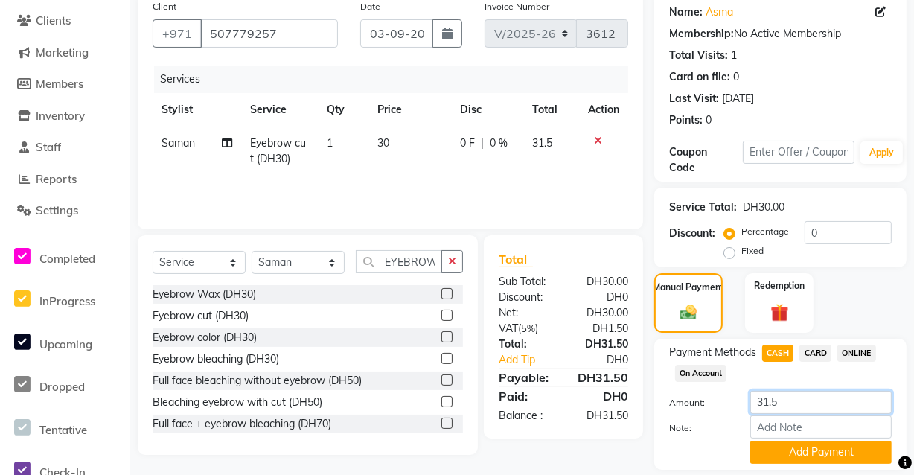
click at [808, 395] on input "31.5" at bounding box center [820, 402] width 141 height 23
click at [828, 453] on button "Add Payment" at bounding box center [820, 452] width 141 height 23
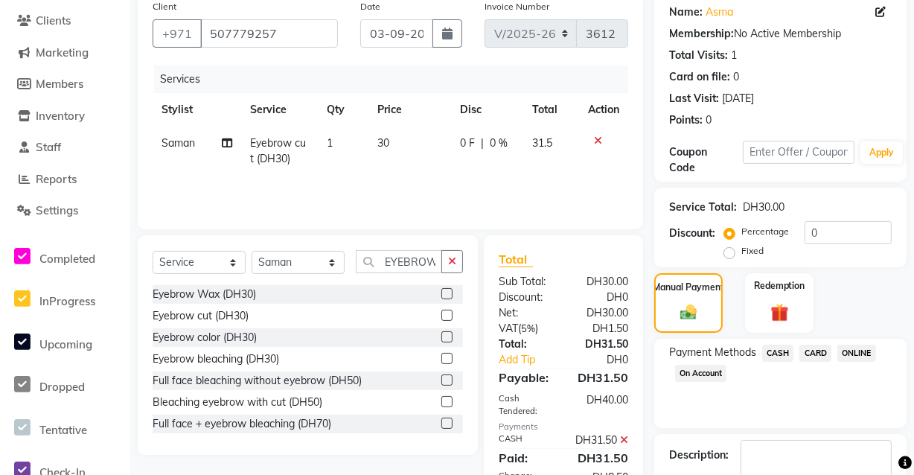
scroll to position [214, 0]
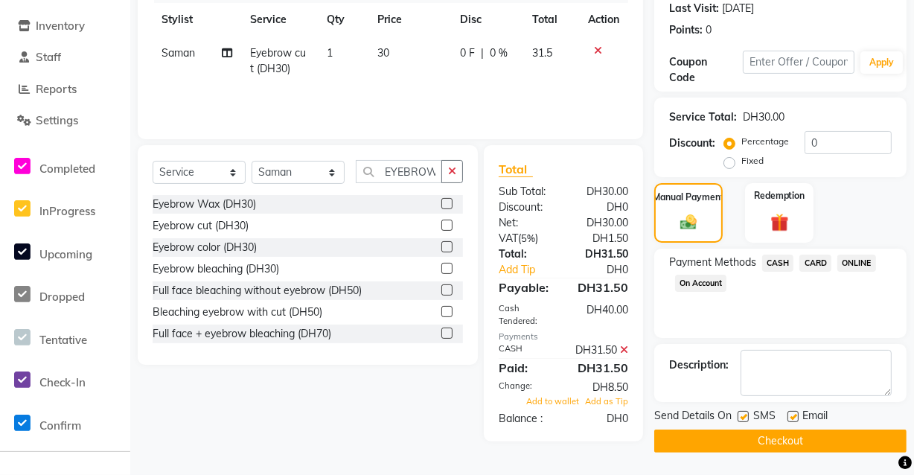
click at [762, 433] on button "Checkout" at bounding box center [780, 441] width 252 height 23
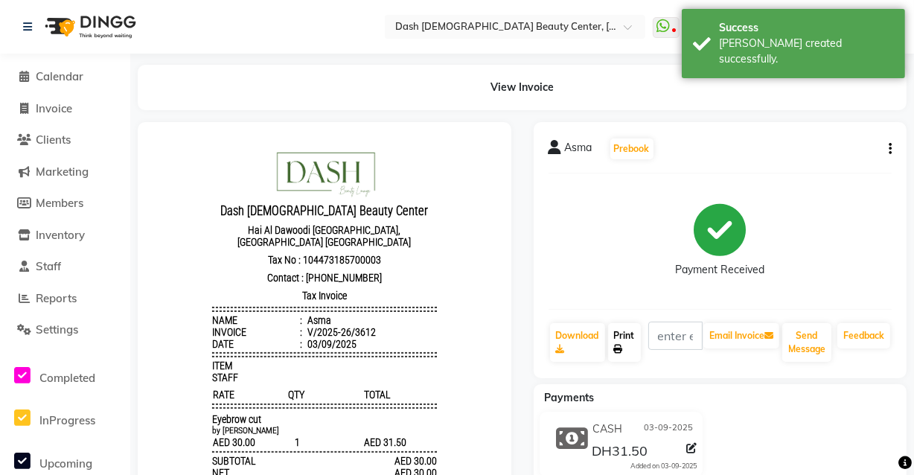
click at [618, 348] on icon at bounding box center [618, 349] width 9 height 9
click at [57, 101] on span "Invoice" at bounding box center [54, 108] width 36 height 14
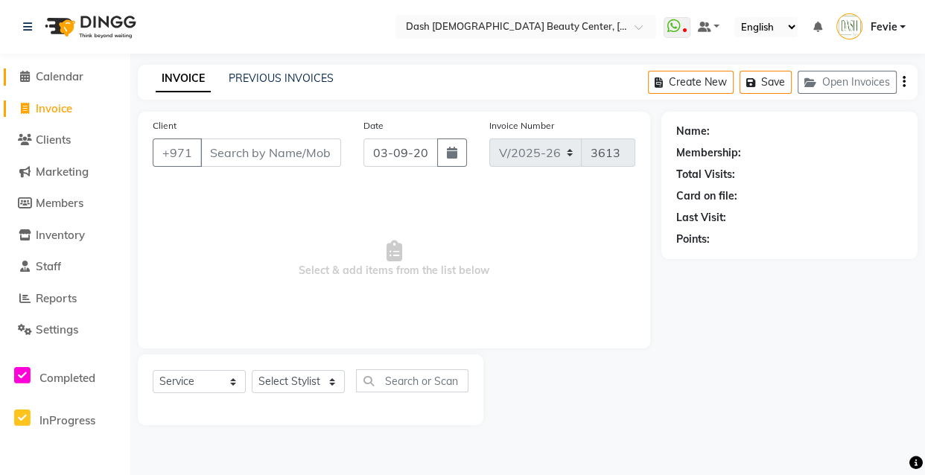
click at [66, 78] on span "Calendar" at bounding box center [60, 76] width 48 height 14
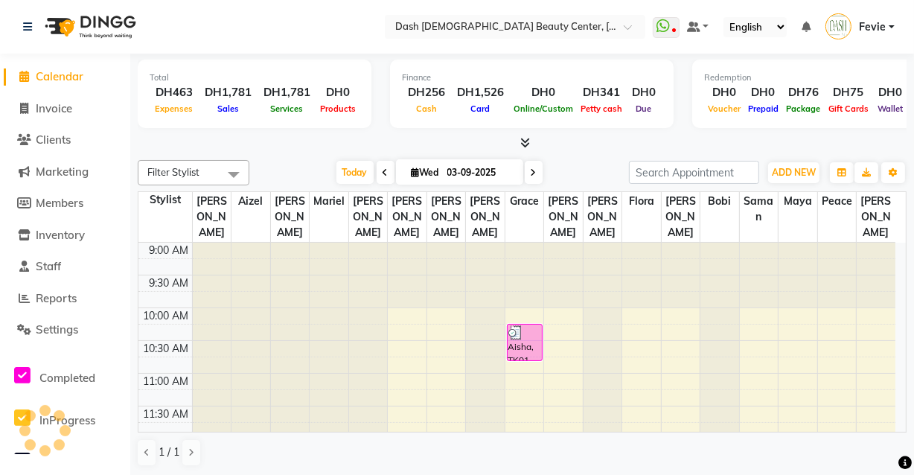
scroll to position [680, 0]
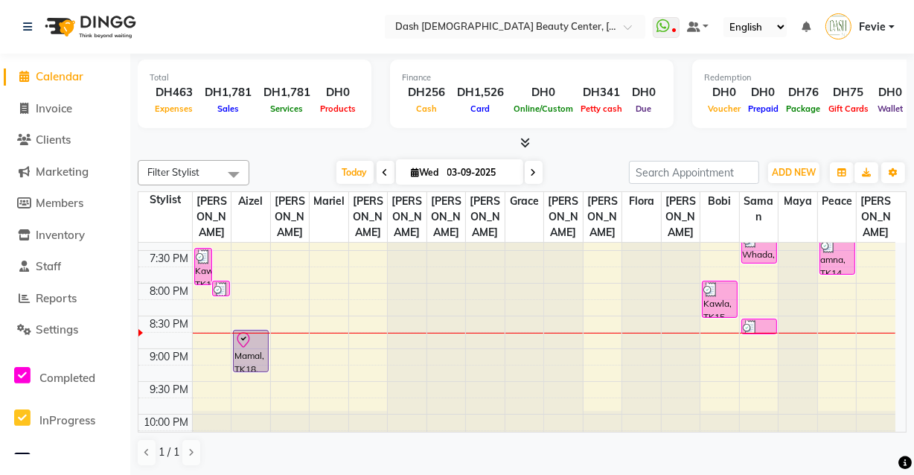
click at [257, 336] on div "Mamal, TK18, 08:45 PM-09:25 PM, Coffee Scrub" at bounding box center [251, 351] width 34 height 41
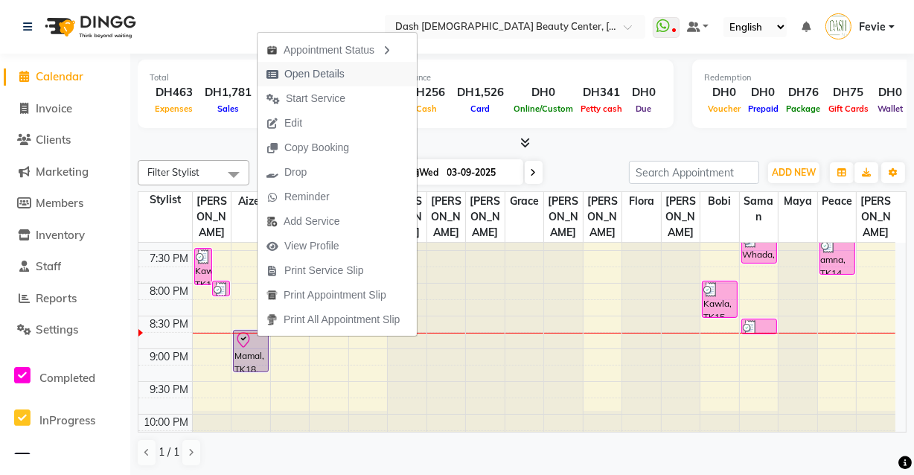
click at [330, 74] on span "Open Details" at bounding box center [314, 74] width 60 height 16
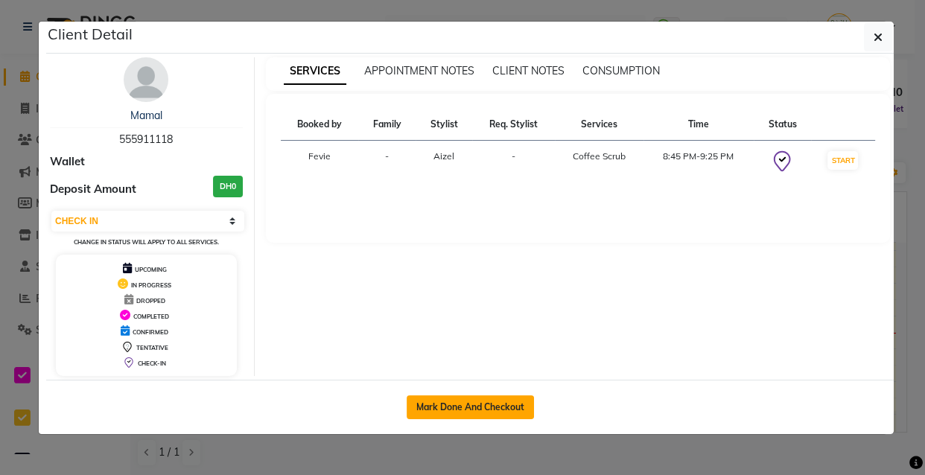
click at [457, 415] on button "Mark Done And Checkout" at bounding box center [469, 407] width 127 height 24
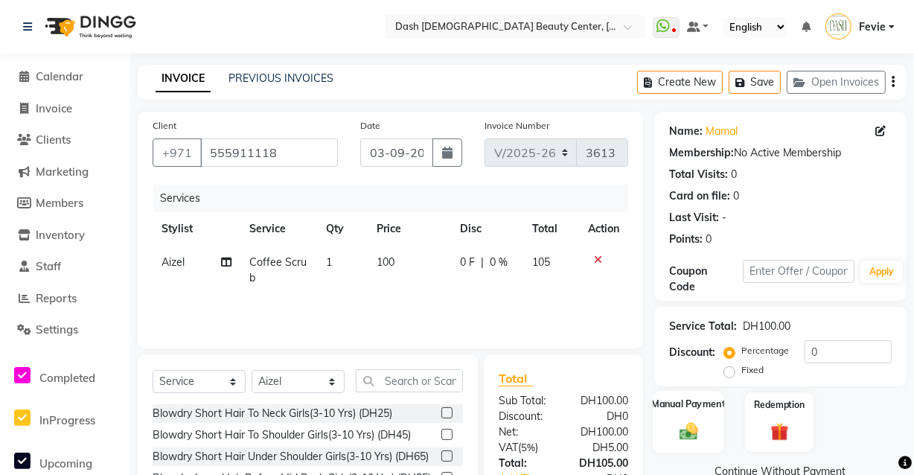
click at [701, 424] on img at bounding box center [688, 431] width 31 height 22
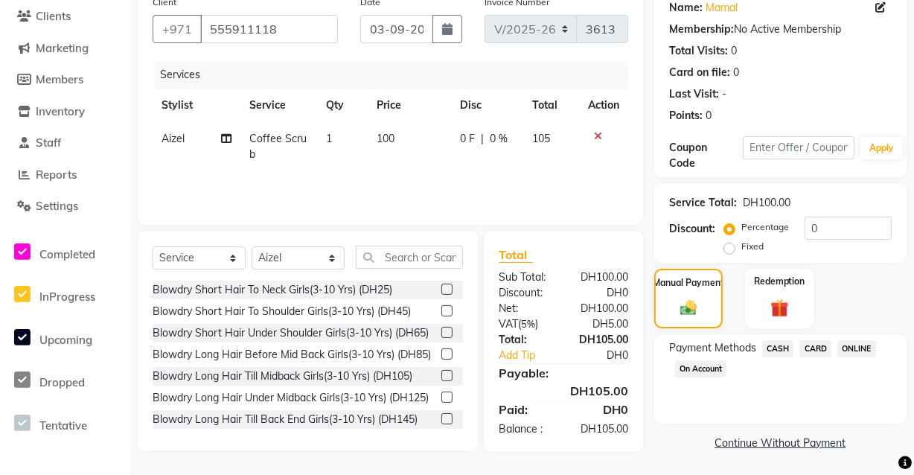
click at [810, 344] on span "CARD" at bounding box center [816, 348] width 32 height 17
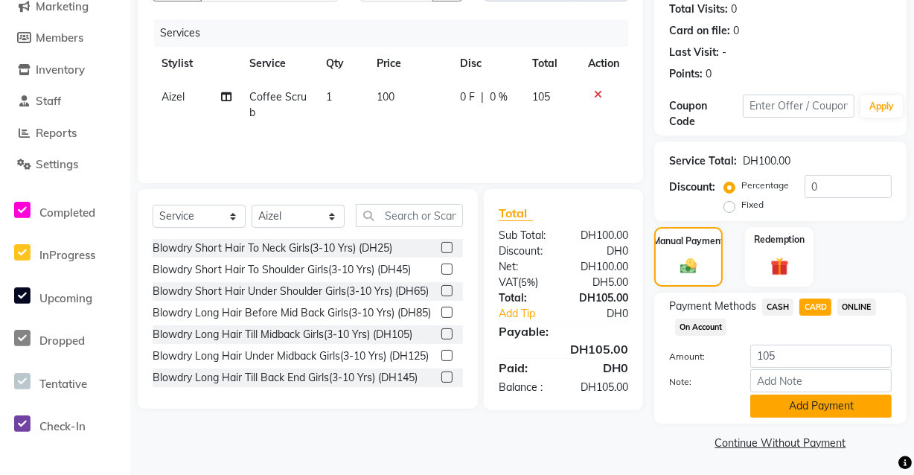
click at [810, 407] on button "Add Payment" at bounding box center [820, 406] width 141 height 23
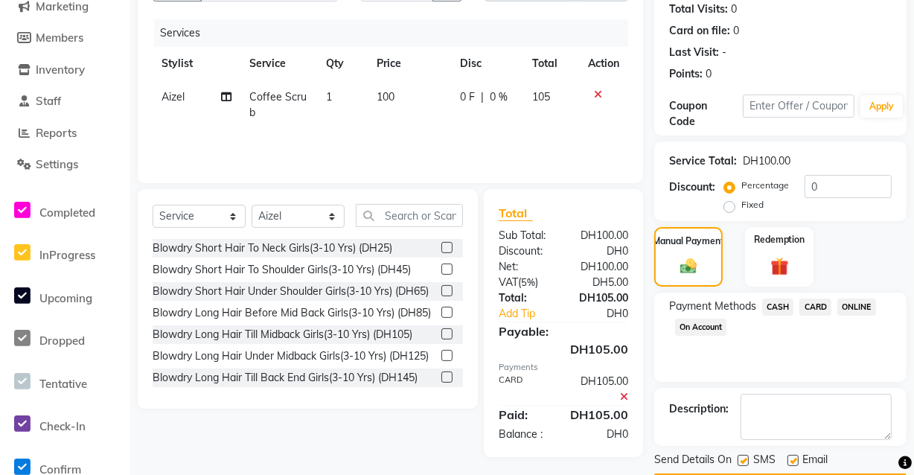
scroll to position [208, 0]
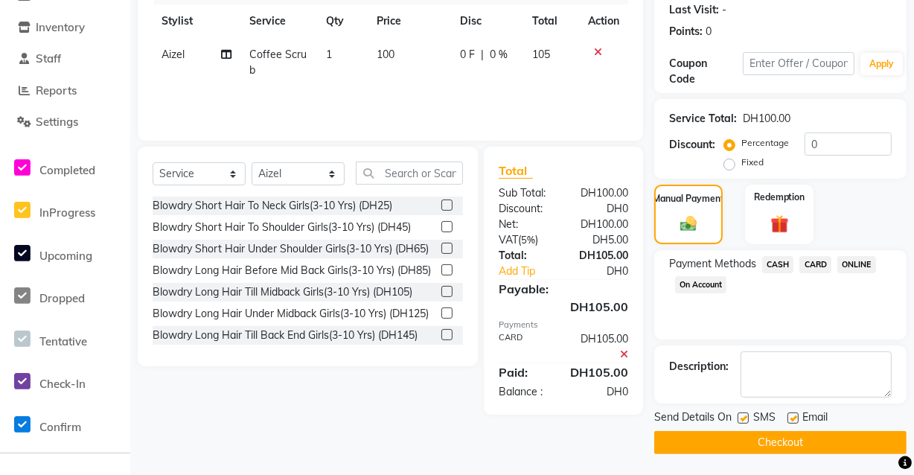
click at [755, 447] on button "Checkout" at bounding box center [780, 442] width 252 height 23
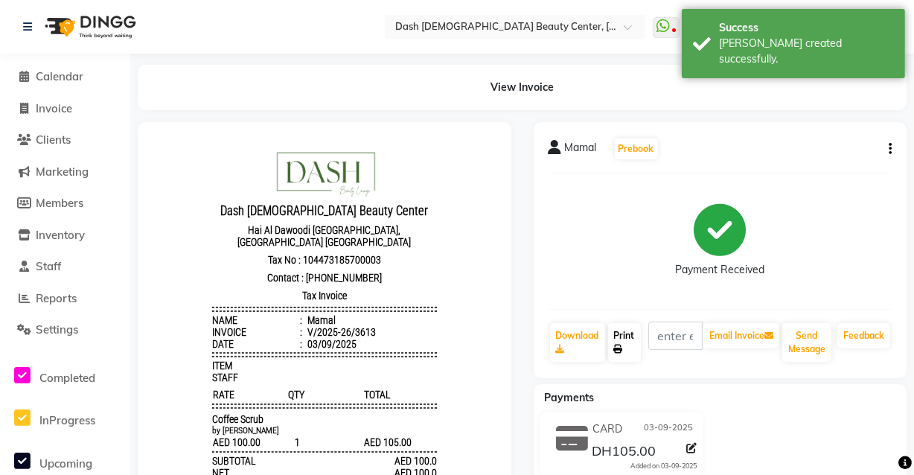
click at [636, 340] on link "Print" at bounding box center [624, 342] width 33 height 39
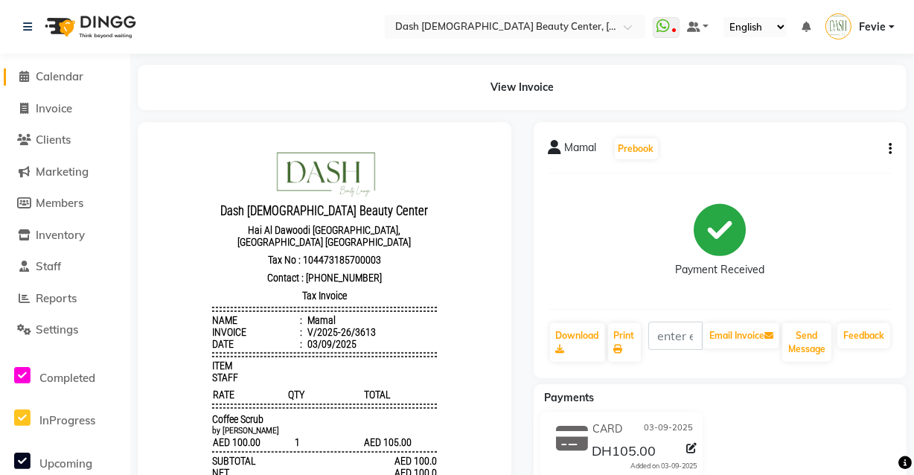
click at [57, 70] on span "Calendar" at bounding box center [60, 76] width 48 height 14
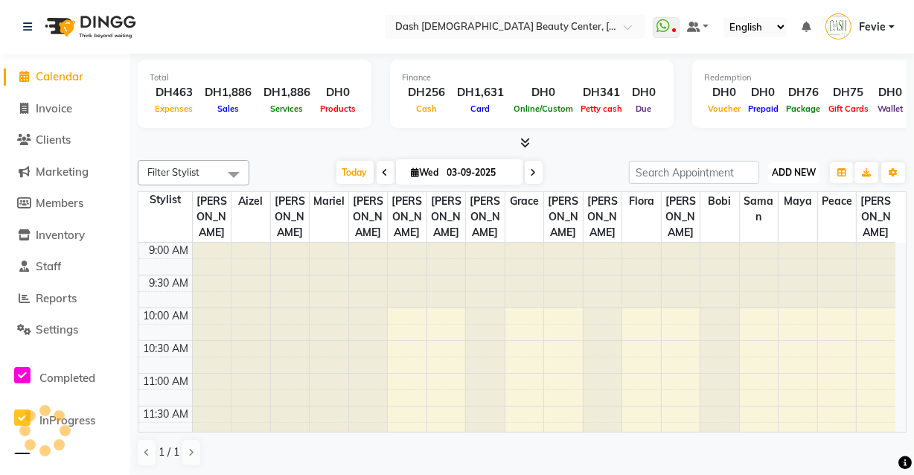
click at [789, 170] on span "ADD NEW" at bounding box center [794, 172] width 44 height 11
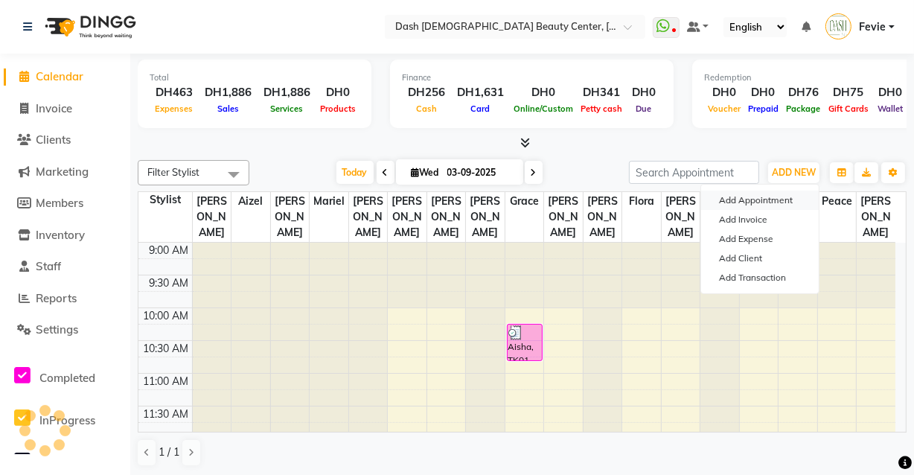
click at [759, 194] on button "Add Appointment" at bounding box center [760, 200] width 118 height 19
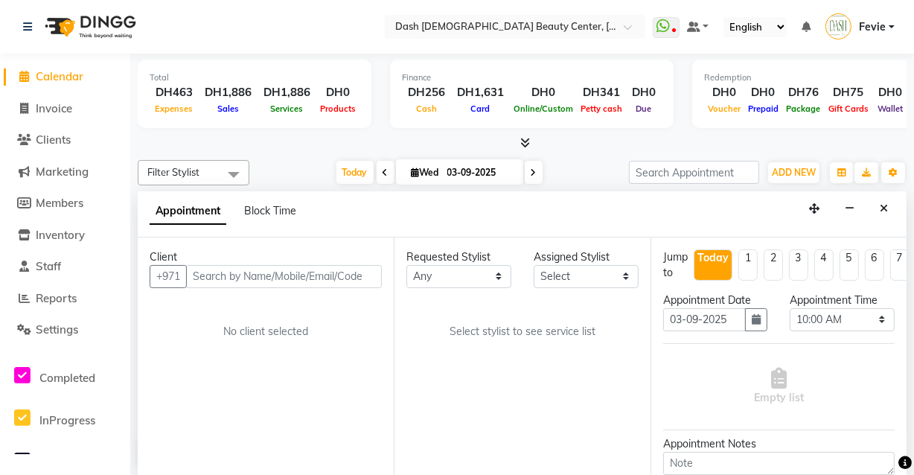
click at [325, 271] on input "text" at bounding box center [284, 276] width 196 height 23
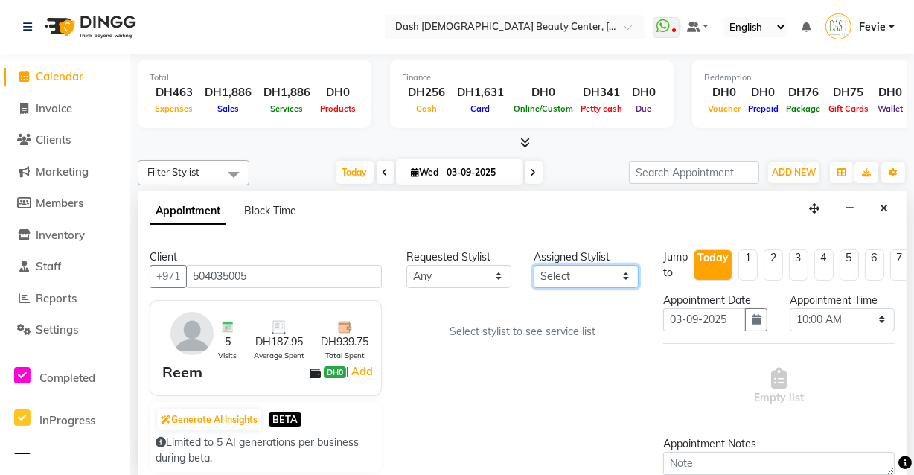
click at [583, 269] on select "Select [PERSON_NAME] [PERSON_NAME] [PERSON_NAME] [PERSON_NAME] [PERSON_NAME] [P…" at bounding box center [586, 276] width 105 height 23
click at [534, 265] on select "Select [PERSON_NAME] [PERSON_NAME] [PERSON_NAME] [PERSON_NAME] [PERSON_NAME] [P…" at bounding box center [586, 276] width 105 height 23
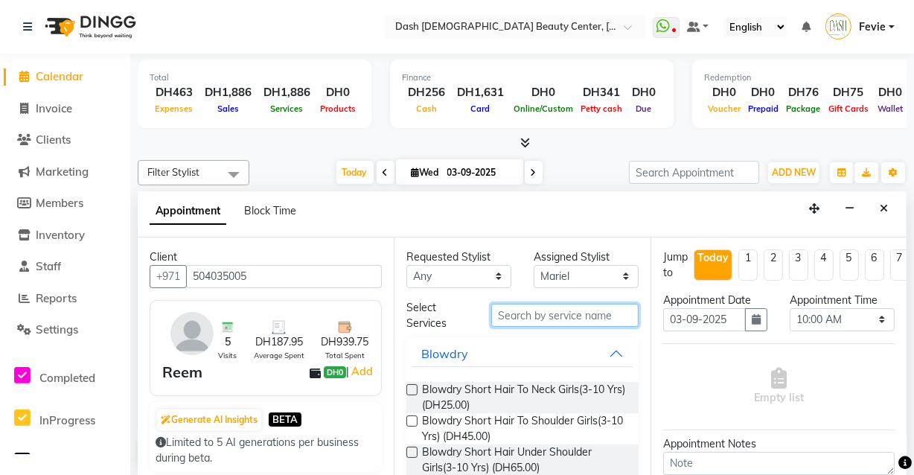
click at [556, 313] on input "text" at bounding box center [564, 315] width 147 height 23
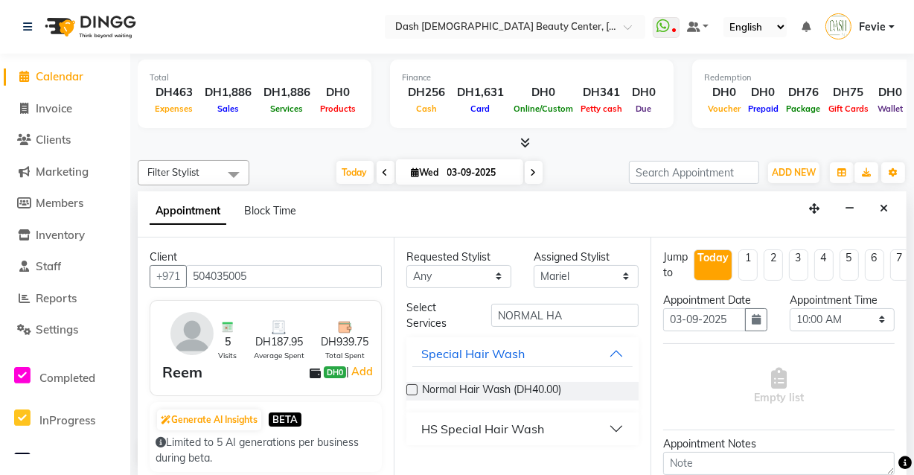
click at [413, 388] on label at bounding box center [411, 389] width 11 height 11
click at [413, 388] on input "checkbox" at bounding box center [411, 391] width 10 height 10
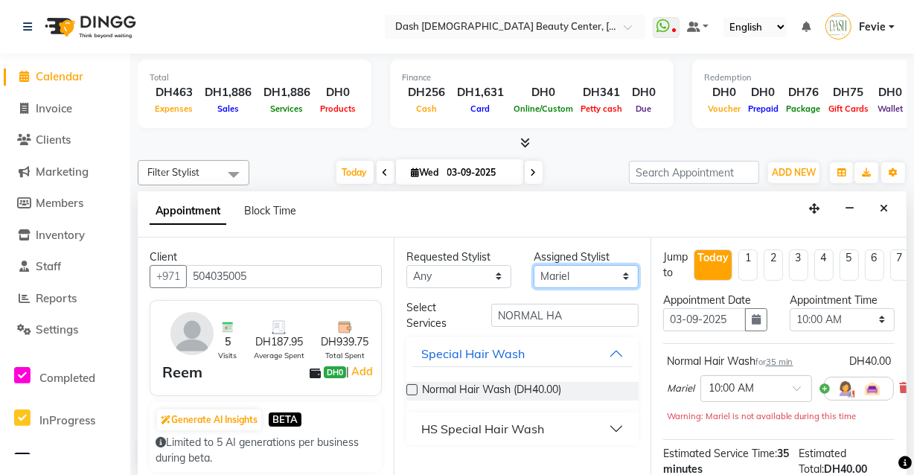
click at [584, 282] on select "Select [PERSON_NAME] [PERSON_NAME] [PERSON_NAME] [PERSON_NAME] [PERSON_NAME] [P…" at bounding box center [586, 276] width 105 height 23
click at [534, 265] on select "Select [PERSON_NAME] [PERSON_NAME] [PERSON_NAME] [PERSON_NAME] [PERSON_NAME] [P…" at bounding box center [586, 276] width 105 height 23
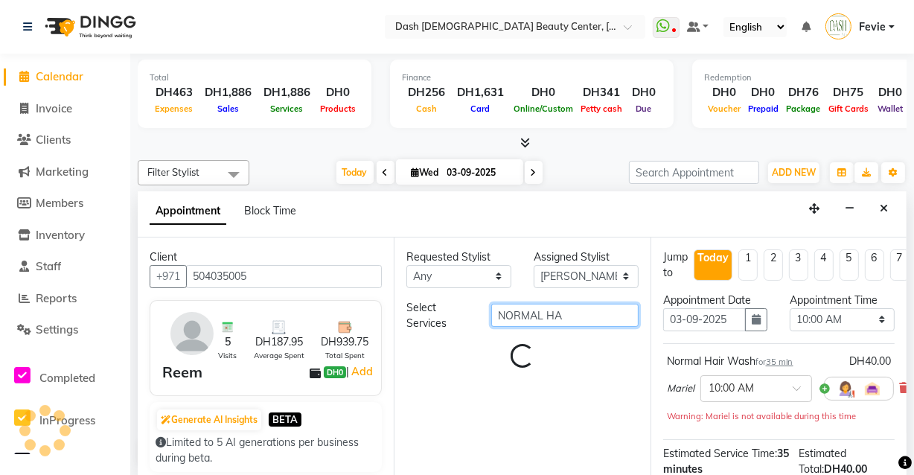
click at [602, 313] on input "NORMAL HA" at bounding box center [564, 315] width 147 height 23
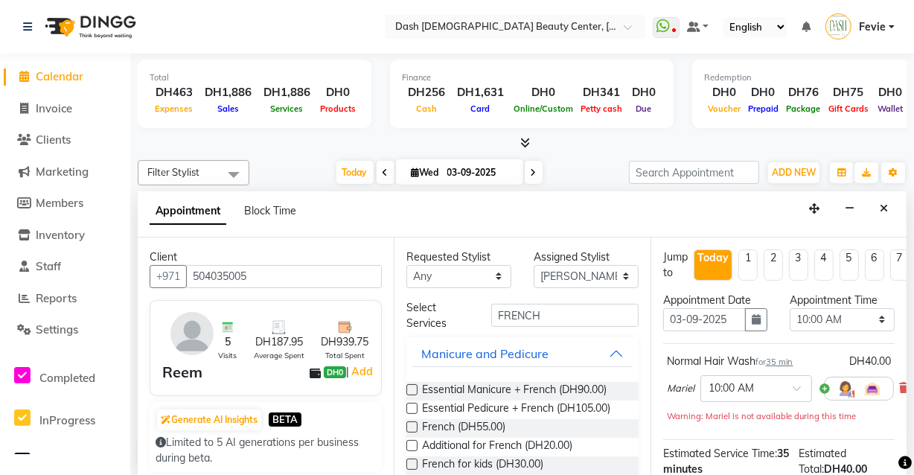
click at [413, 425] on label at bounding box center [411, 426] width 11 height 11
click at [413, 425] on input "checkbox" at bounding box center [411, 429] width 10 height 10
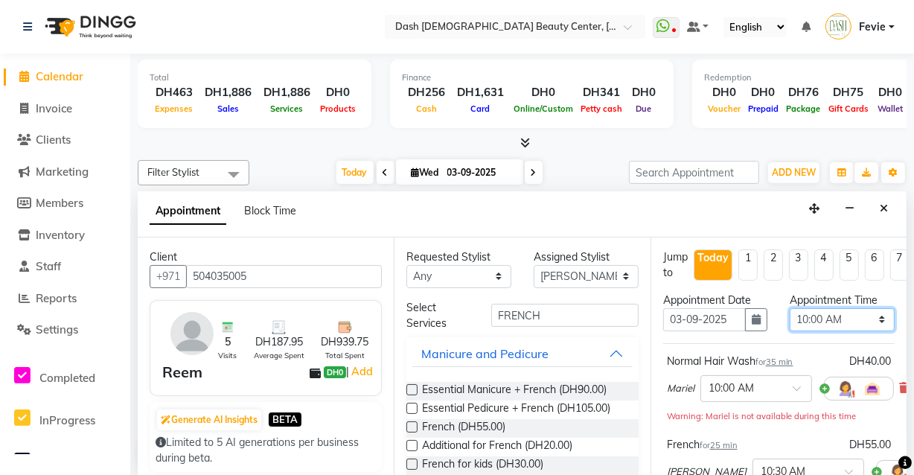
click at [826, 316] on select "Select 10:00 AM 10:15 AM 10:30 AM 10:45 AM 11:00 AM 11:15 AM 11:30 AM 11:45 AM …" at bounding box center [842, 319] width 105 height 23
click at [790, 308] on select "Select 10:00 AM 10:15 AM 10:30 AM 10:45 AM 11:00 AM 11:15 AM 11:30 AM 11:45 AM …" at bounding box center [842, 319] width 105 height 23
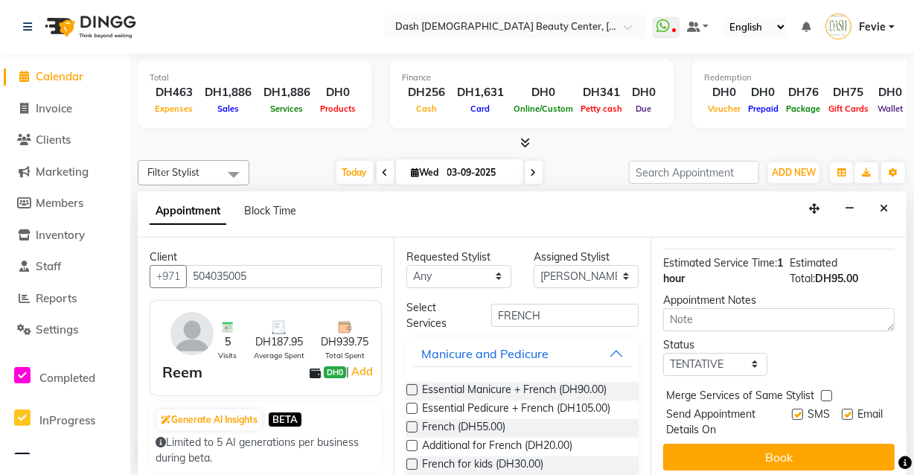
scroll to position [246, 0]
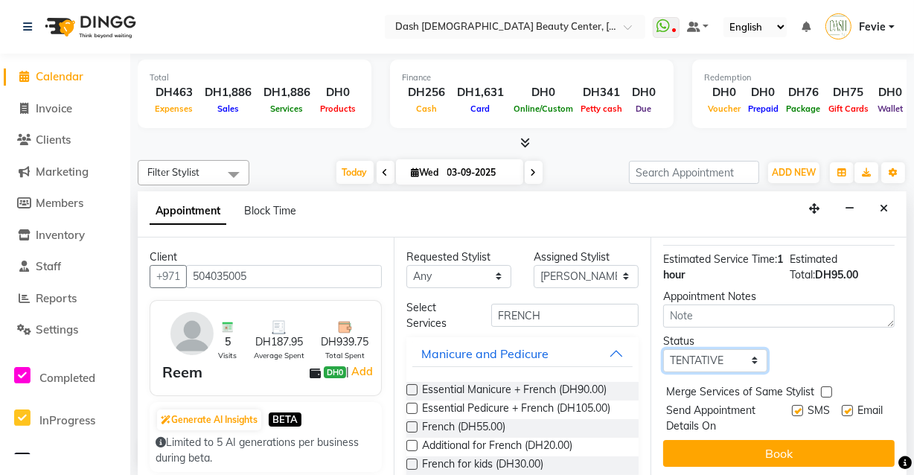
click at [736, 360] on select "Select TENTATIVE CONFIRM CHECK-IN UPCOMING" at bounding box center [715, 360] width 105 height 23
click at [663, 349] on select "Select TENTATIVE CONFIRM CHECK-IN UPCOMING" at bounding box center [715, 360] width 105 height 23
click at [826, 389] on label at bounding box center [826, 391] width 11 height 11
click at [826, 389] on input "checkbox" at bounding box center [826, 394] width 10 height 10
click at [792, 405] on label at bounding box center [797, 410] width 11 height 11
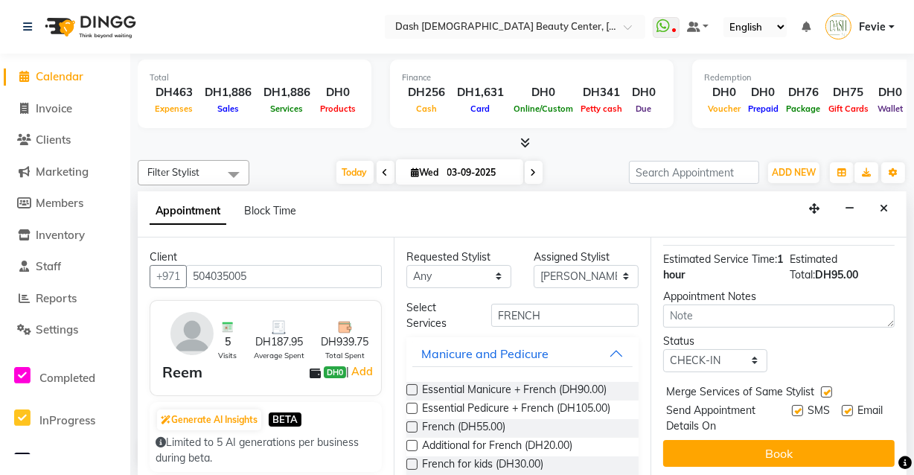
click at [792, 407] on input "checkbox" at bounding box center [797, 412] width 10 height 10
click at [842, 410] on label at bounding box center [847, 410] width 11 height 11
click at [842, 410] on input "checkbox" at bounding box center [847, 412] width 10 height 10
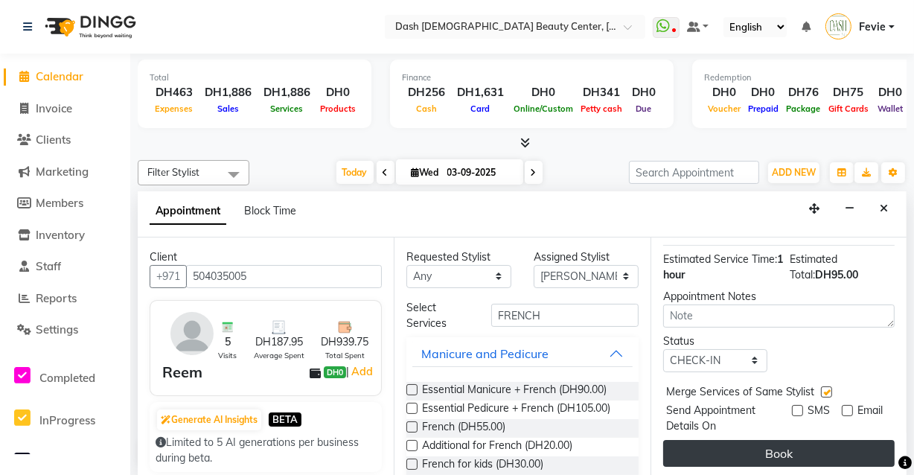
click at [806, 449] on button "Book" at bounding box center [779, 453] width 232 height 27
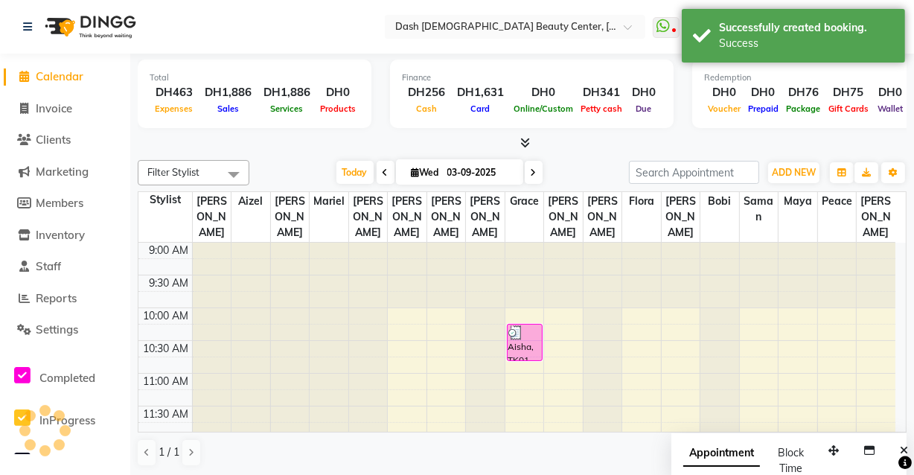
scroll to position [0, 0]
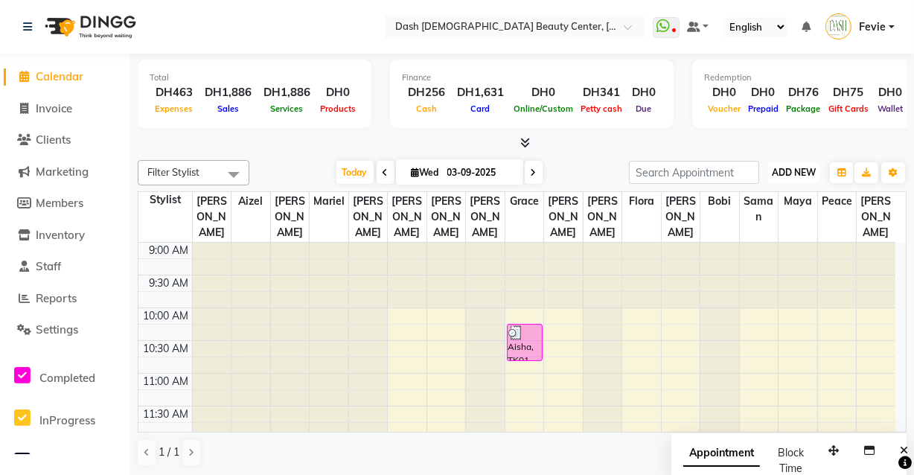
click at [792, 182] on button "ADD NEW Toggle Dropdown" at bounding box center [793, 172] width 51 height 21
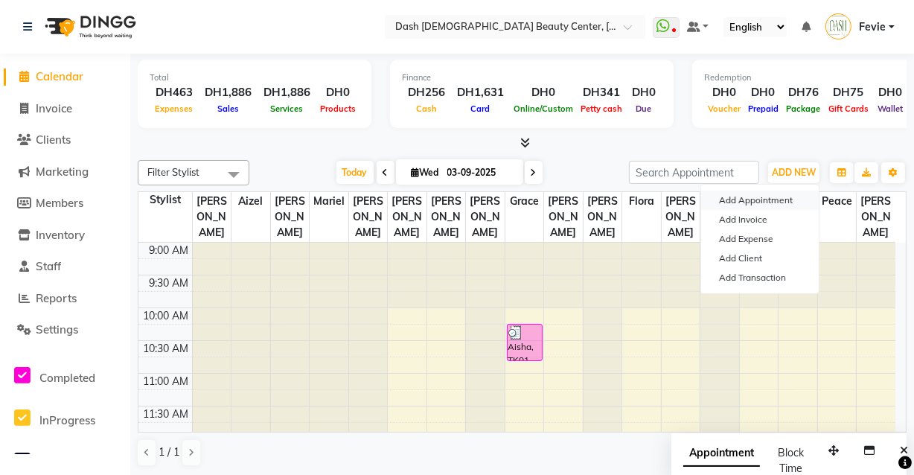
click at [777, 196] on button "Add Appointment" at bounding box center [760, 200] width 118 height 19
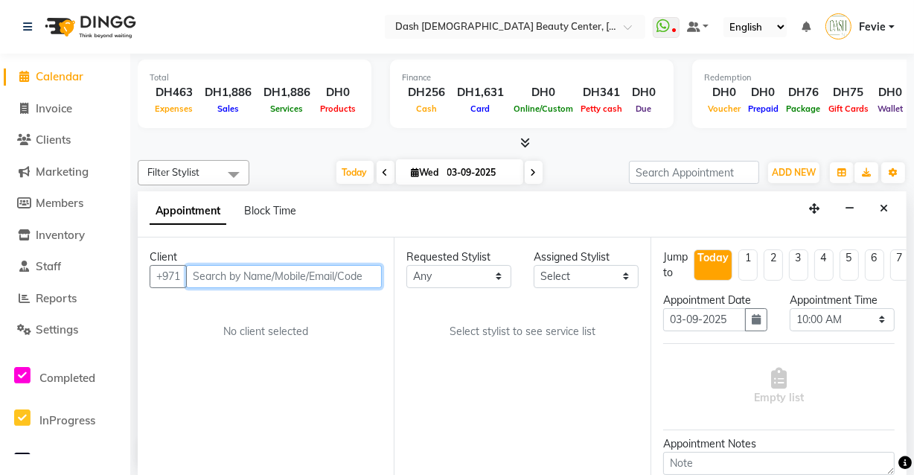
click at [286, 272] on input "text" at bounding box center [284, 276] width 196 height 23
click at [279, 278] on input "text" at bounding box center [284, 276] width 196 height 23
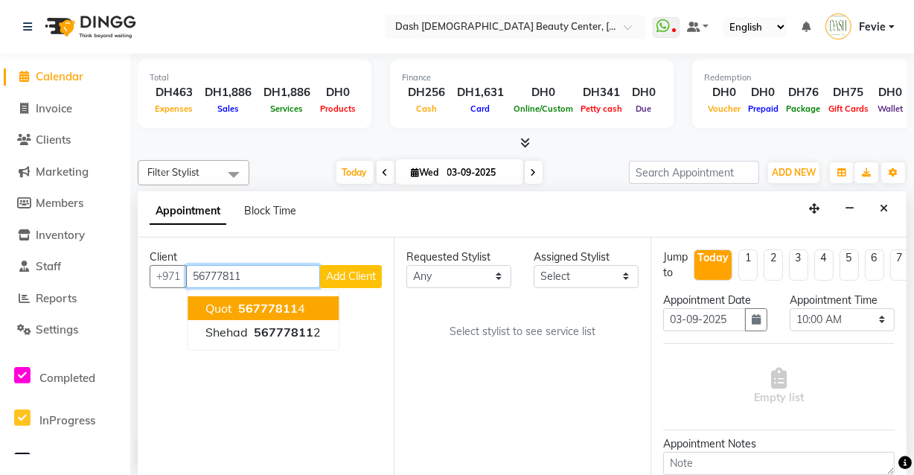
click at [279, 307] on span "56777811" at bounding box center [268, 308] width 60 height 15
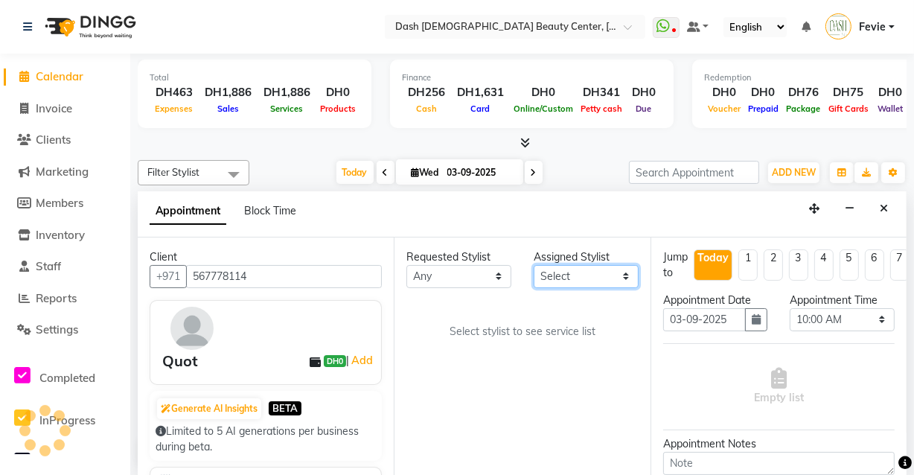
click at [559, 268] on select "Select [PERSON_NAME] [PERSON_NAME] [PERSON_NAME] [PERSON_NAME] [PERSON_NAME] [P…" at bounding box center [586, 276] width 105 height 23
click at [534, 265] on select "Select [PERSON_NAME] [PERSON_NAME] [PERSON_NAME] [PERSON_NAME] [PERSON_NAME] [P…" at bounding box center [586, 276] width 105 height 23
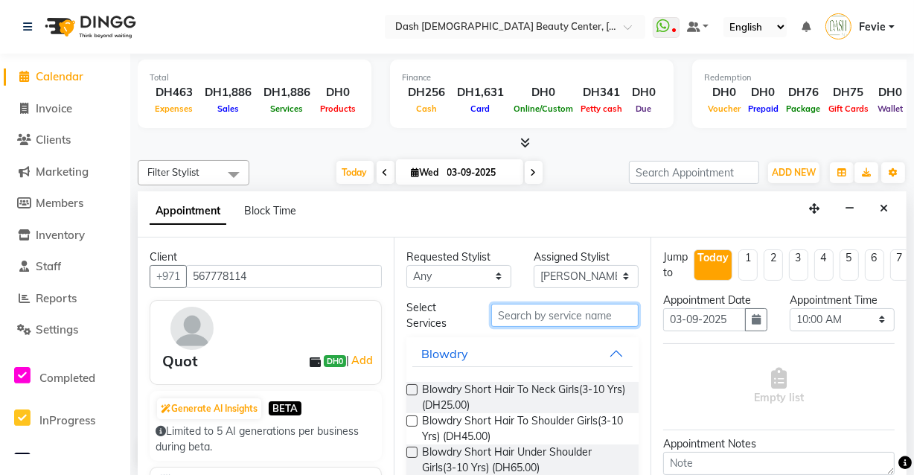
click at [572, 319] on input "text" at bounding box center [564, 315] width 147 height 23
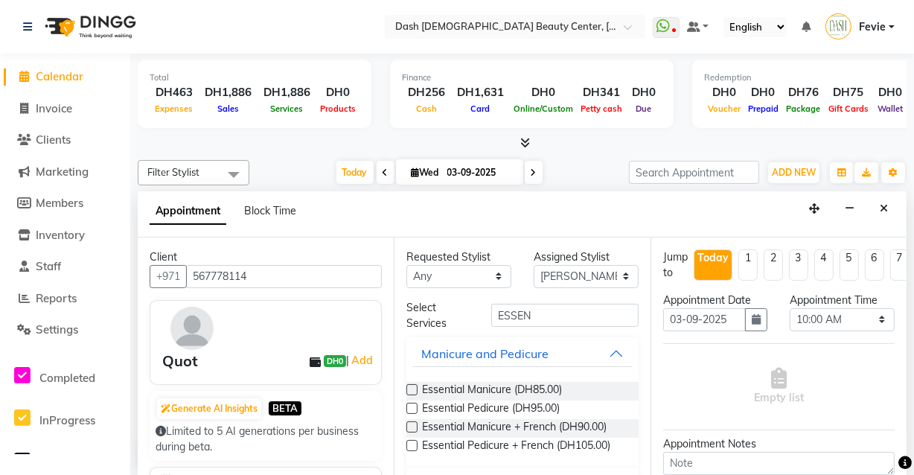
click at [413, 388] on label at bounding box center [411, 389] width 11 height 11
click at [413, 388] on input "checkbox" at bounding box center [411, 391] width 10 height 10
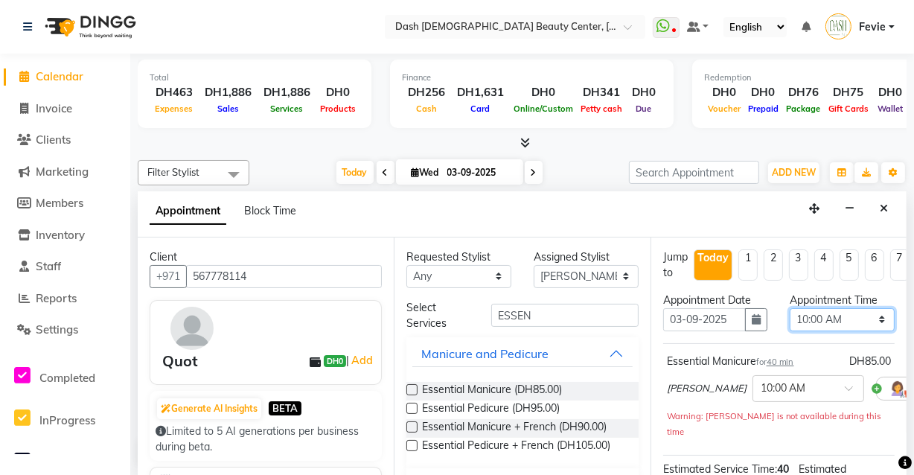
click at [838, 312] on select "Select 10:00 AM 10:15 AM 10:30 AM 10:45 AM 11:00 AM 11:15 AM 11:30 AM 11:45 AM …" at bounding box center [842, 319] width 105 height 23
click at [790, 308] on select "Select 10:00 AM 10:15 AM 10:30 AM 10:45 AM 11:00 AM 11:15 AM 11:30 AM 11:45 AM …" at bounding box center [842, 319] width 105 height 23
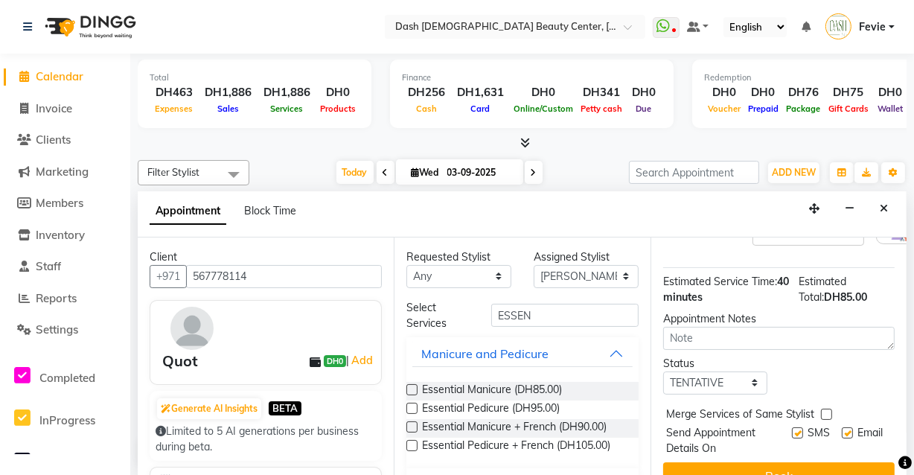
scroll to position [191, 0]
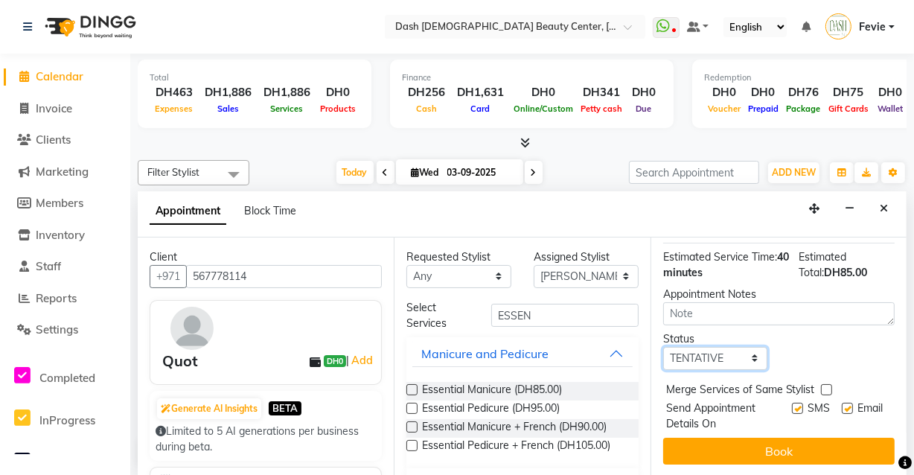
click at [753, 347] on select "Select TENTATIVE CONFIRM CHECK-IN UPCOMING" at bounding box center [715, 358] width 105 height 23
click at [663, 347] on select "Select TENTATIVE CONFIRM CHECK-IN UPCOMING" at bounding box center [715, 358] width 105 height 23
click at [826, 384] on label at bounding box center [826, 389] width 11 height 11
click at [826, 386] on input "checkbox" at bounding box center [826, 391] width 10 height 10
click at [792, 403] on label at bounding box center [797, 408] width 11 height 11
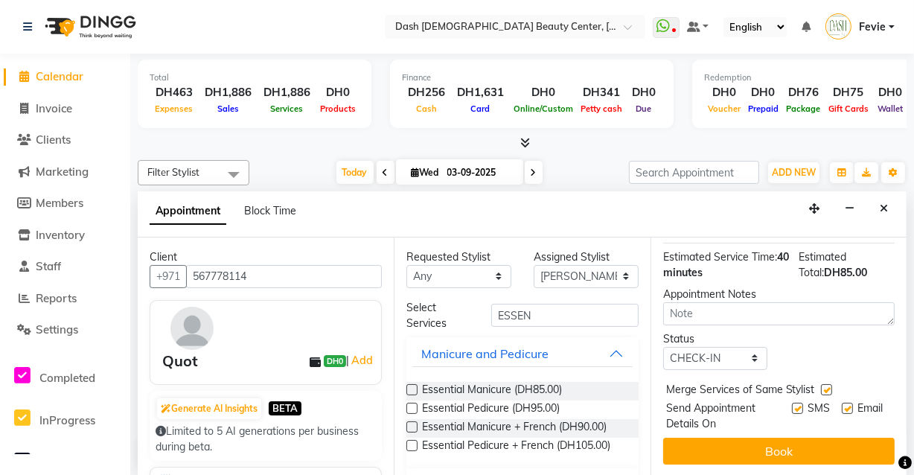
click at [792, 405] on input "checkbox" at bounding box center [797, 410] width 10 height 10
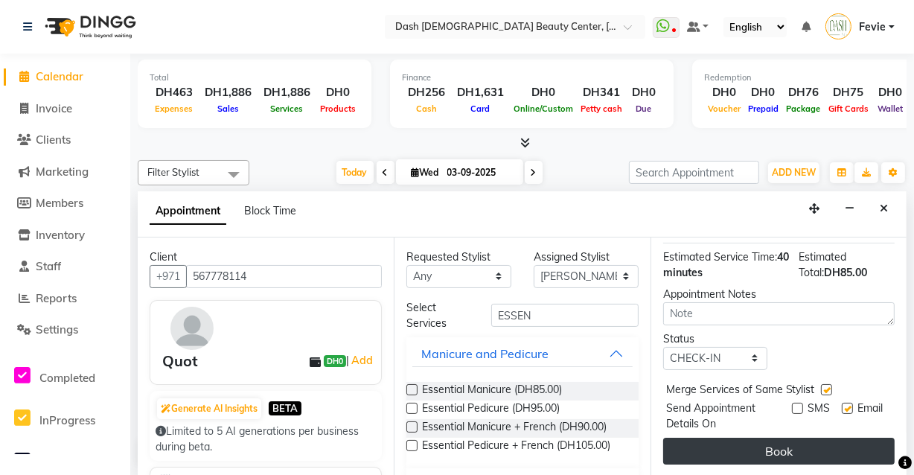
click at [842, 403] on label at bounding box center [847, 408] width 11 height 11
click at [842, 405] on input "checkbox" at bounding box center [847, 410] width 10 height 10
click at [806, 452] on button "Book" at bounding box center [779, 451] width 232 height 27
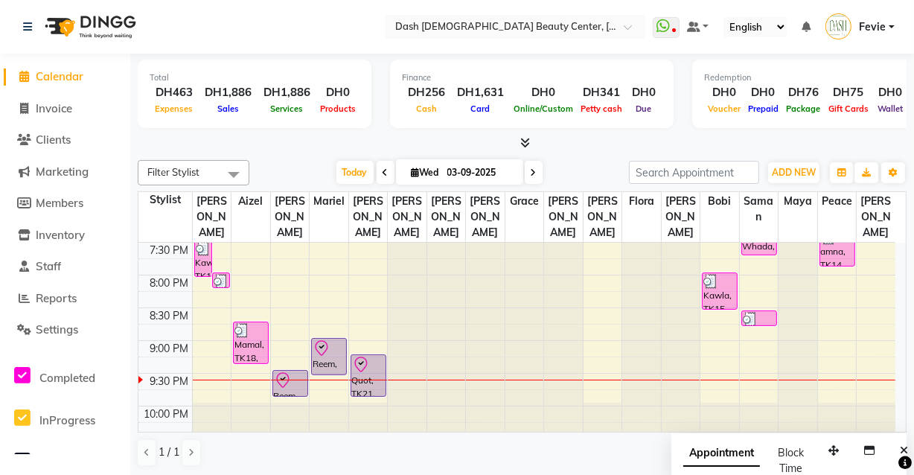
scroll to position [689, 0]
click at [299, 370] on div at bounding box center [290, 379] width 33 height 18
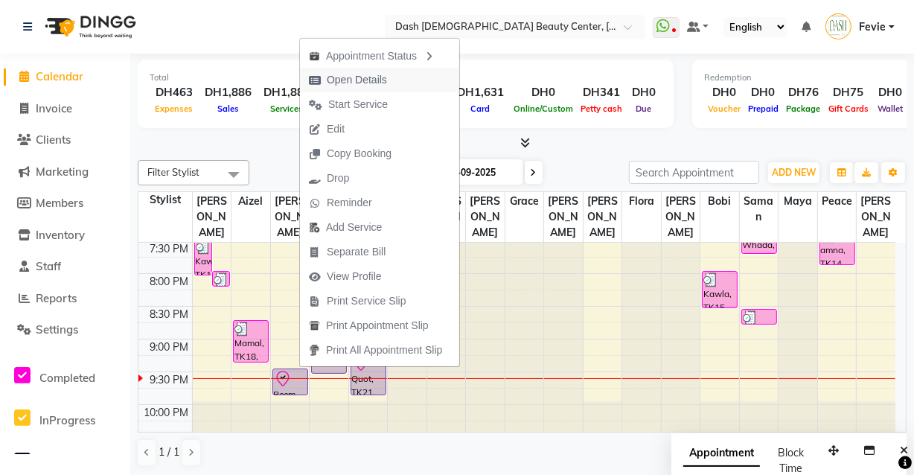
click at [391, 82] on span "Open Details" at bounding box center [348, 80] width 96 height 25
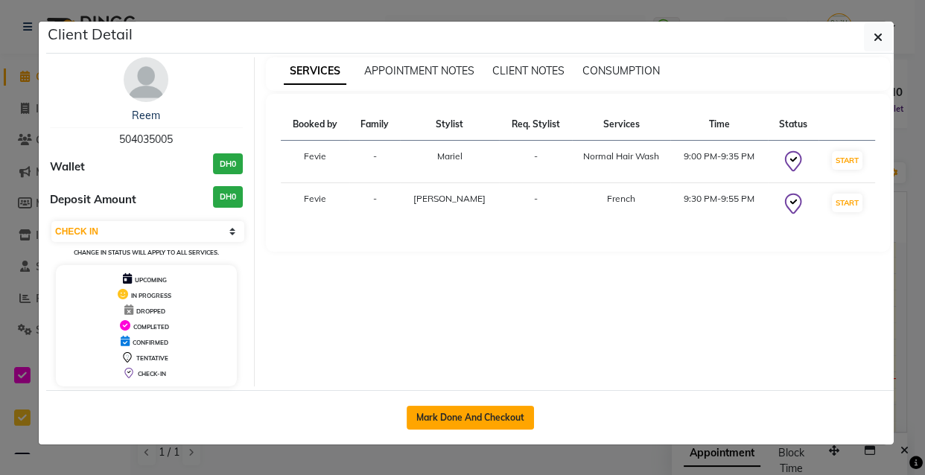
click at [484, 424] on button "Mark Done And Checkout" at bounding box center [469, 418] width 127 height 24
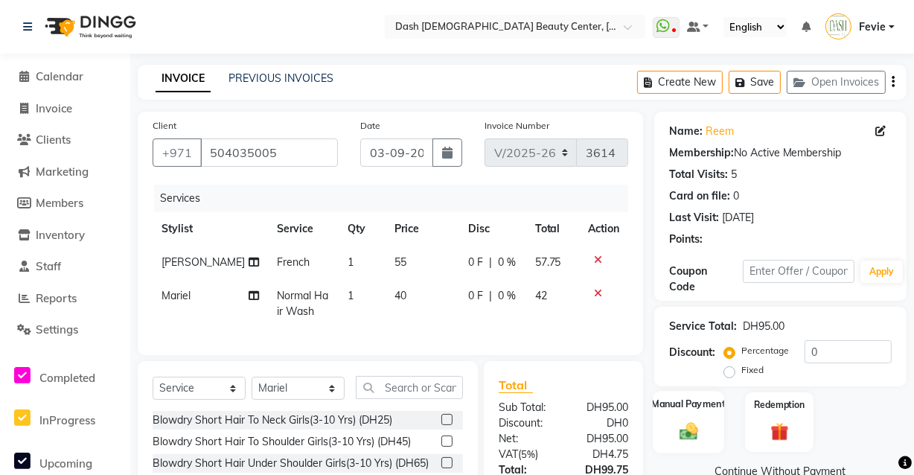
click at [690, 441] on div "Manual Payment" at bounding box center [688, 422] width 71 height 62
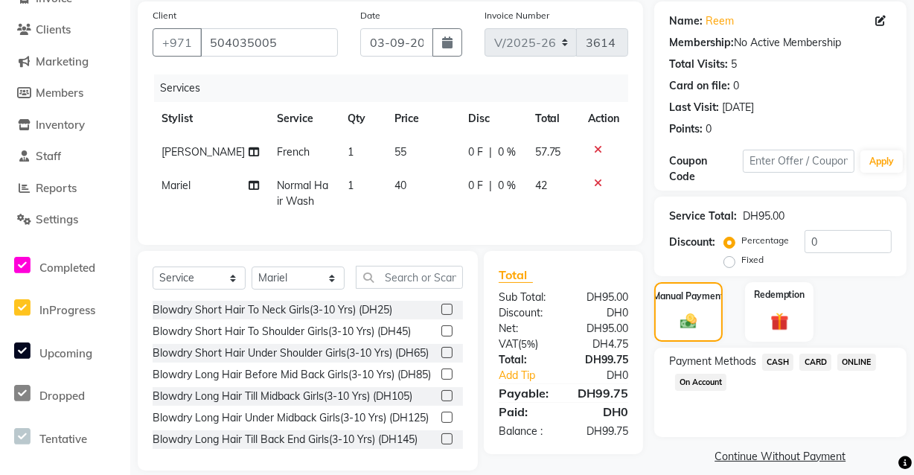
click at [811, 357] on span "CARD" at bounding box center [816, 362] width 32 height 17
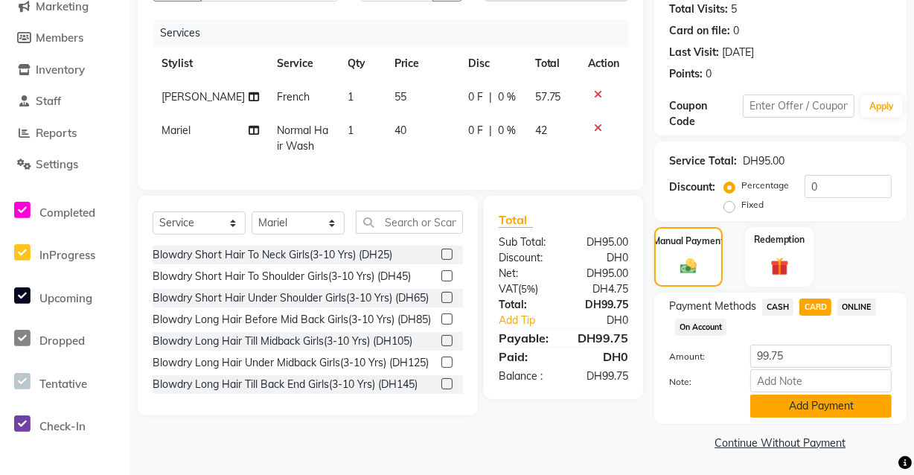
click at [816, 408] on button "Add Payment" at bounding box center [820, 406] width 141 height 23
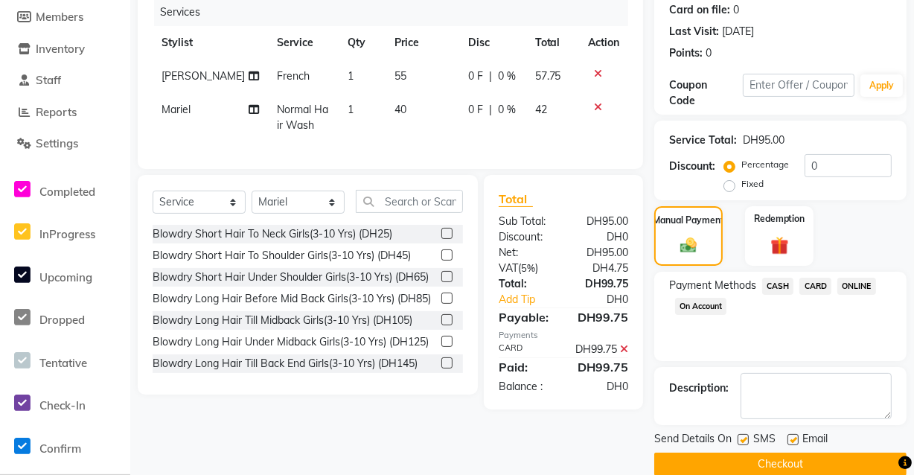
scroll to position [208, 0]
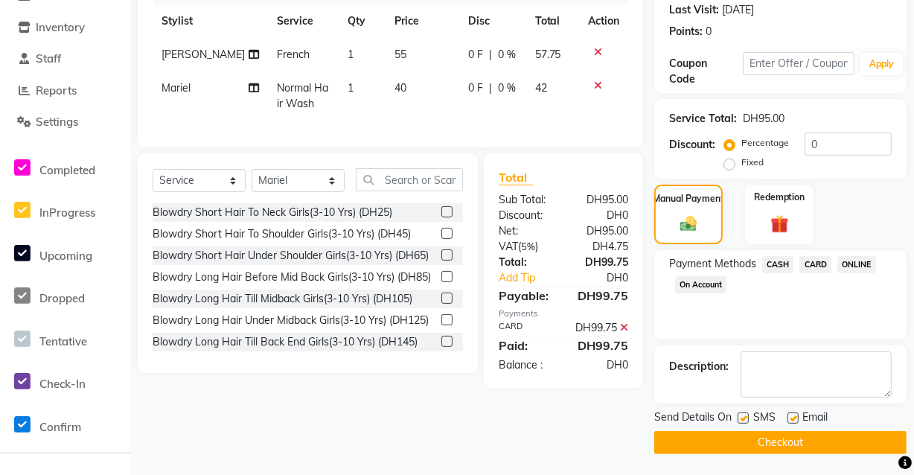
click at [767, 448] on button "Checkout" at bounding box center [780, 442] width 252 height 23
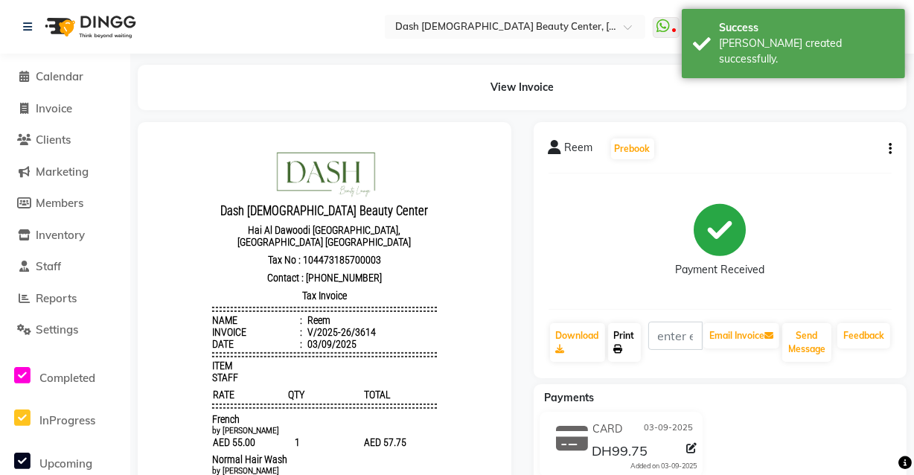
click at [618, 342] on link "Print" at bounding box center [624, 342] width 33 height 39
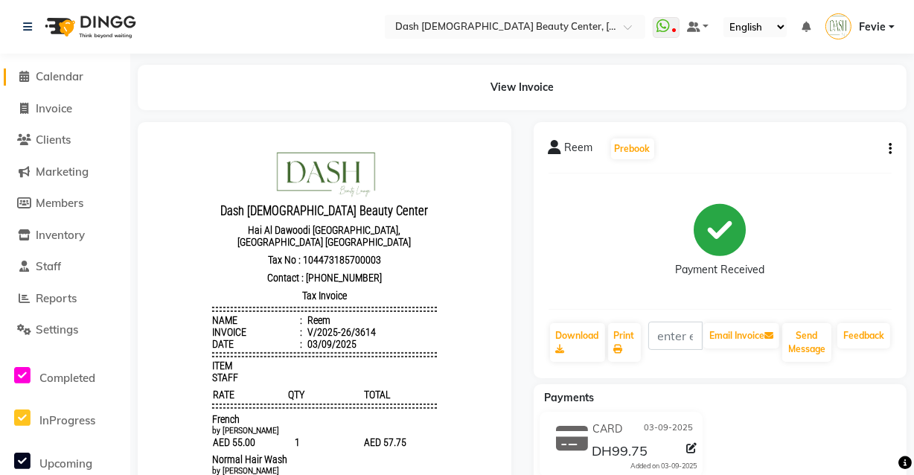
click at [63, 81] on span "Calendar" at bounding box center [60, 76] width 48 height 14
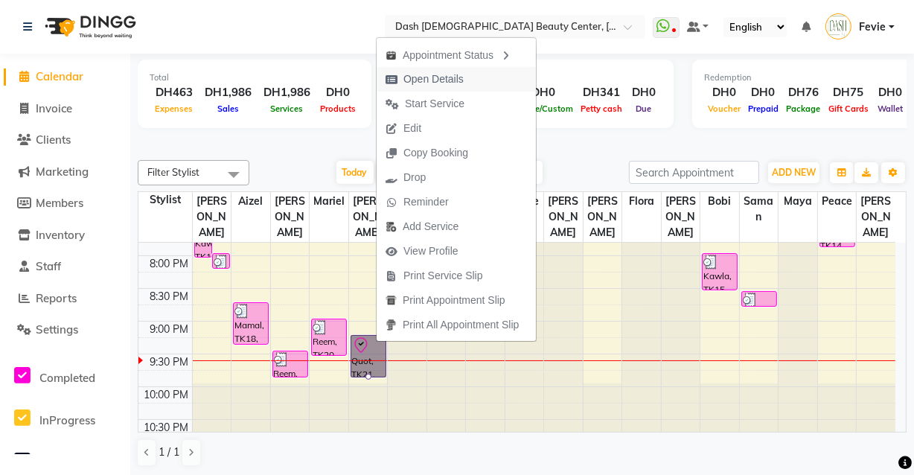
click at [460, 78] on span "Open Details" at bounding box center [433, 79] width 60 height 16
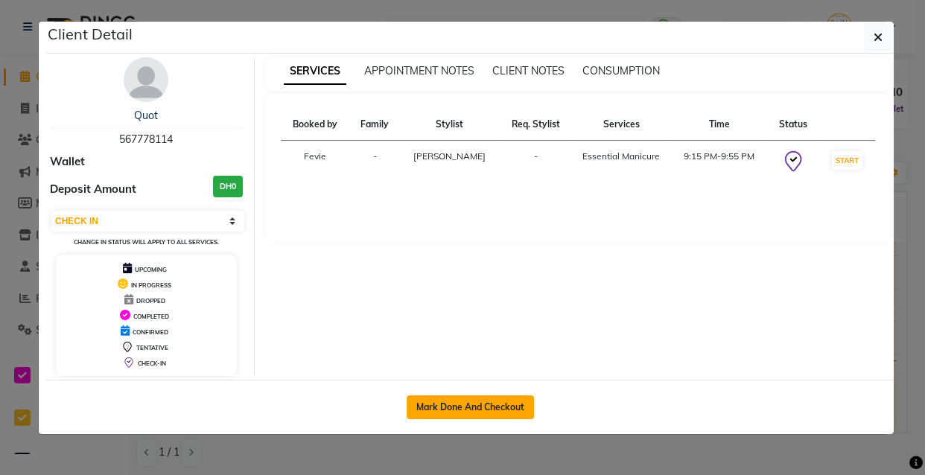
click at [500, 406] on button "Mark Done And Checkout" at bounding box center [469, 407] width 127 height 24
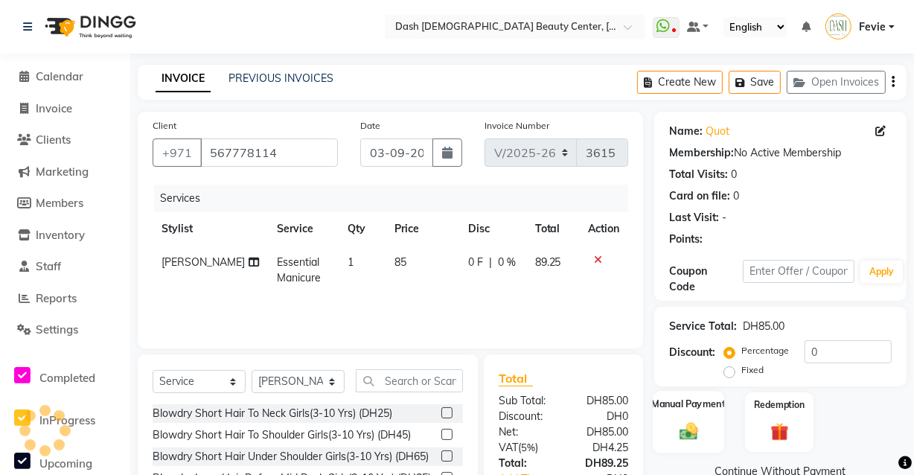
click at [699, 423] on img at bounding box center [688, 431] width 31 height 22
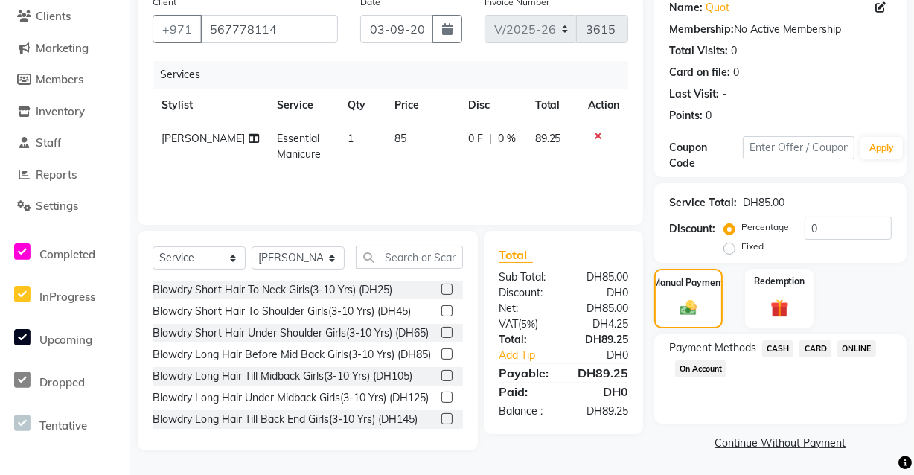
click at [819, 343] on span "CARD" at bounding box center [816, 348] width 32 height 17
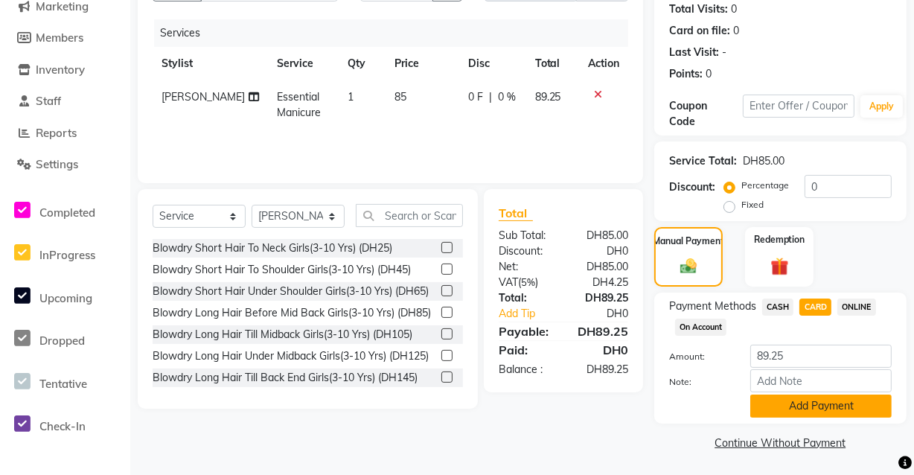
click at [822, 402] on button "Add Payment" at bounding box center [820, 406] width 141 height 23
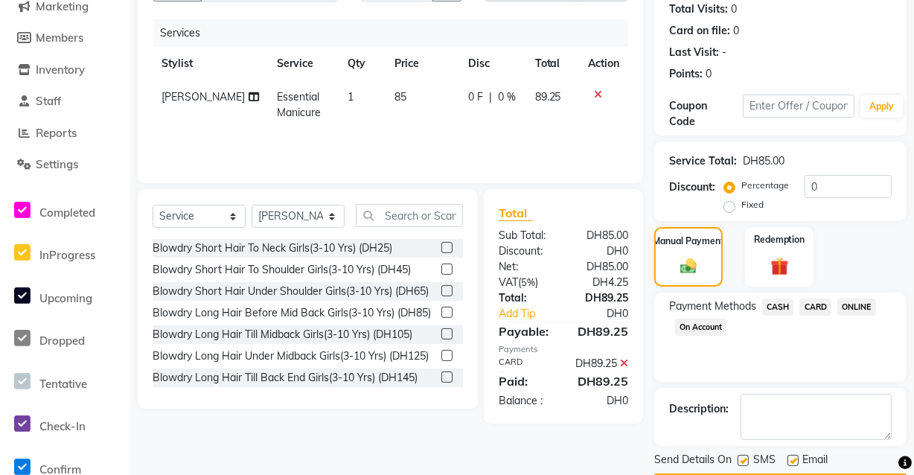
scroll to position [208, 0]
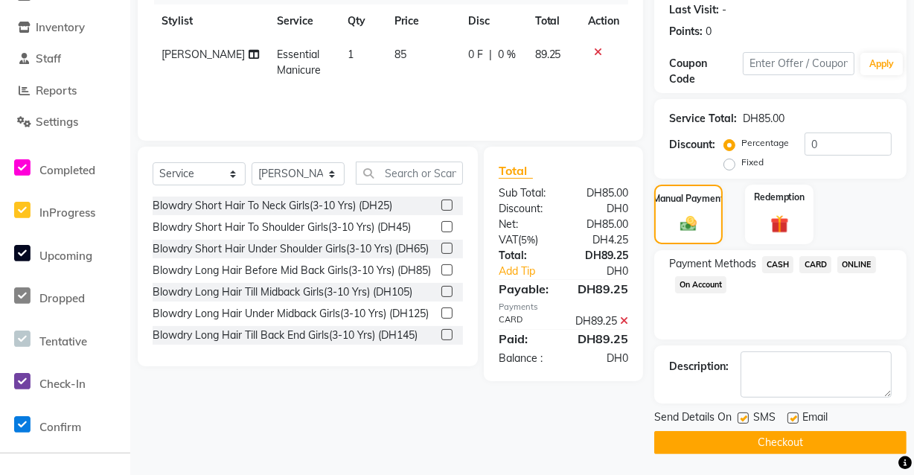
click at [749, 450] on button "Checkout" at bounding box center [780, 442] width 252 height 23
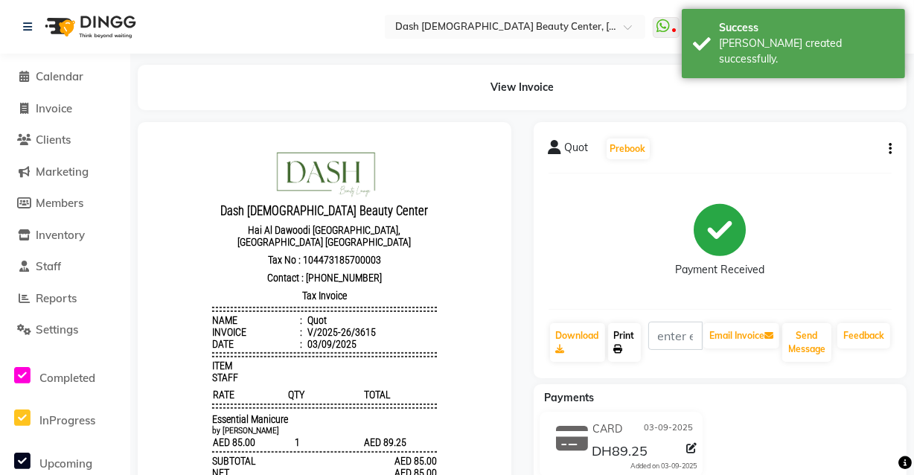
click at [630, 352] on link "Print" at bounding box center [624, 342] width 33 height 39
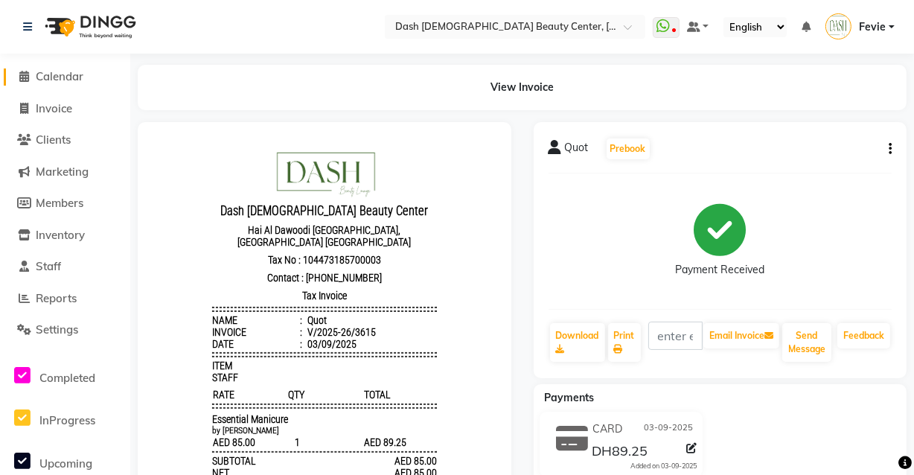
click at [53, 80] on span "Calendar" at bounding box center [60, 76] width 48 height 14
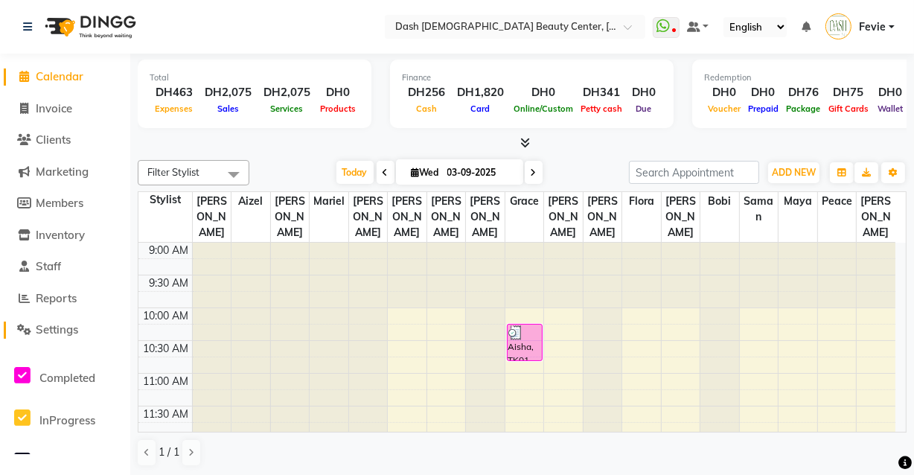
click at [52, 334] on span "Settings" at bounding box center [57, 329] width 42 height 14
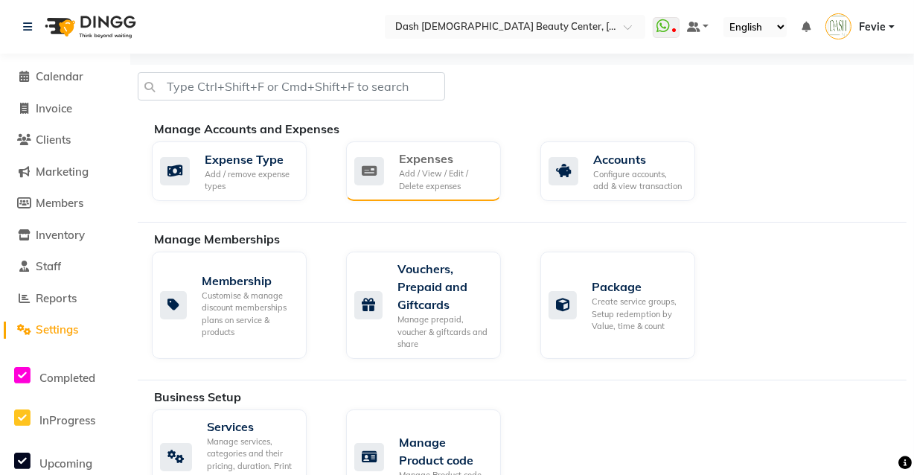
click at [454, 189] on div "Add / View / Edit / Delete expenses" at bounding box center [444, 180] width 90 height 25
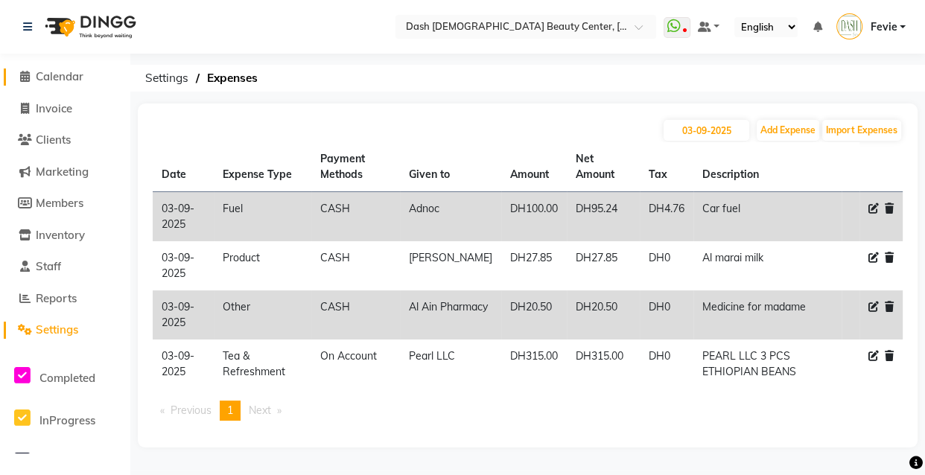
click at [61, 75] on span "Calendar" at bounding box center [60, 76] width 48 height 14
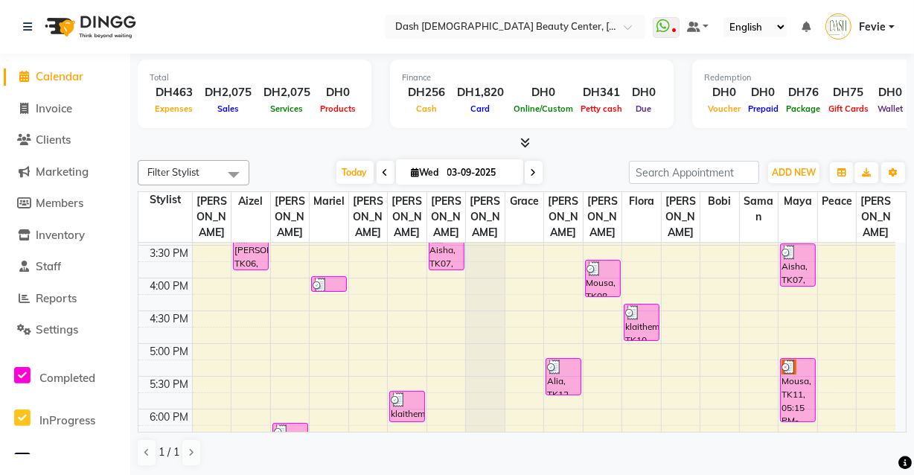
scroll to position [462, 0]
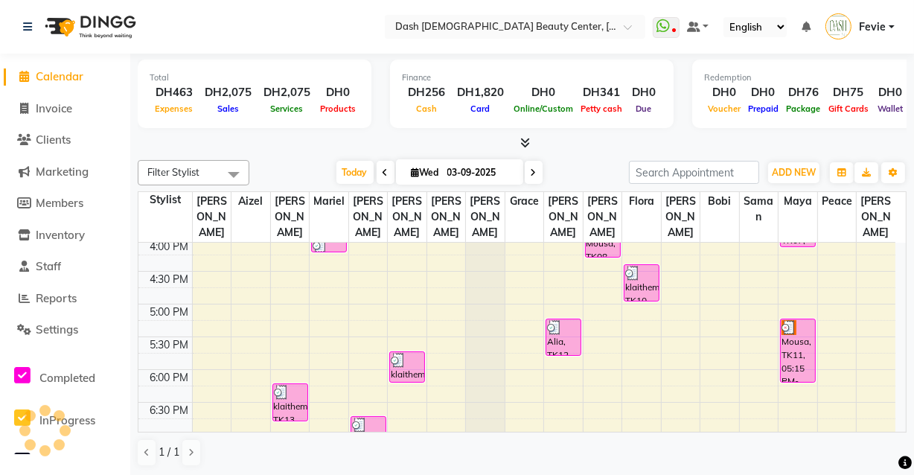
click at [788, 334] on div "Mousa, TK11, 05:15 PM-06:15 PM, Gel Polish with additional Rubber Base Gel,Arti…" at bounding box center [798, 350] width 34 height 63
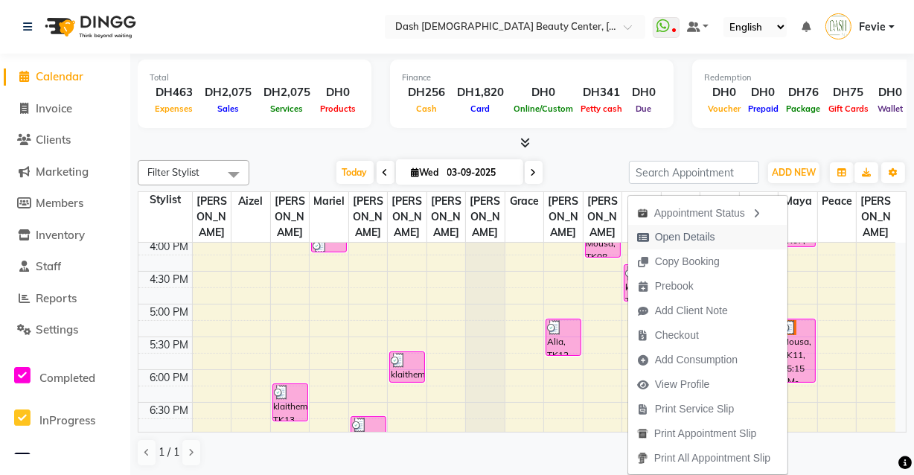
click at [711, 241] on span "Open Details" at bounding box center [676, 237] width 96 height 25
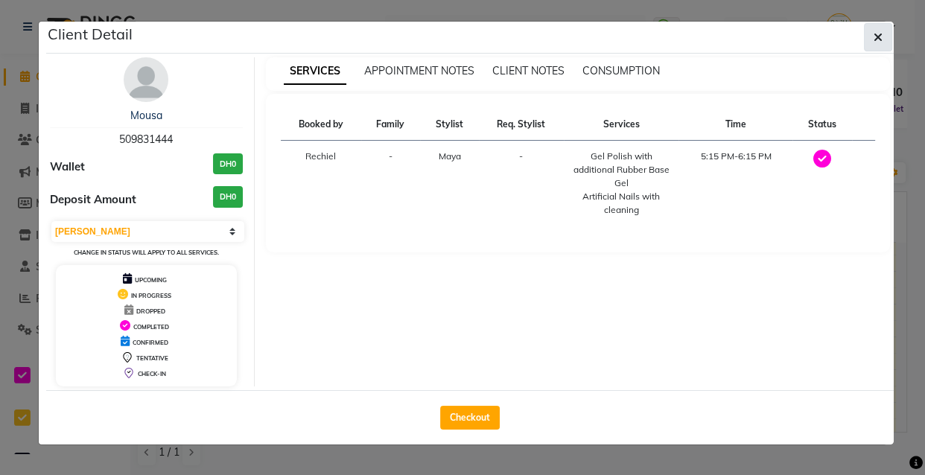
click at [887, 39] on button "button" at bounding box center [878, 37] width 28 height 28
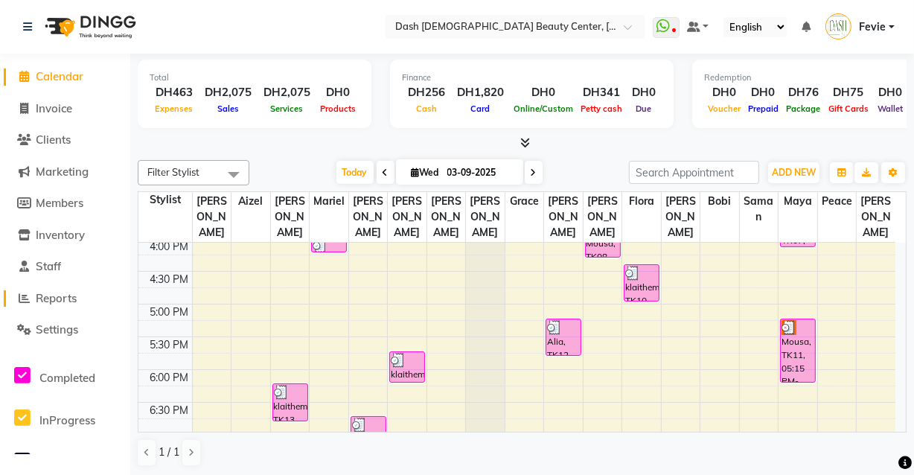
click at [33, 299] on span at bounding box center [24, 298] width 22 height 17
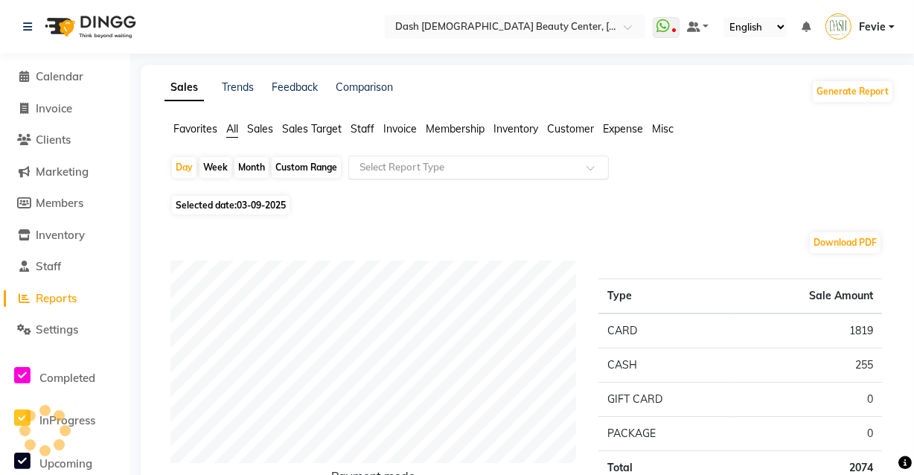
click at [495, 160] on input "text" at bounding box center [464, 167] width 214 height 15
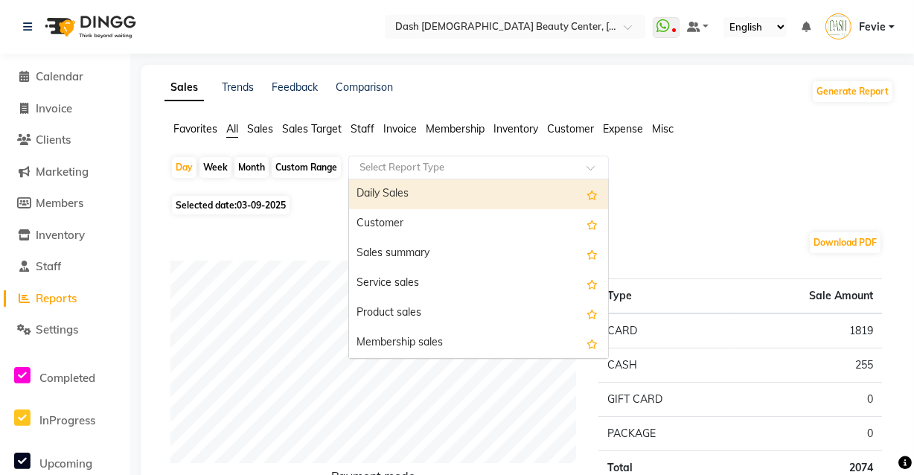
click at [482, 191] on div "Daily Sales" at bounding box center [478, 194] width 259 height 30
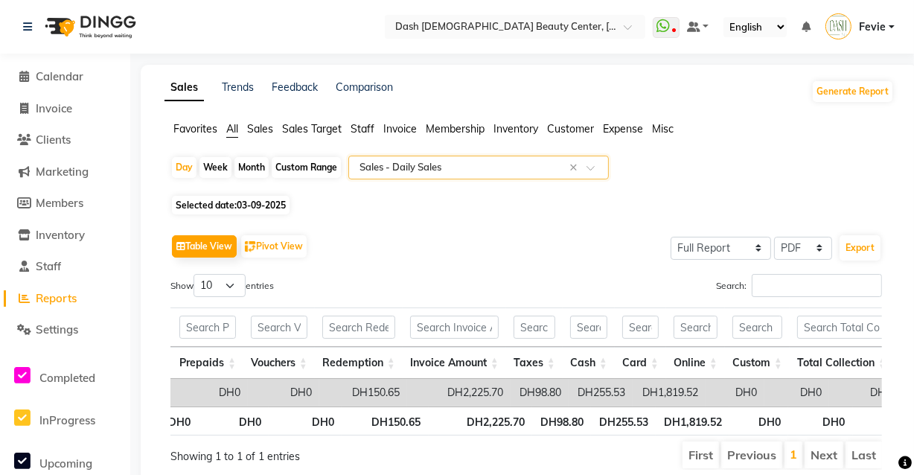
scroll to position [0, 456]
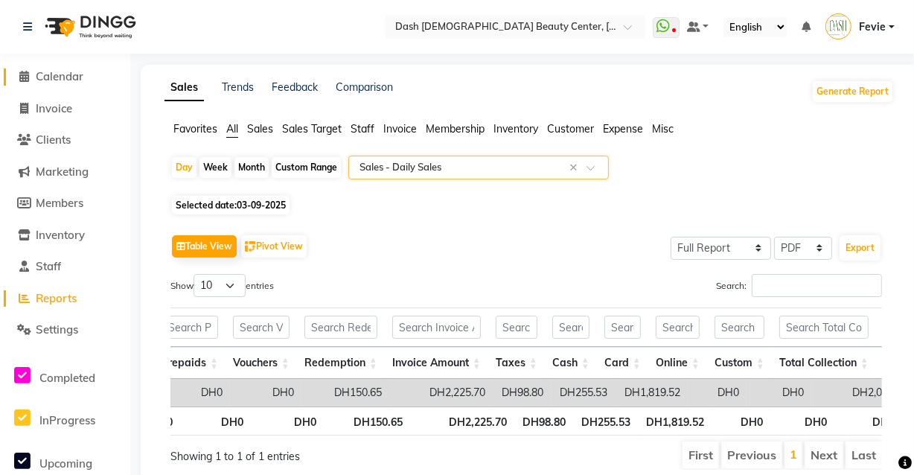
click at [64, 76] on span "Calendar" at bounding box center [60, 76] width 48 height 14
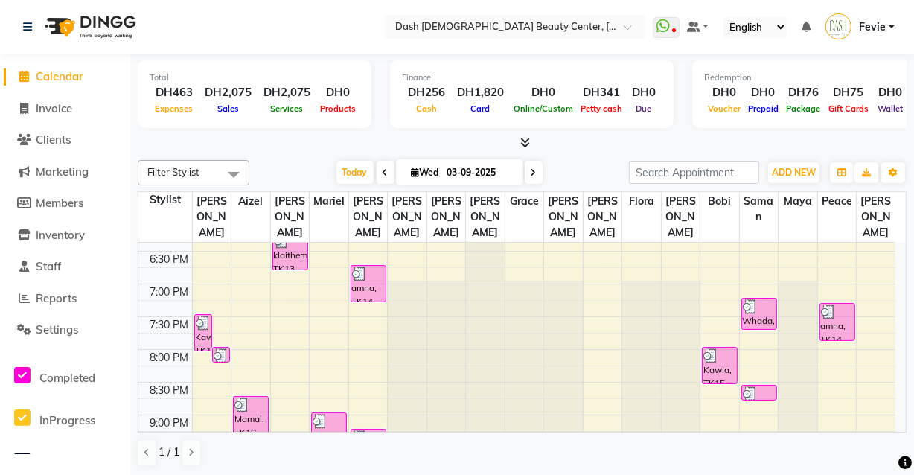
scroll to position [638, 0]
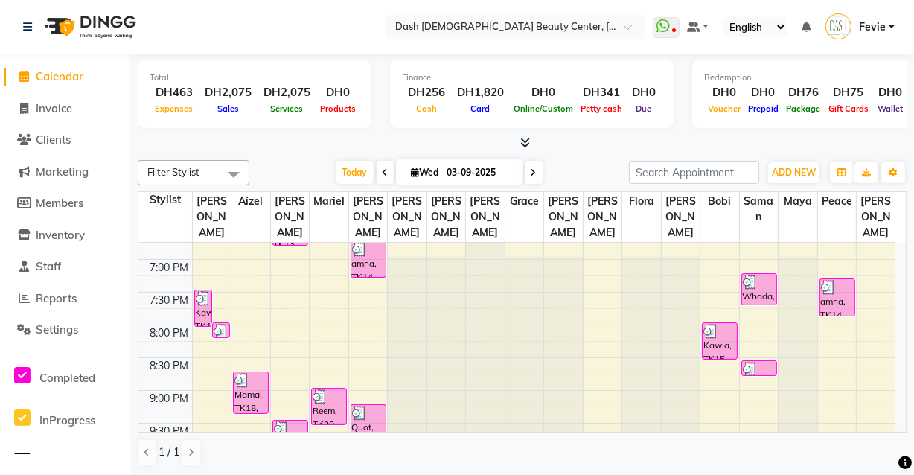
click at [759, 275] on div at bounding box center [759, 282] width 33 height 15
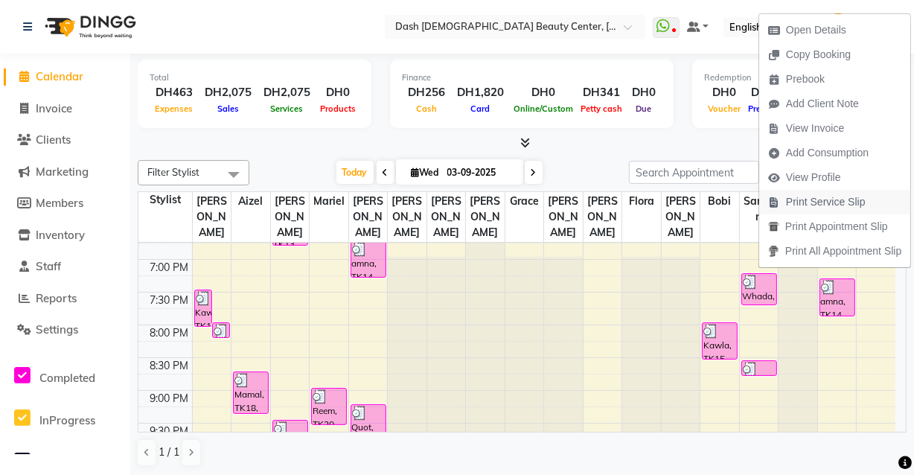
click at [842, 208] on span "Print Service Slip" at bounding box center [826, 202] width 80 height 16
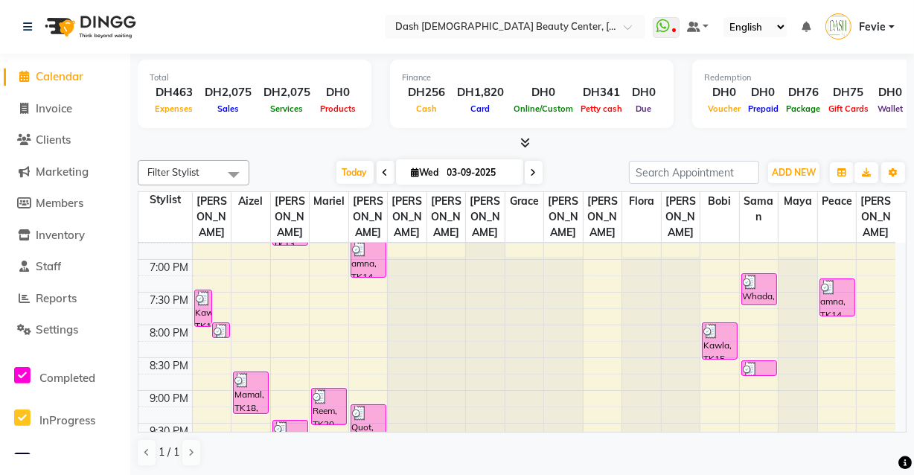
click at [760, 362] on div at bounding box center [759, 369] width 33 height 15
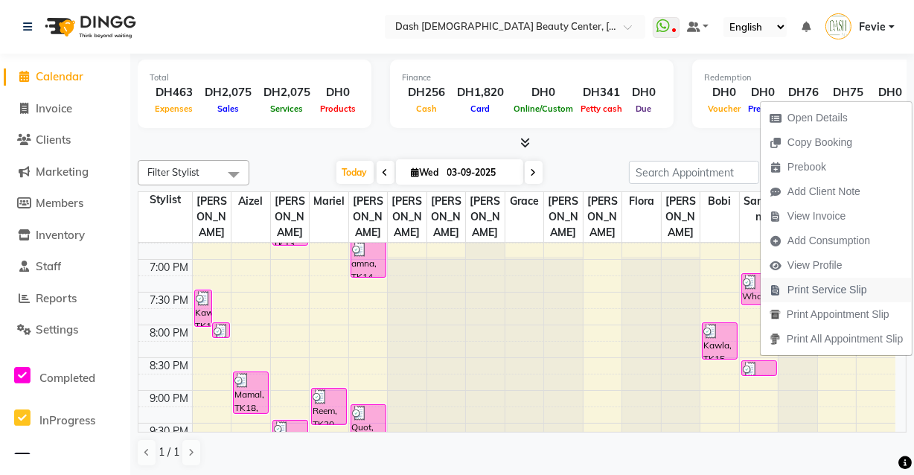
click at [842, 292] on span "Print Service Slip" at bounding box center [828, 290] width 80 height 16
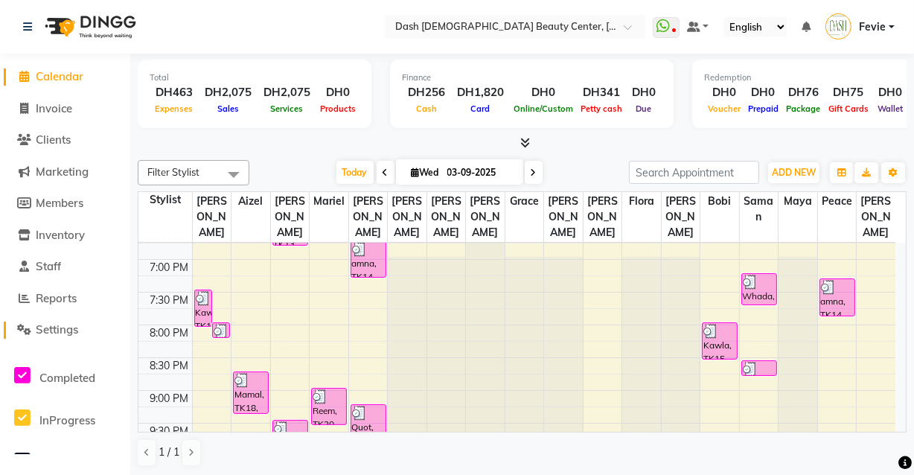
click at [57, 337] on link "Settings" at bounding box center [65, 330] width 123 height 17
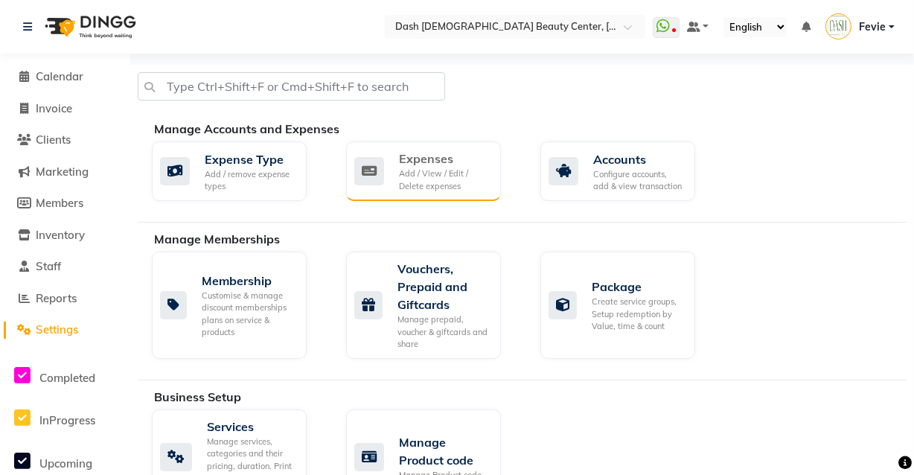
click at [446, 170] on div "Add / View / Edit / Delete expenses" at bounding box center [444, 180] width 90 height 25
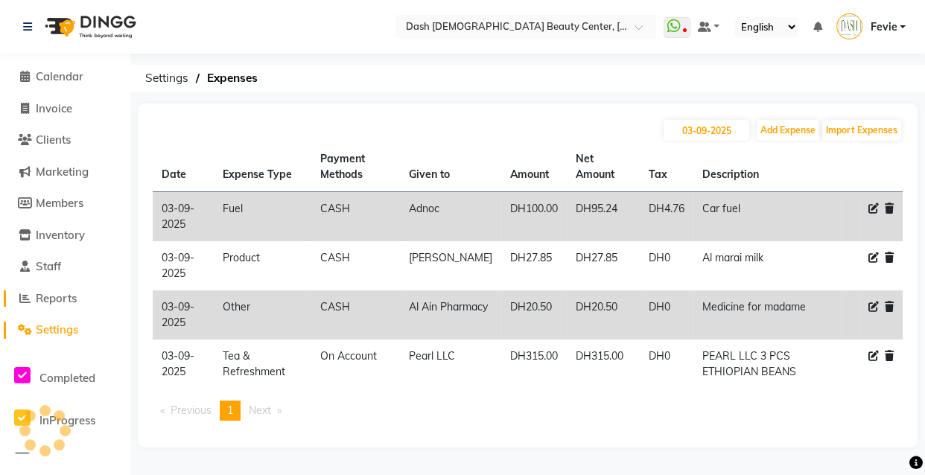
click at [60, 292] on span "Reports" at bounding box center [56, 298] width 41 height 14
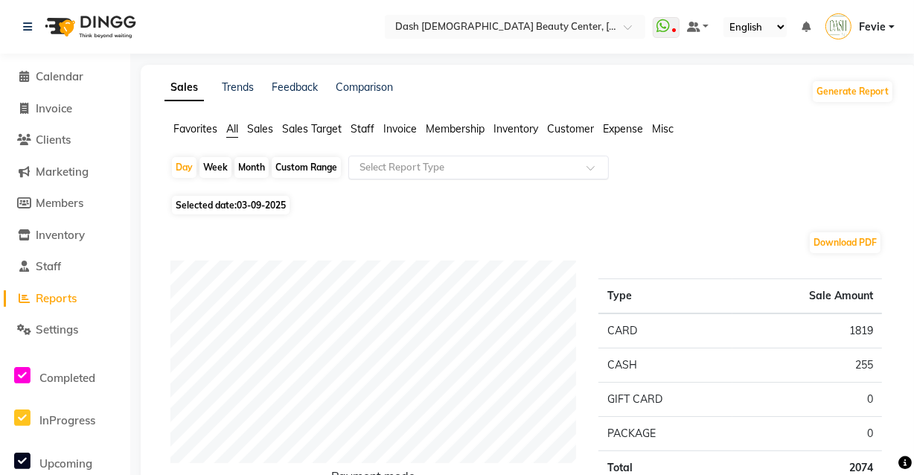
click at [379, 163] on input "text" at bounding box center [464, 167] width 214 height 15
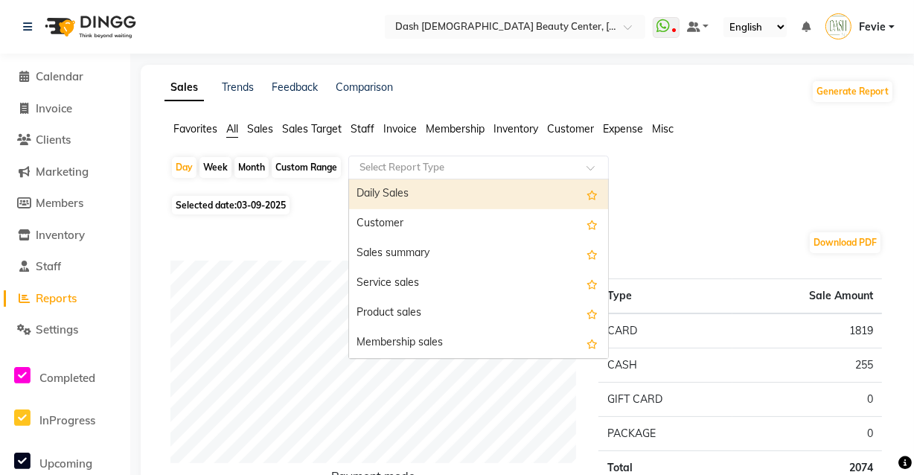
click at [391, 194] on div "Daily Sales" at bounding box center [478, 194] width 259 height 30
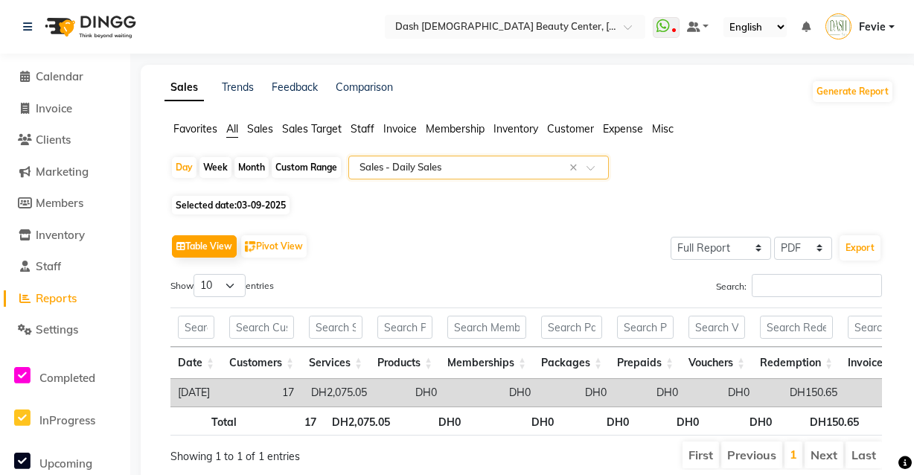
select select "full_report"
select select "pdf"
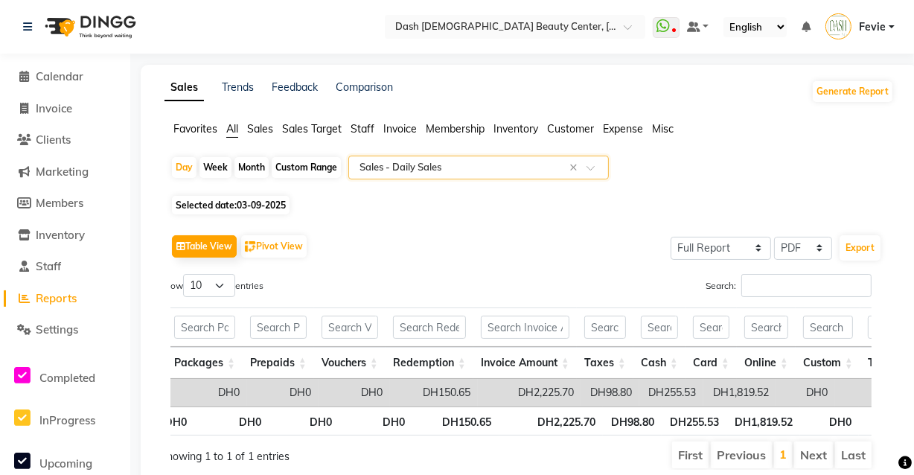
scroll to position [0, 356]
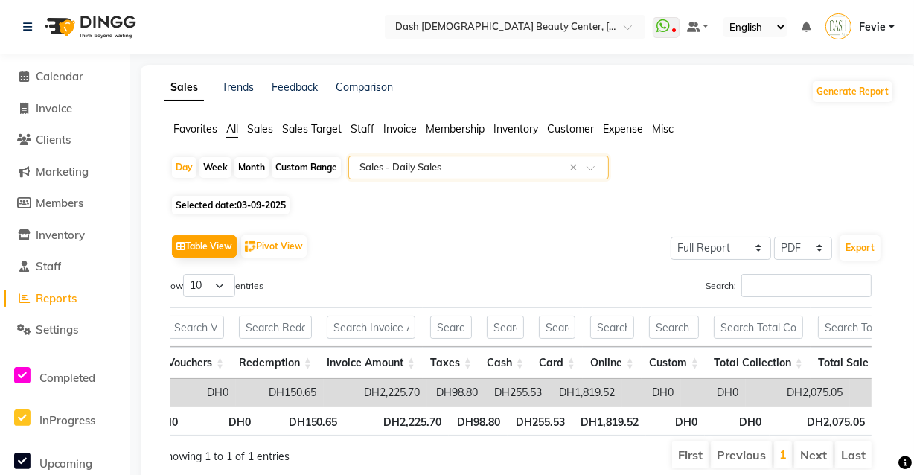
click at [785, 402] on td "DH2,075.05" at bounding box center [798, 393] width 104 height 28
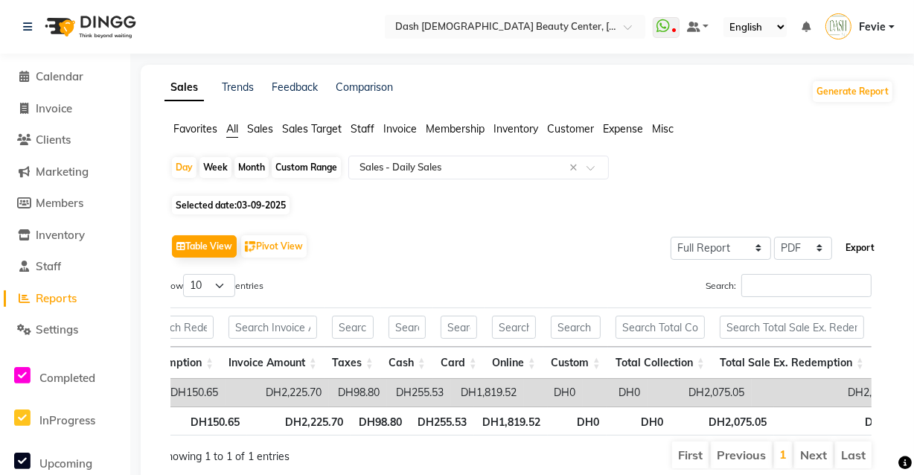
click at [860, 250] on button "Export" at bounding box center [860, 247] width 41 height 25
select select "sans-serif"
select select "13px"
select select "template_2"
select select "A4"
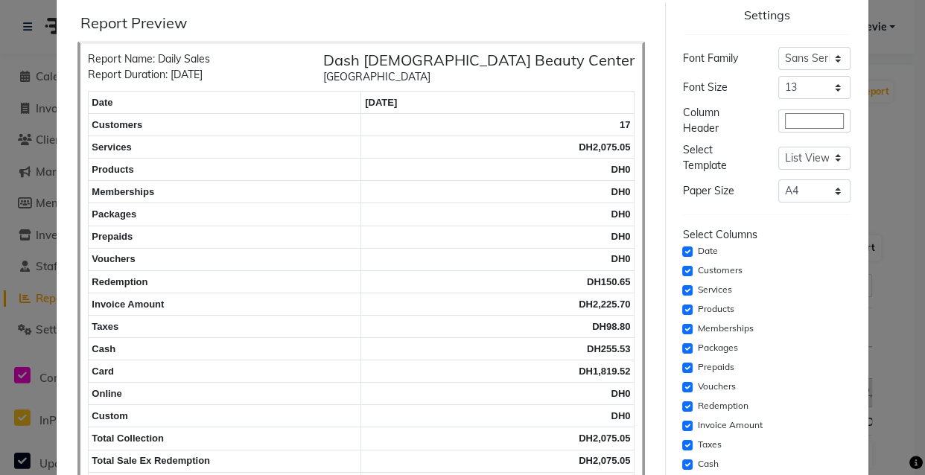
scroll to position [60, 0]
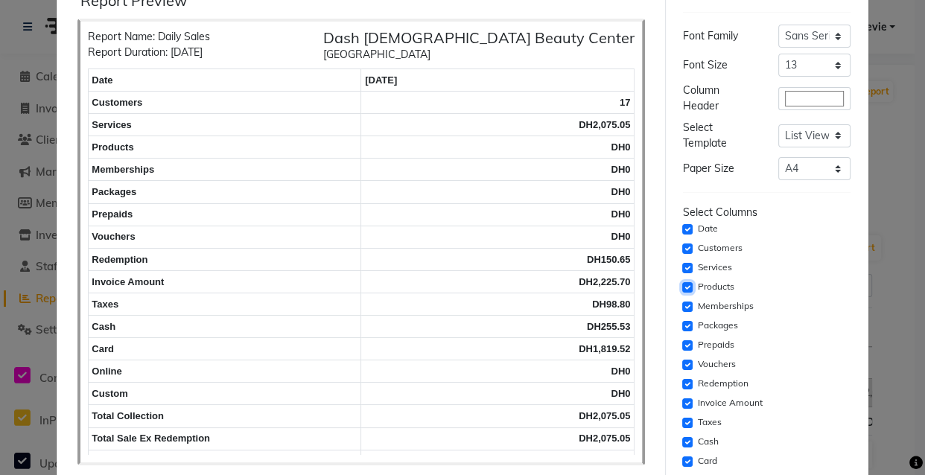
click at [682, 286] on input "checkbox" at bounding box center [687, 287] width 10 height 10
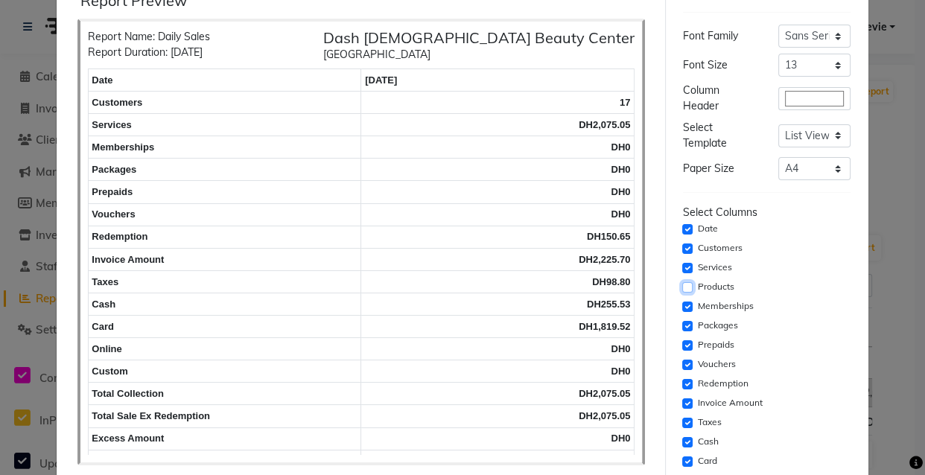
click at [682, 287] on input "checkbox" at bounding box center [687, 287] width 10 height 10
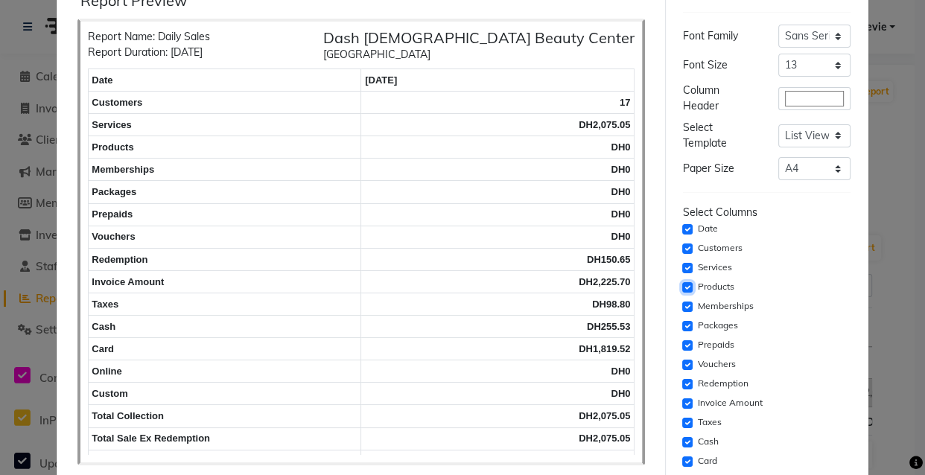
click at [682, 289] on input "checkbox" at bounding box center [687, 287] width 10 height 10
checkbox input "false"
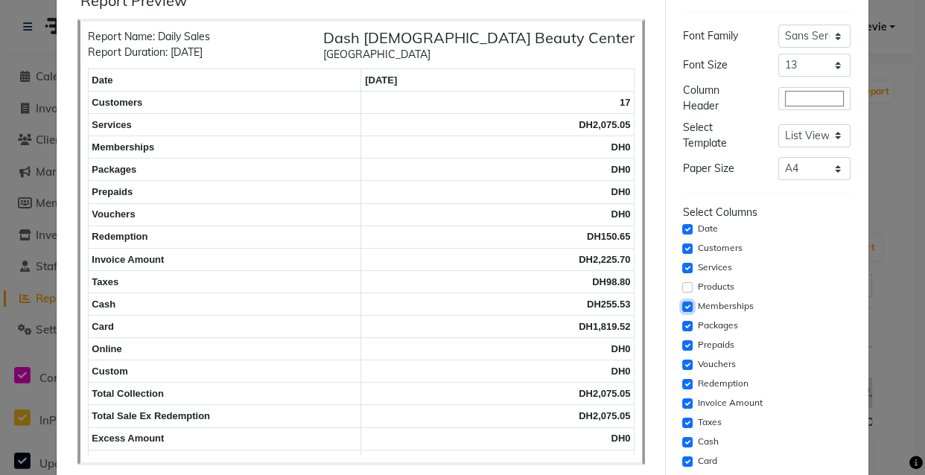
click at [682, 309] on input "checkbox" at bounding box center [687, 307] width 10 height 10
checkbox input "false"
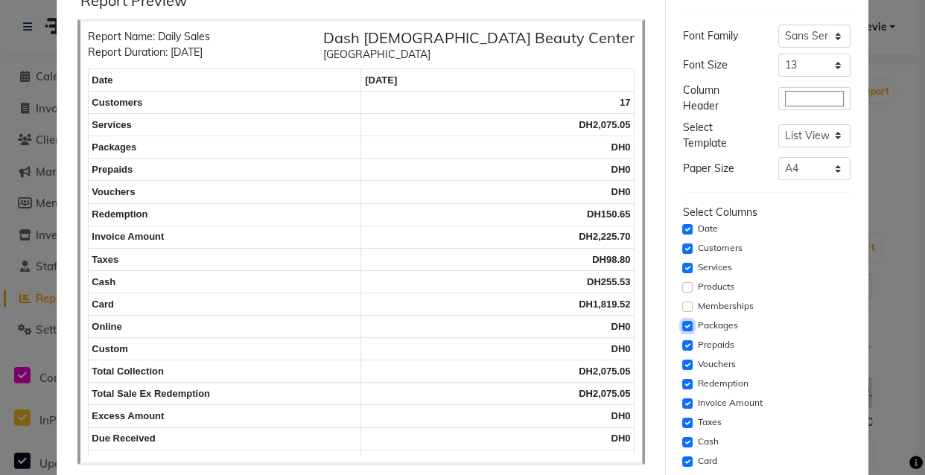
click at [682, 325] on input "checkbox" at bounding box center [687, 326] width 10 height 10
checkbox input "false"
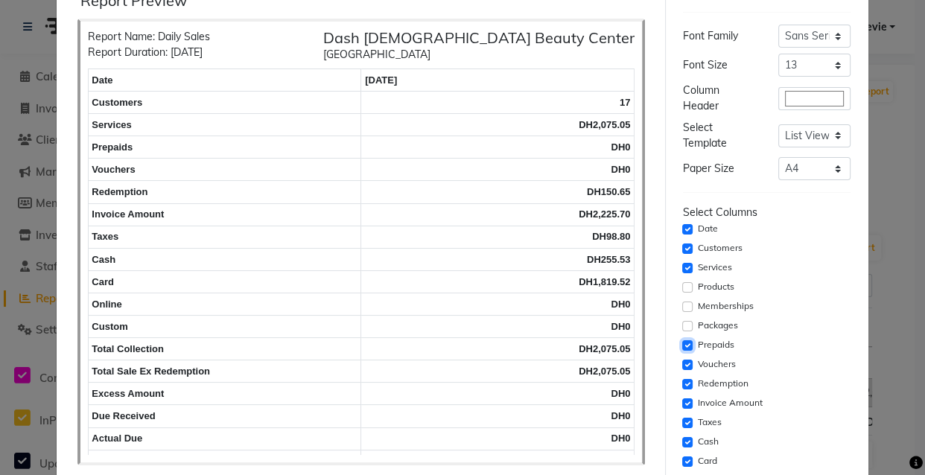
click at [682, 342] on input "checkbox" at bounding box center [687, 345] width 10 height 10
checkbox input "false"
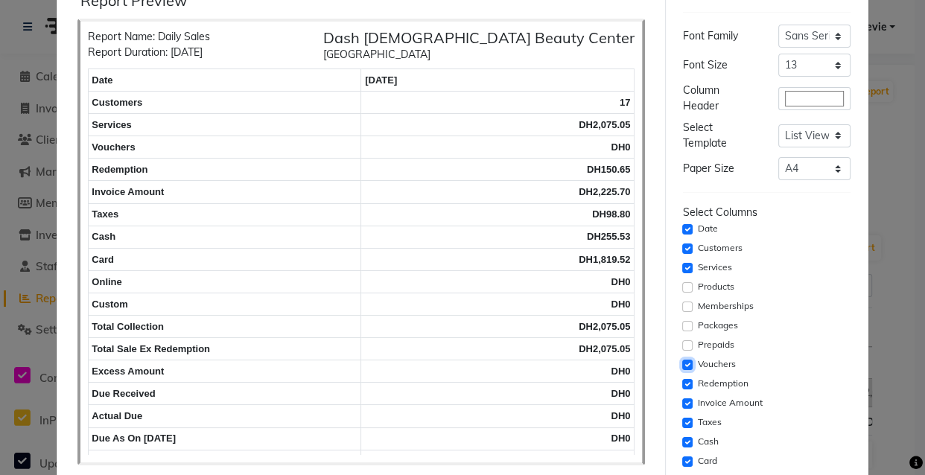
click at [682, 363] on input "checkbox" at bounding box center [687, 365] width 10 height 10
checkbox input "false"
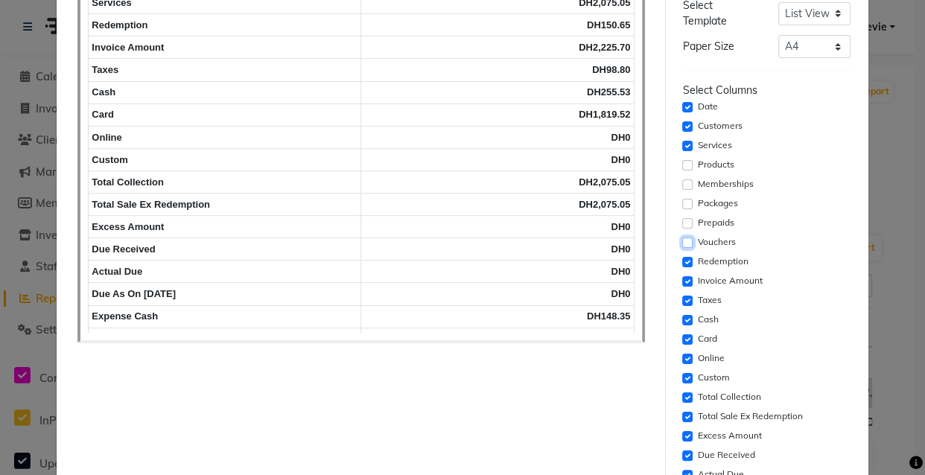
scroll to position [183, 0]
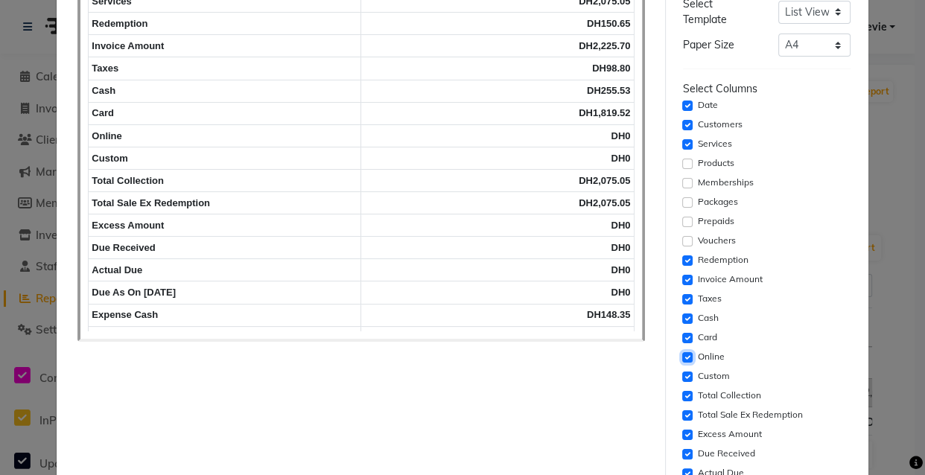
click at [682, 357] on input "checkbox" at bounding box center [687, 357] width 10 height 10
checkbox input "false"
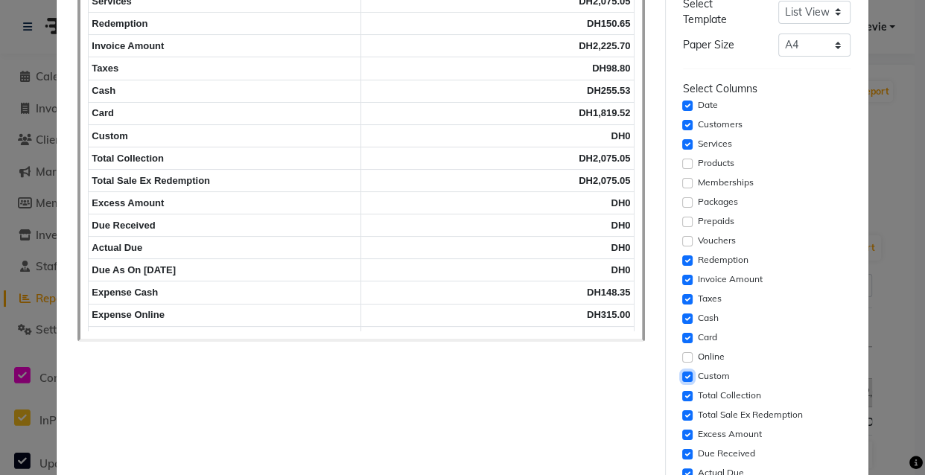
click at [682, 379] on input "checkbox" at bounding box center [687, 376] width 10 height 10
checkbox input "false"
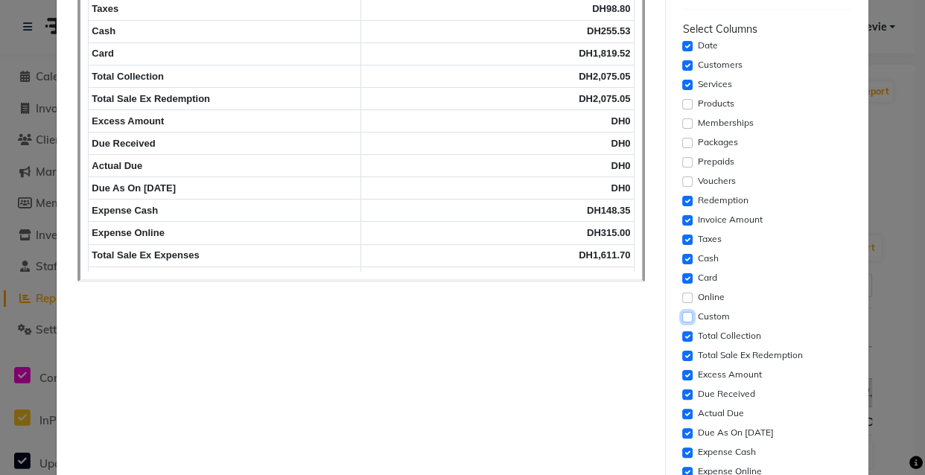
scroll to position [241, 0]
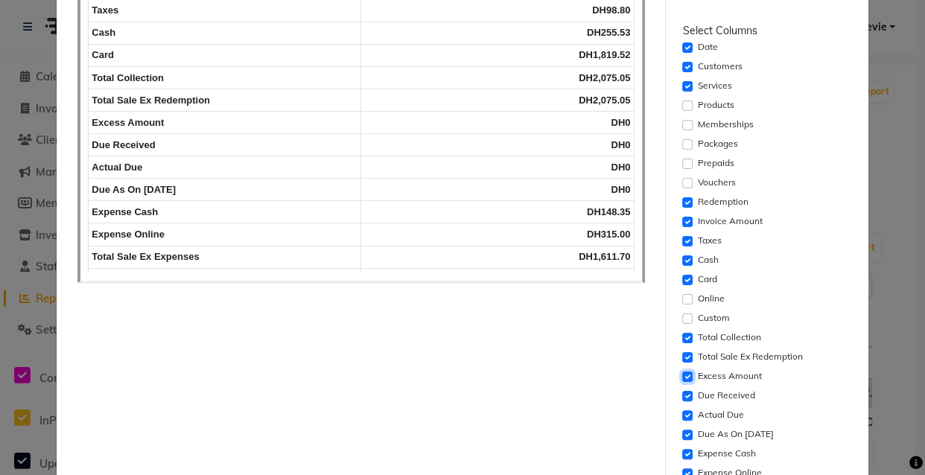
click at [682, 376] on input "checkbox" at bounding box center [687, 376] width 10 height 10
checkbox input "false"
click at [682, 395] on input "checkbox" at bounding box center [687, 396] width 10 height 10
checkbox input "false"
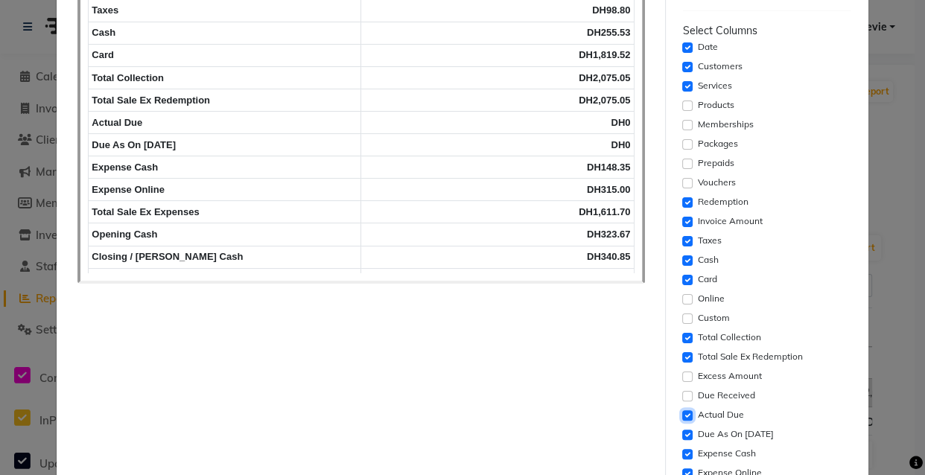
click at [682, 415] on input "checkbox" at bounding box center [687, 415] width 10 height 10
checkbox input "false"
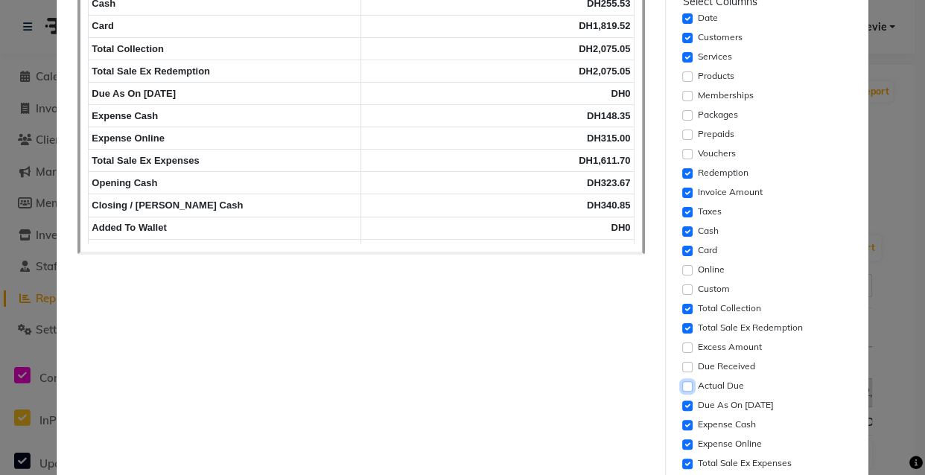
scroll to position [278, 0]
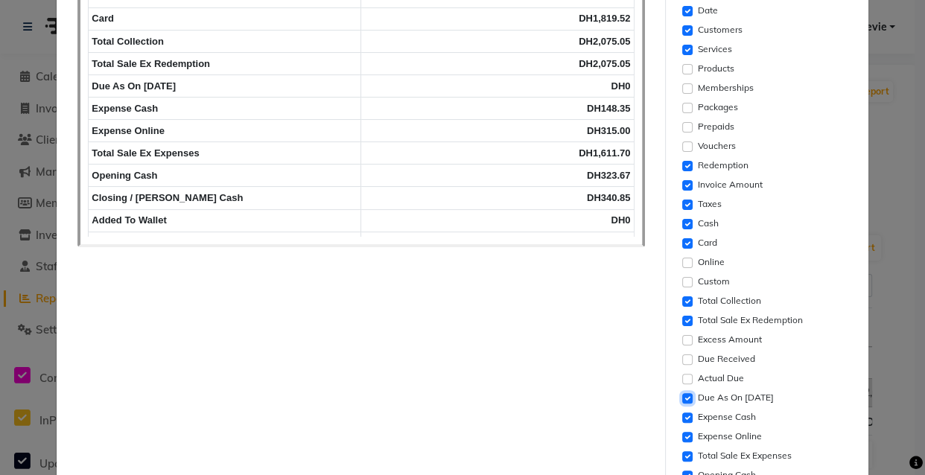
click at [683, 396] on input "checkbox" at bounding box center [687, 398] width 10 height 10
checkbox input "false"
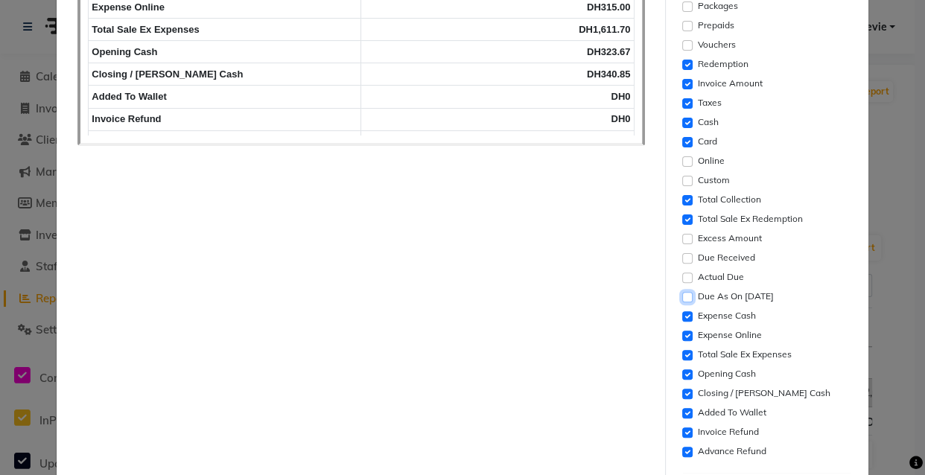
scroll to position [386, 0]
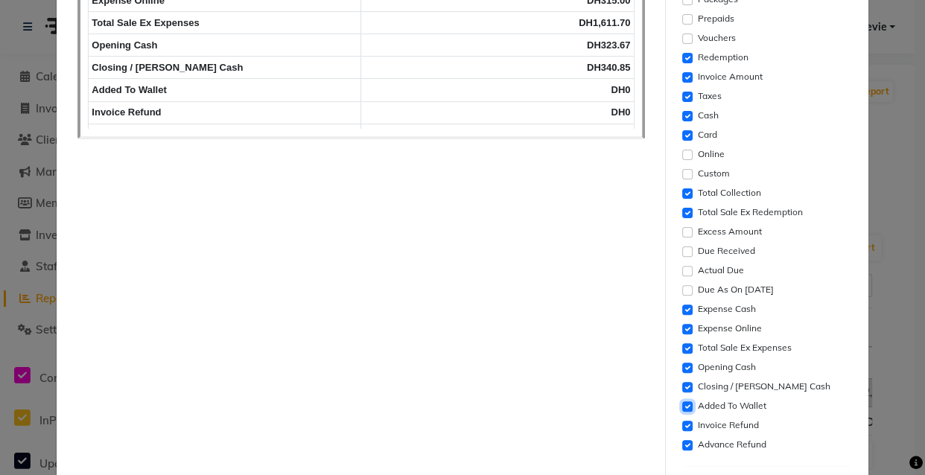
click at [682, 405] on input "checkbox" at bounding box center [687, 406] width 10 height 10
checkbox input "false"
click at [682, 425] on input "checkbox" at bounding box center [687, 426] width 10 height 10
checkbox input "false"
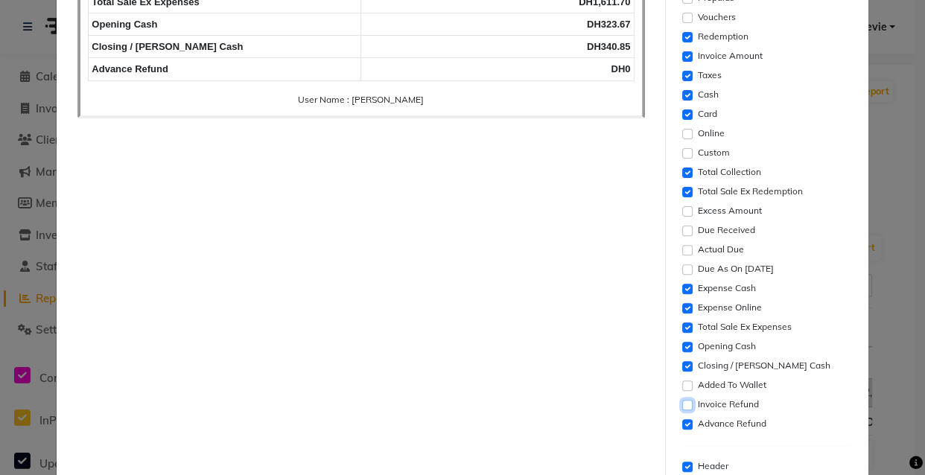
scroll to position [413, 0]
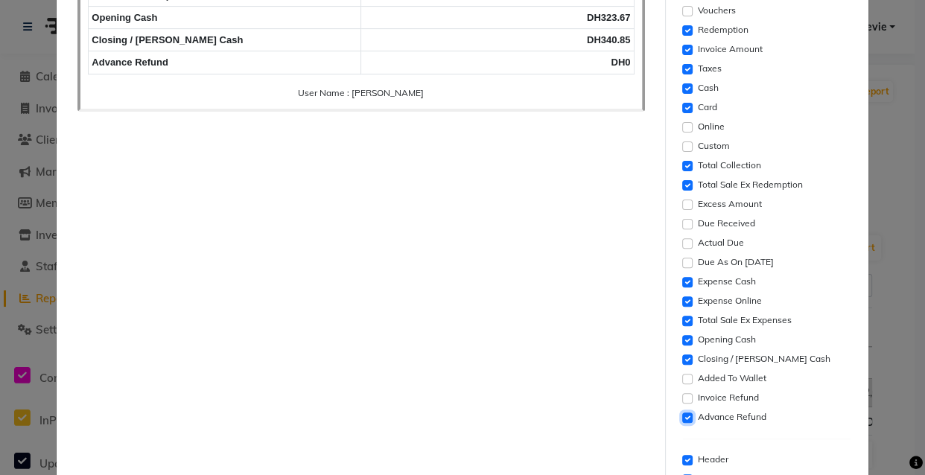
click at [682, 418] on input "checkbox" at bounding box center [687, 417] width 10 height 10
checkbox input "false"
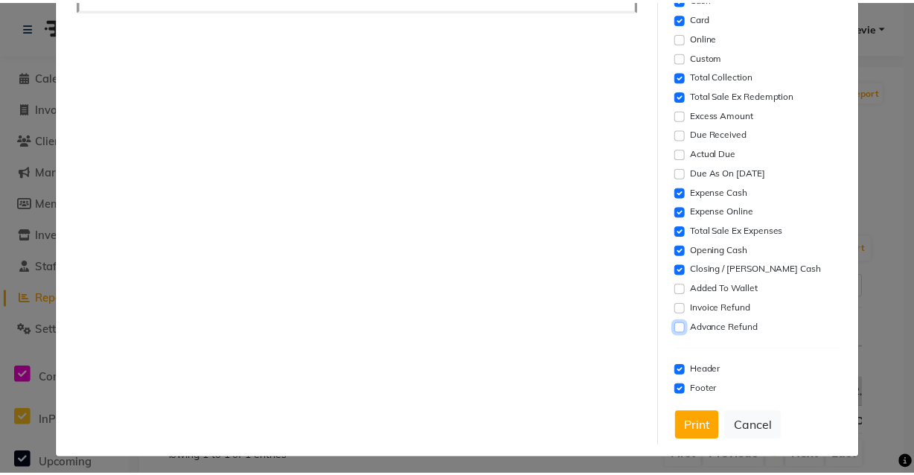
scroll to position [506, 0]
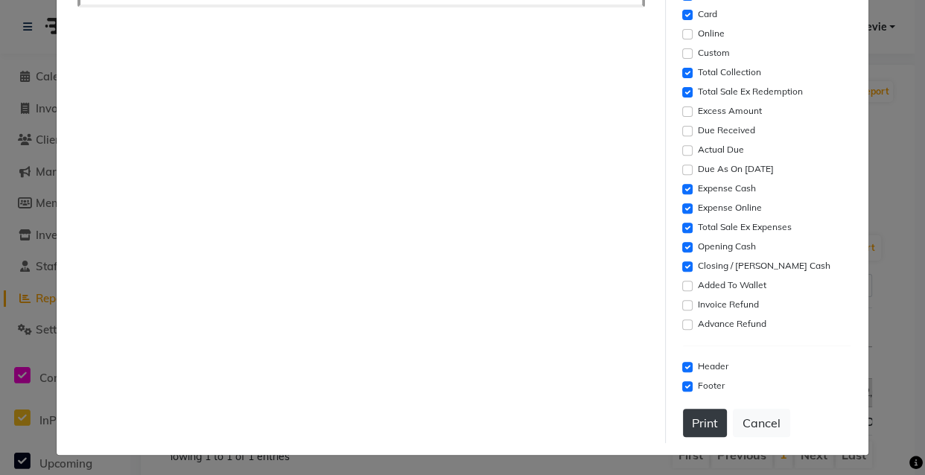
click at [692, 421] on button "Print" at bounding box center [705, 423] width 44 height 28
click at [683, 433] on button "Print" at bounding box center [705, 423] width 44 height 28
click at [760, 424] on button "Cancel" at bounding box center [761, 423] width 57 height 28
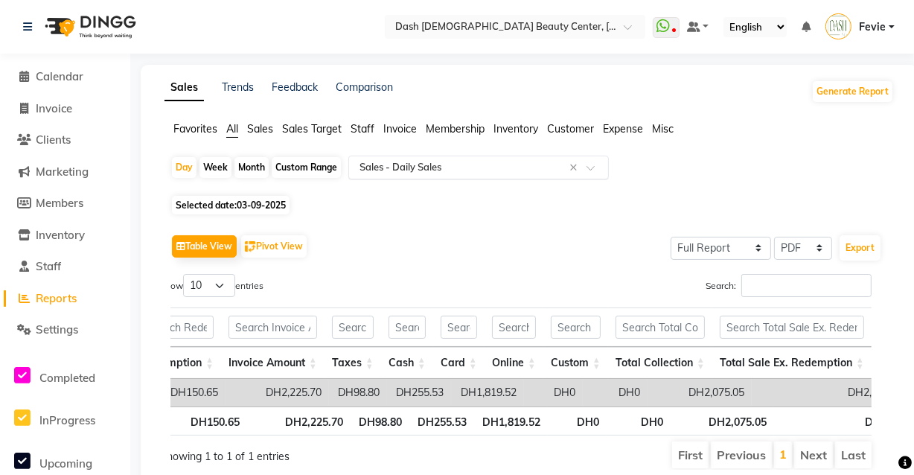
click at [481, 169] on input "text" at bounding box center [464, 167] width 214 height 15
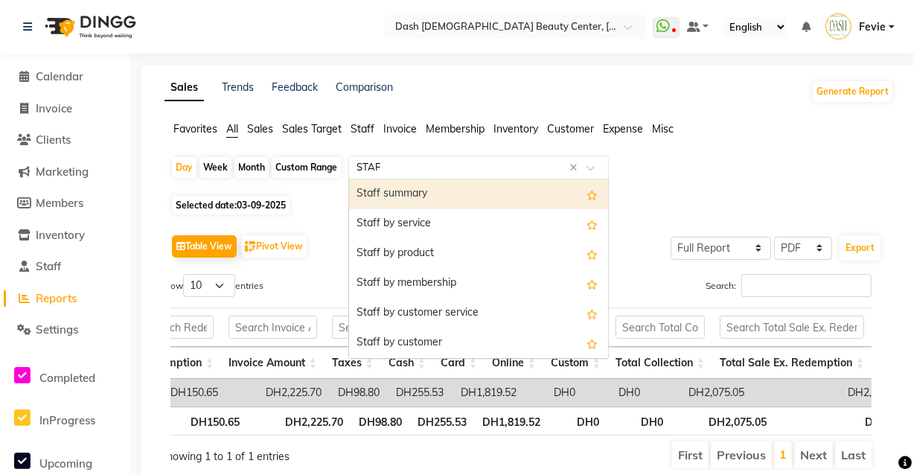
type input "STAFF"
click at [460, 202] on div "Staff summary" at bounding box center [478, 194] width 259 height 30
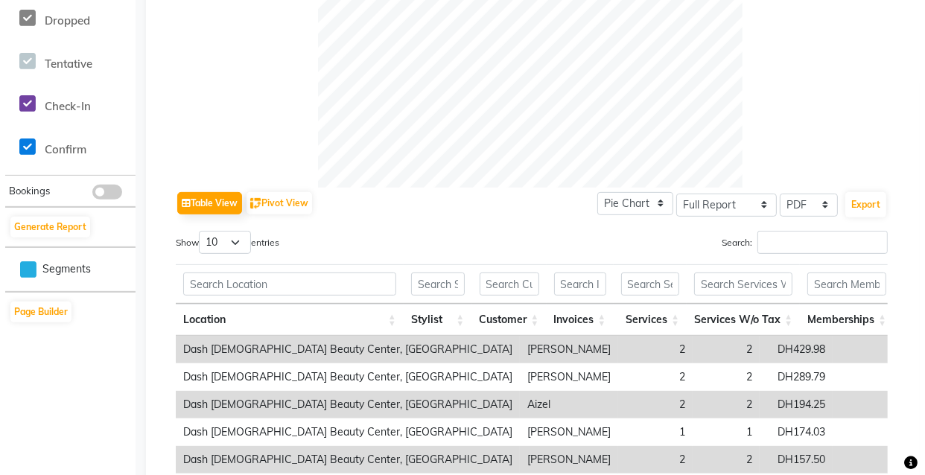
scroll to position [490, 0]
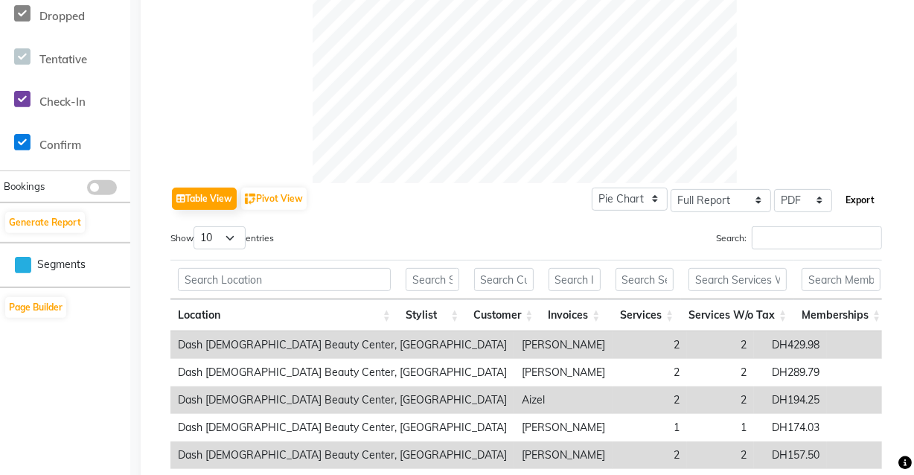
click at [878, 202] on button "Export" at bounding box center [860, 200] width 41 height 25
select select "sans-serif"
select select "13px"
select select "template_2"
select select "A4"
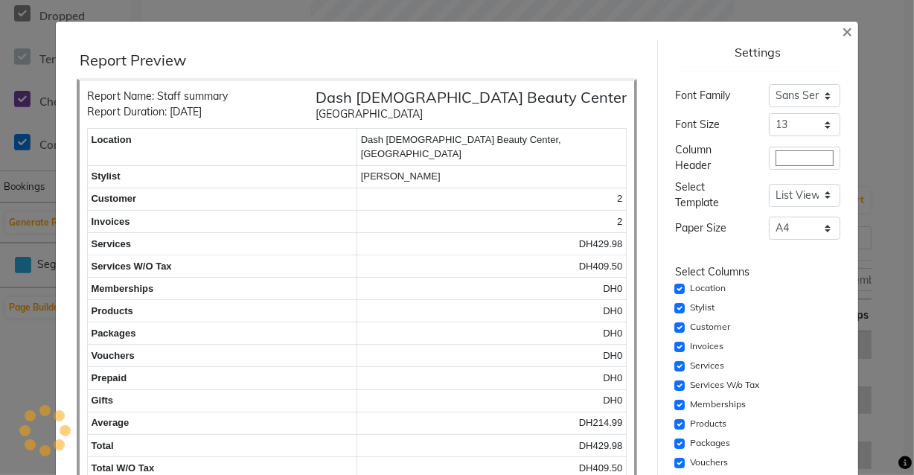
click at [858, 197] on div "Report Preview Report Name: Staff summary Report Duration: 03-09-2025 Dash Ladi…" at bounding box center [457, 403] width 803 height 728
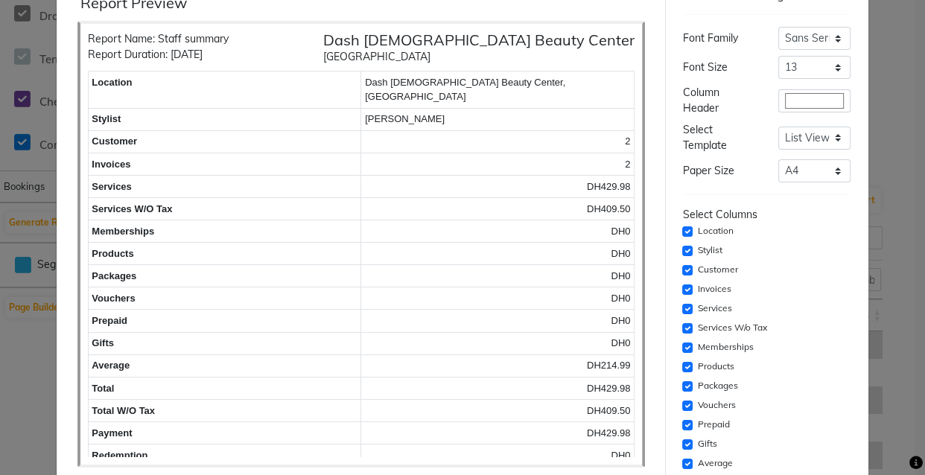
scroll to position [106, 0]
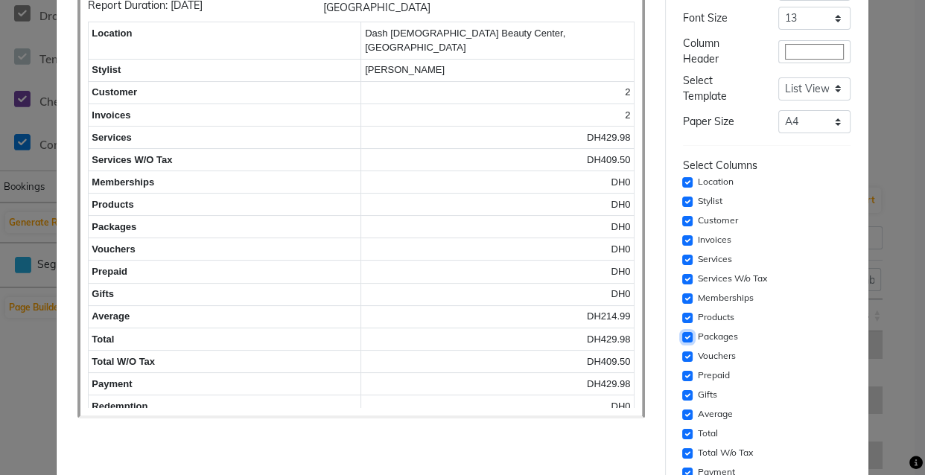
click at [683, 339] on input "checkbox" at bounding box center [687, 337] width 10 height 10
checkbox input "false"
click at [682, 316] on input "checkbox" at bounding box center [687, 318] width 10 height 10
checkbox input "false"
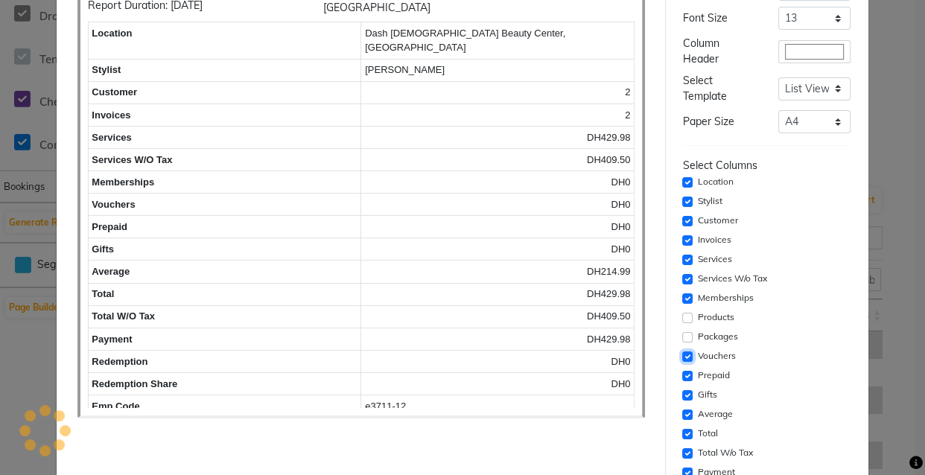
click at [683, 357] on input "checkbox" at bounding box center [687, 356] width 10 height 10
checkbox input "false"
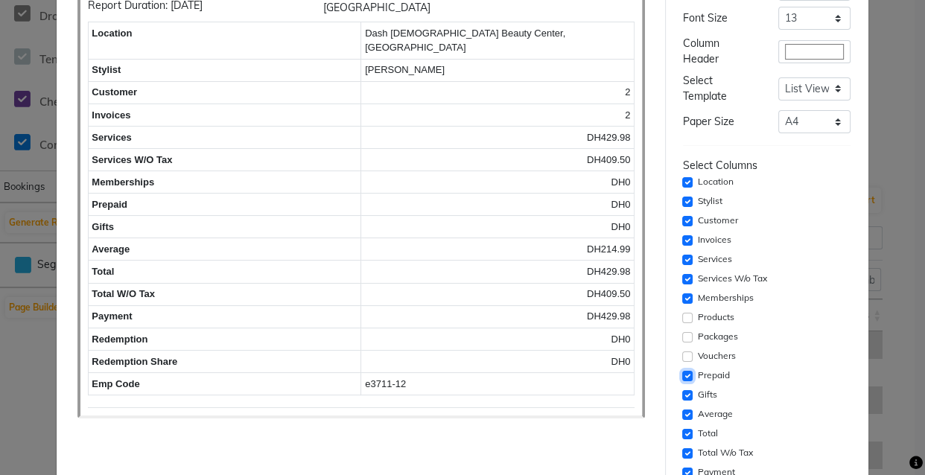
click at [682, 374] on input "checkbox" at bounding box center [687, 376] width 10 height 10
checkbox input "false"
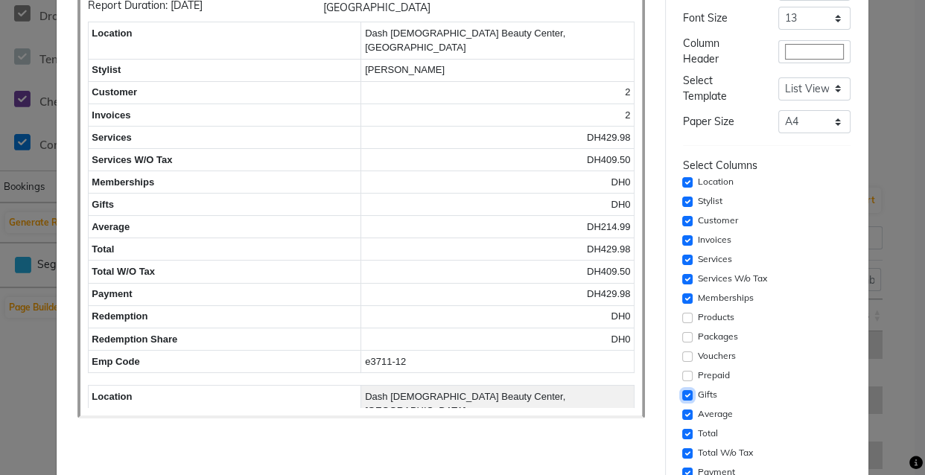
click at [682, 395] on input "checkbox" at bounding box center [687, 395] width 10 height 10
checkbox input "false"
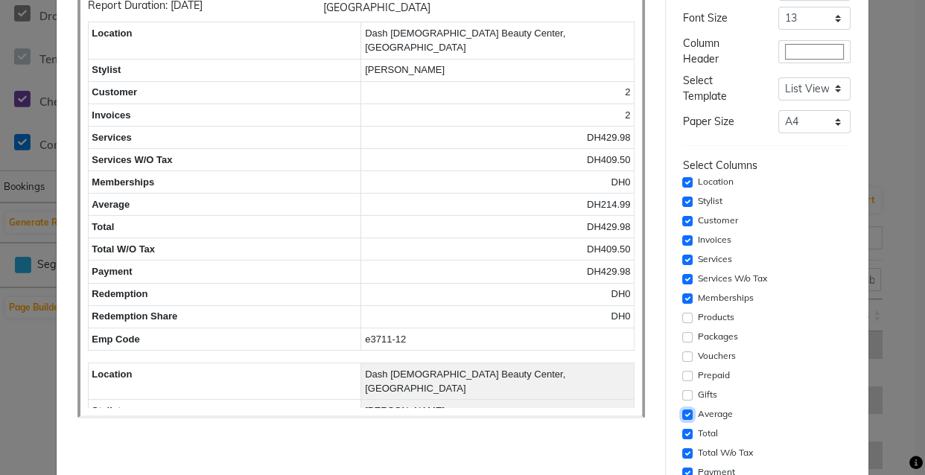
click at [682, 415] on input "checkbox" at bounding box center [687, 414] width 10 height 10
checkbox input "false"
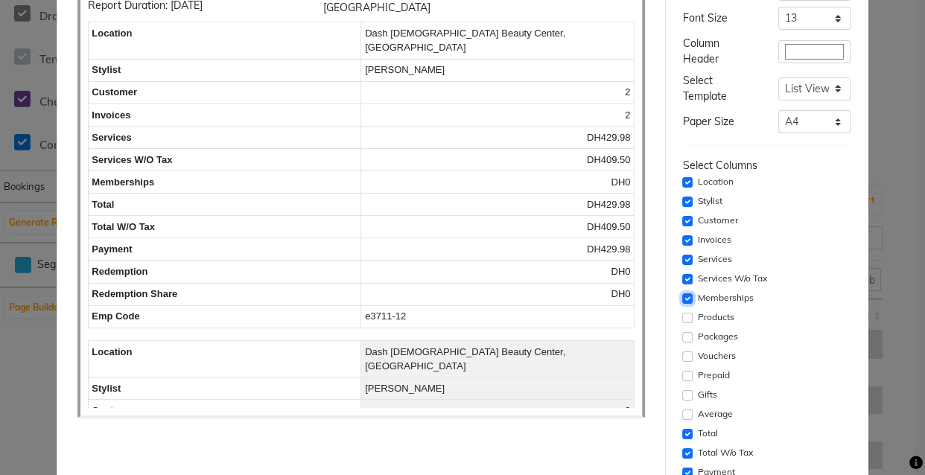
click at [682, 298] on input "checkbox" at bounding box center [687, 298] width 10 height 10
checkbox input "false"
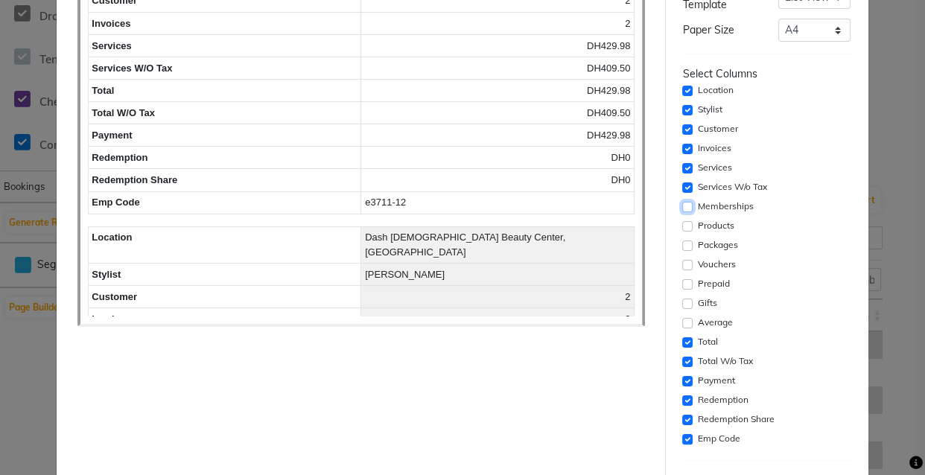
scroll to position [199, 0]
click at [682, 439] on input "checkbox" at bounding box center [687, 438] width 10 height 10
checkbox input "false"
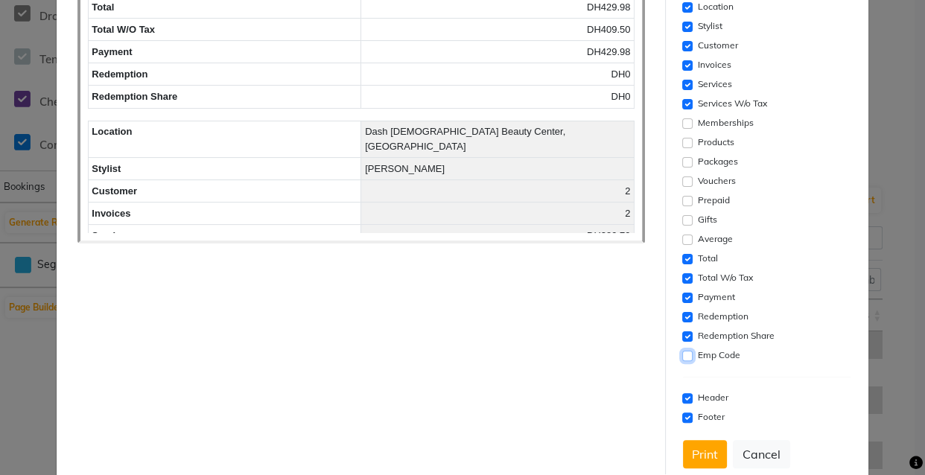
scroll to position [313, 0]
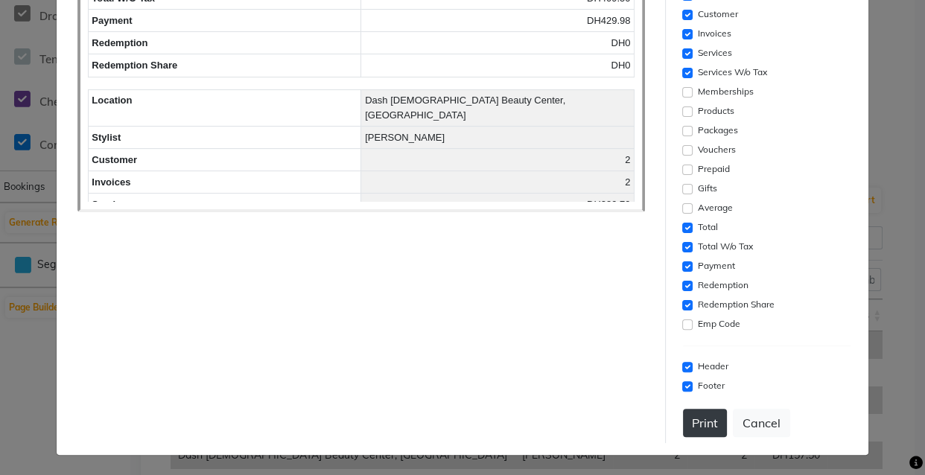
click at [689, 421] on button "Print" at bounding box center [705, 423] width 44 height 28
